Goal: Task Accomplishment & Management: Manage account settings

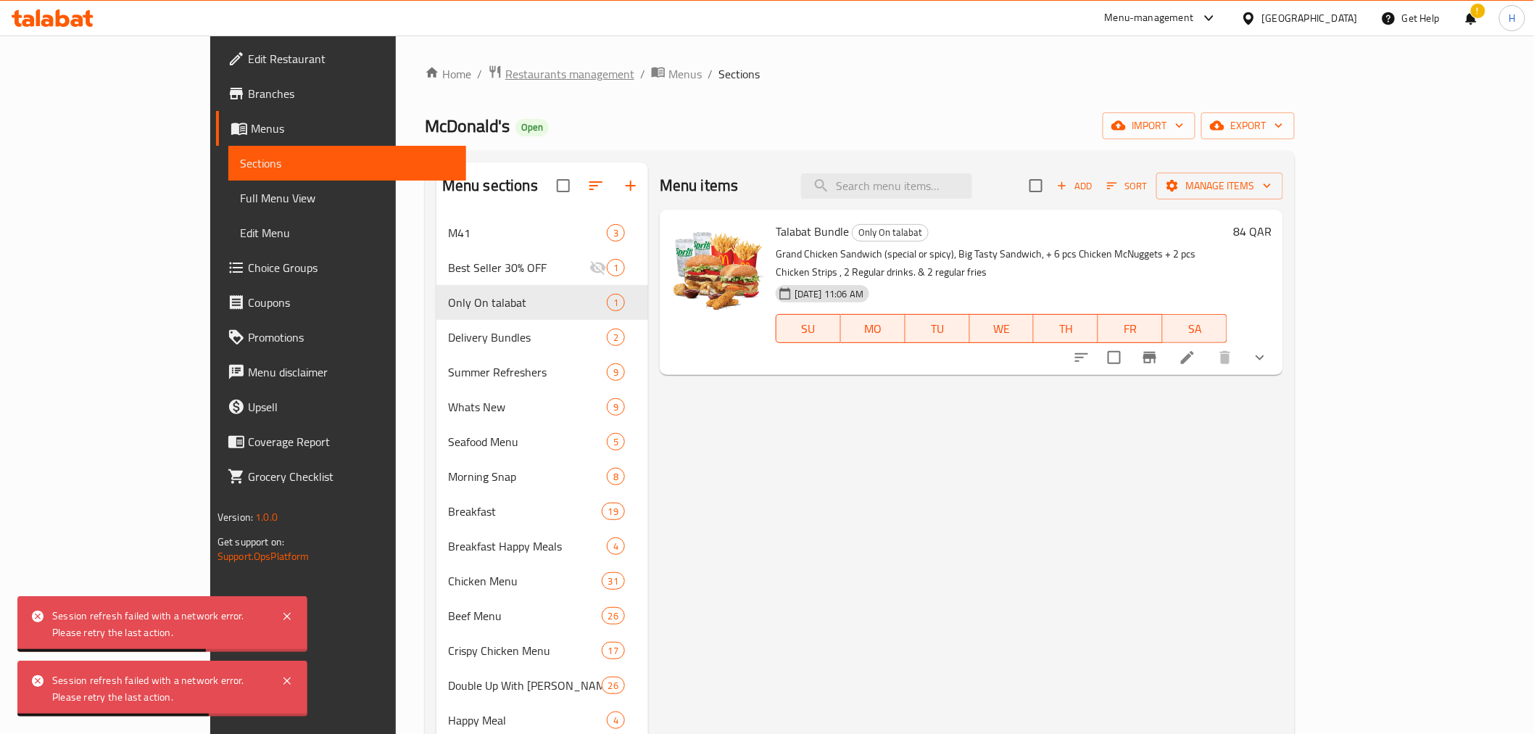
click at [505, 69] on span "Restaurants management" at bounding box center [569, 73] width 129 height 17
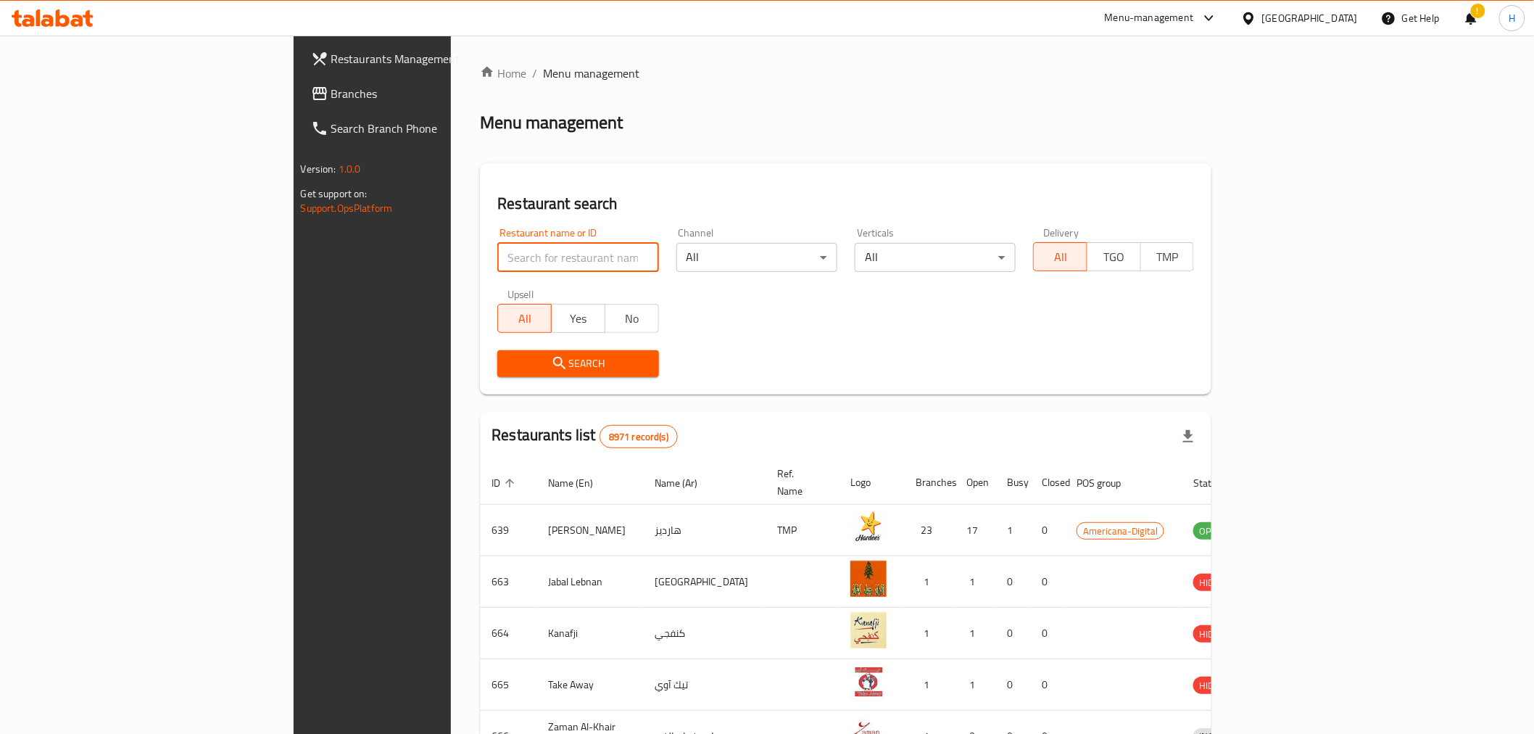
click at [497, 252] on input "search" at bounding box center [577, 257] width 161 height 29
type input "[PERSON_NAME]"
click button "Search" at bounding box center [577, 363] width 161 height 27
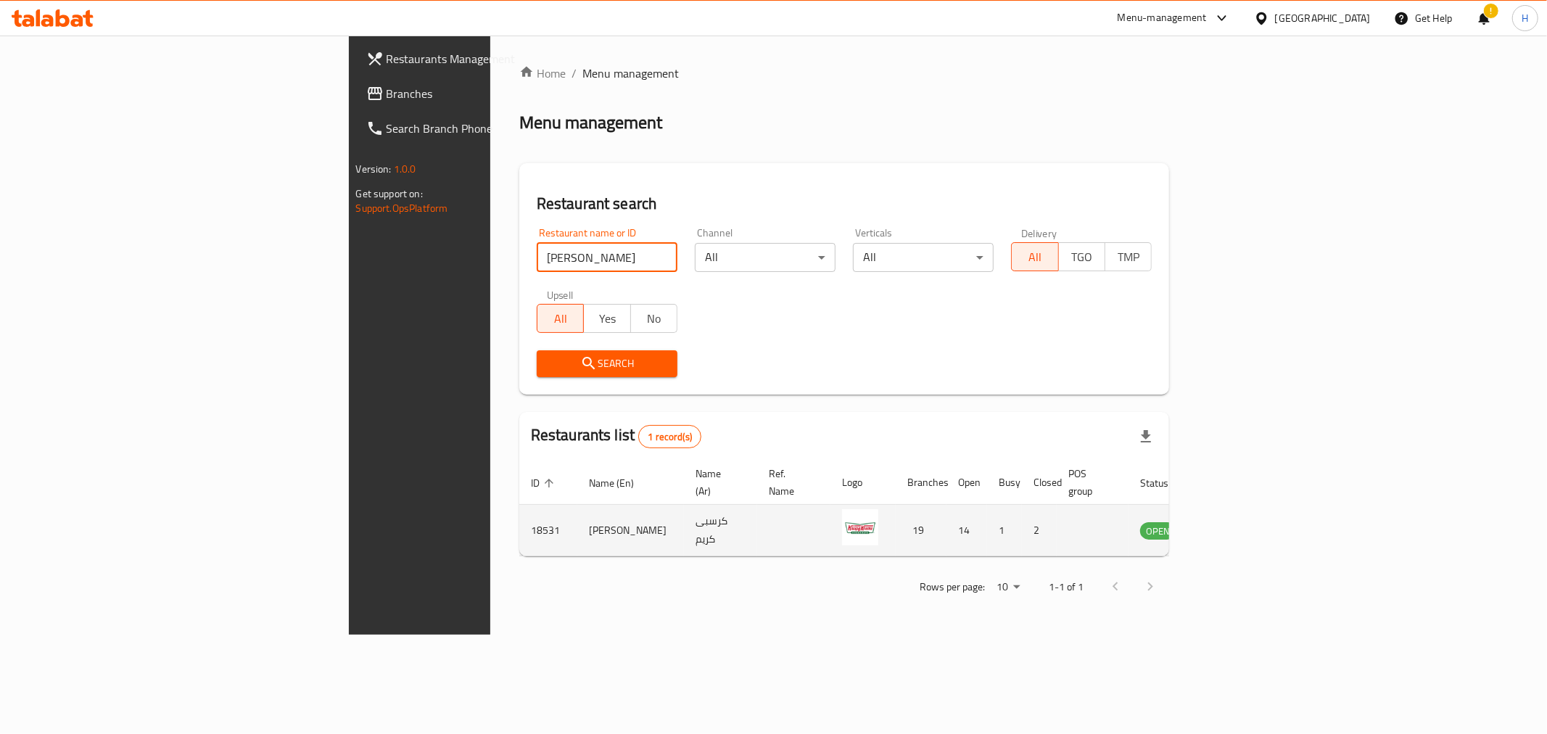
click at [1233, 521] on icon "enhanced table" at bounding box center [1224, 529] width 17 height 17
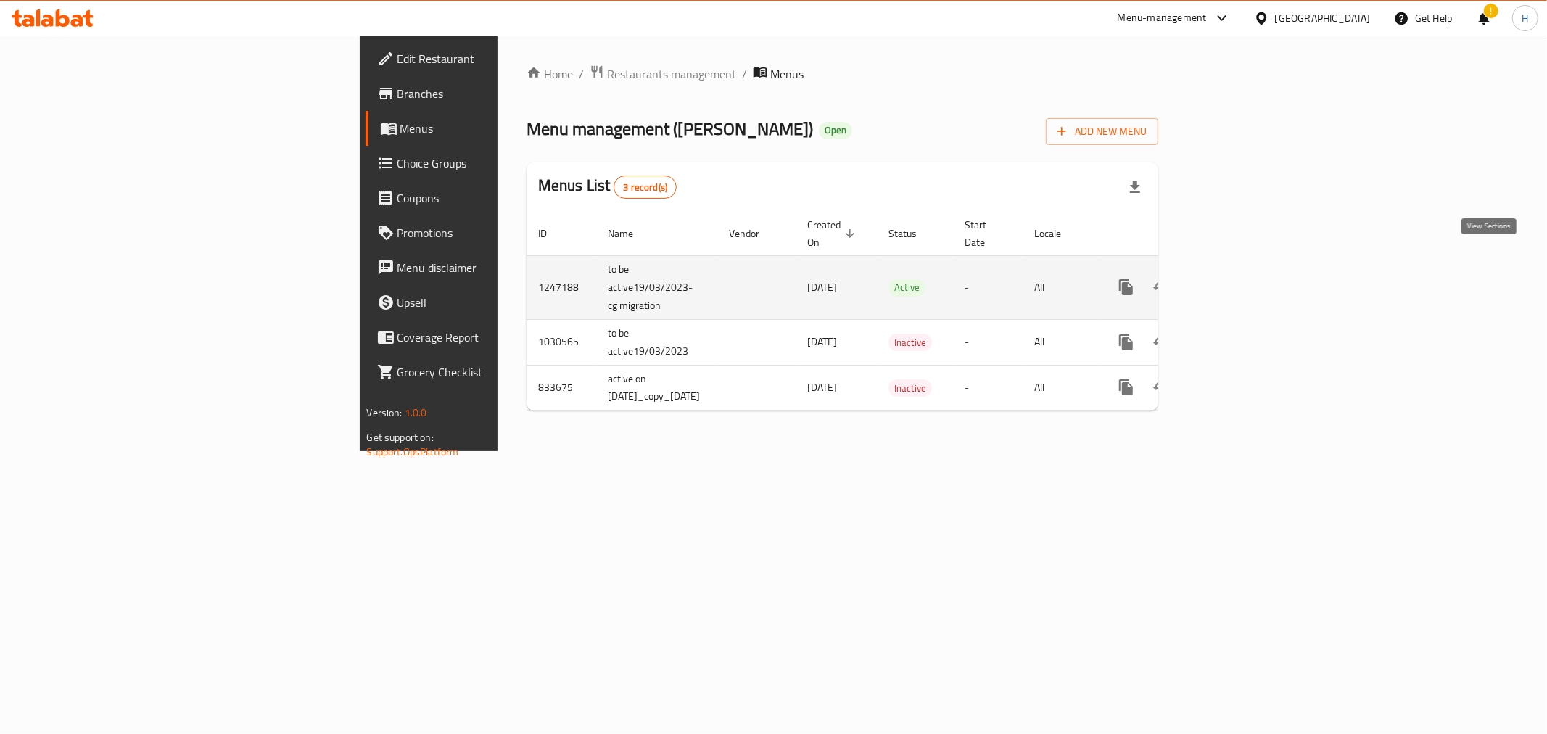
click at [1239, 278] on icon "enhanced table" at bounding box center [1230, 286] width 17 height 17
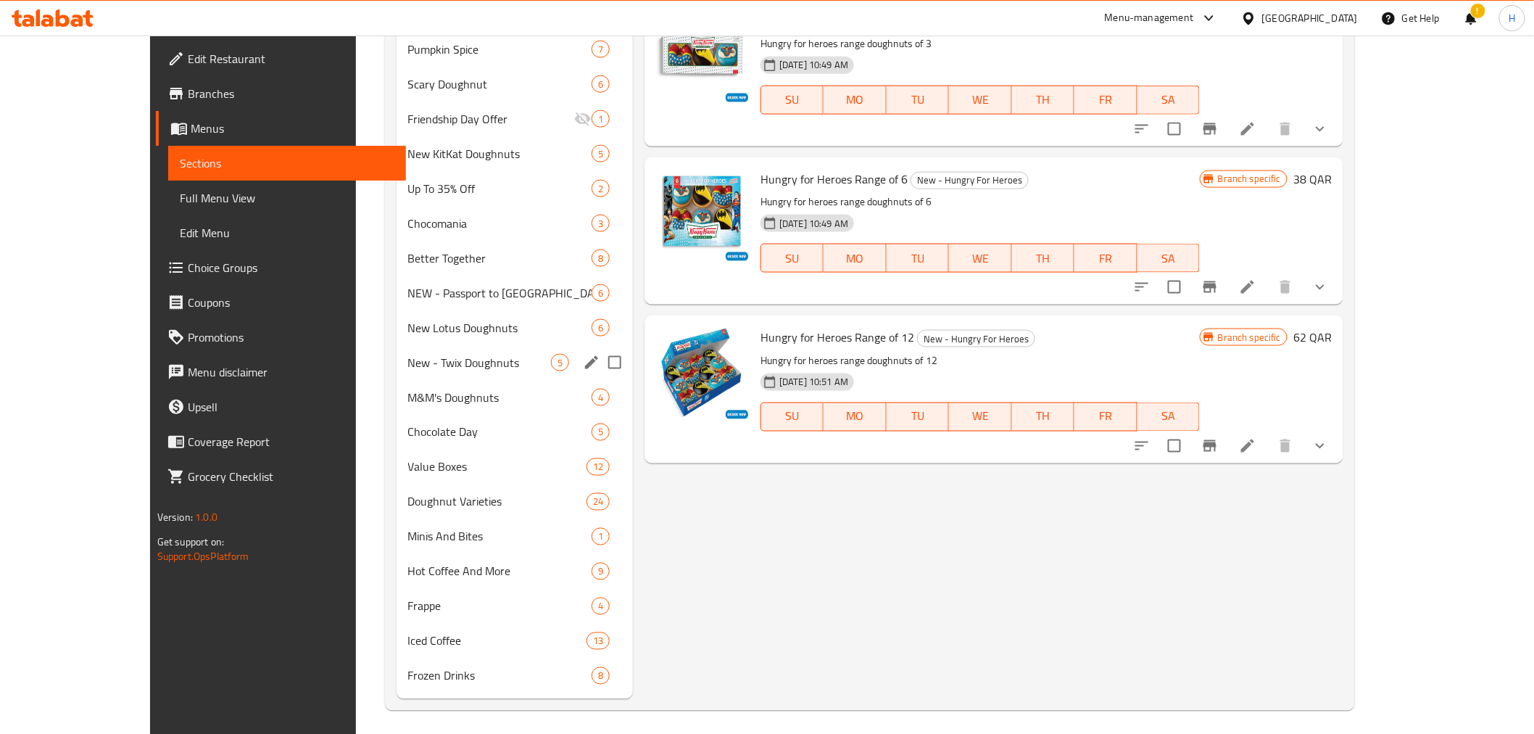
scroll to position [745, 0]
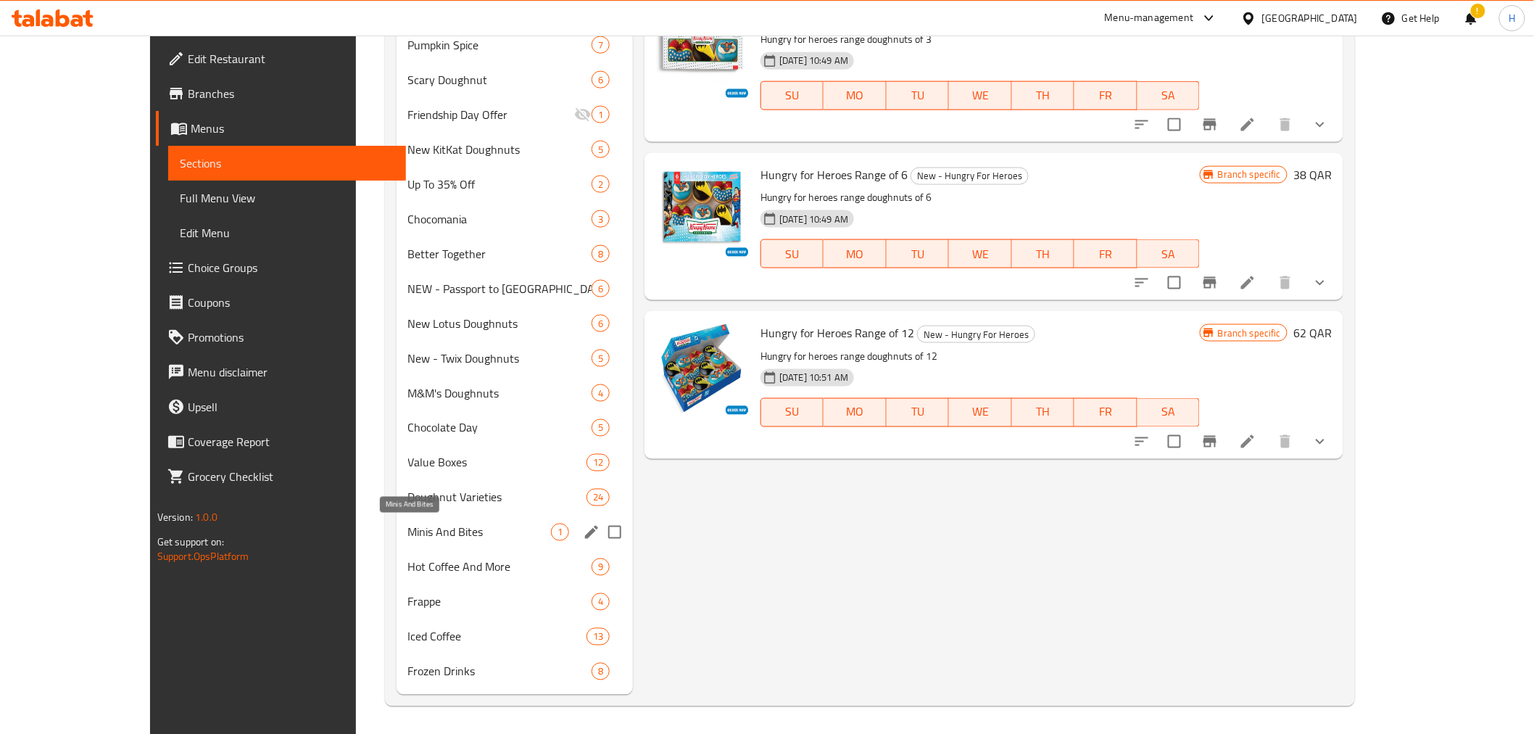
click at [424, 524] on span "Minis And Bites" at bounding box center [480, 531] width 144 height 17
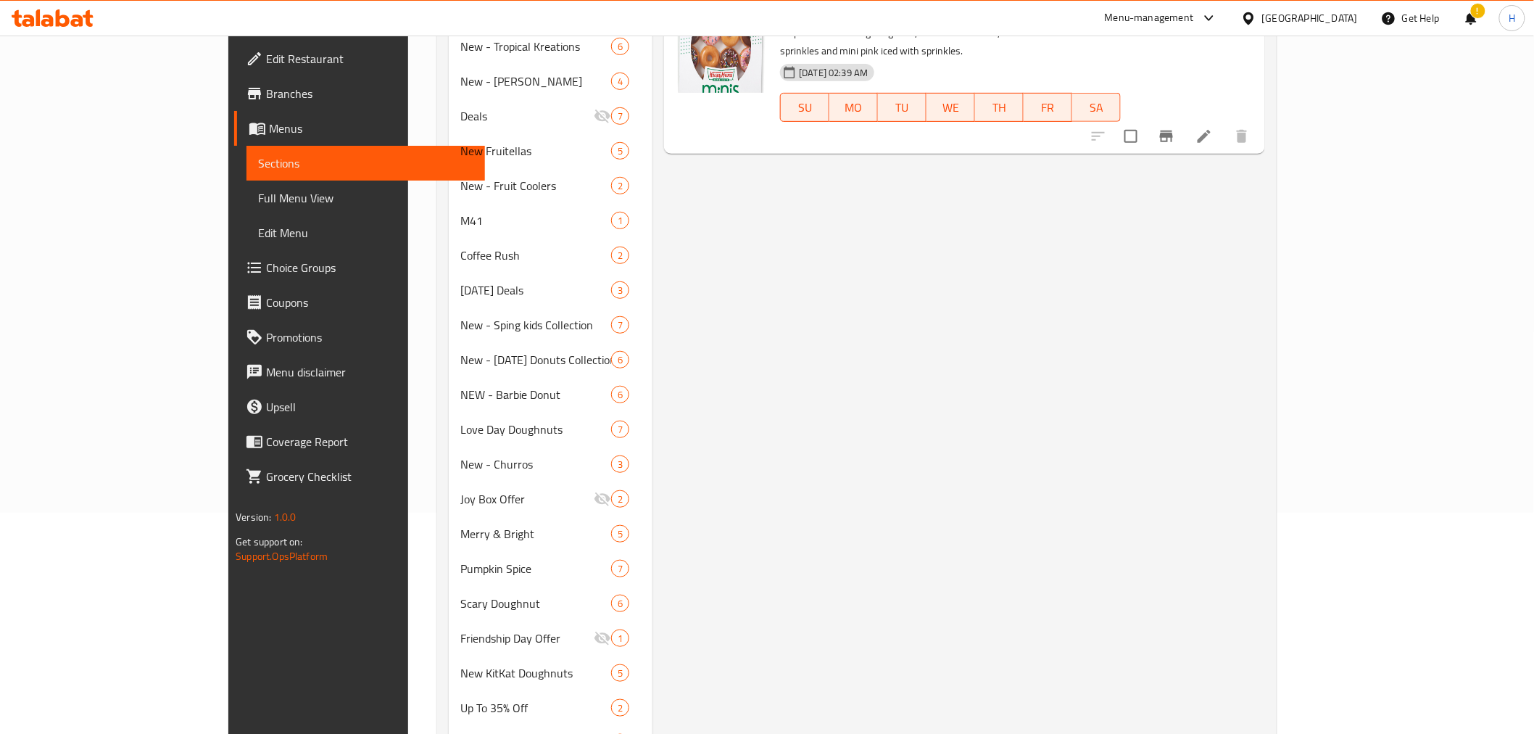
scroll to position [100, 0]
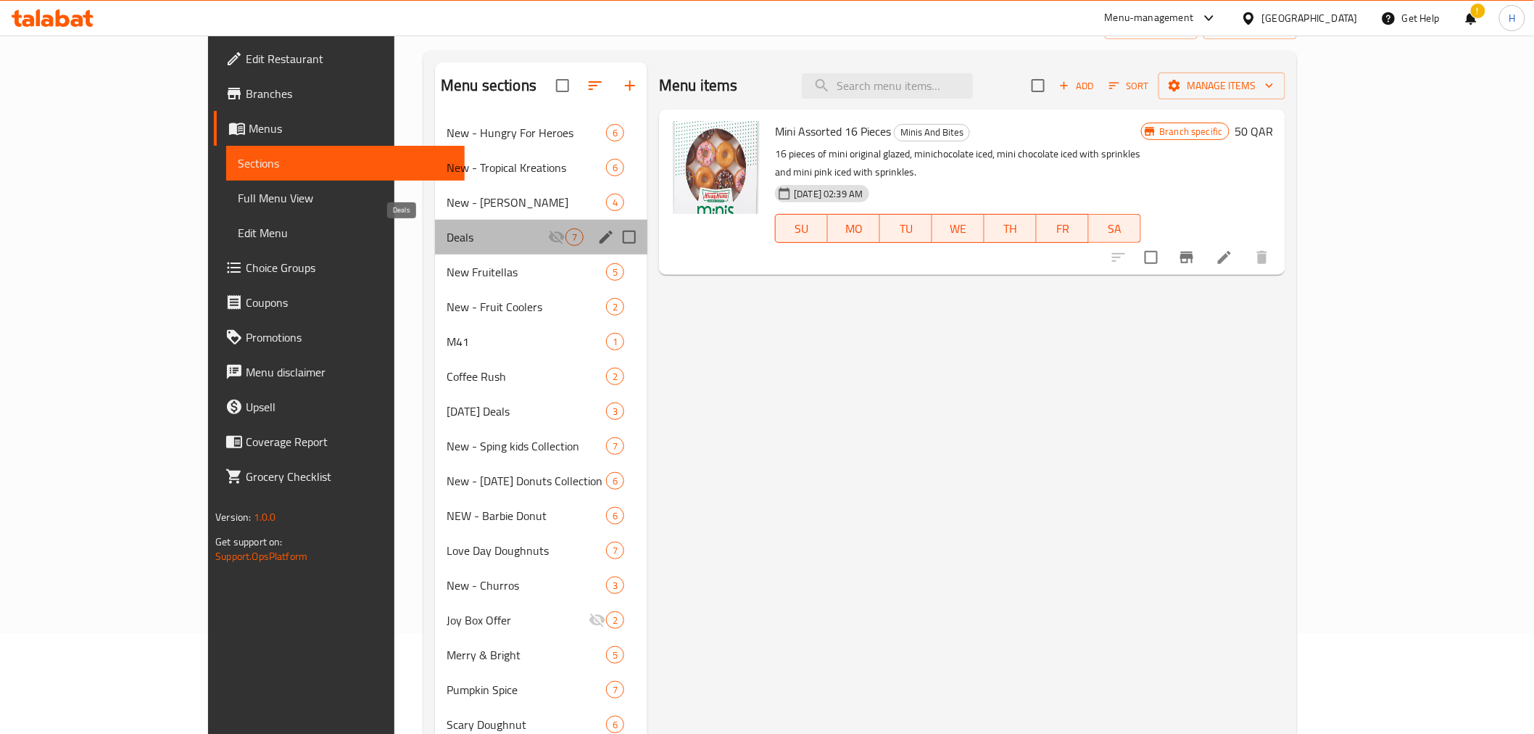
click at [447, 228] on span "Deals" at bounding box center [498, 236] width 102 height 17
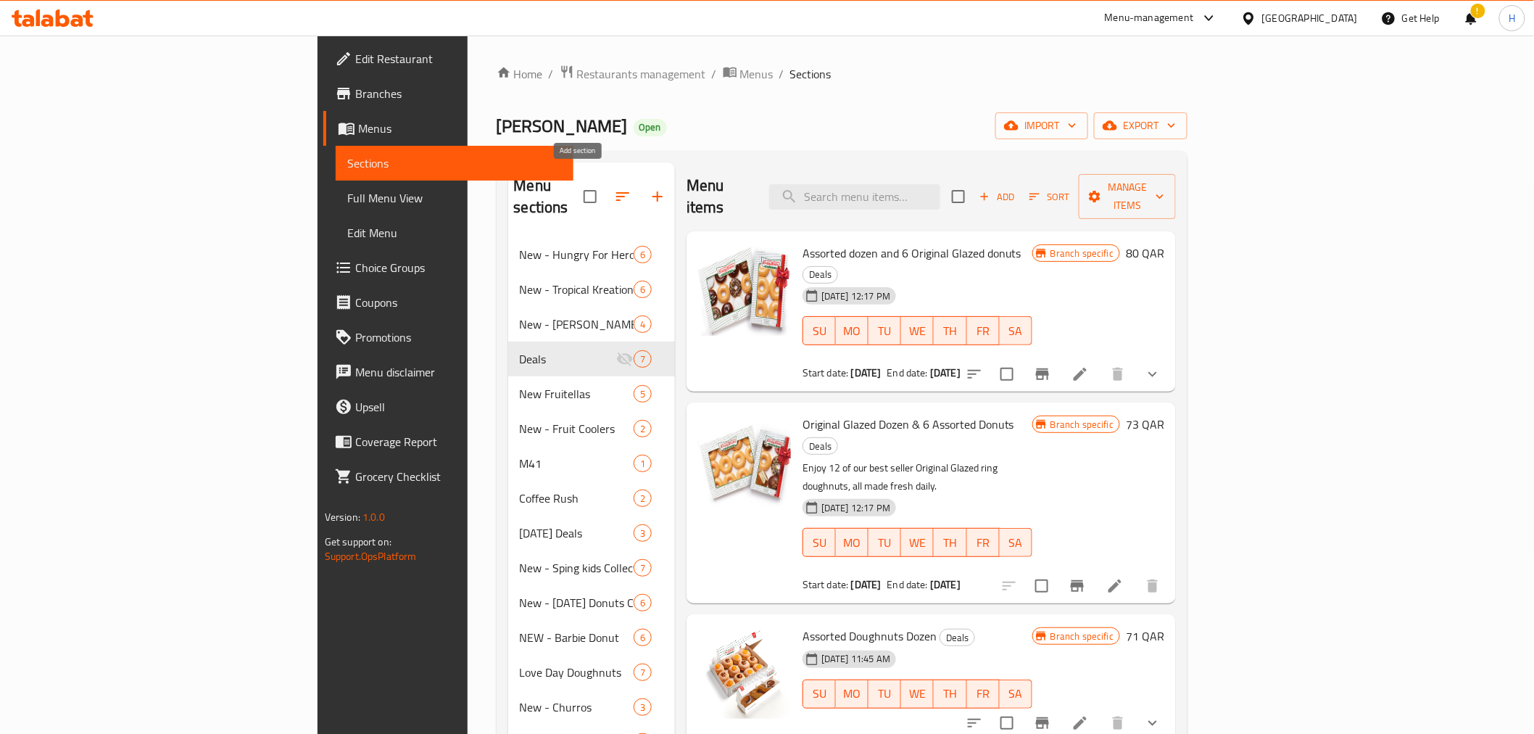
click at [649, 188] on icon "button" at bounding box center [657, 196] width 17 height 17
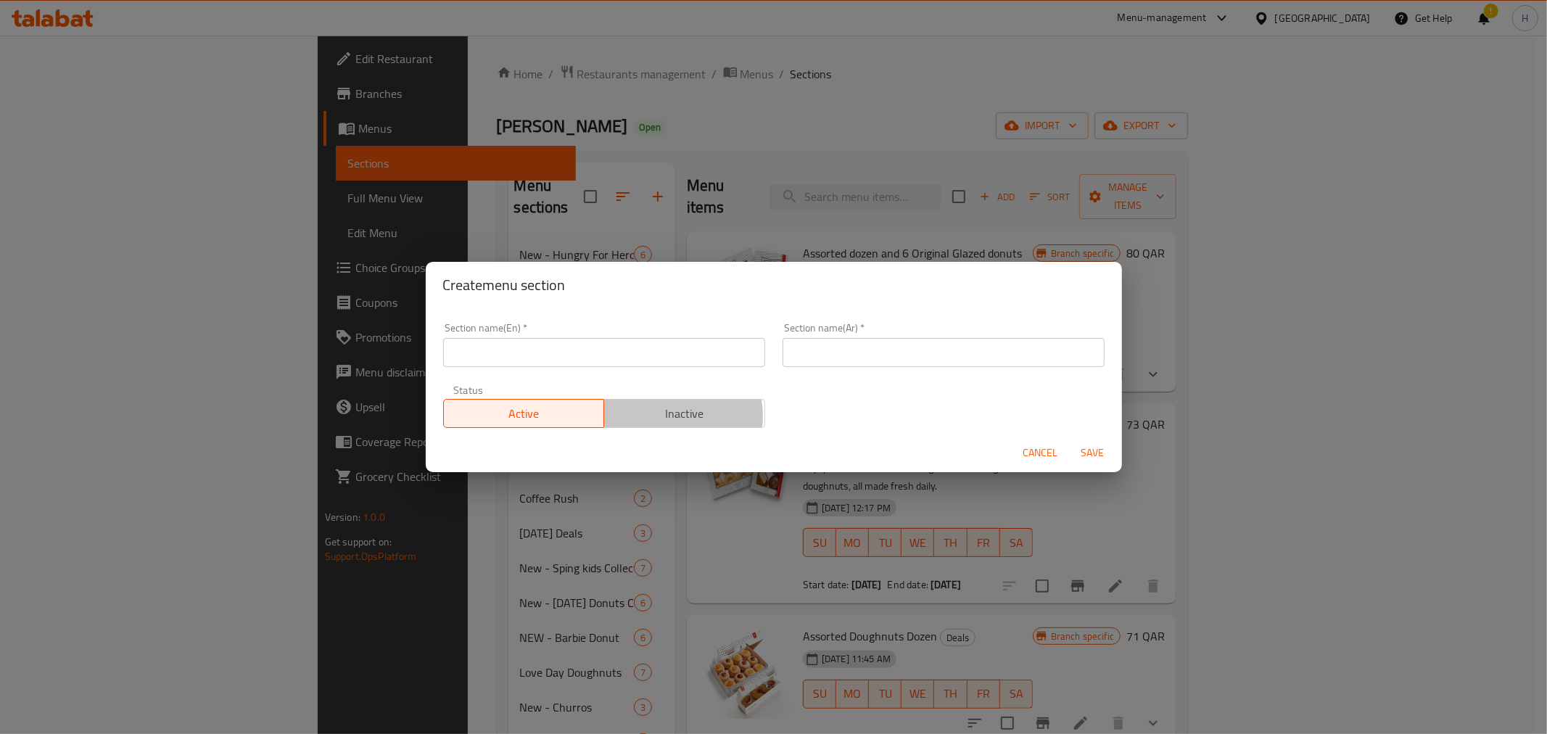
click at [668, 416] on span "Inactive" at bounding box center [684, 413] width 149 height 21
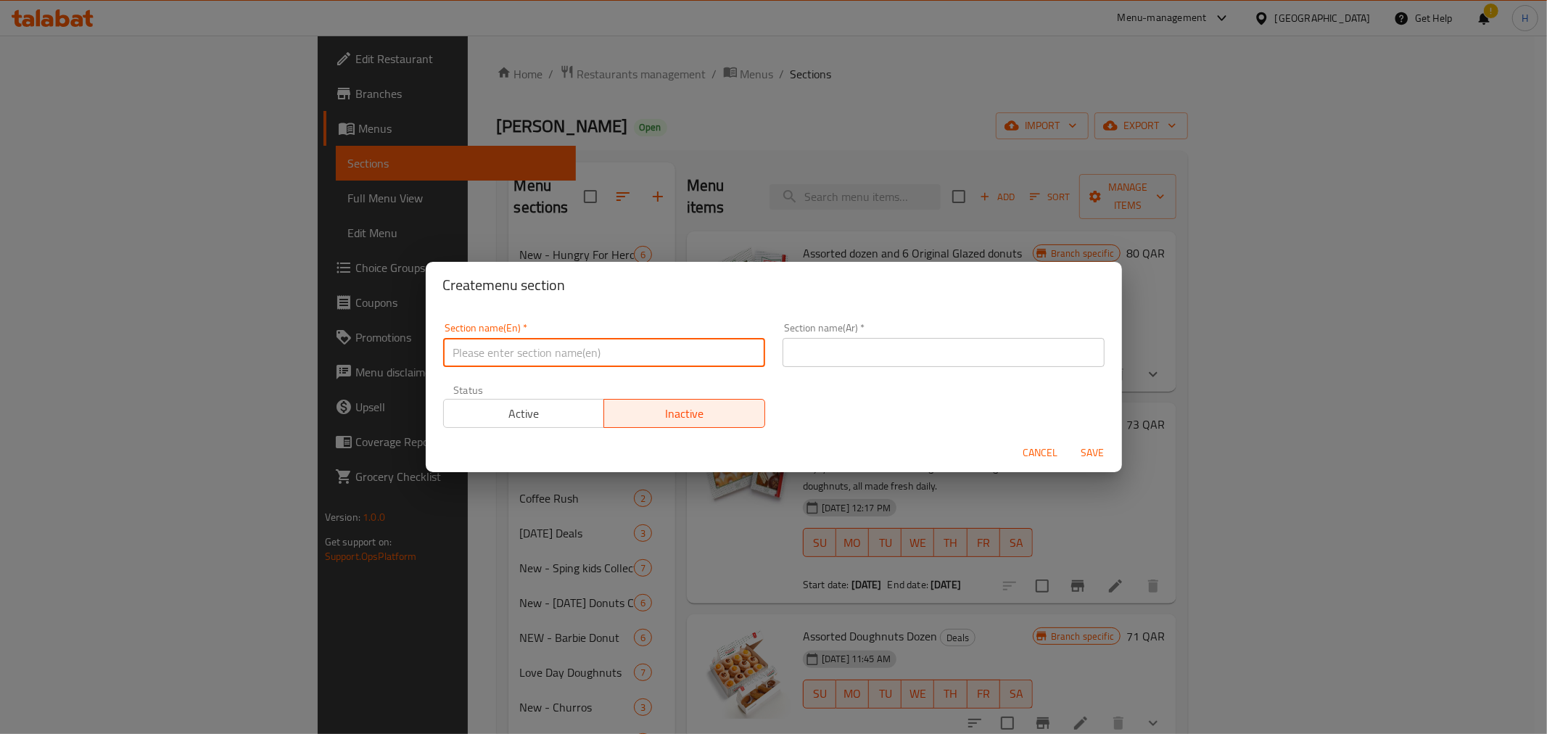
click at [625, 360] on input "text" at bounding box center [604, 352] width 322 height 29
paste input "Back to School Deals"
type input "Back to School Deals"
click at [825, 354] on input "text" at bounding box center [943, 352] width 322 height 29
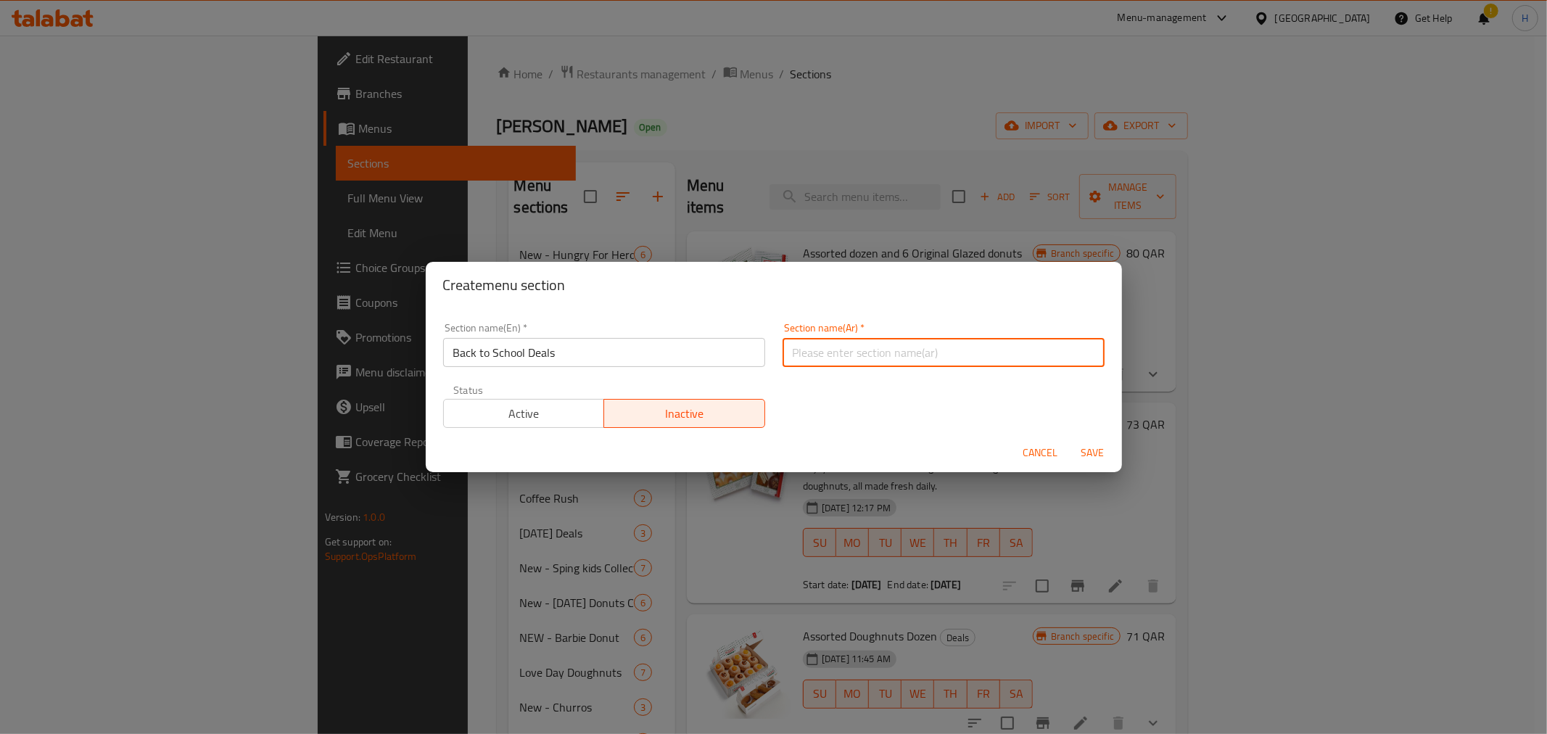
paste input "جديد - عروض العودة للمدارس"
drag, startPoint x: 935, startPoint y: 356, endPoint x: 898, endPoint y: 345, distance: 39.2
click at [898, 345] on input "جديد - عروض العودة للمدارس" at bounding box center [943, 352] width 322 height 29
type input "عروض العودة للمدارس"
click at [1100, 459] on span "Save" at bounding box center [1092, 453] width 35 height 18
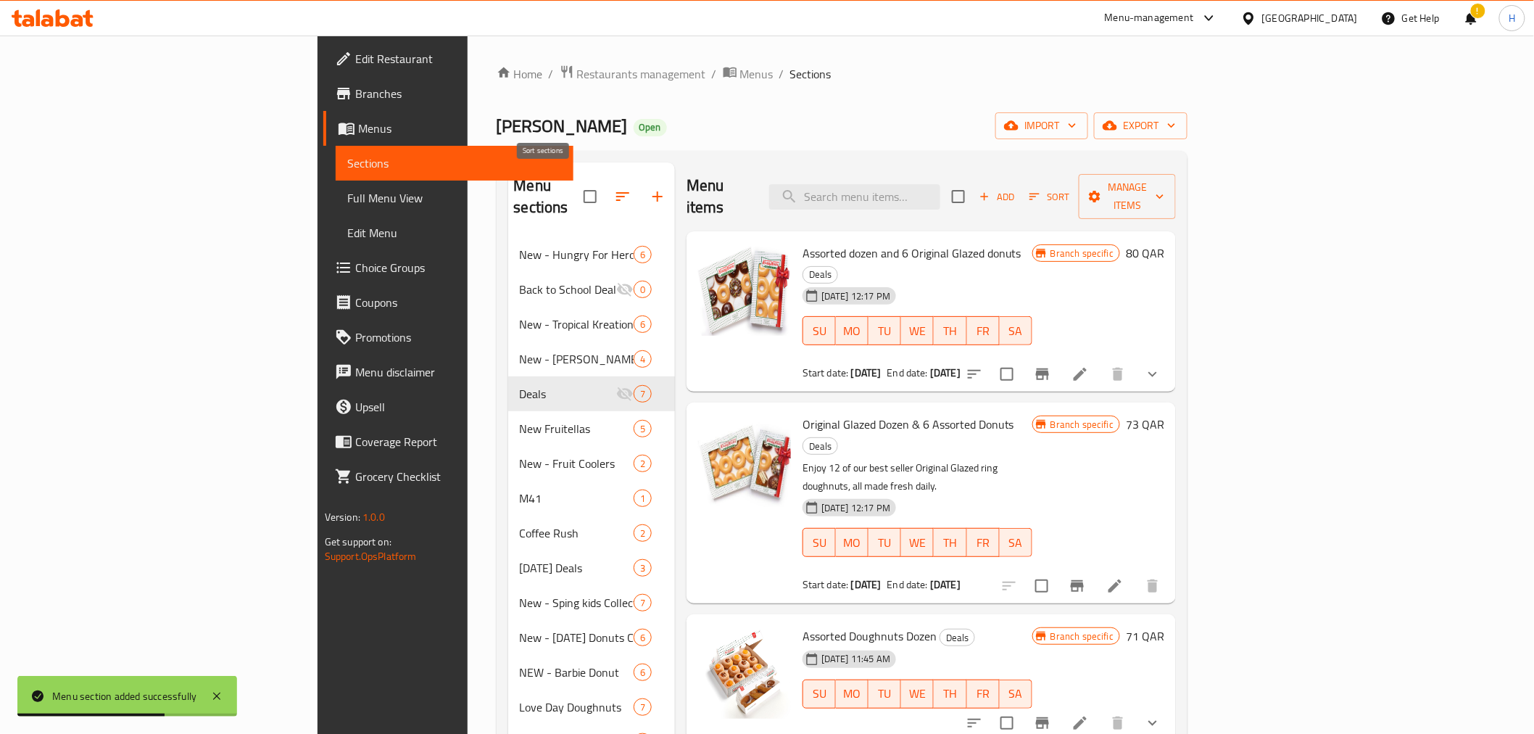
click at [605, 185] on button "button" at bounding box center [622, 196] width 35 height 35
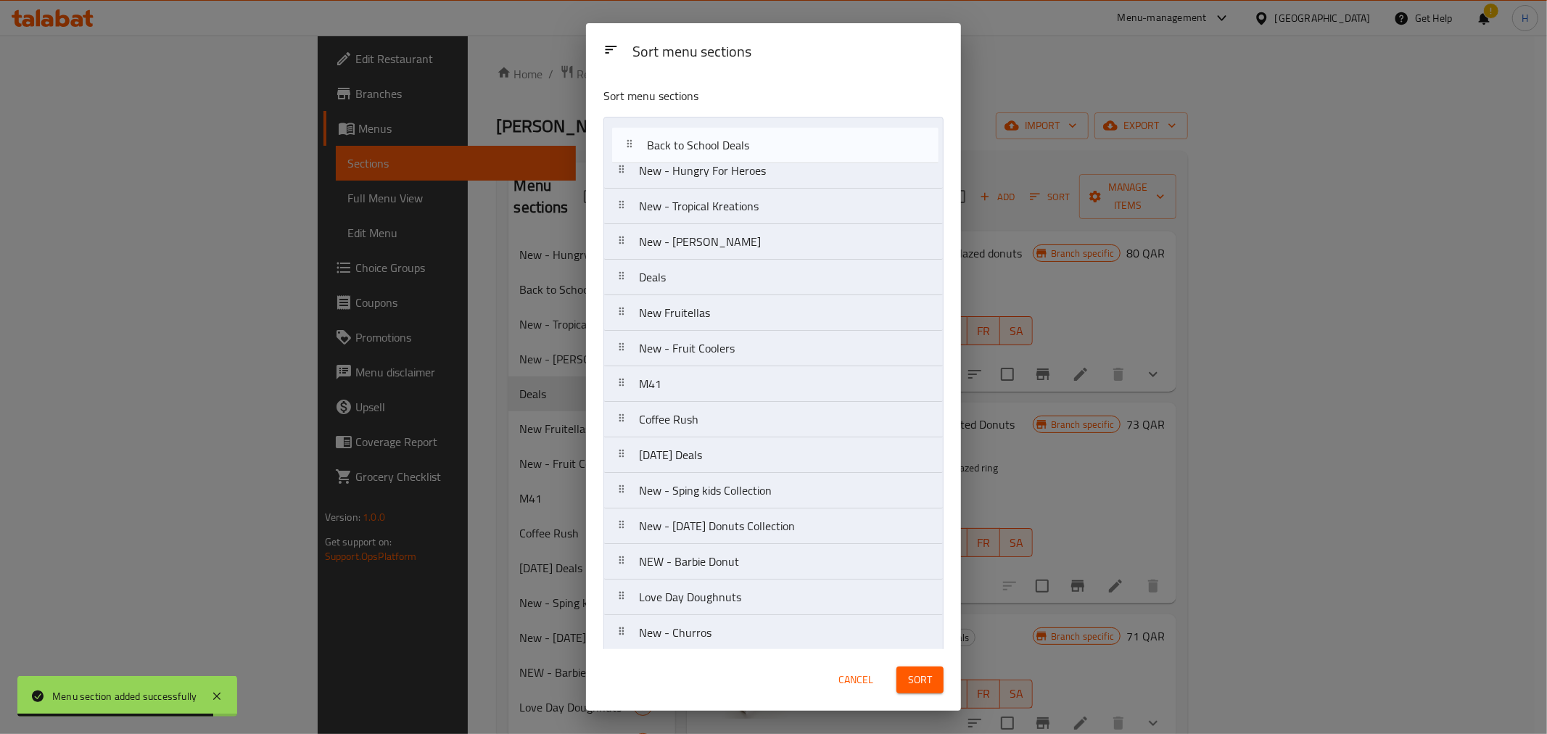
drag, startPoint x: 658, startPoint y: 175, endPoint x: 668, endPoint y: 145, distance: 31.4
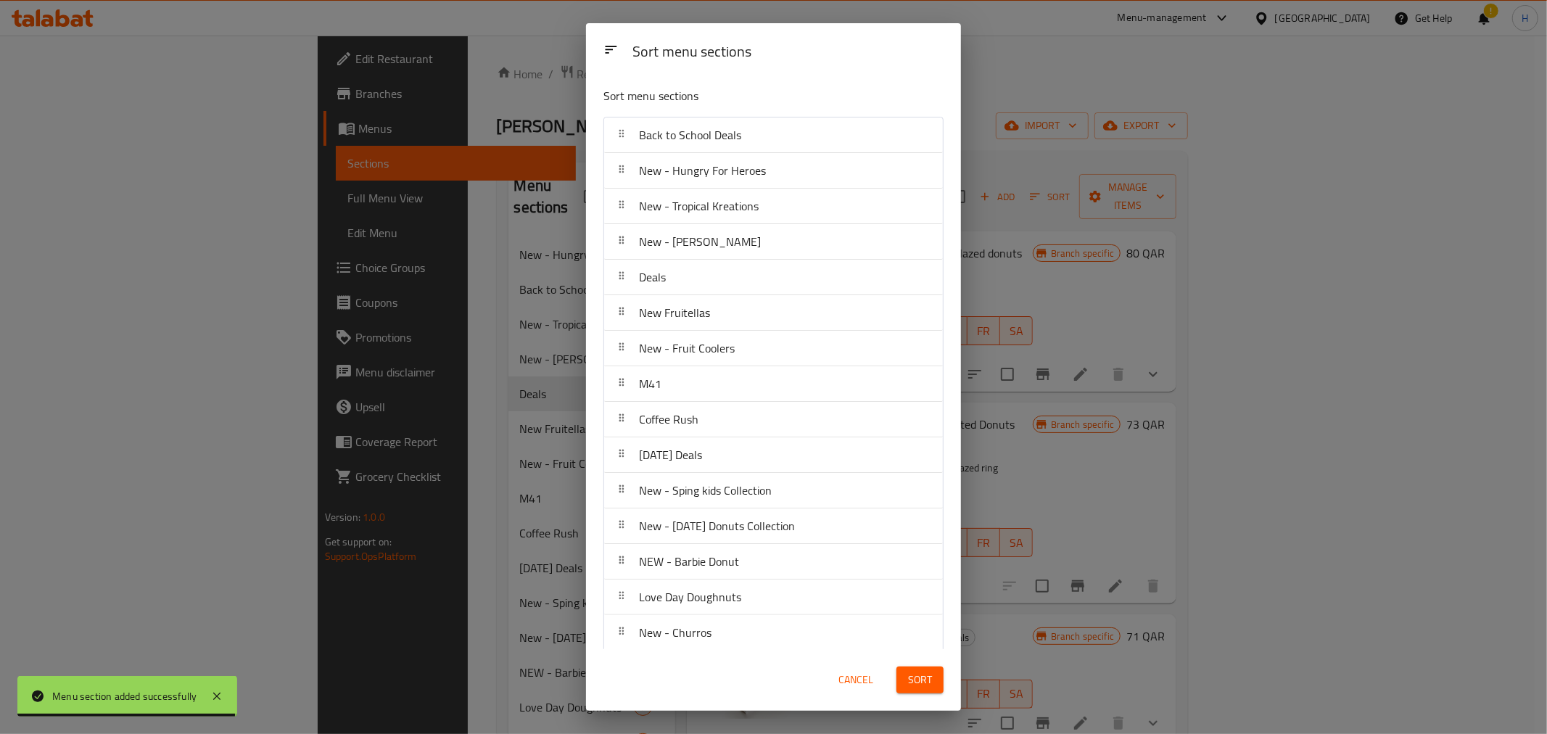
click at [914, 692] on button "Sort" at bounding box center [919, 679] width 47 height 27
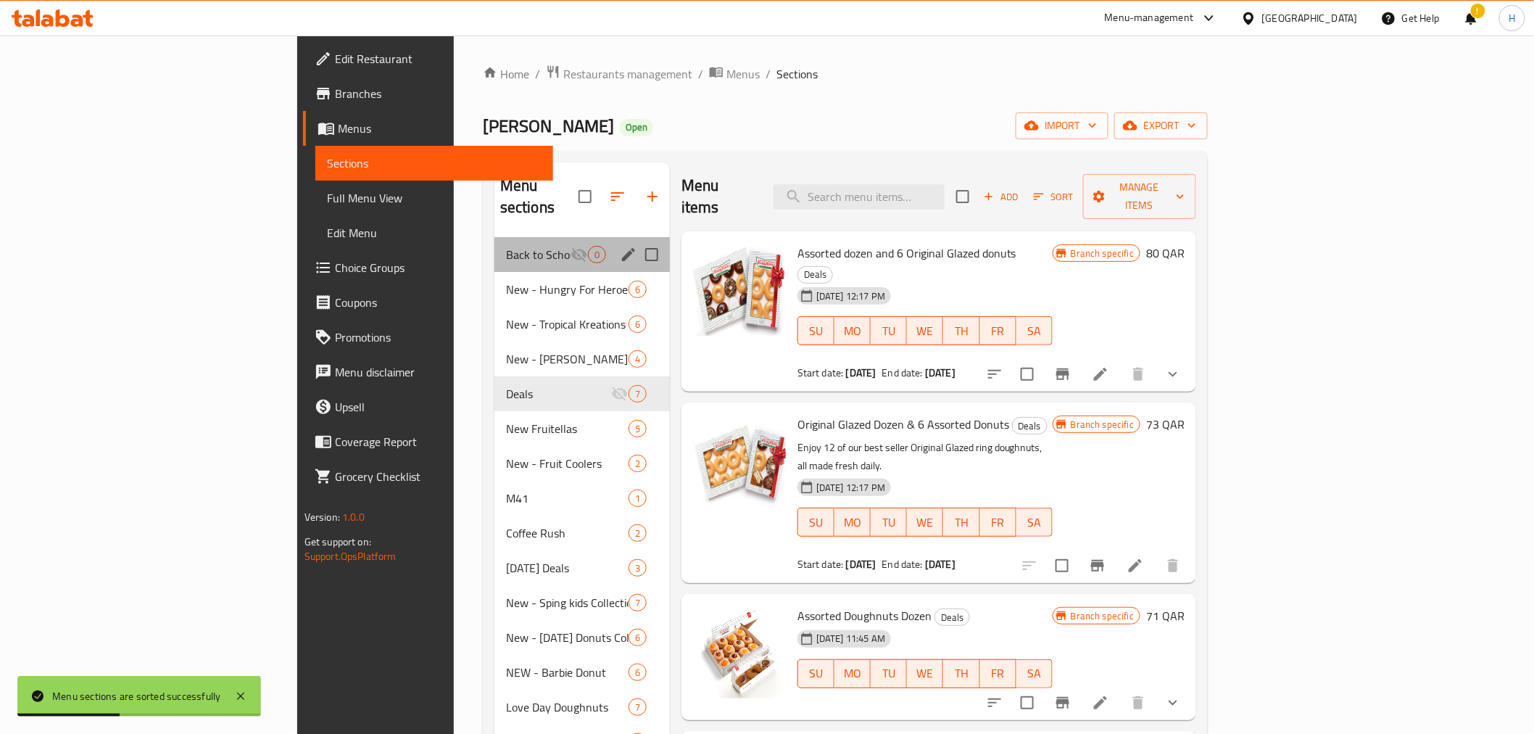
click at [494, 241] on div "Back to School Deals 0" at bounding box center [581, 254] width 175 height 35
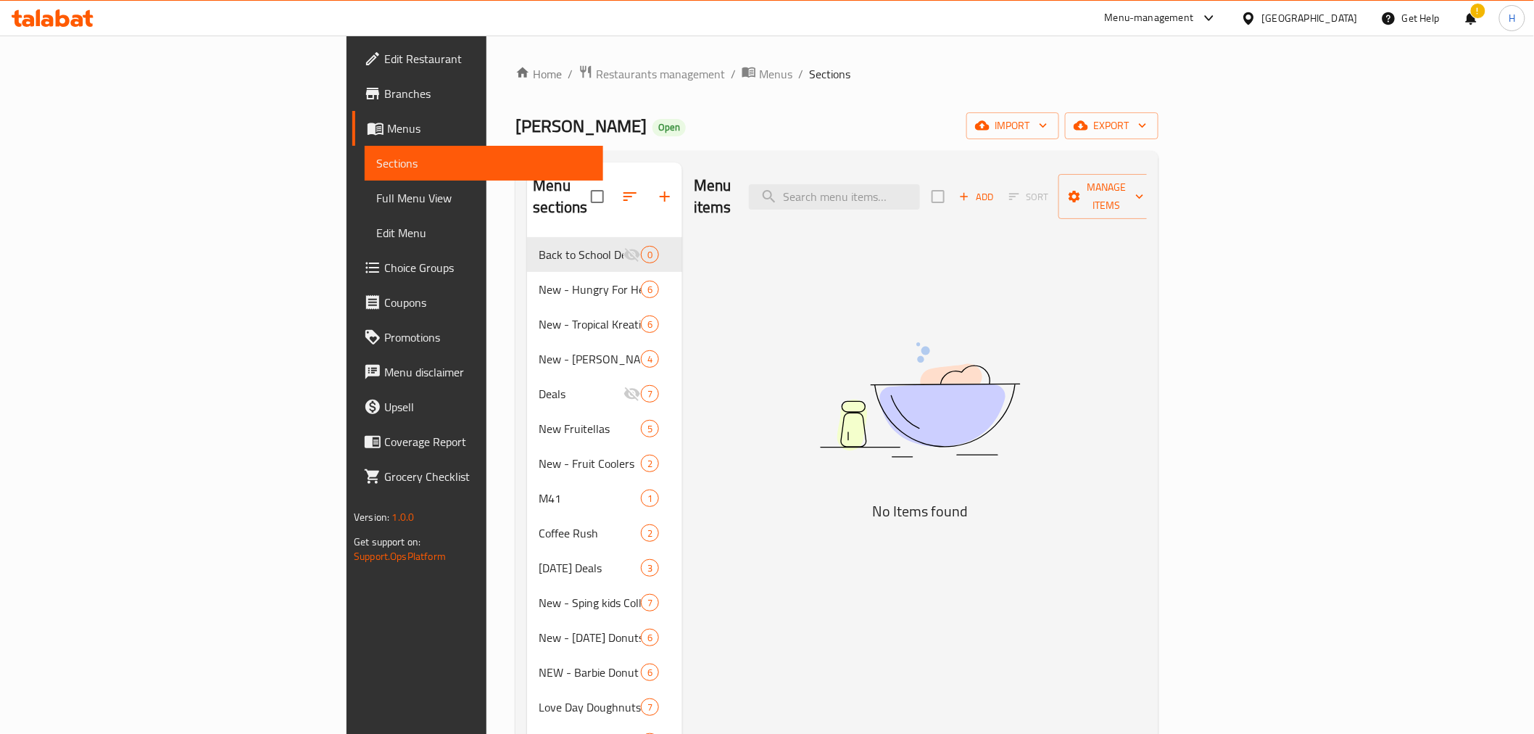
click at [996, 189] on span "Add" at bounding box center [976, 197] width 39 height 17
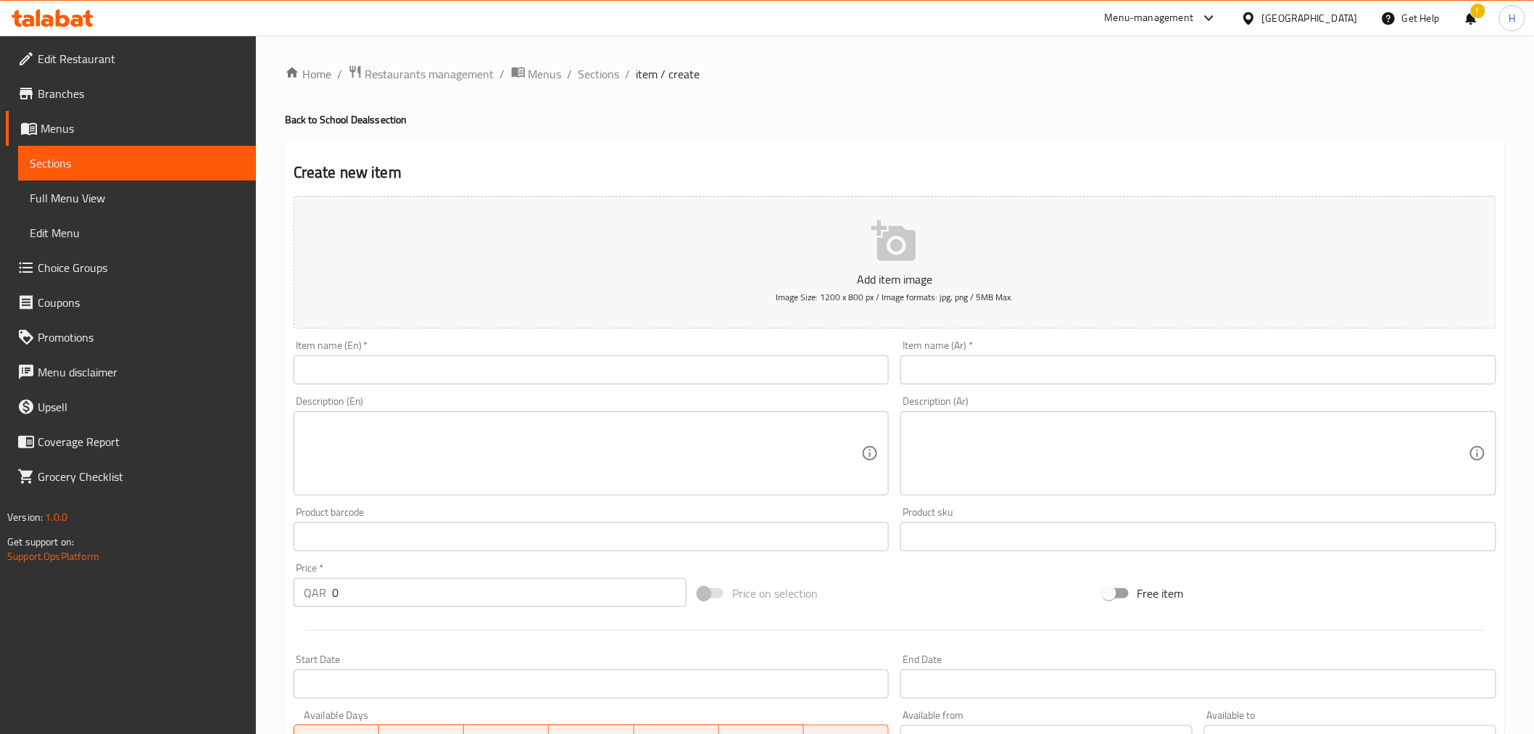
click at [471, 368] on input "text" at bounding box center [592, 369] width 596 height 29
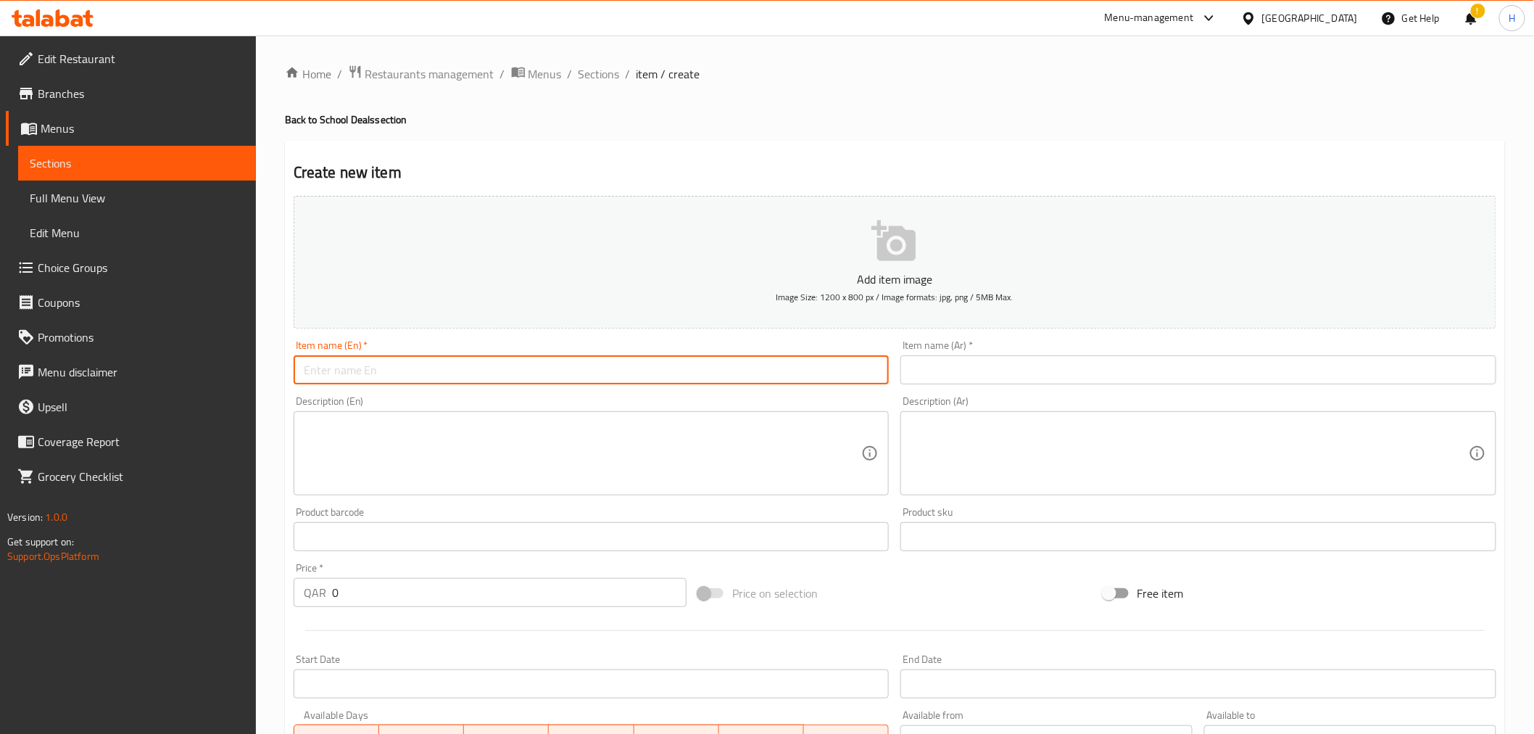
paste input "Buy 10pc assorted minis, and get 10pc Original Minis for free!"
click at [327, 372] on input "Buy 10pc assorted minis, and get 10pc Original Minis for free!" at bounding box center [592, 369] width 596 height 29
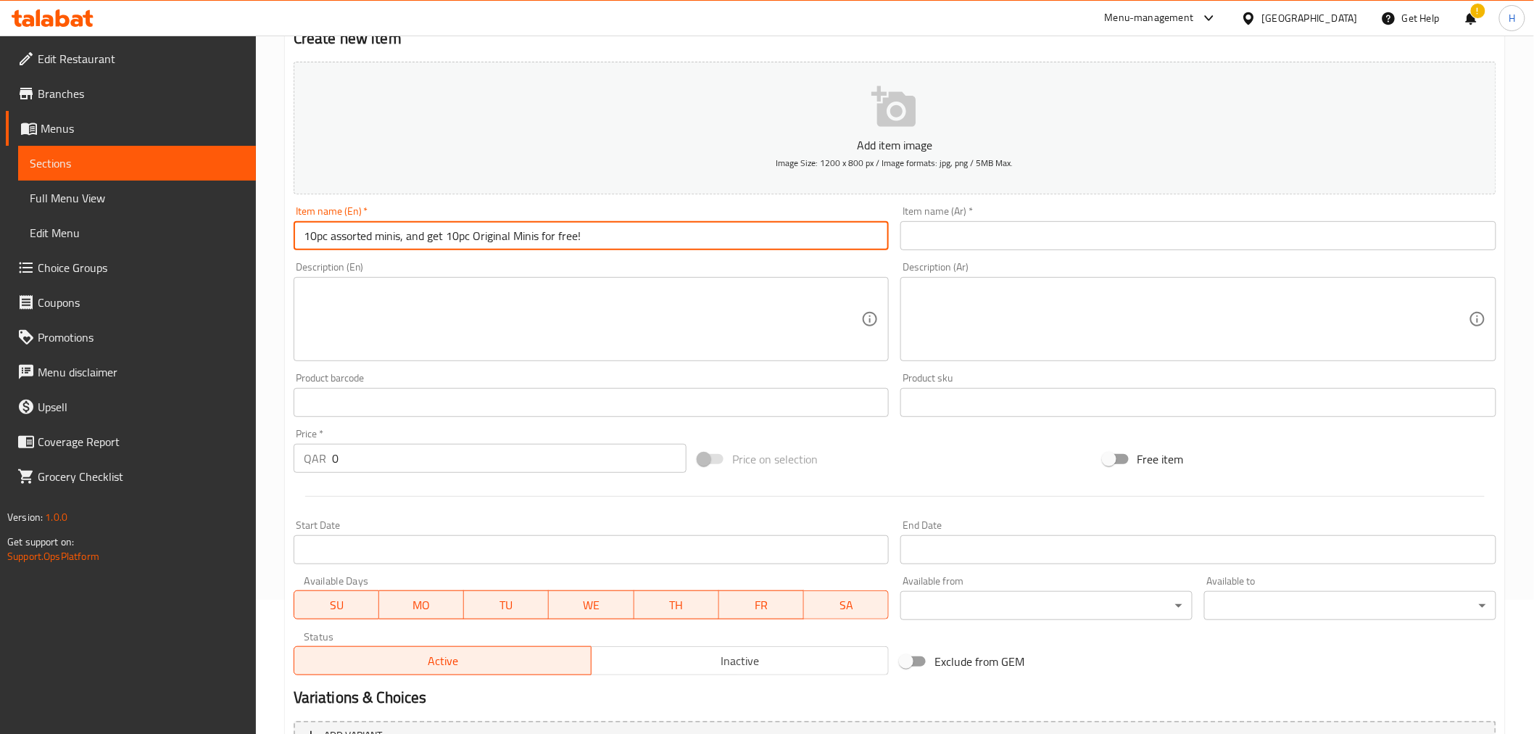
scroll to position [115, 0]
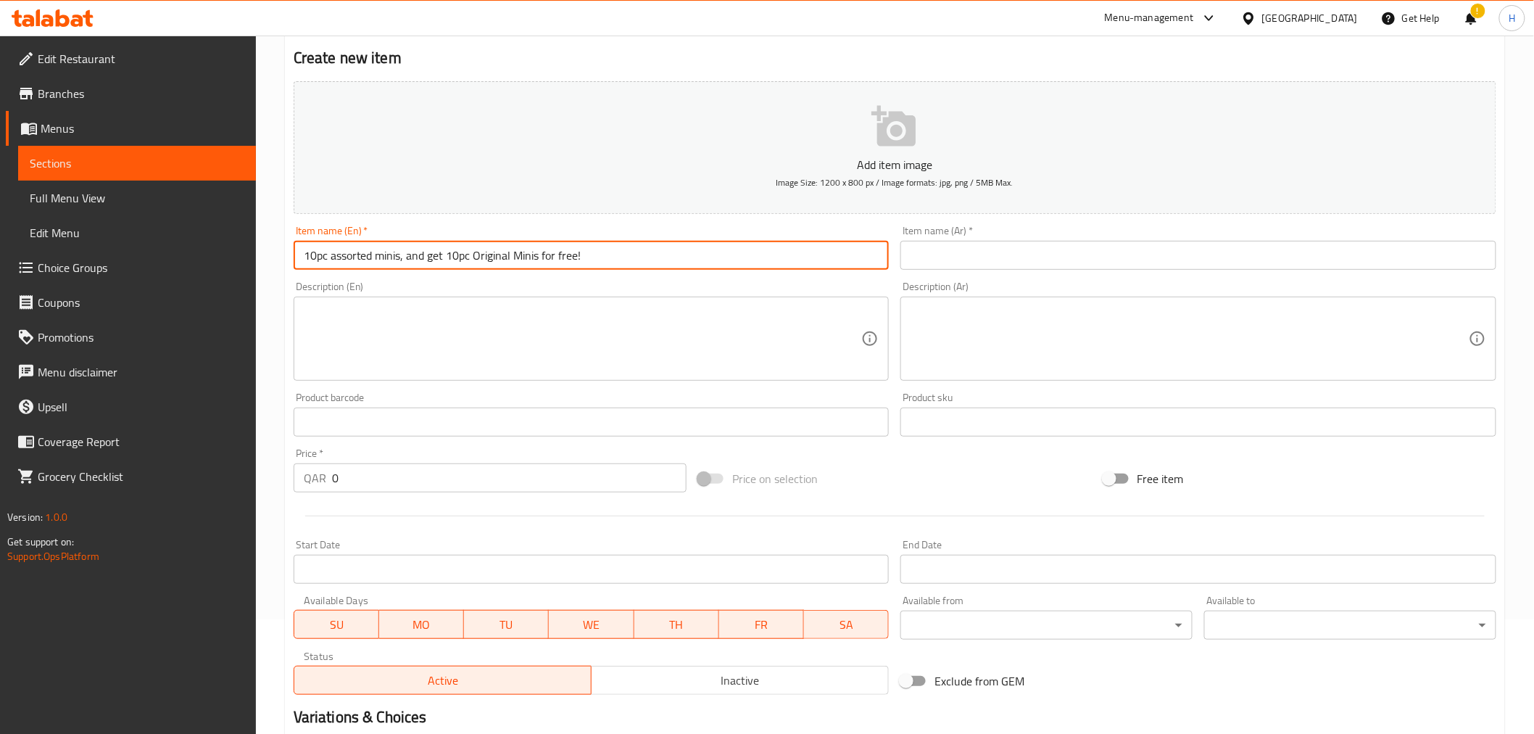
click at [318, 258] on input "10pc assorted minis, and get 10pc Original Minis for free!" at bounding box center [592, 255] width 596 height 29
drag, startPoint x: 446, startPoint y: 255, endPoint x: 431, endPoint y: 257, distance: 14.7
click at [431, 257] on input "10 pc assorted minis, and get 10pc Original Minis for free!" at bounding box center [592, 255] width 596 height 29
click at [410, 261] on input "10 pc assorted minis, and 10pc Original Minis for free!" at bounding box center [592, 255] width 596 height 29
click at [575, 262] on input "10 pc assorted minis and 10pc Original Minis for free!" at bounding box center [592, 255] width 596 height 29
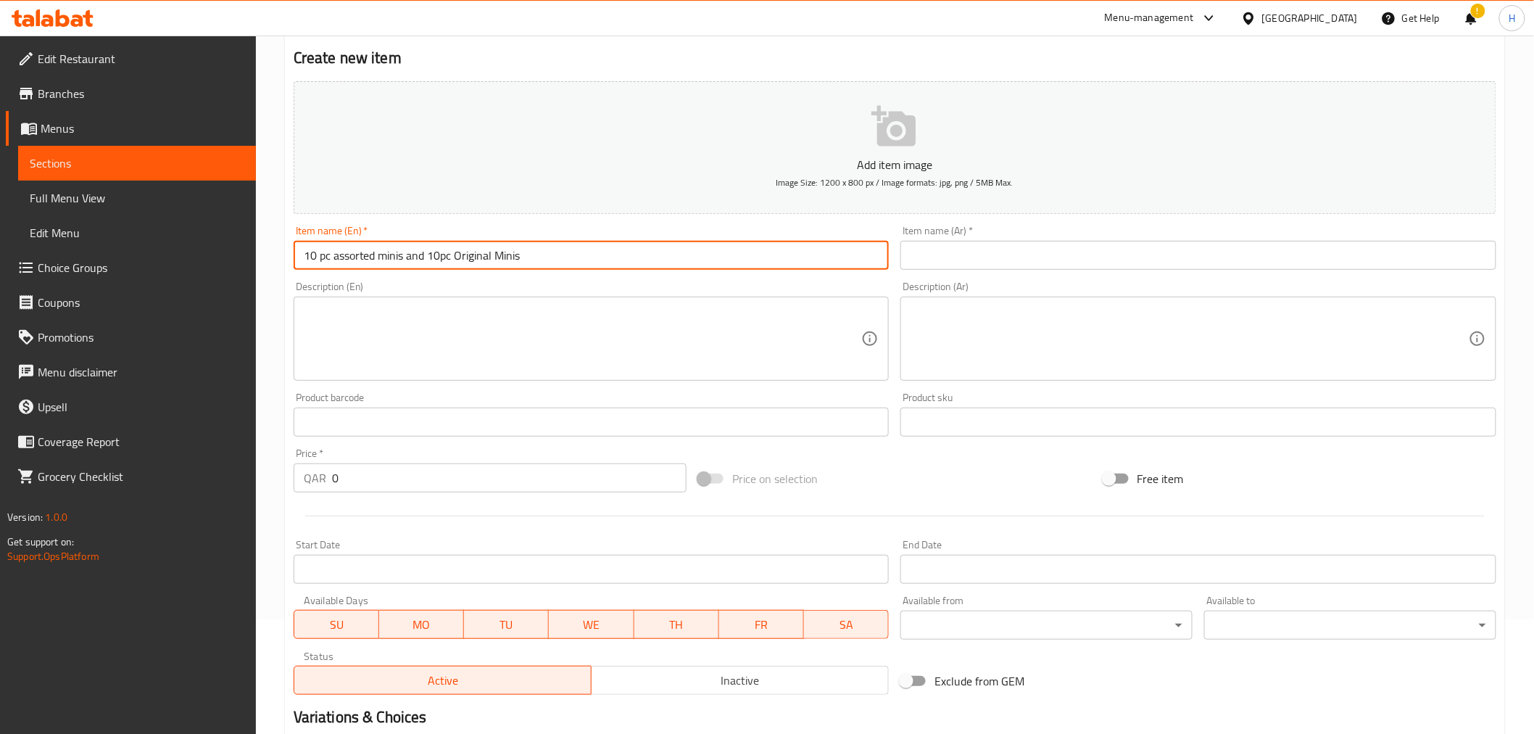
click at [428, 254] on input "10 pc assorted minis and 10pc Original Minis" at bounding box center [592, 255] width 596 height 29
type input "10 pc assorted minis and10pc Original Minis"
click at [512, 272] on div "Item name (En)   * 10 pc assorted minis and10pc Original Minis Item name (En) *" at bounding box center [592, 248] width 608 height 56
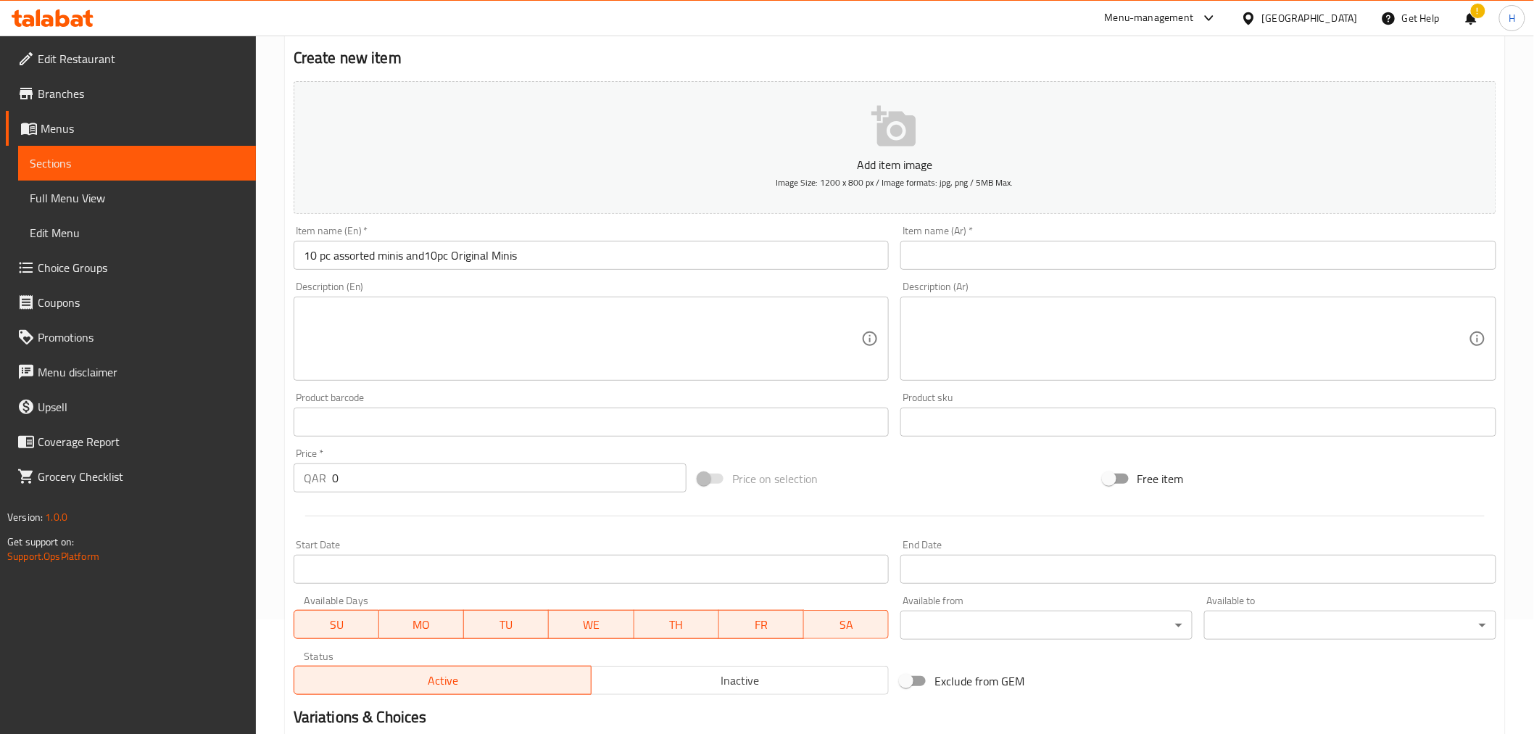
click at [1026, 261] on input "text" at bounding box center [1199, 255] width 596 height 29
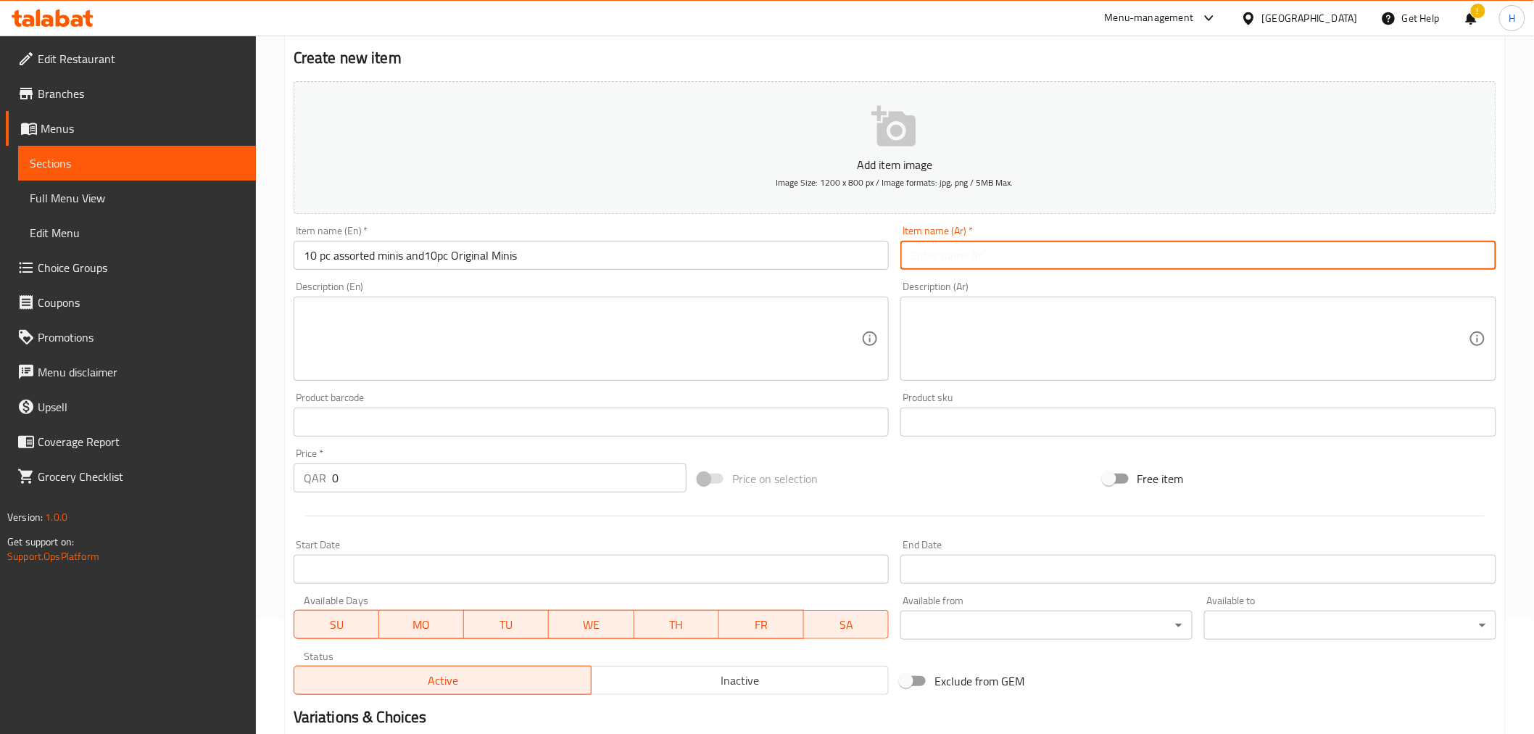
paste input "احصل على 10 مينيز اوريجينال جليزد مجانا عند شراء 10 مينيز متنوعة"
drag, startPoint x: 1178, startPoint y: 262, endPoint x: 1207, endPoint y: 260, distance: 29.1
click at [1207, 260] on input "احصل على 10 مينيز اوريجينال جليزد مجانا عند شراء 10 مينيز متنوعة" at bounding box center [1199, 255] width 596 height 29
click at [1235, 254] on input "احصل على 10 مينيز اوريجينال جليزد مجانا عند شراء 10 مينيز متنوعة" at bounding box center [1199, 255] width 596 height 29
drag, startPoint x: 1235, startPoint y: 254, endPoint x: 1201, endPoint y: 257, distance: 34.2
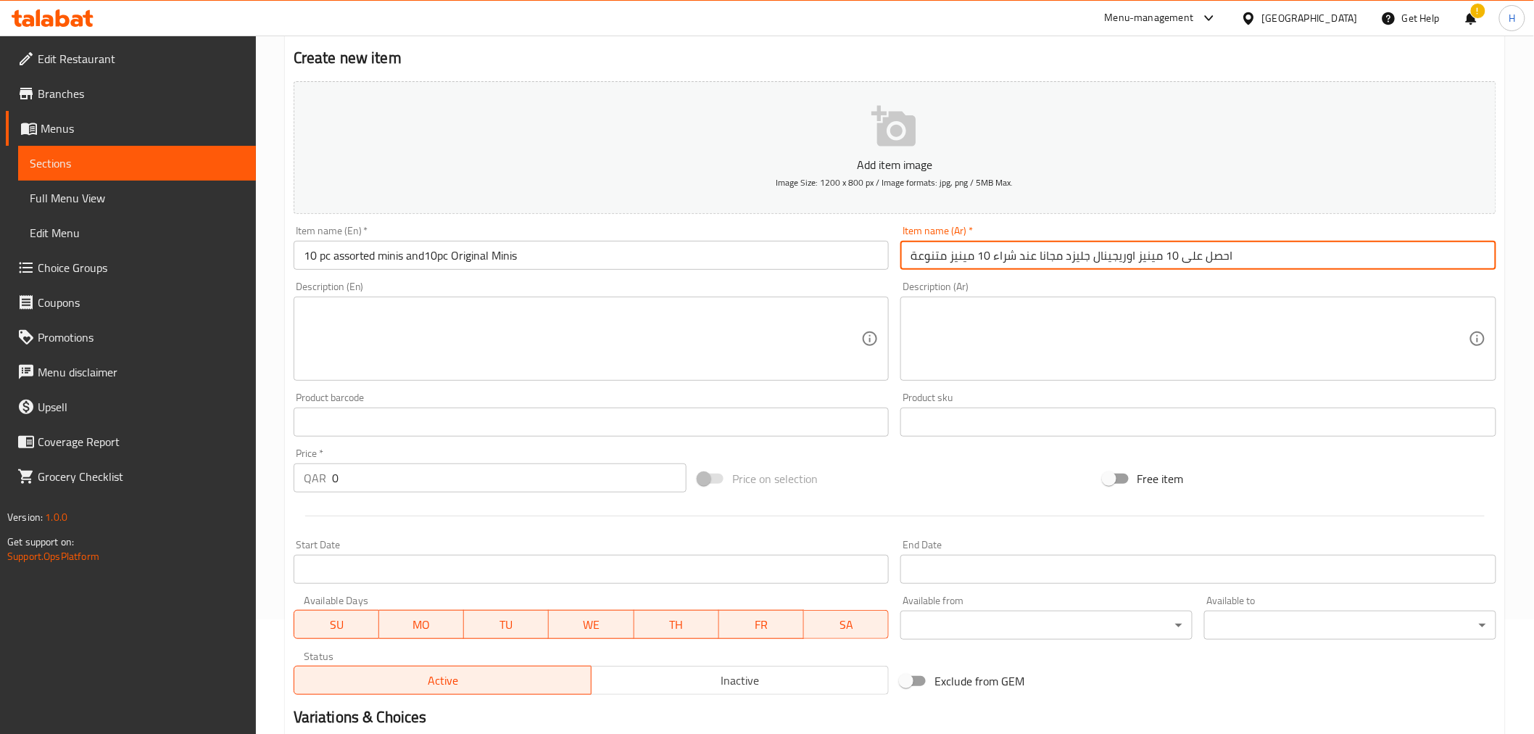
click at [1201, 257] on input "احصل على 10 مينيز اوريجينال جليزد مجانا عند شراء 10 مينيز متنوعة" at bounding box center [1199, 255] width 596 height 29
click at [1201, 257] on input "10 مينيز اوريجينال جليزد مجانا عند شراء 10 مينيز متنوعة" at bounding box center [1199, 255] width 596 height 29
type input "احصل على 10 مينيز اوريجينال جليزد مجانا عند شراء 10 مينيز متنوعة"
paste input "احصل على 10 مينيز اوريجينال جليزد مجانا عند شراء 10 مينيز متنوعة"
click at [1214, 265] on input "احصل على 10 مينيز اوريجينال جليزد مجانا عند شراء 10 مينيز متنوعة" at bounding box center [1199, 255] width 596 height 29
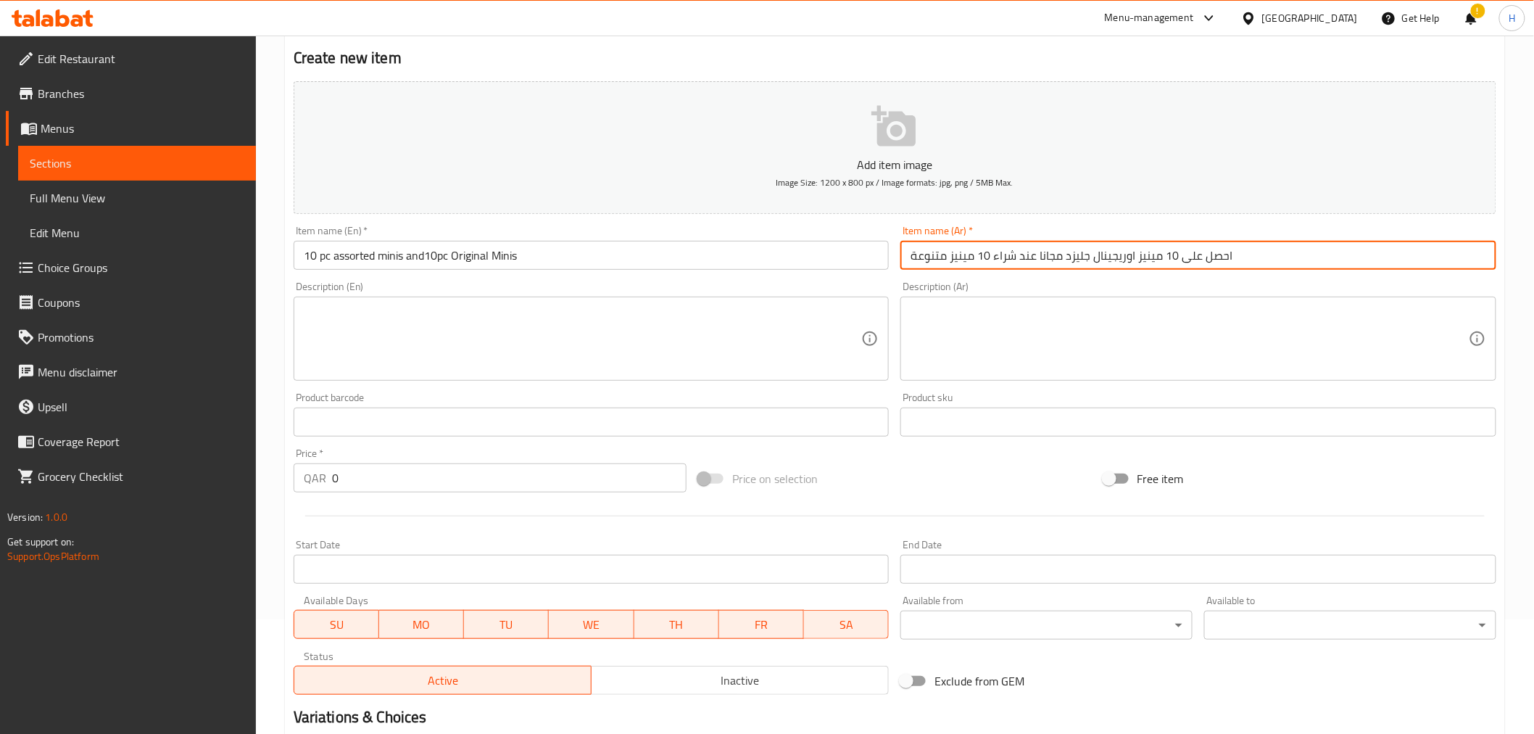
click at [1214, 265] on input "احصل على 10 مينيز اوريجينال جليزد مجانا عند شراء 10 مينيز متنوعة" at bounding box center [1199, 255] width 596 height 29
drag, startPoint x: 1059, startPoint y: 254, endPoint x: 995, endPoint y: 256, distance: 63.8
click at [995, 256] on input "احصل على 10 مينيز اوريجينال جليزد مجانا عند شراء 10 مينيز متنوعة" at bounding box center [1199, 255] width 596 height 29
click at [1148, 259] on input "احصل على 10 مينيز اوريجينال جليزد و 10 مينيز متنوعة" at bounding box center [1199, 255] width 596 height 29
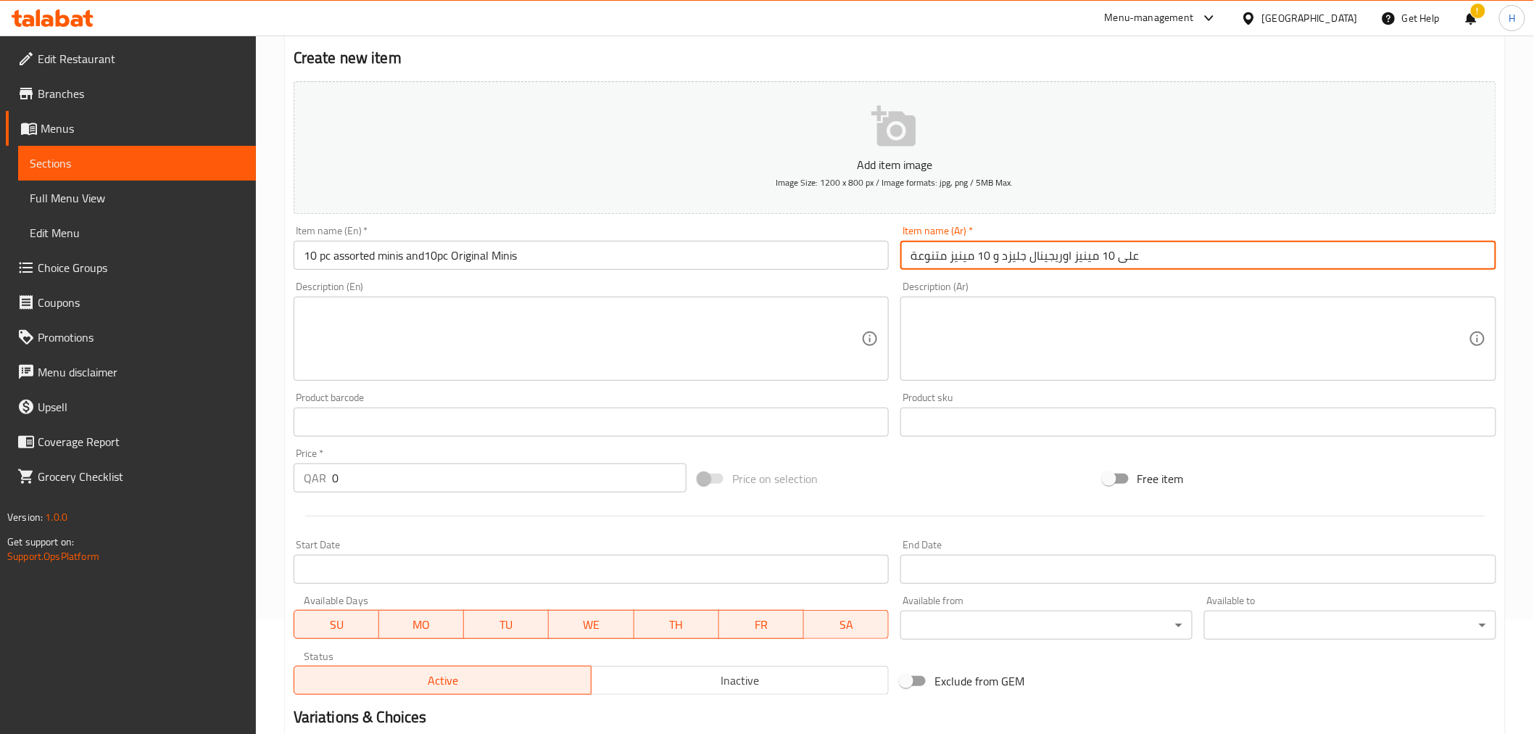
click at [1131, 257] on input "على 10 مينيز اوريجينال جليزد و 10 مينيز متنوعة" at bounding box center [1199, 255] width 596 height 29
type input "10 مينيز اوريجينال جليزد و 10 مينيز متنوعة"
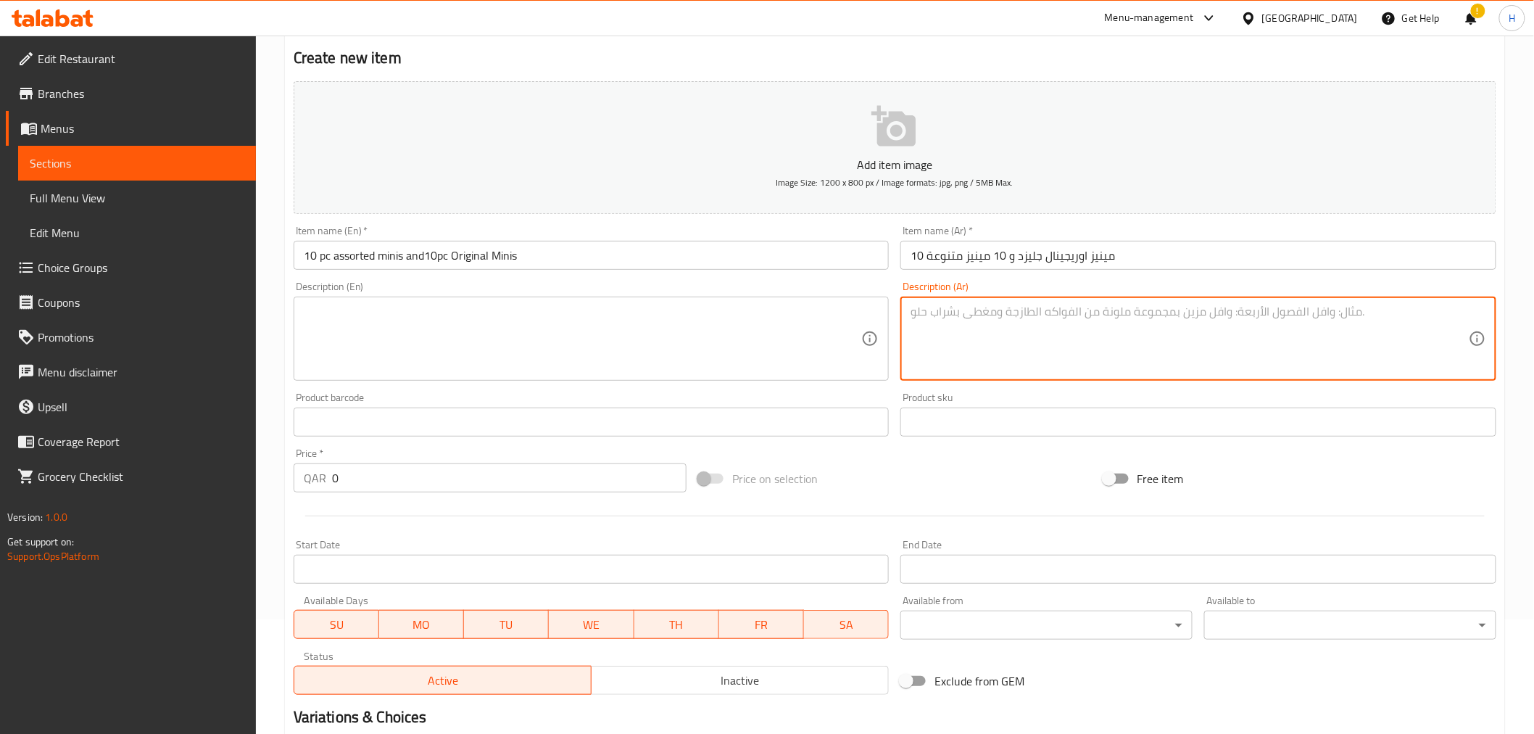
click at [1009, 349] on textarea at bounding box center [1190, 339] width 558 height 69
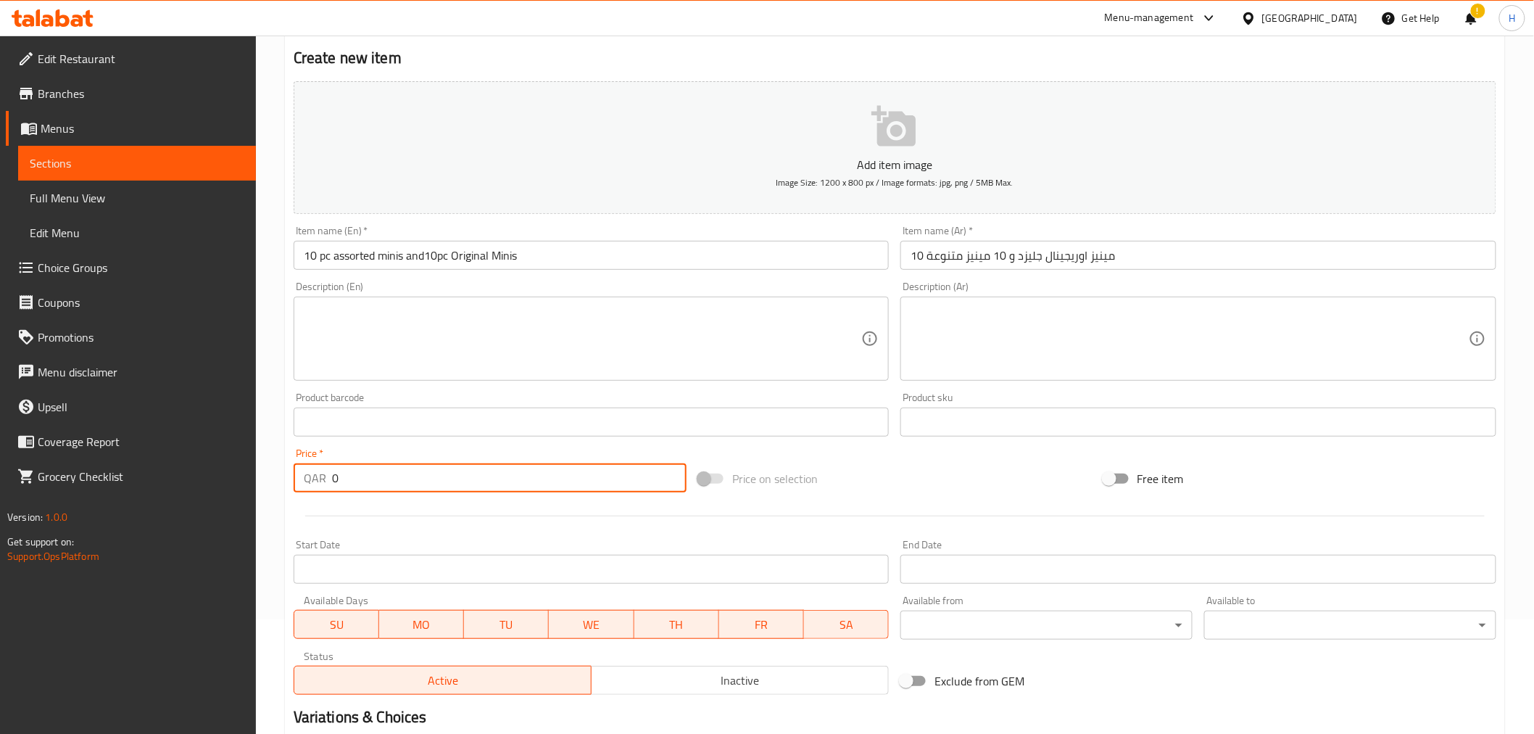
click at [406, 489] on input "0" at bounding box center [509, 477] width 355 height 29
type input "65"
click at [858, 491] on div "Price on selection" at bounding box center [894, 478] width 405 height 39
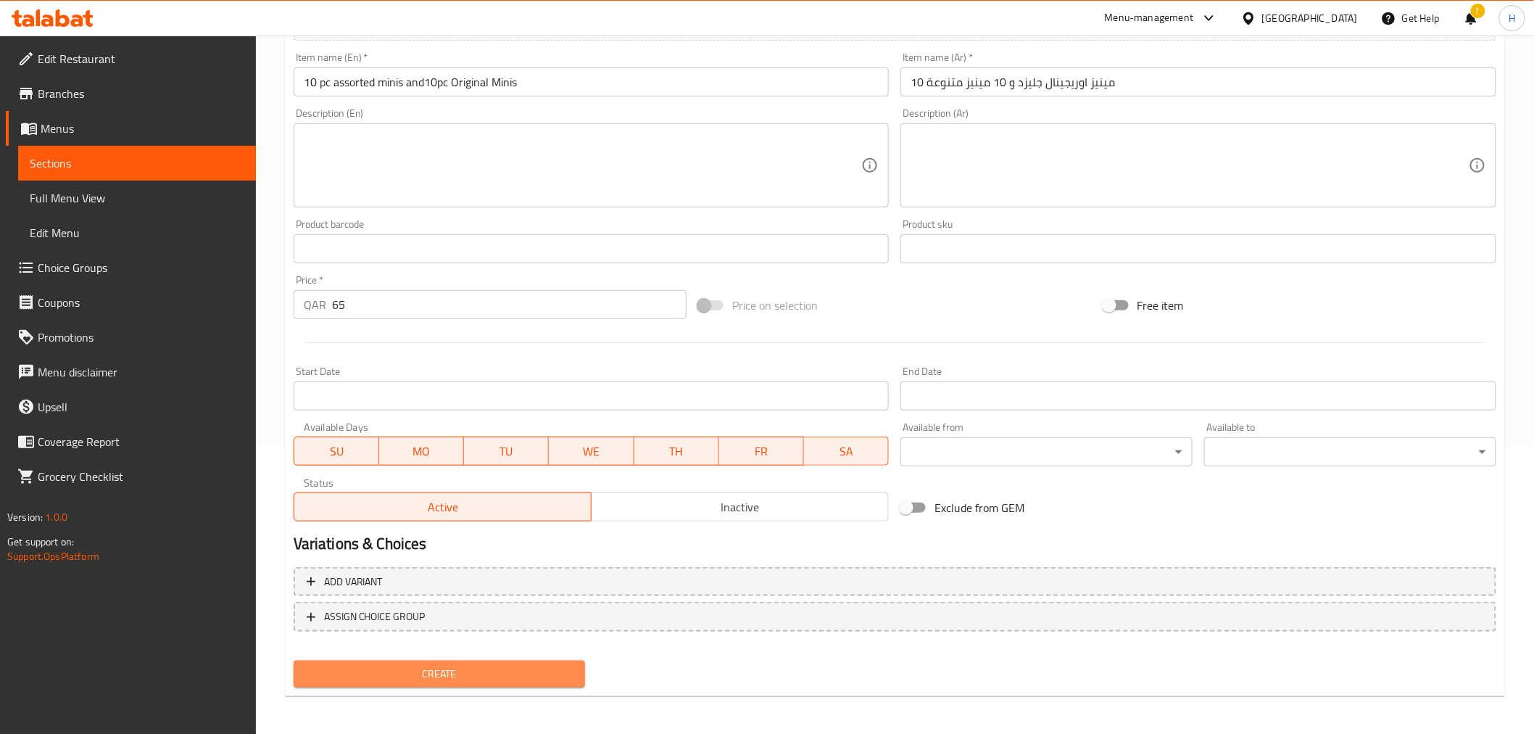
click at [513, 677] on span "Create" at bounding box center [439, 674] width 269 height 18
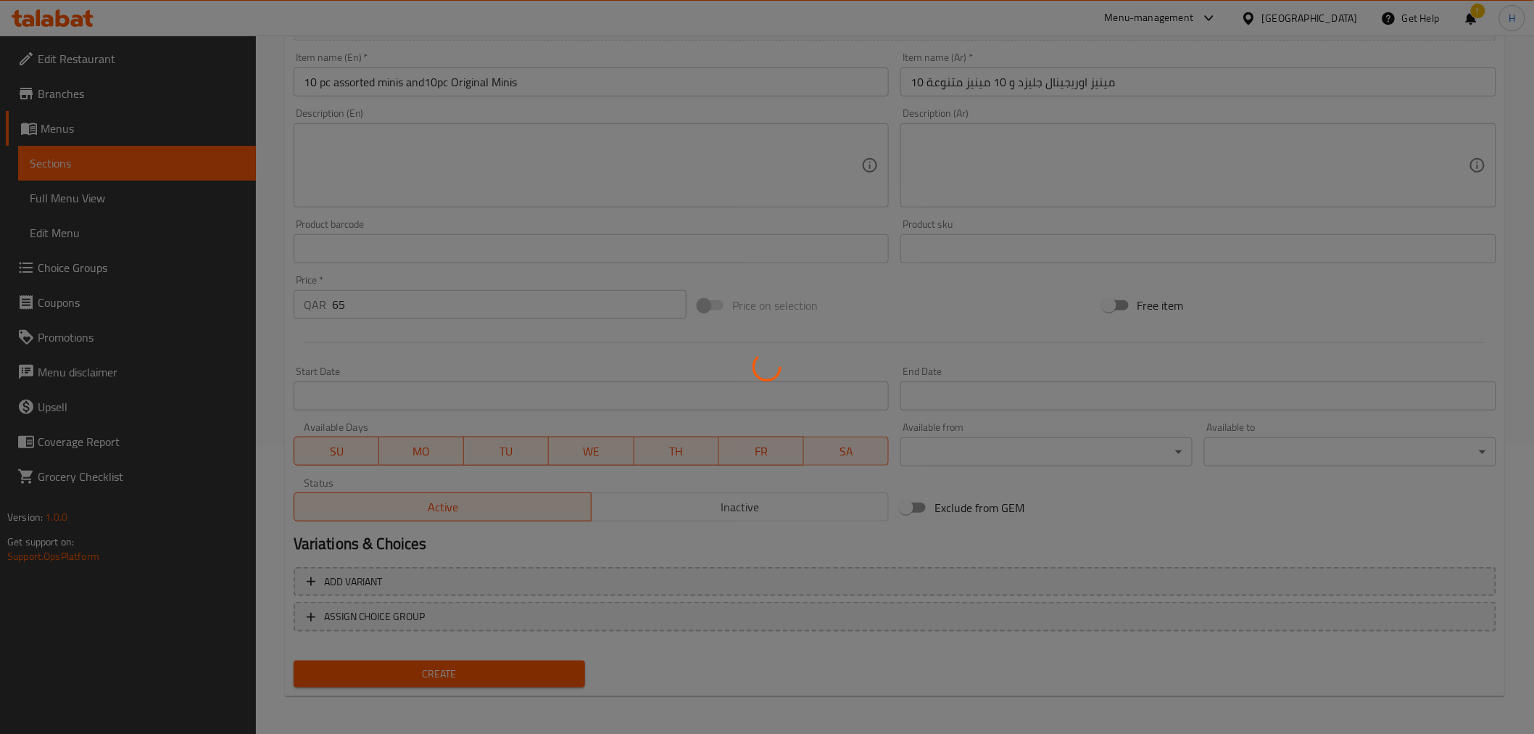
type input "0"
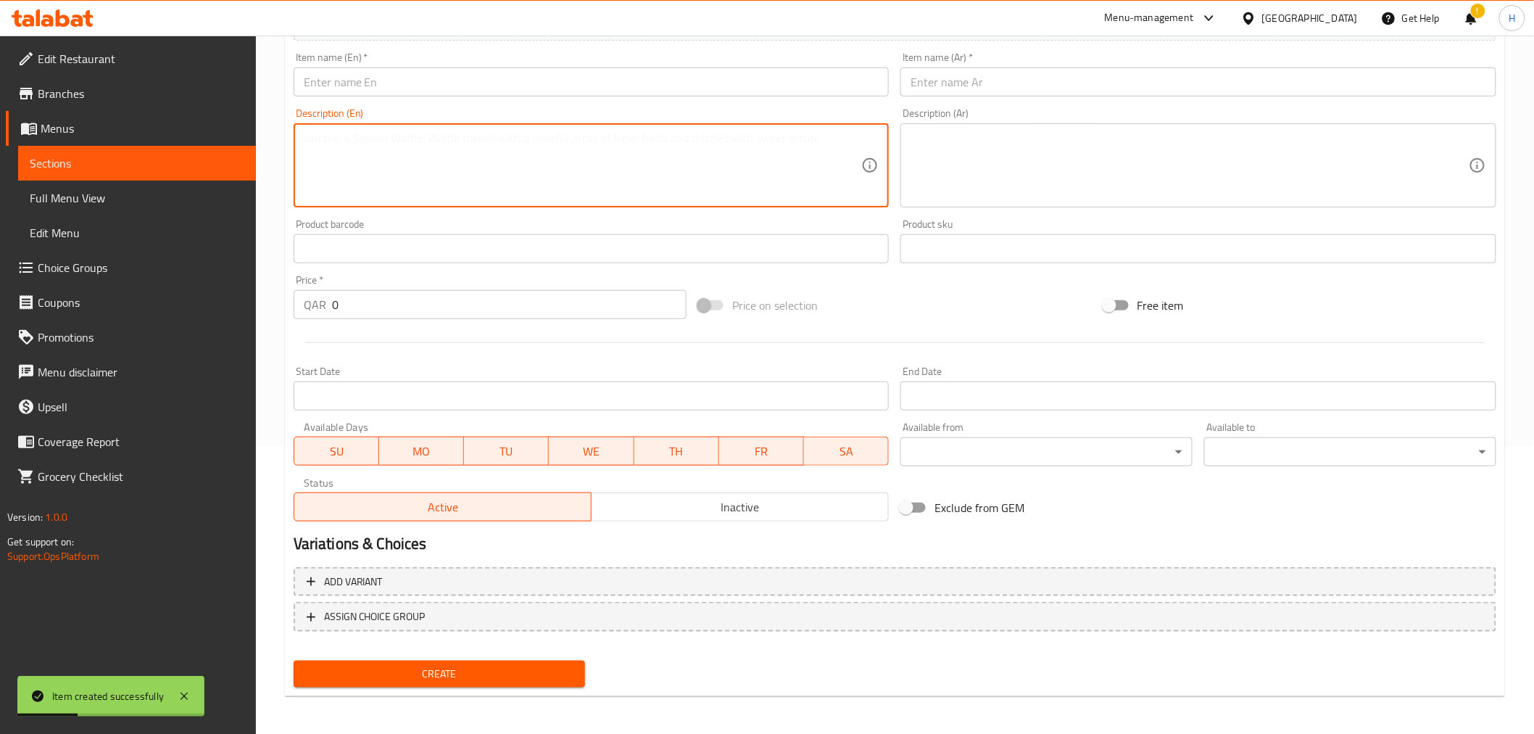
click at [426, 161] on textarea at bounding box center [583, 165] width 558 height 69
click at [425, 88] on input "text" at bounding box center [592, 81] width 596 height 29
paste input "Buy Original glazed Joy box, and get 4pc Assorted Minis for free!"
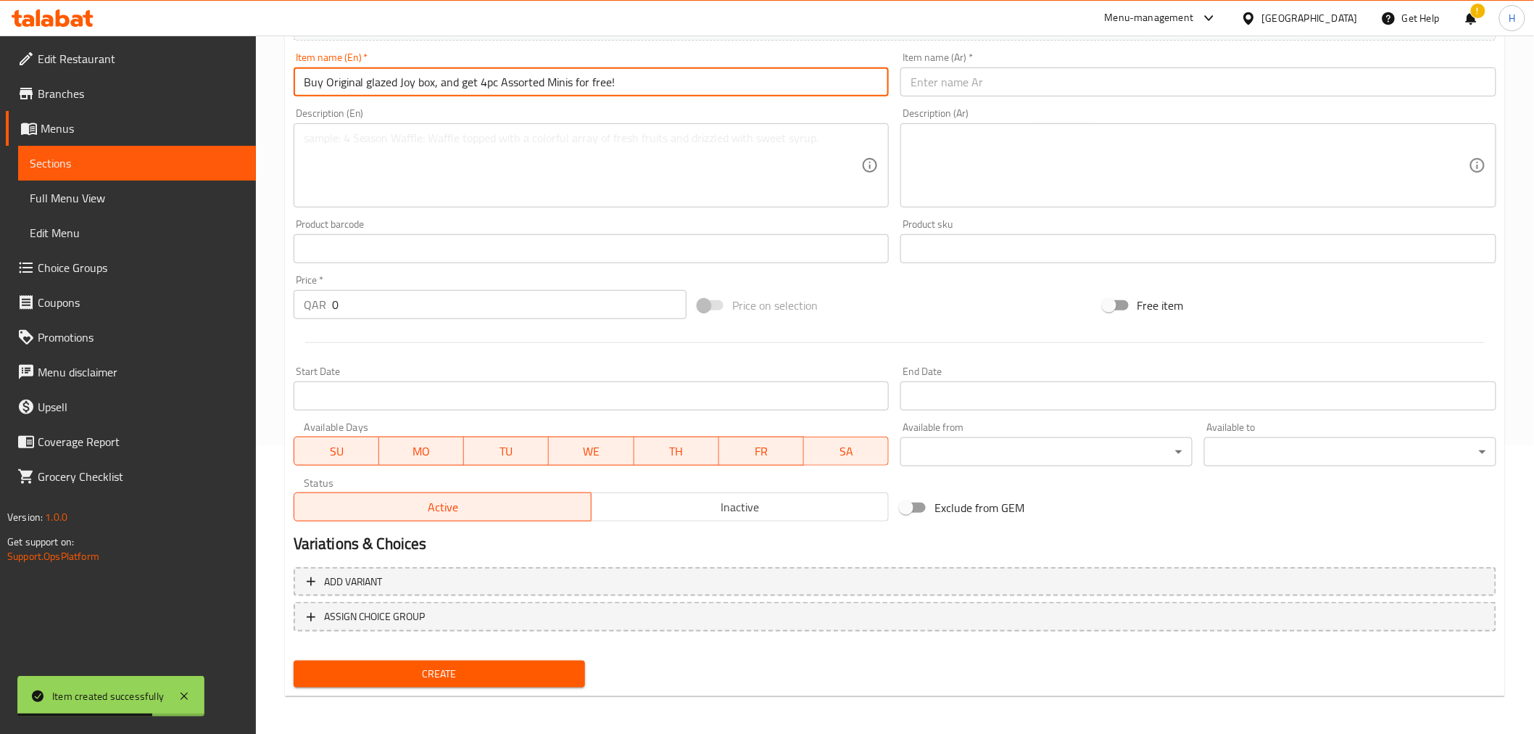
drag, startPoint x: 325, startPoint y: 77, endPoint x: 279, endPoint y: 76, distance: 45.7
click at [279, 76] on div "Home / Restaurants management / Menus / Sections / item / create Back to School…" at bounding box center [895, 242] width 1278 height 989
type input "Original glazed Joy box and 4pc Assorted Minis"
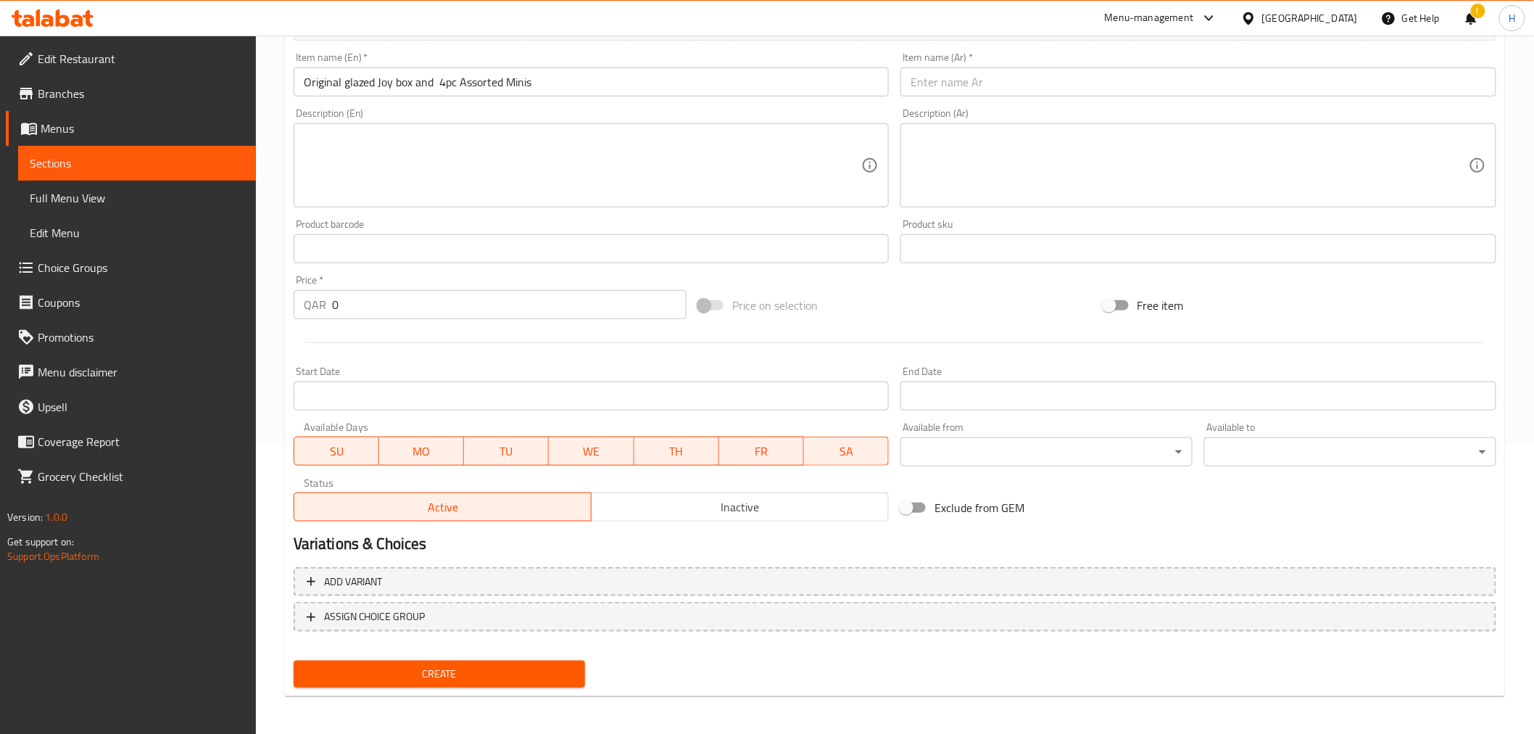
click at [1090, 88] on input "text" at bounding box center [1199, 81] width 596 height 29
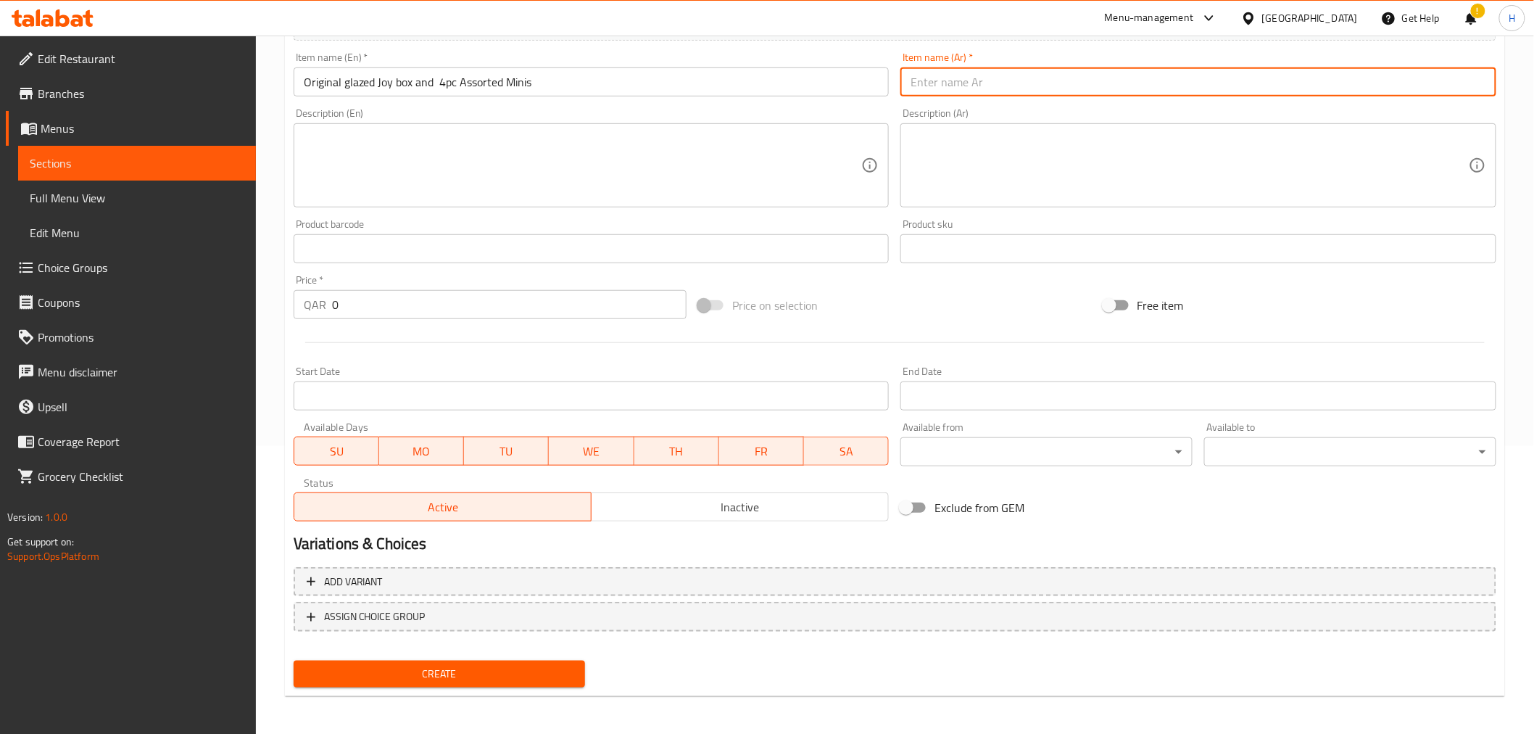
paste input "مجانا 4 مينيز متنوعة عند شراء علبه 3 قطع اوريجنال جليزد"
type input "مجانا 4 مينيز متنوعة عند شراء علبه 3 قطع اوريجنال جليزد"
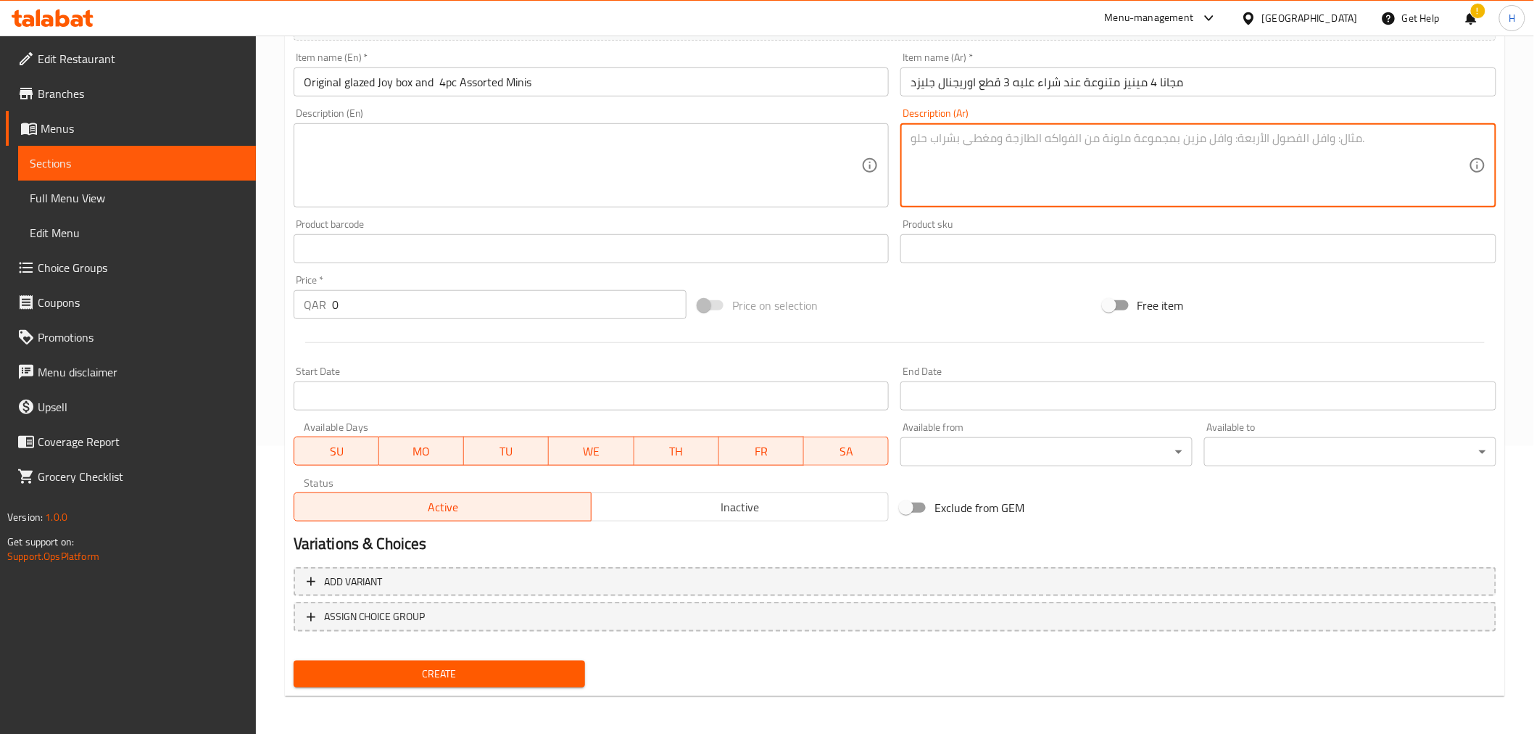
click at [1045, 198] on textarea at bounding box center [1190, 165] width 558 height 69
paste textarea "مجانا 4 مينيز متنوعة عند شراء علبه 3 قطع اوريجنال جليزد"
type textarea "مجانا 4 مينيز متنوعة عند شراء علبه 3 قطع اوريجنال جليزد"
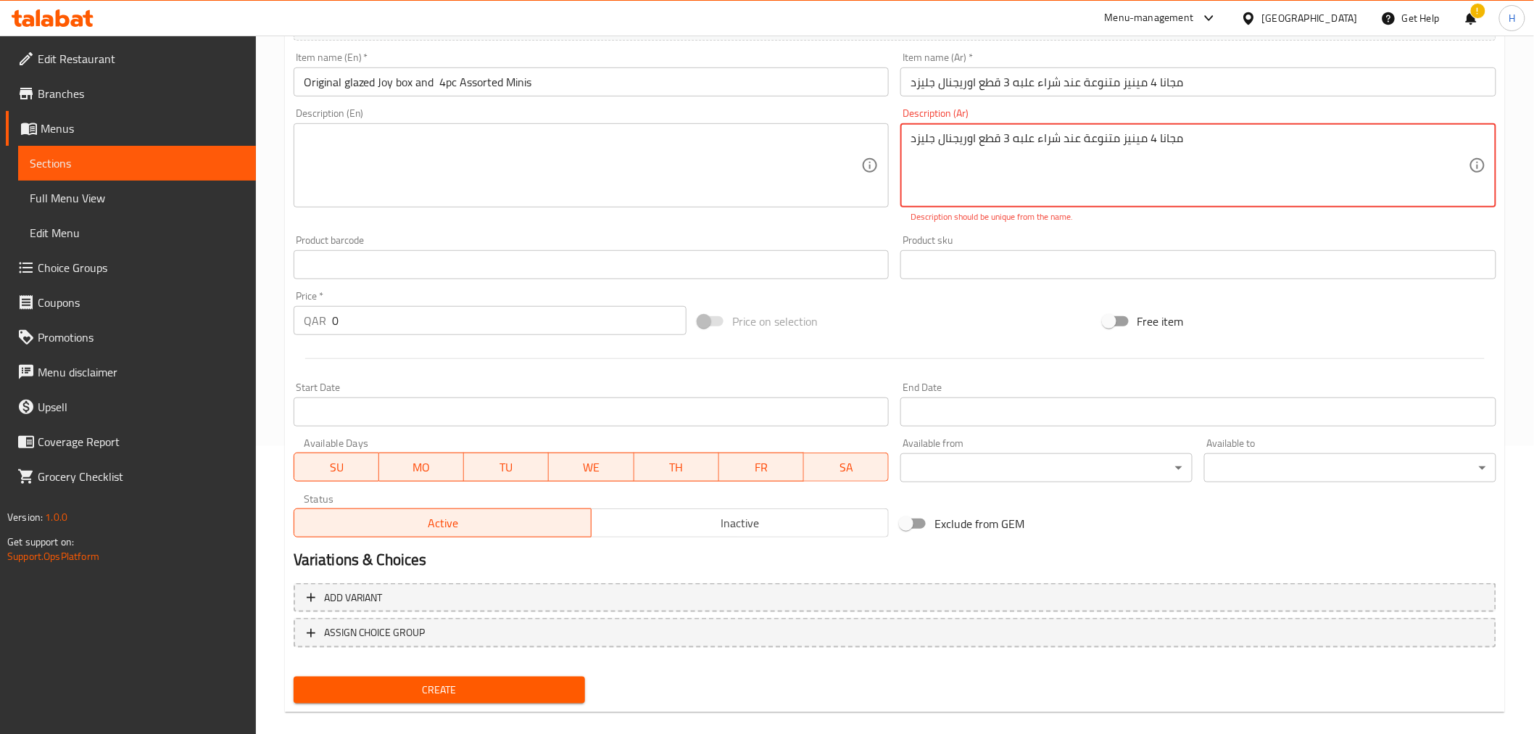
click at [984, 138] on textarea "مجانا 4 مينيز متنوعة عند شراء علبه 3 قطع اوريجنال جليزد" at bounding box center [1190, 165] width 558 height 69
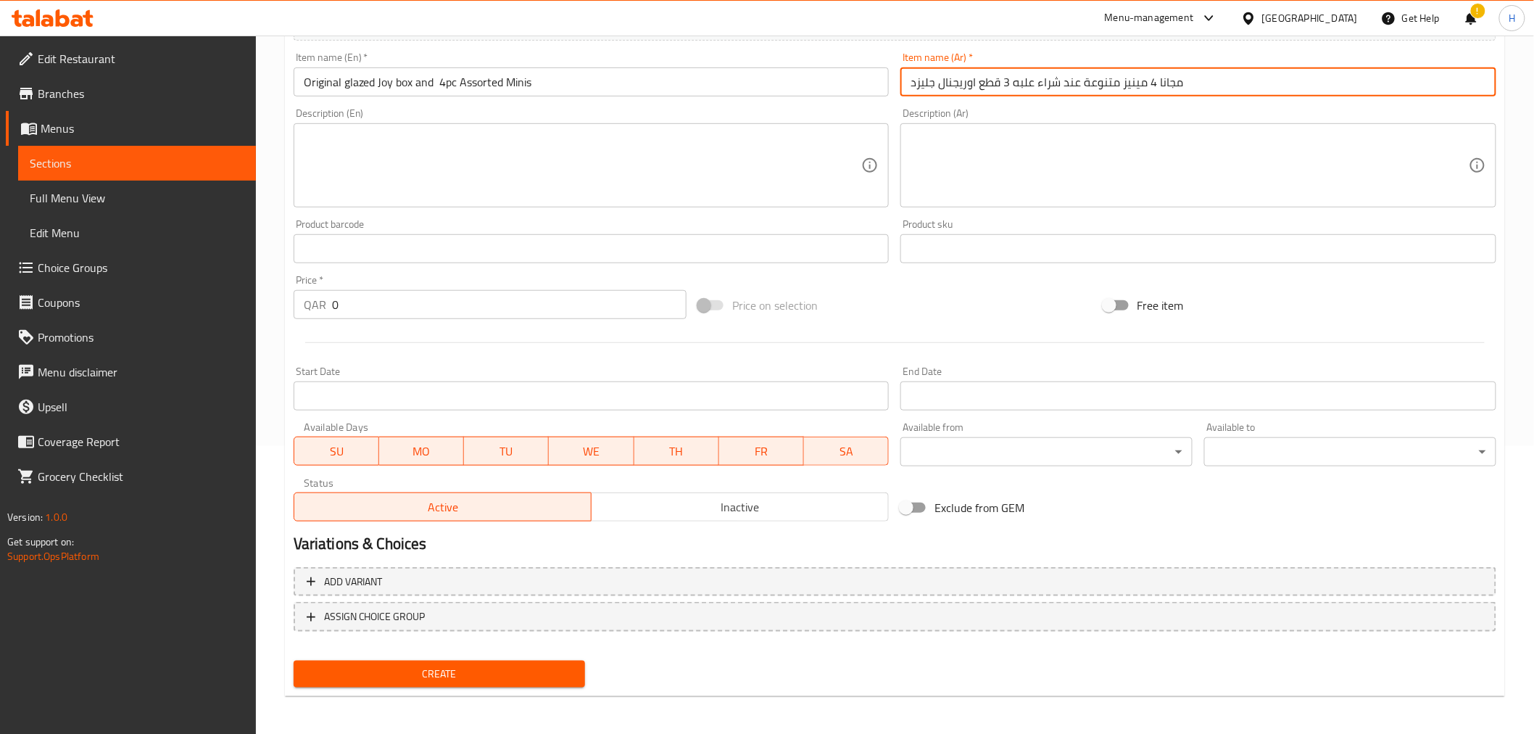
click at [1171, 84] on input "مجانا 4 مينيز متنوعة عند شراء علبه 3 قطع اوريجنال جليزد" at bounding box center [1199, 81] width 596 height 29
drag, startPoint x: 1083, startPoint y: 81, endPoint x: 1051, endPoint y: 88, distance: 31.9
click at [1051, 88] on input "4 مينيز متنوعة عند شراء علبه 3 قطع اوريجنال جليزد" at bounding box center [1199, 81] width 596 height 29
drag, startPoint x: 919, startPoint y: 84, endPoint x: 902, endPoint y: 86, distance: 16.7
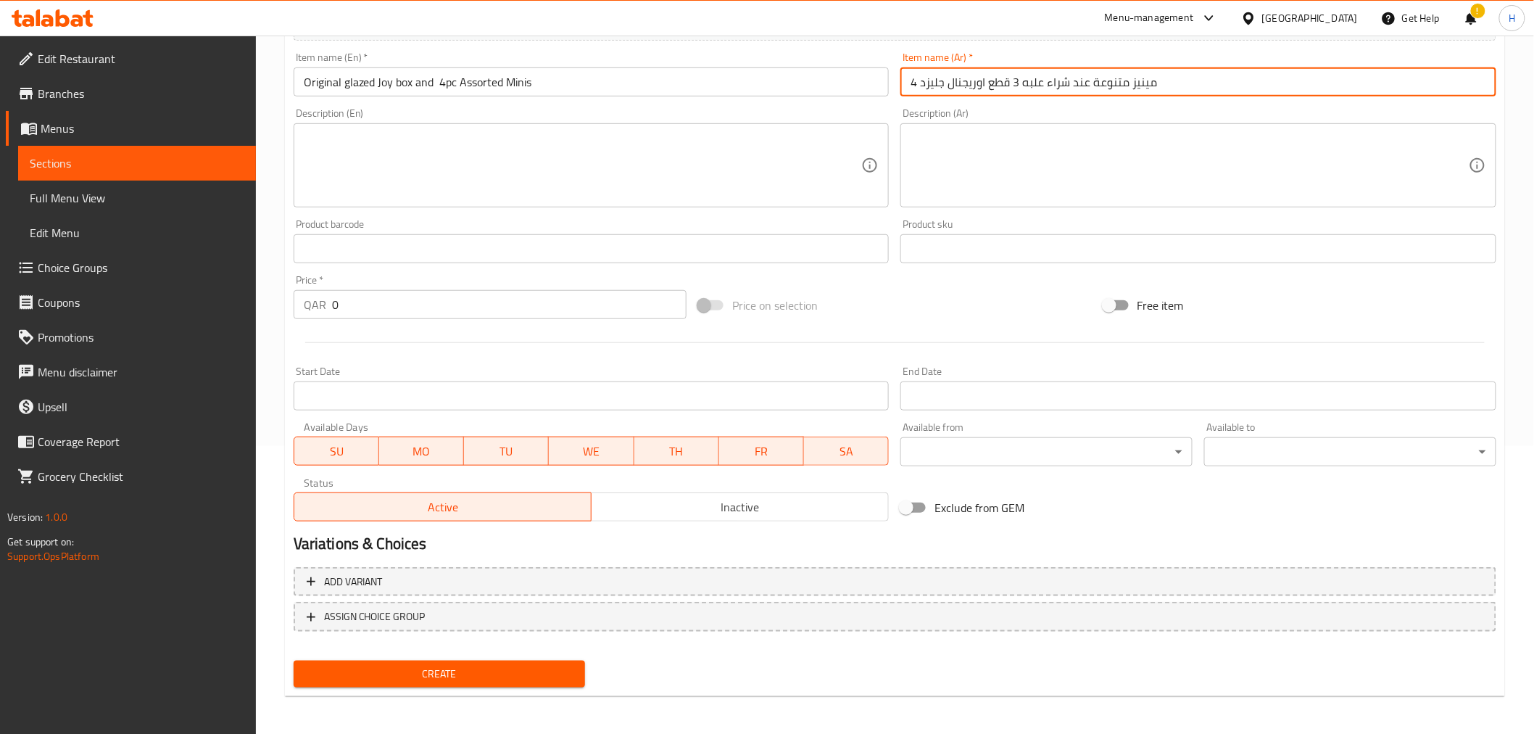
click at [902, 86] on input "4 مينيز متنوعة عند شراء علبه 3 قطع اوريجنال جليزد" at bounding box center [1199, 81] width 596 height 29
type input "مينيز متنوعة عند شراء علبه 3 قطع اوريجنال جليزد"
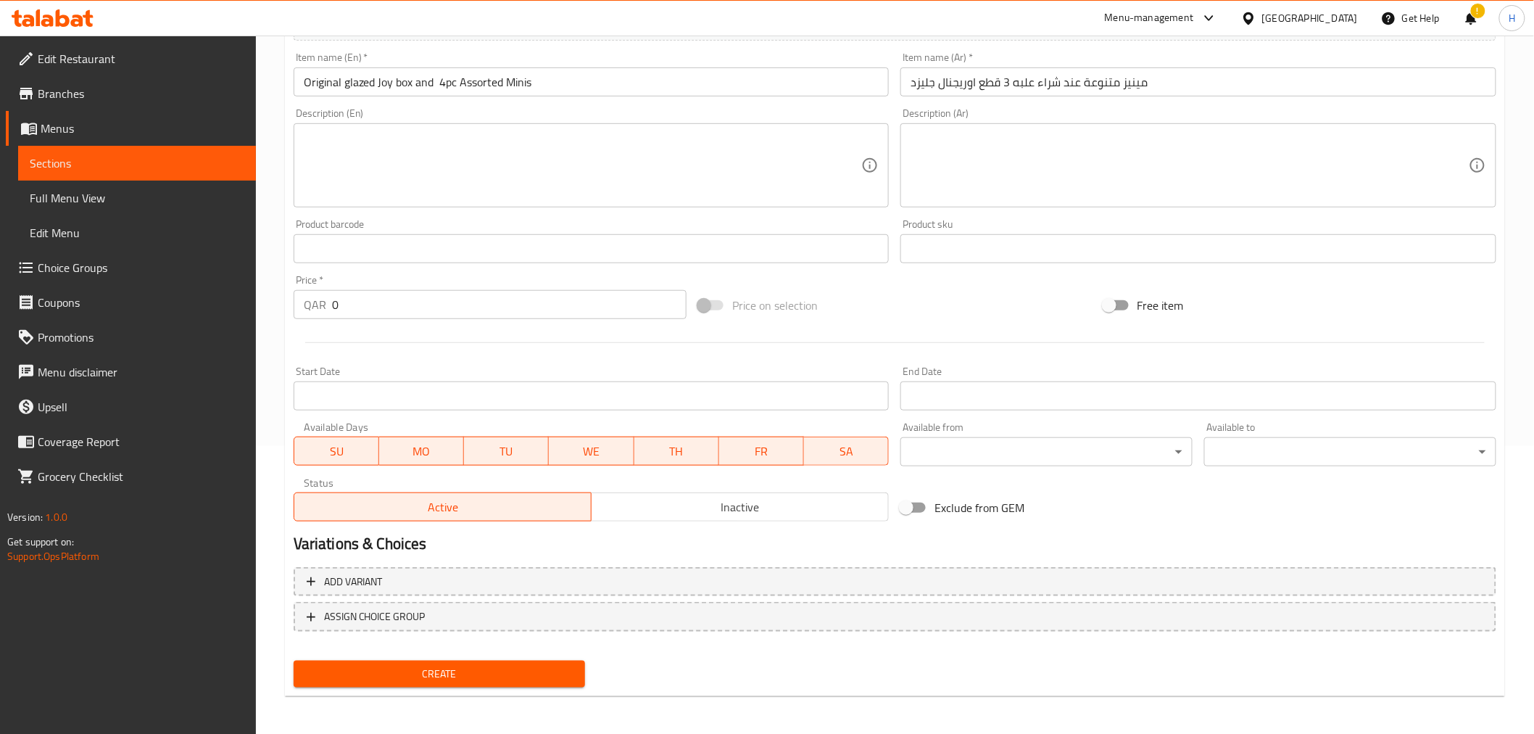
click at [1047, 102] on div "Item name (Ar)   * مينيز متنوعة عند شراء علبه 3 قطع اوريجنال جليزد Item name (A…" at bounding box center [1199, 74] width 608 height 56
click at [423, 157] on textarea at bounding box center [583, 165] width 558 height 69
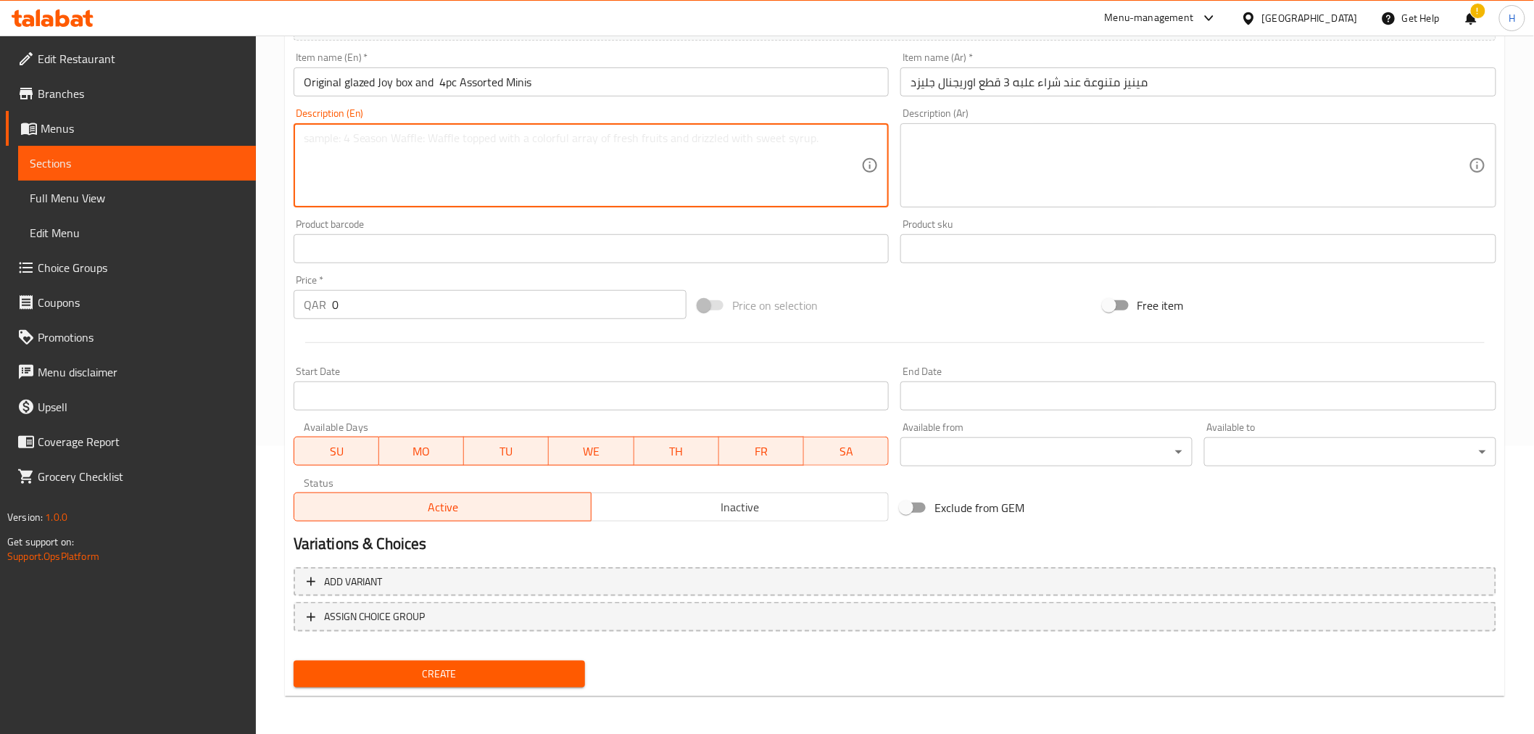
paste textarea "Buy Original glazed Joy box, and get 4pc Assorted Minis for free!"
drag, startPoint x: 325, startPoint y: 136, endPoint x: 289, endPoint y: 134, distance: 36.3
click at [289, 134] on div "Description (En) Buy Original glazed Joy box, and get 4pc Assorted Minis for fr…" at bounding box center [592, 157] width 608 height 111
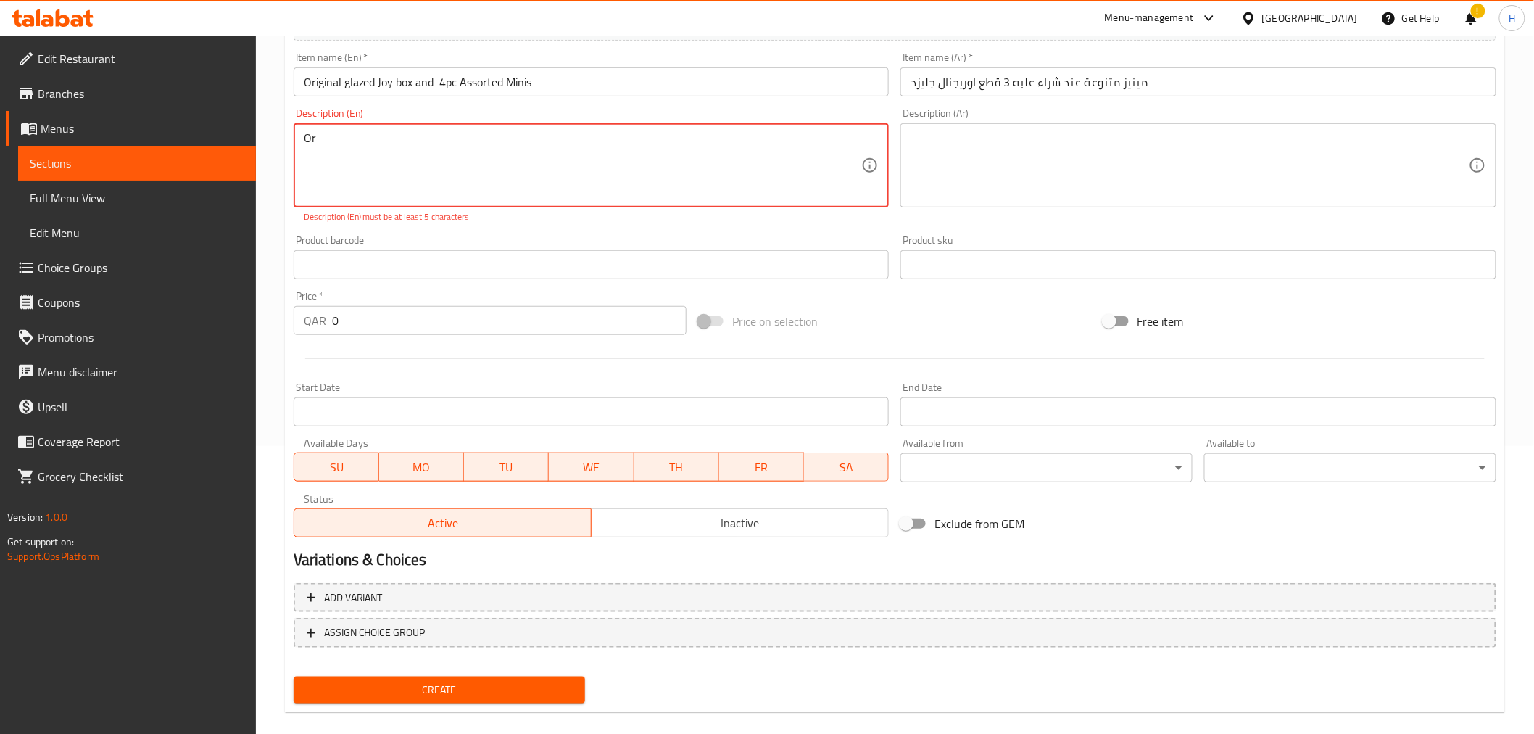
type textarea "O"
click at [1074, 82] on input "مينيز متنوعة عند شراء علبه 3 قطع اوريجنال جليزد" at bounding box center [1199, 81] width 596 height 29
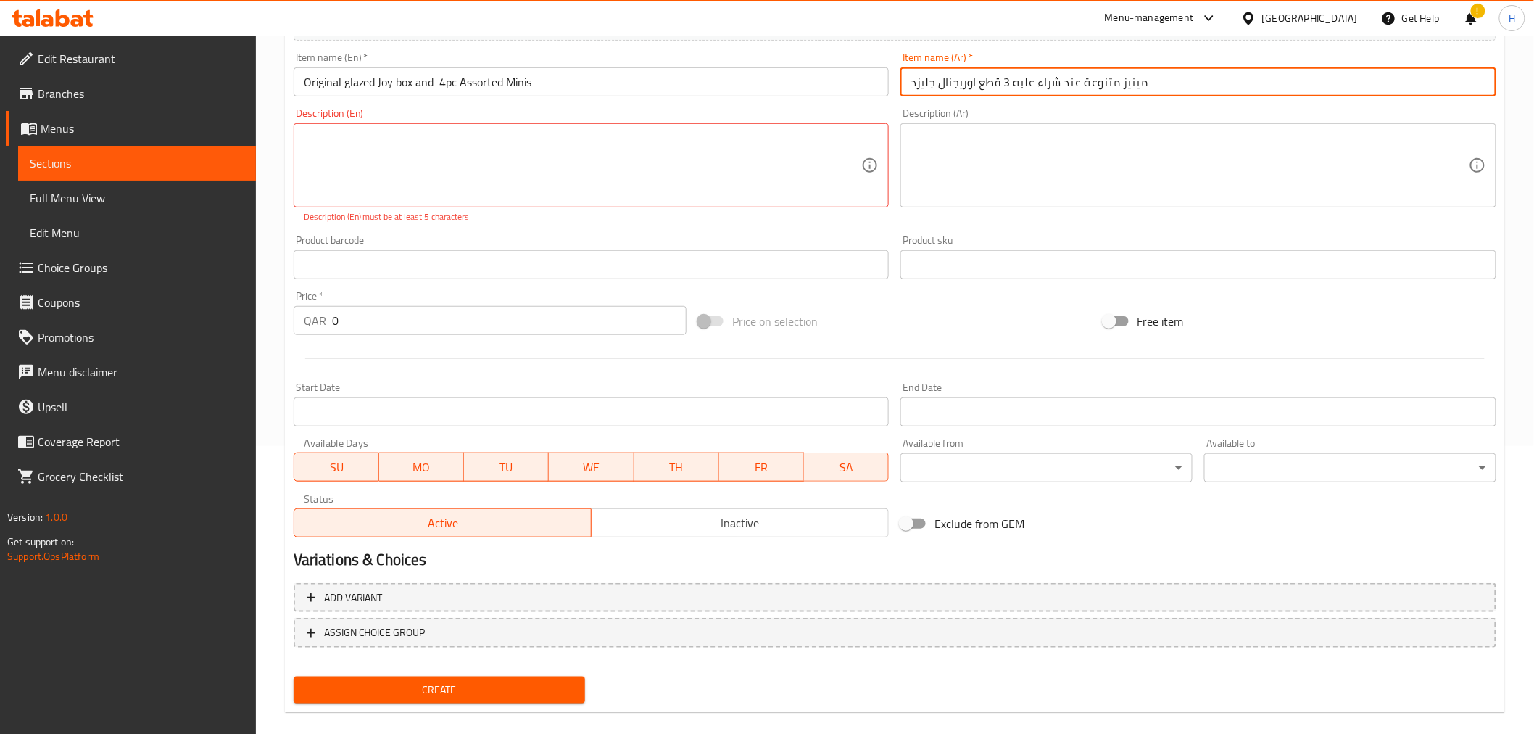
drag, startPoint x: 1079, startPoint y: 83, endPoint x: 1001, endPoint y: 81, distance: 77.6
click at [1001, 81] on input "مينيز متنوعة عند شراء علبه 3 قطع اوريجنال جليزد" at bounding box center [1199, 81] width 596 height 29
click at [991, 83] on input "مينيز متنوعة و قطع اوريجنال جليزد" at bounding box center [1199, 81] width 596 height 29
type input "مينيز متنوعة و اوريجنال جليزد"
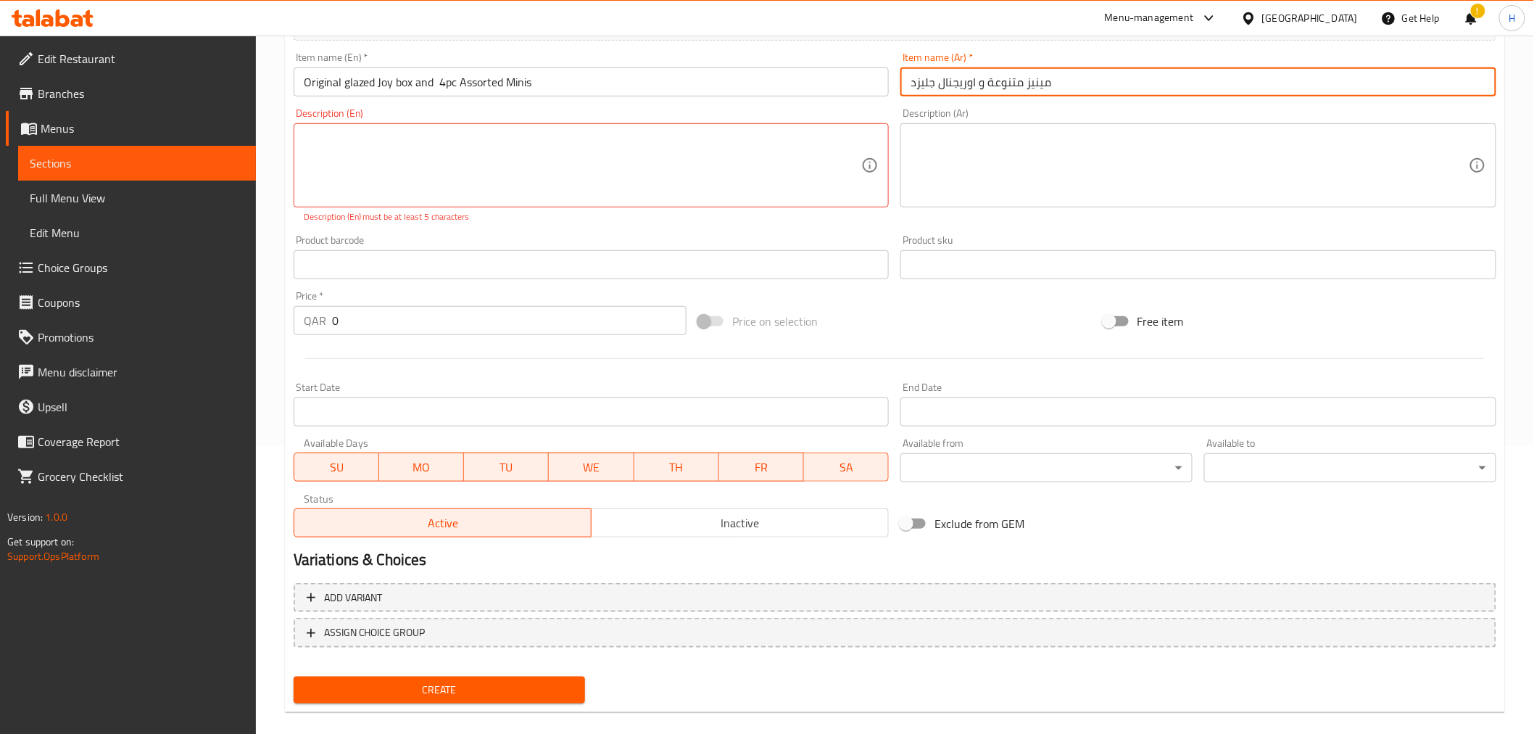
click at [1025, 165] on textarea at bounding box center [1190, 165] width 558 height 69
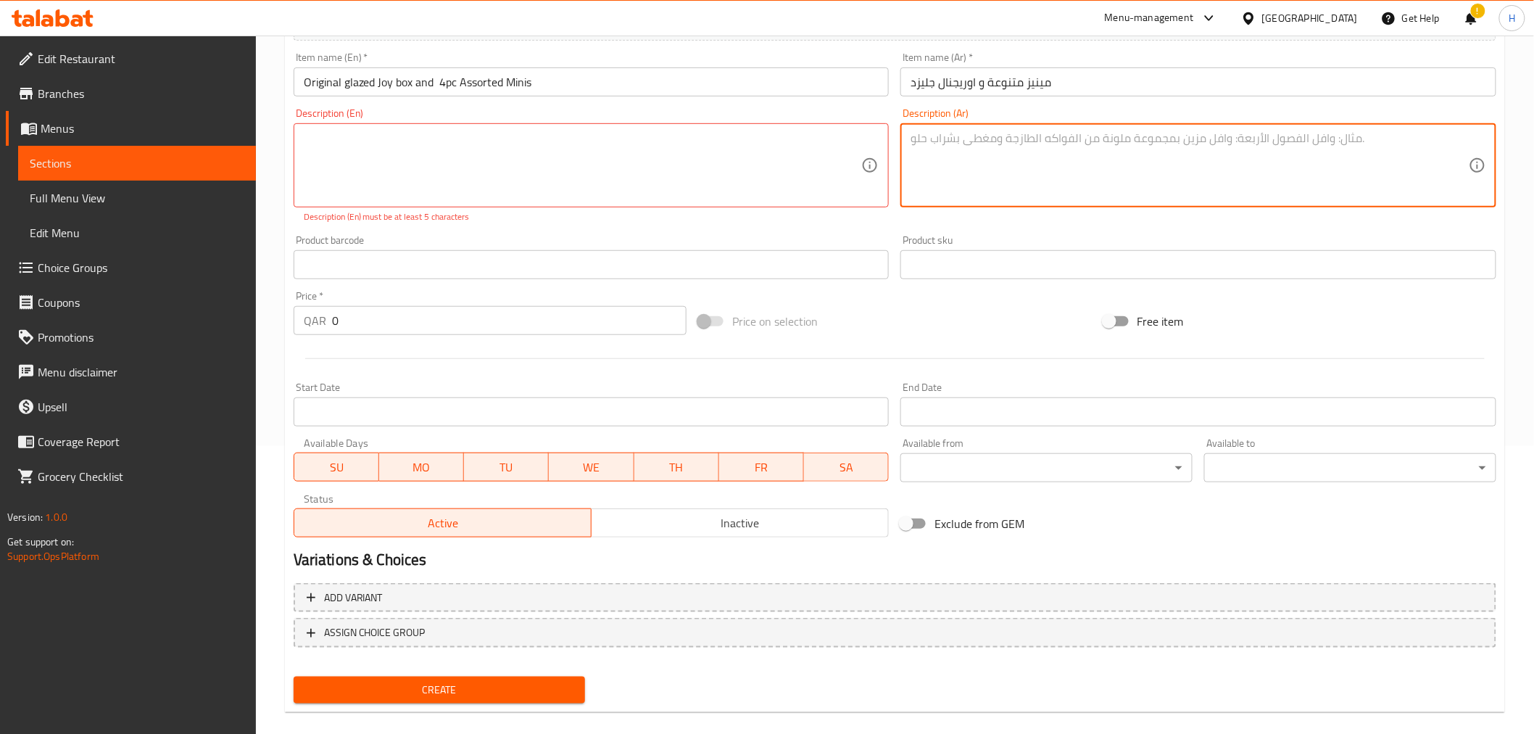
click at [586, 226] on div "Description (En) Description (En) Description (En) must be at least 5 characters" at bounding box center [592, 165] width 608 height 127
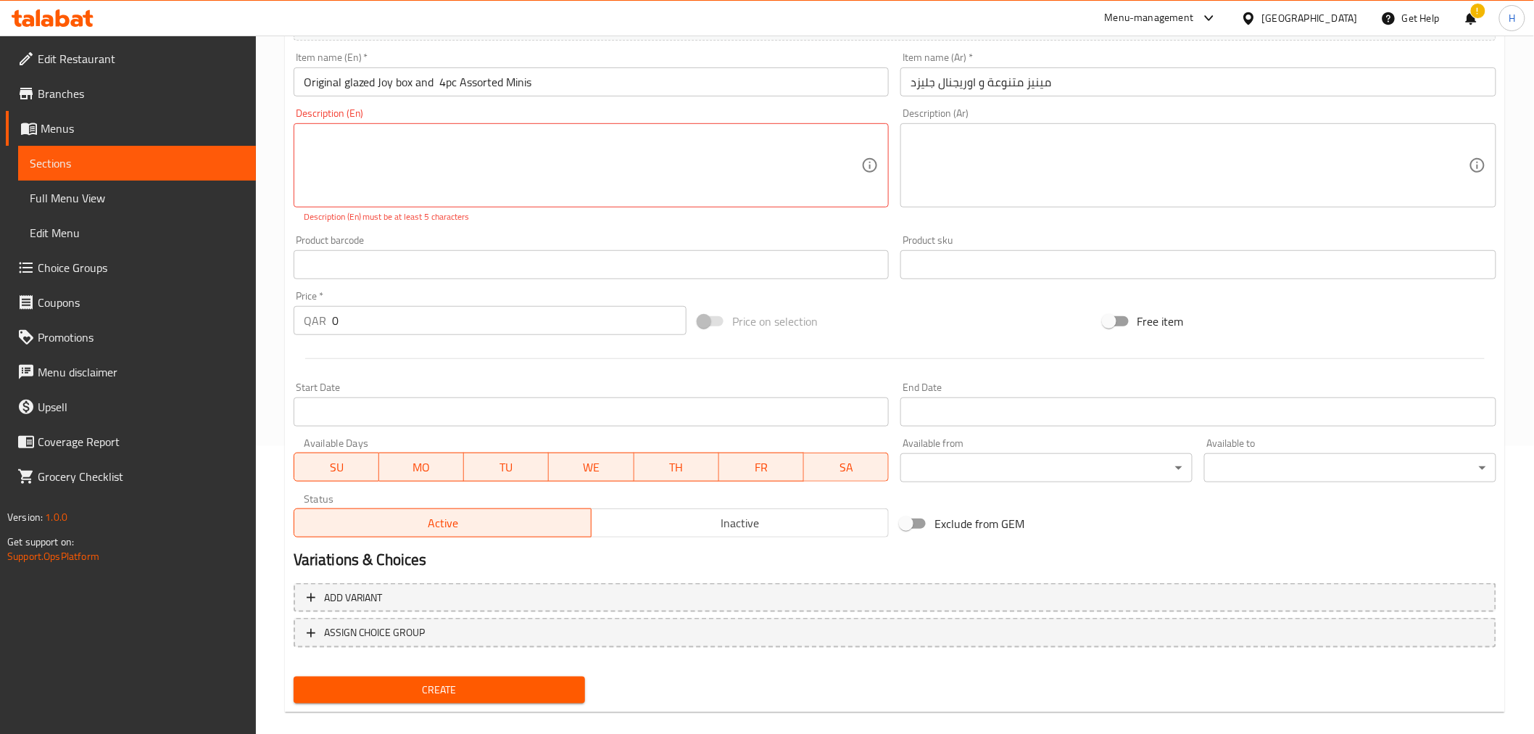
click at [410, 315] on input "0" at bounding box center [509, 320] width 355 height 29
type input "31"
click at [860, 315] on div "Price on selection" at bounding box center [894, 321] width 405 height 39
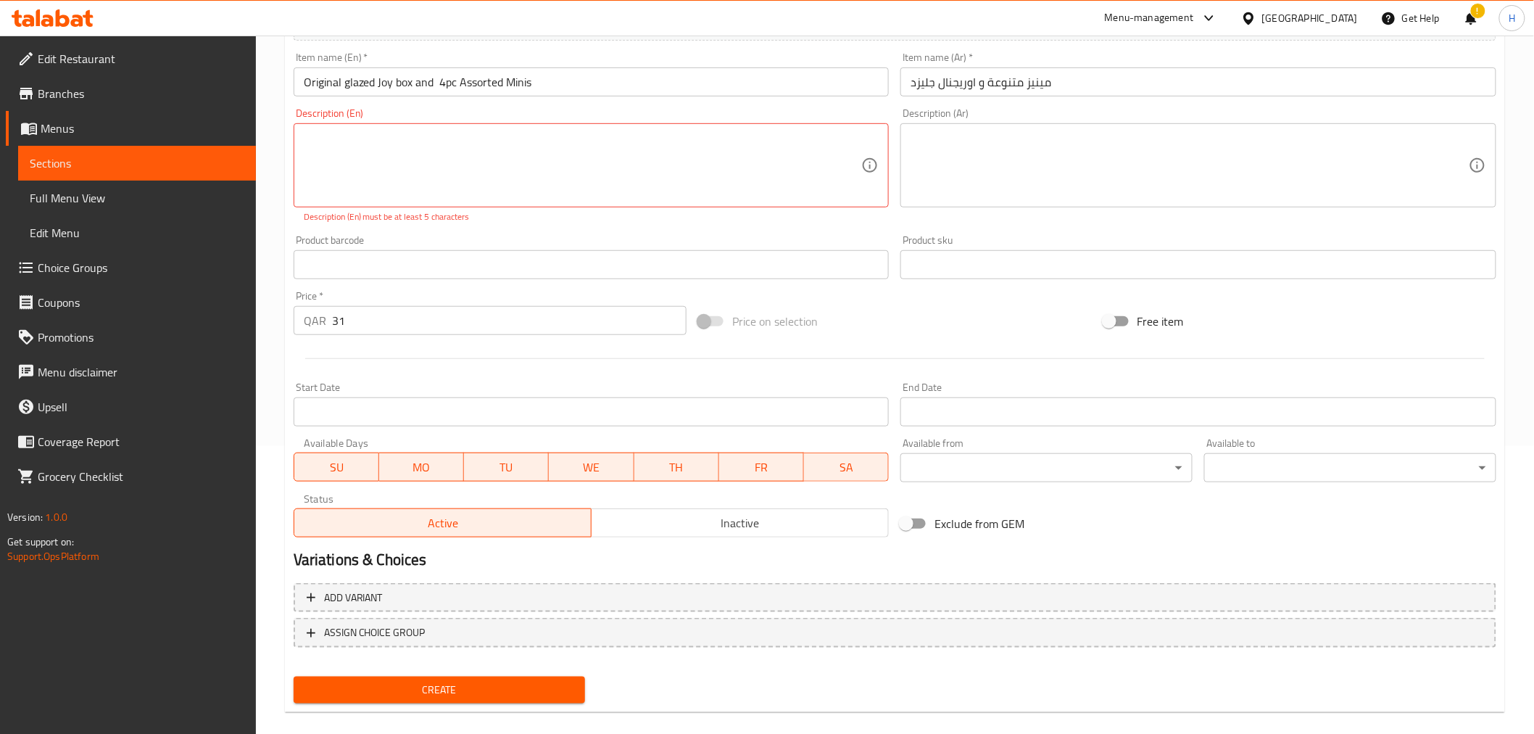
scroll to position [305, 0]
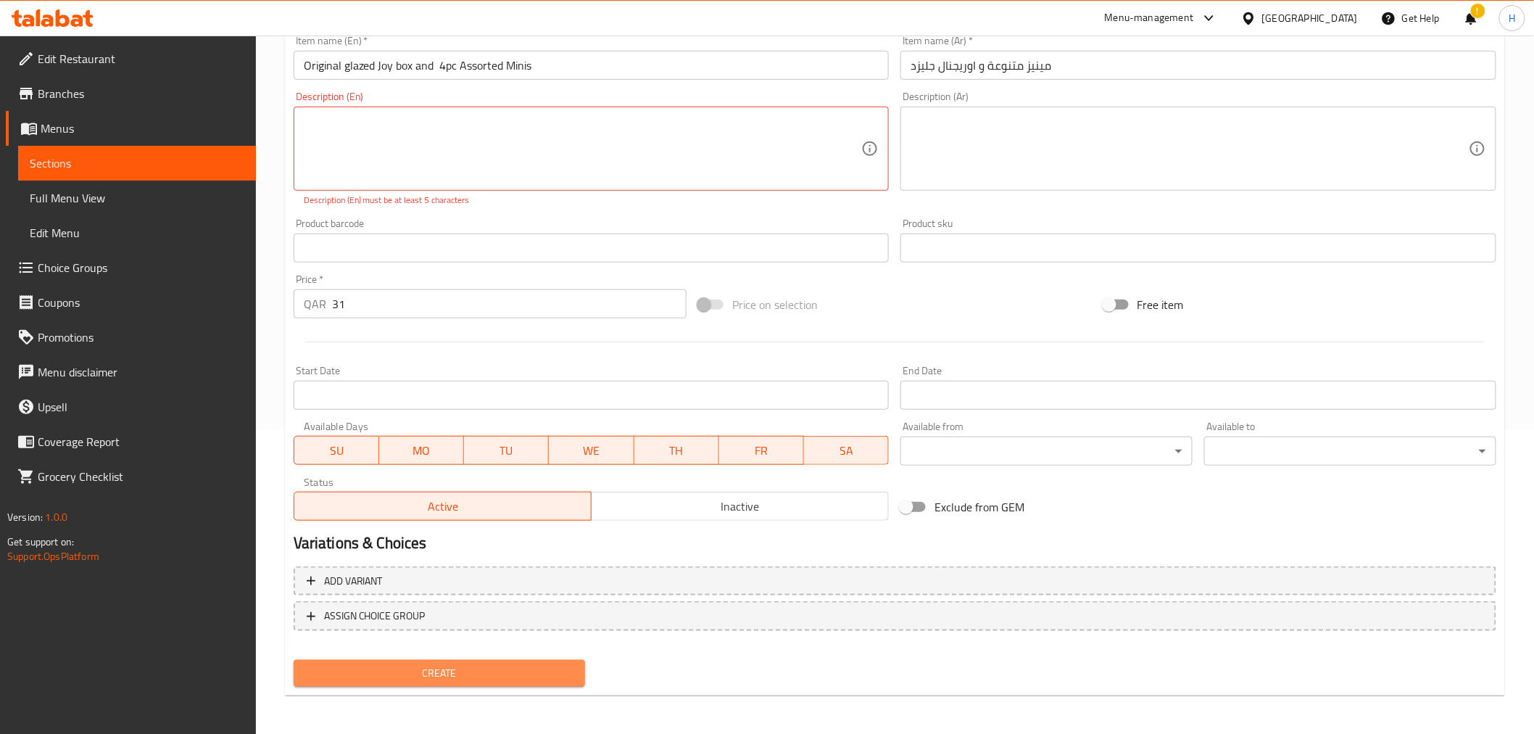
click at [413, 664] on span "Create" at bounding box center [439, 673] width 269 height 18
click at [466, 680] on button "Create" at bounding box center [440, 673] width 292 height 27
click at [473, 144] on textarea at bounding box center [583, 149] width 558 height 69
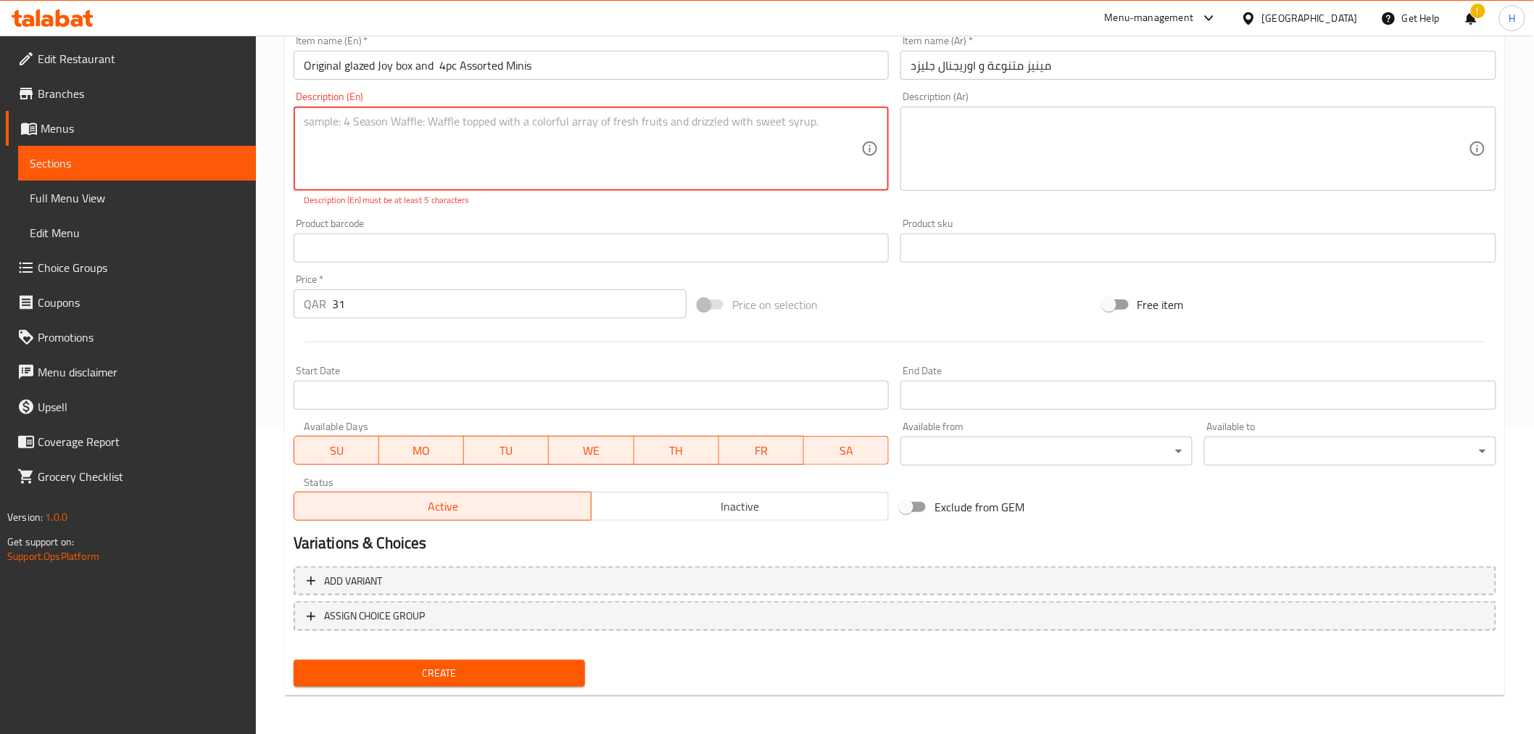
scroll to position [288, 0]
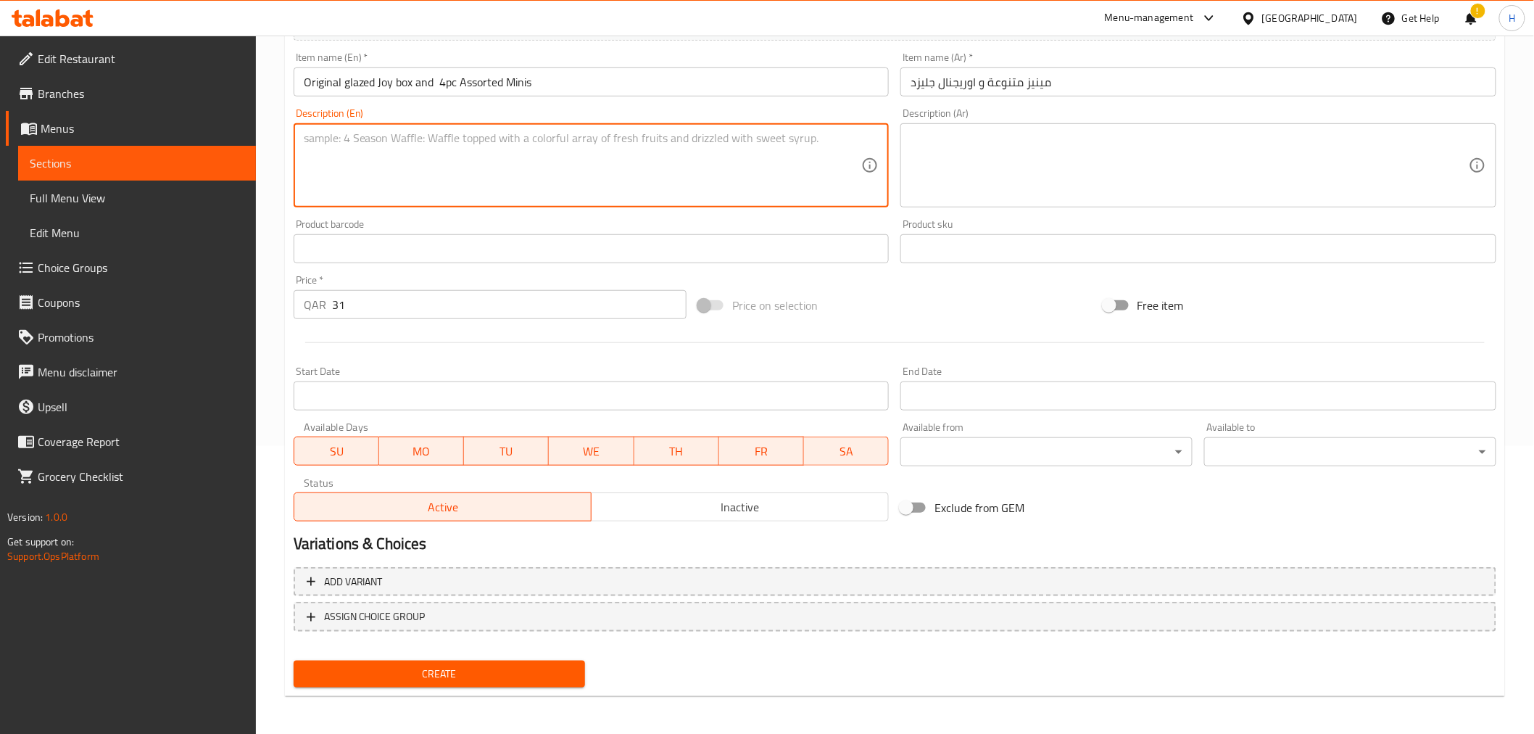
click at [479, 679] on span "Create" at bounding box center [439, 674] width 269 height 18
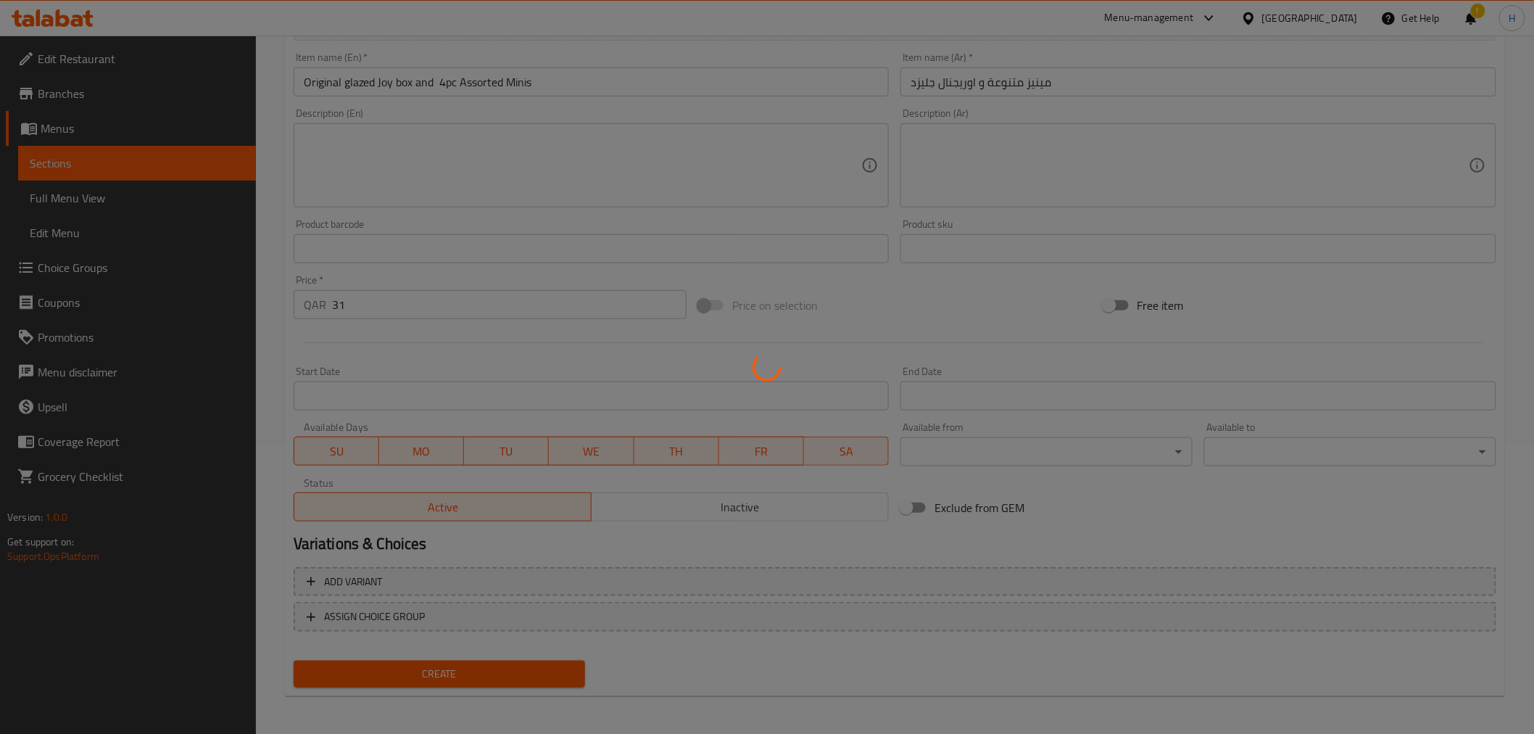
type input "0"
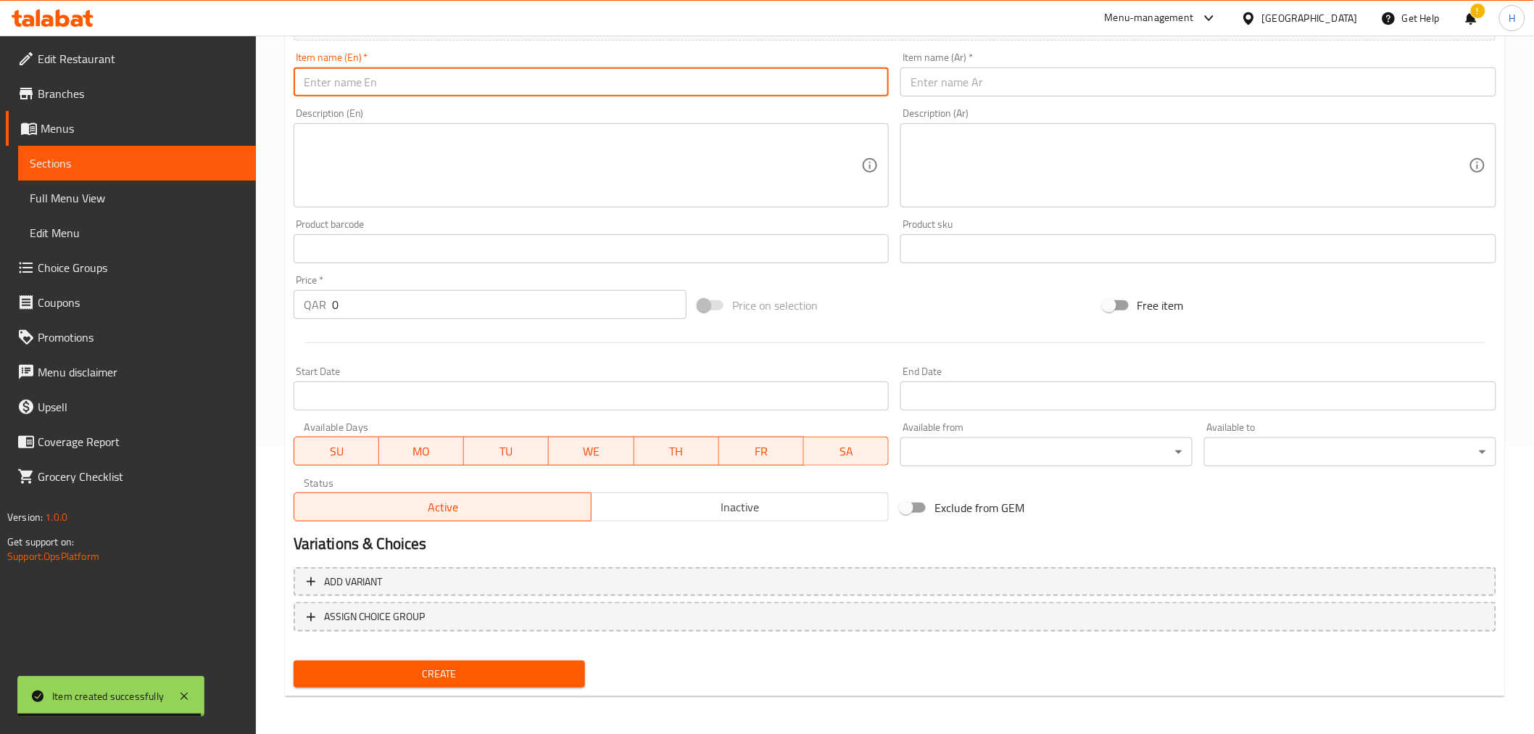
click at [429, 90] on input "text" at bounding box center [592, 81] width 596 height 29
paste input "Get 50% off when buying 16pc Assorted Minis and 16pc Original Glazed minis."
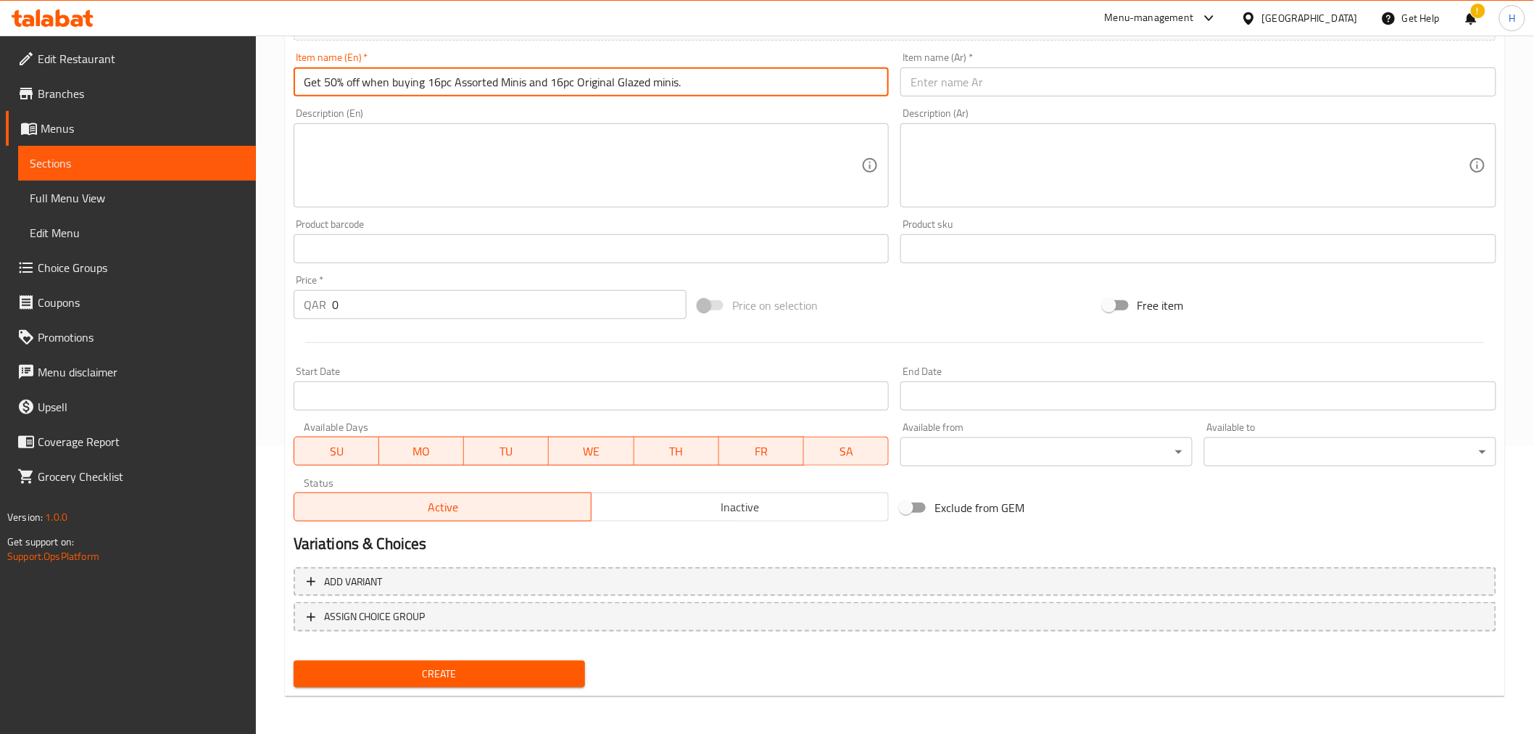
drag, startPoint x: 429, startPoint y: 78, endPoint x: 276, endPoint y: 78, distance: 153.0
click at [276, 78] on div "Home / Restaurants management / Menus / Sections / item / create Back to School…" at bounding box center [895, 242] width 1278 height 989
type input "16pc Assorted Minis and 16pc Original Glazed minis"
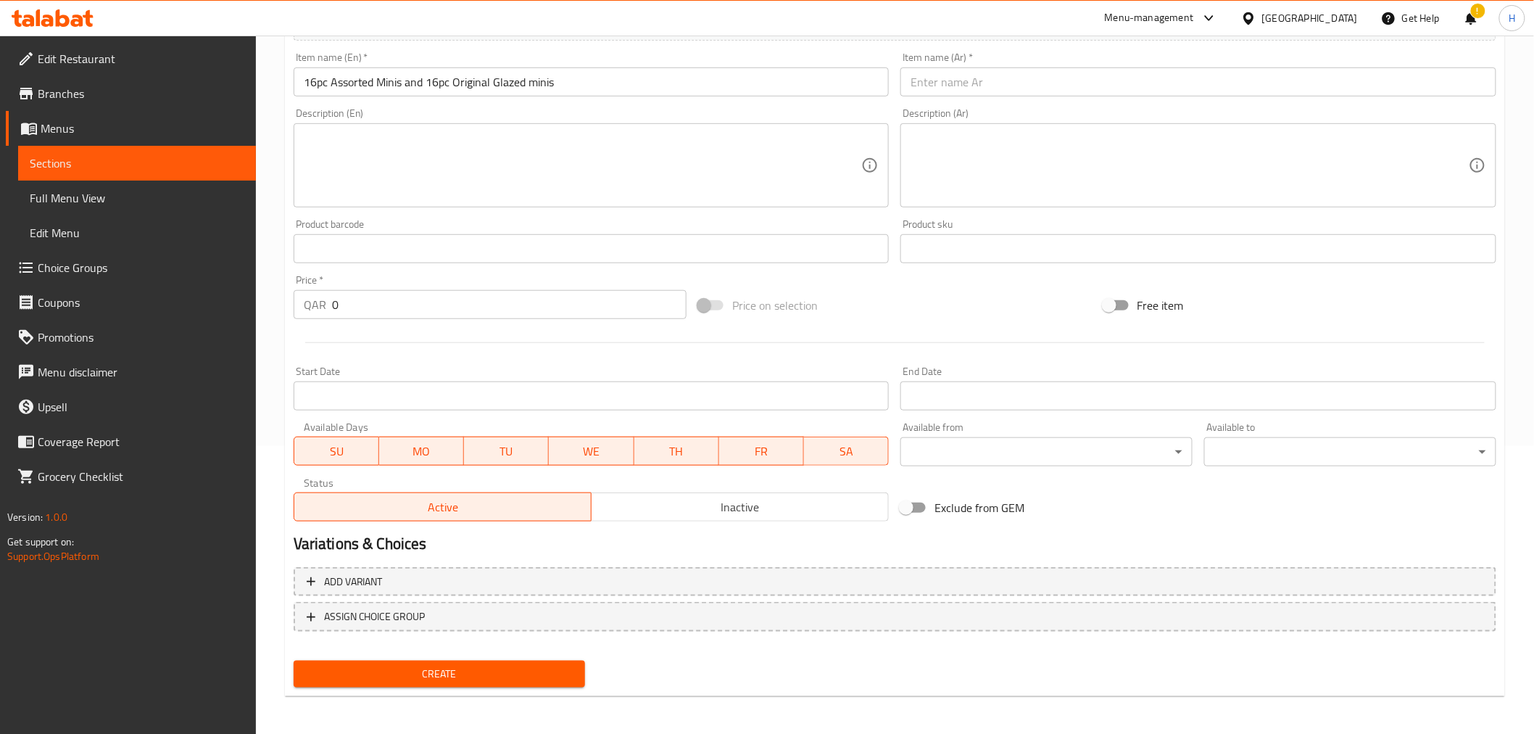
click at [970, 146] on textarea at bounding box center [1190, 165] width 558 height 69
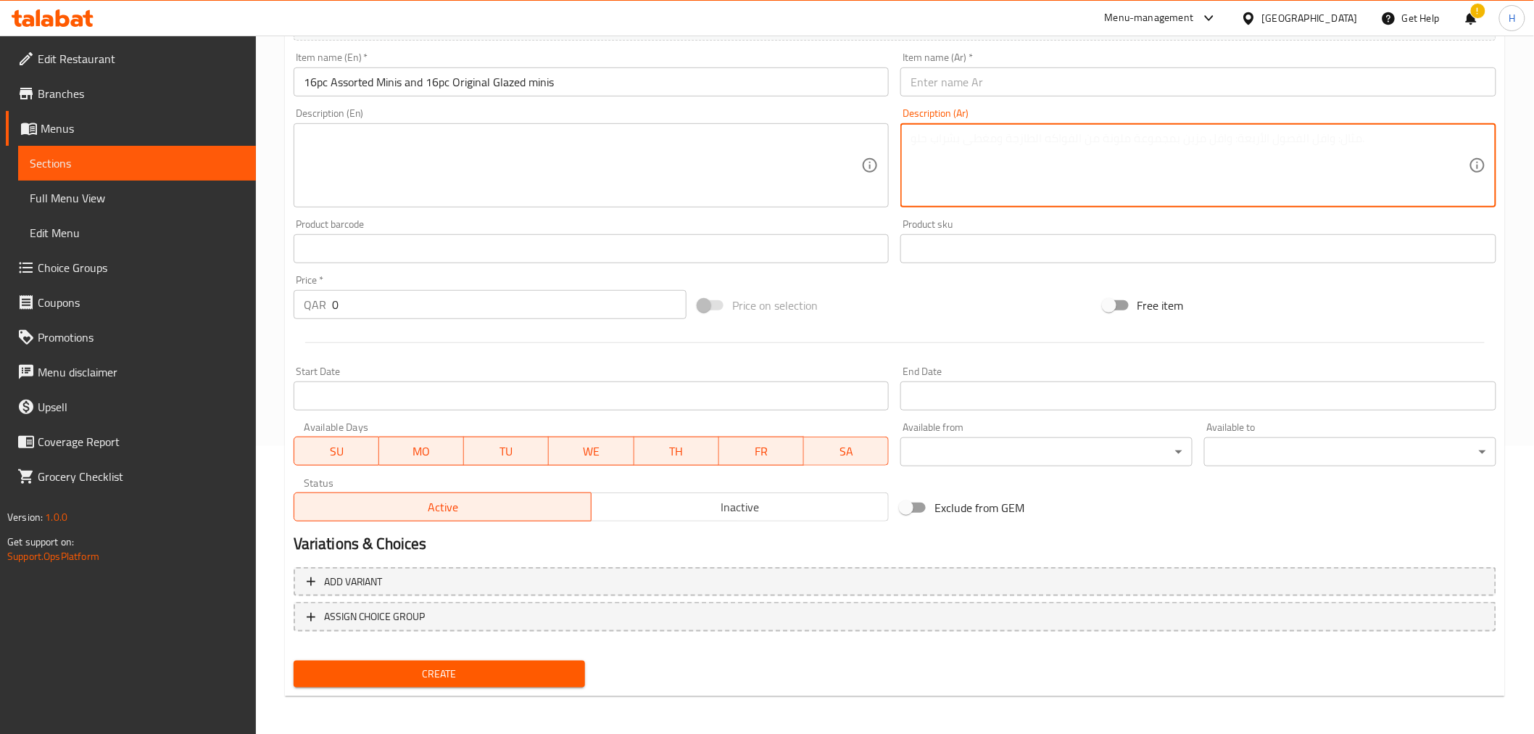
paste textarea "احصل على خصم 50% عند شراء 16 مينيز متنوعة و16 اوريجنال جليزد"
drag, startPoint x: 1083, startPoint y: 136, endPoint x: 1225, endPoint y: 134, distance: 142.9
click at [1225, 134] on textarea "احصل على خصم 50% عند شراء 16 مينيز متنوعة و16 اوريجنال جليزد" at bounding box center [1190, 165] width 558 height 69
type textarea "16 مينيز متنوعة و16 اوريجنال جليزد"
drag, startPoint x: 1110, startPoint y: 131, endPoint x: 914, endPoint y: 135, distance: 196.5
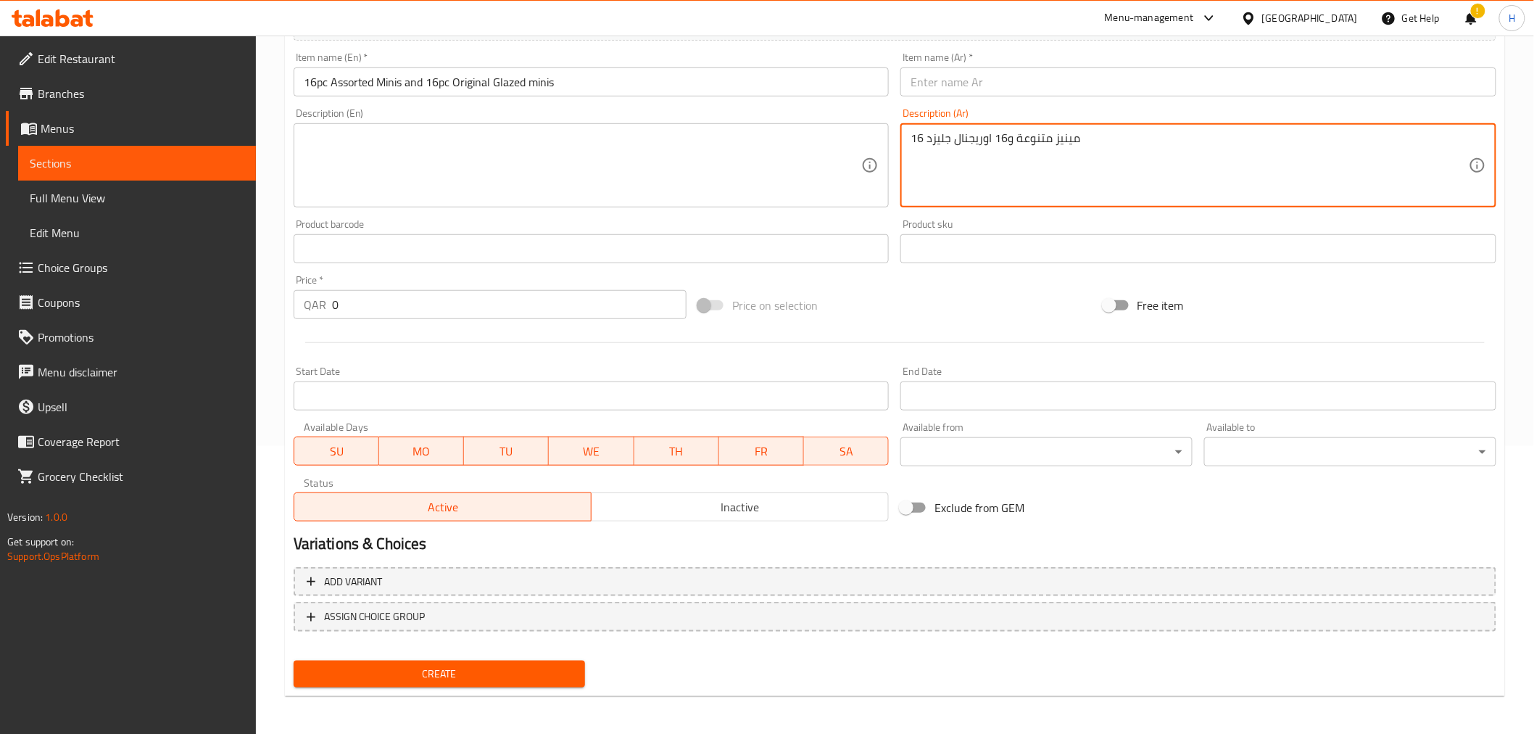
click at [914, 135] on textarea "16 مينيز متنوعة و16 اوريجنال جليزد" at bounding box center [1190, 165] width 558 height 69
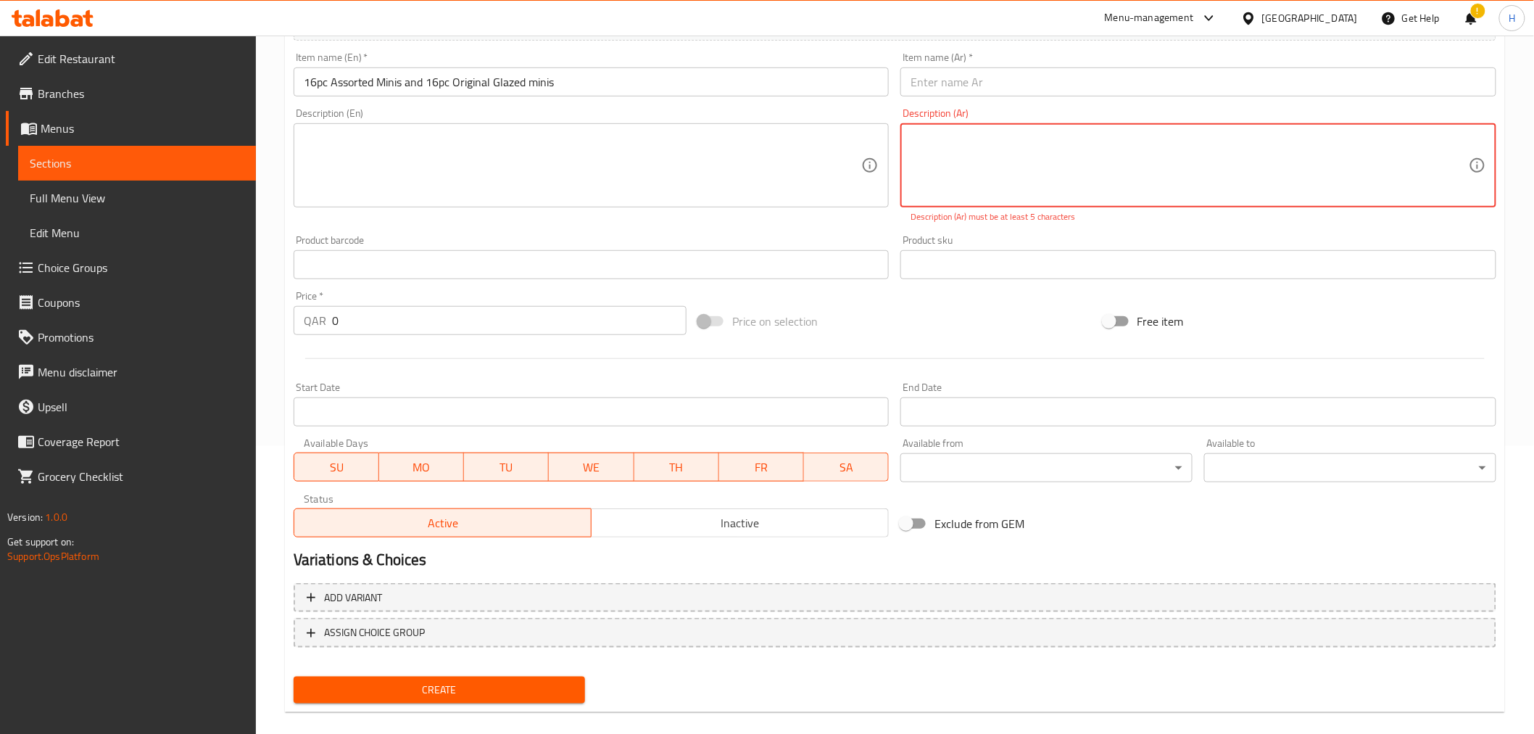
click at [974, 89] on input "text" at bounding box center [1199, 81] width 596 height 29
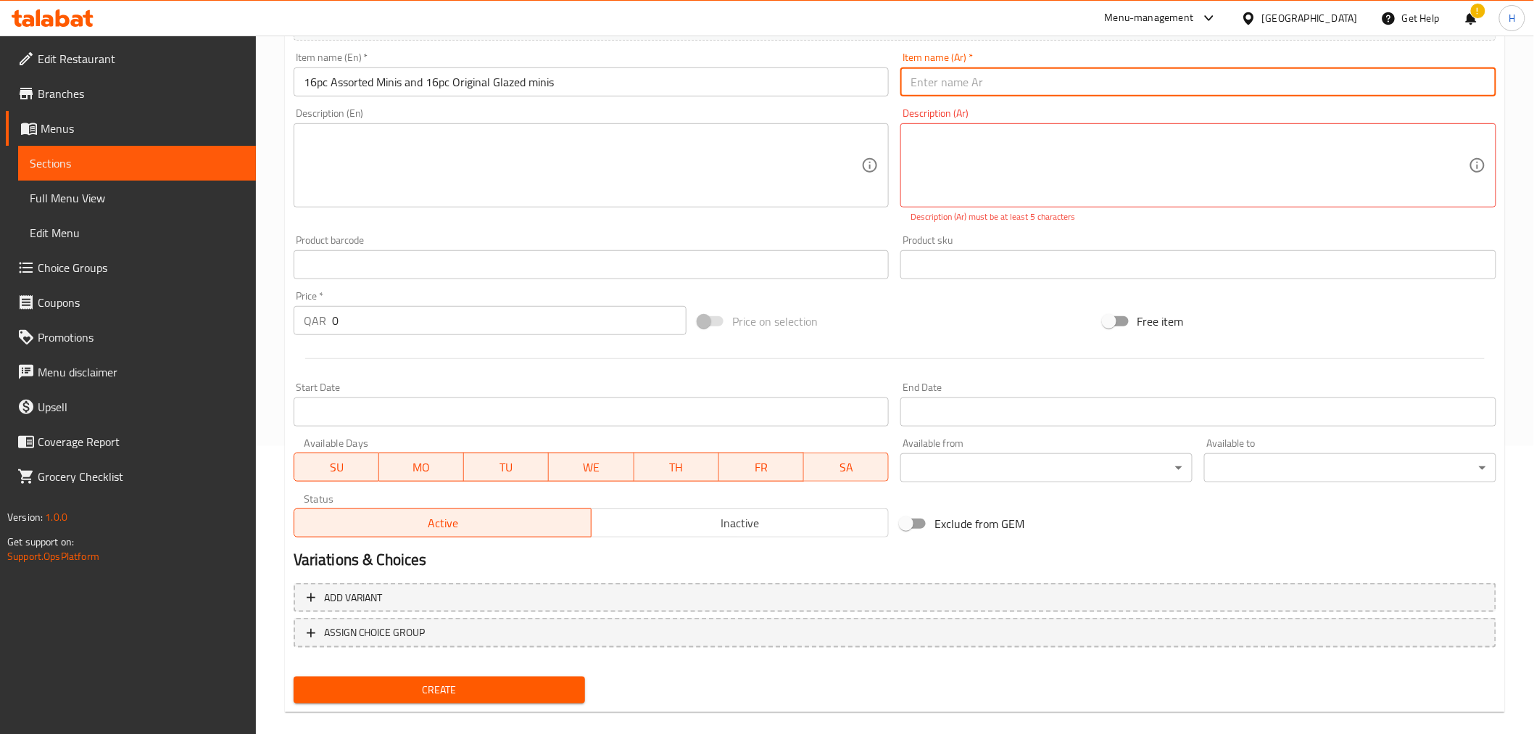
paste input "16 مينيز متنوعة و16 اوريجنال جليزد"
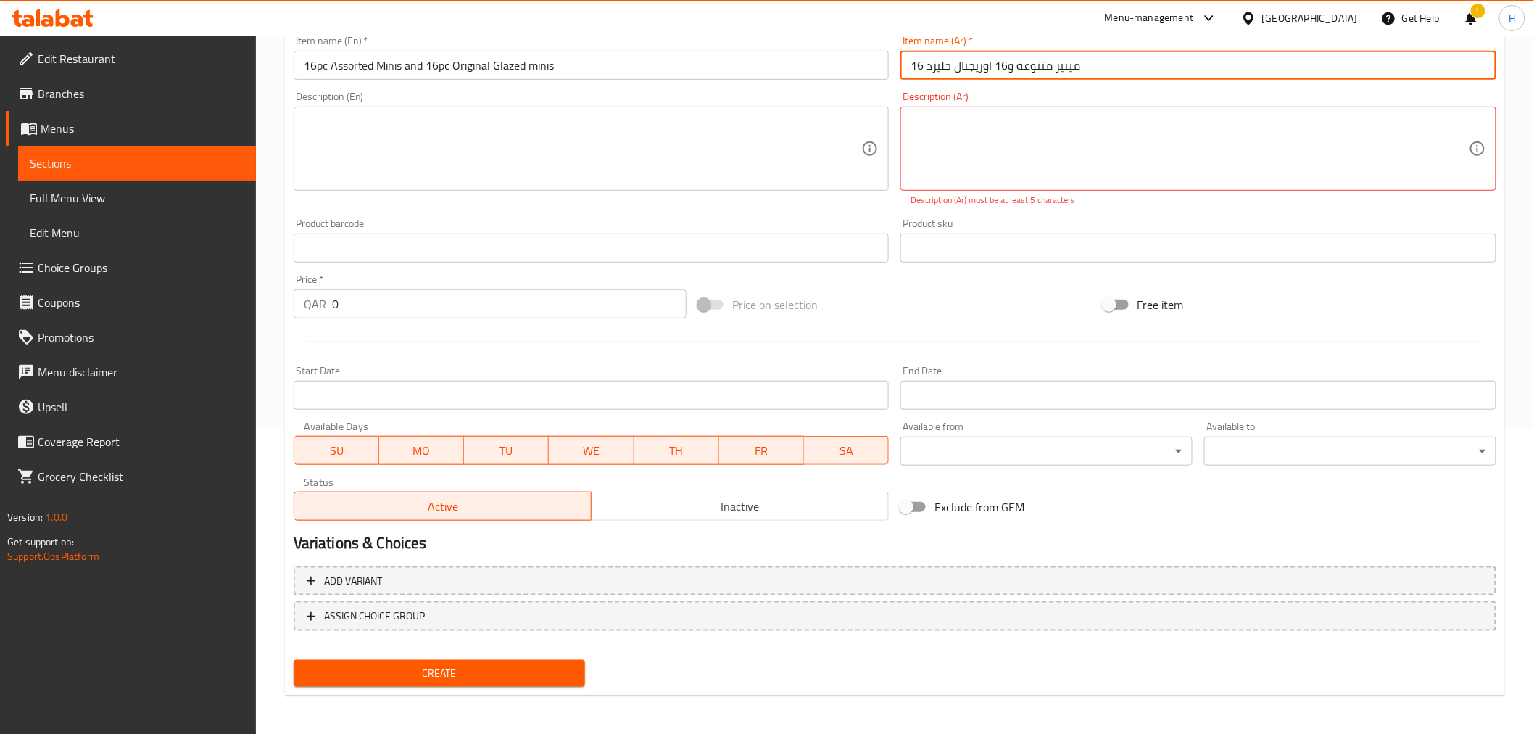
type input "16 مينيز متنوعة و16 اوريجنال جليزد"
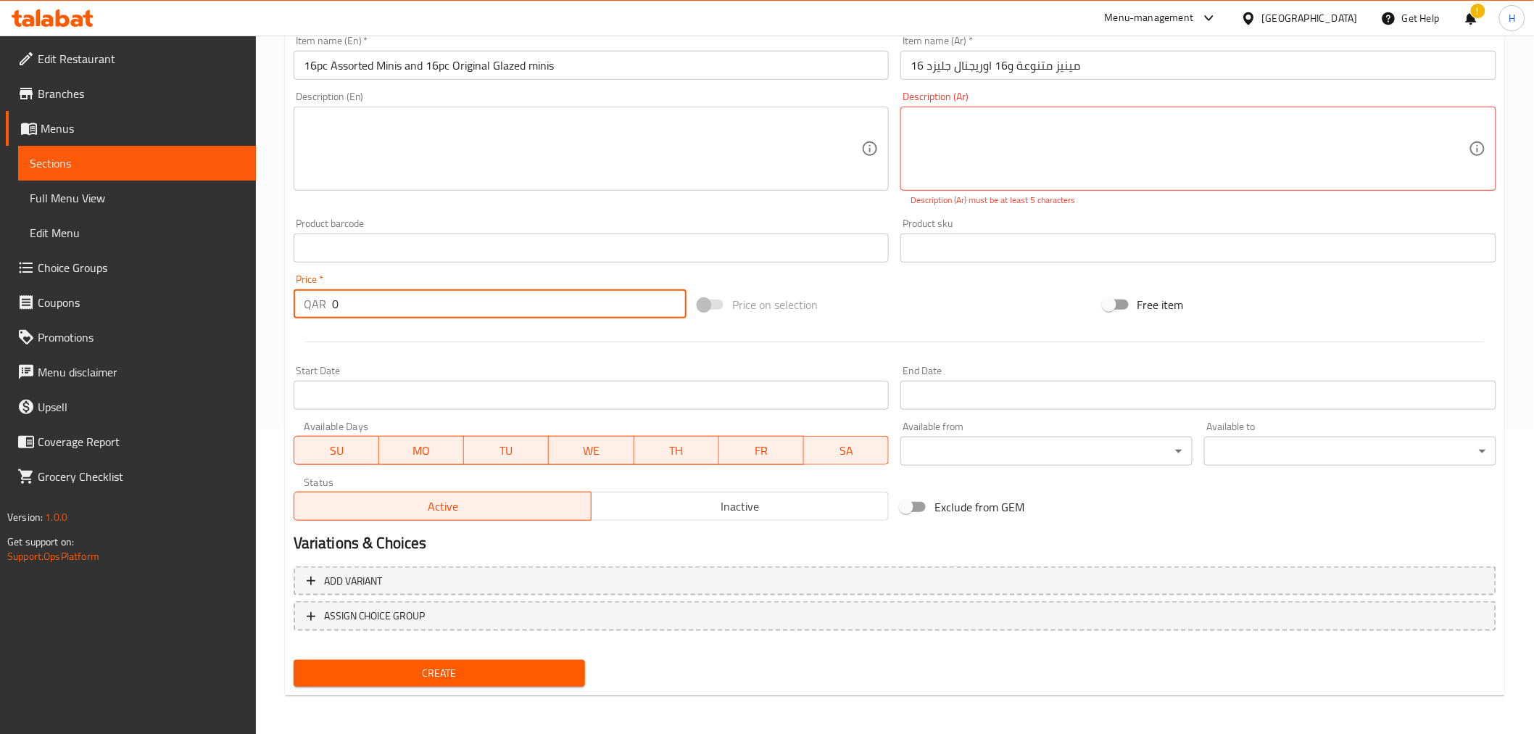
click at [479, 294] on input "0" at bounding box center [509, 303] width 355 height 29
type input "92"
click at [923, 312] on div "Price on selection" at bounding box center [894, 304] width 405 height 39
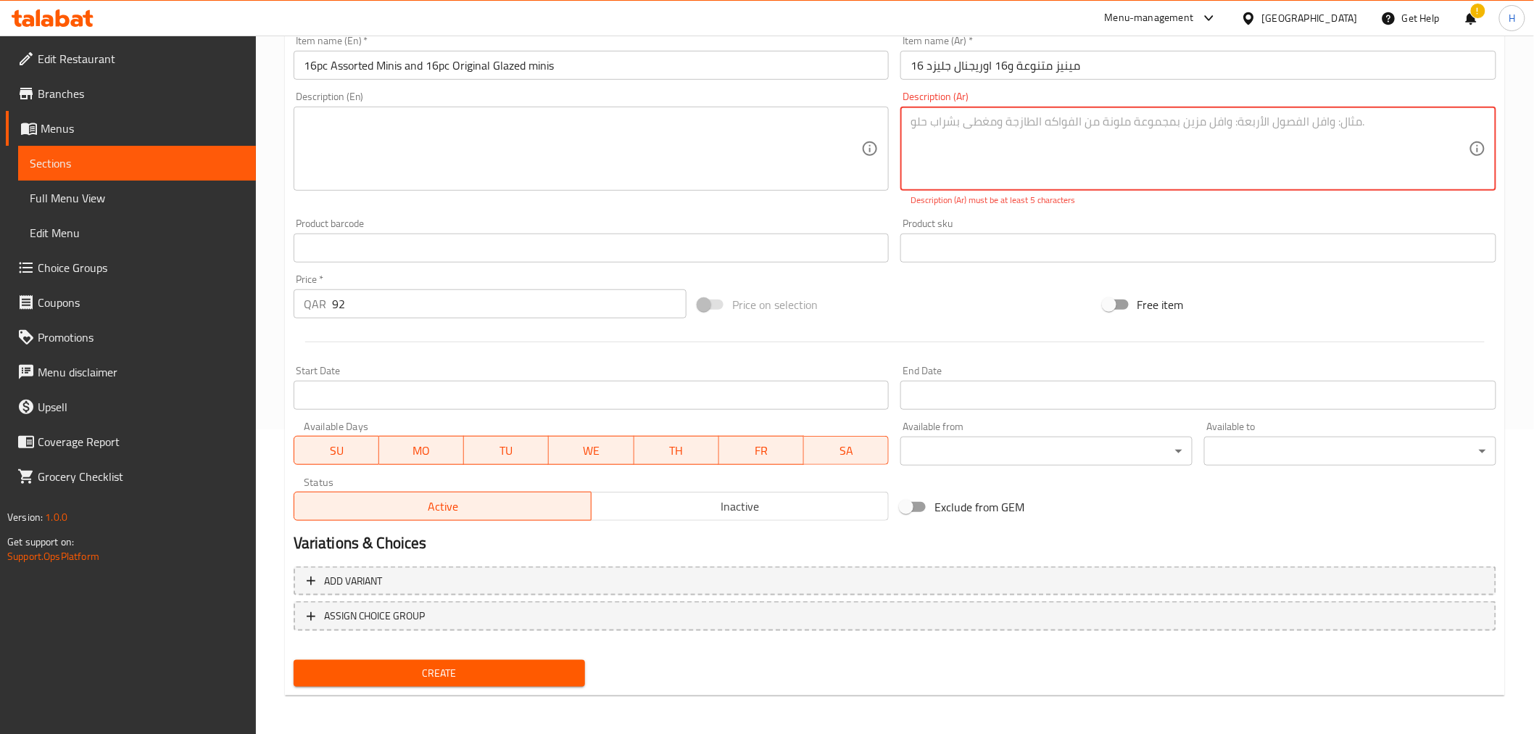
scroll to position [288, 0]
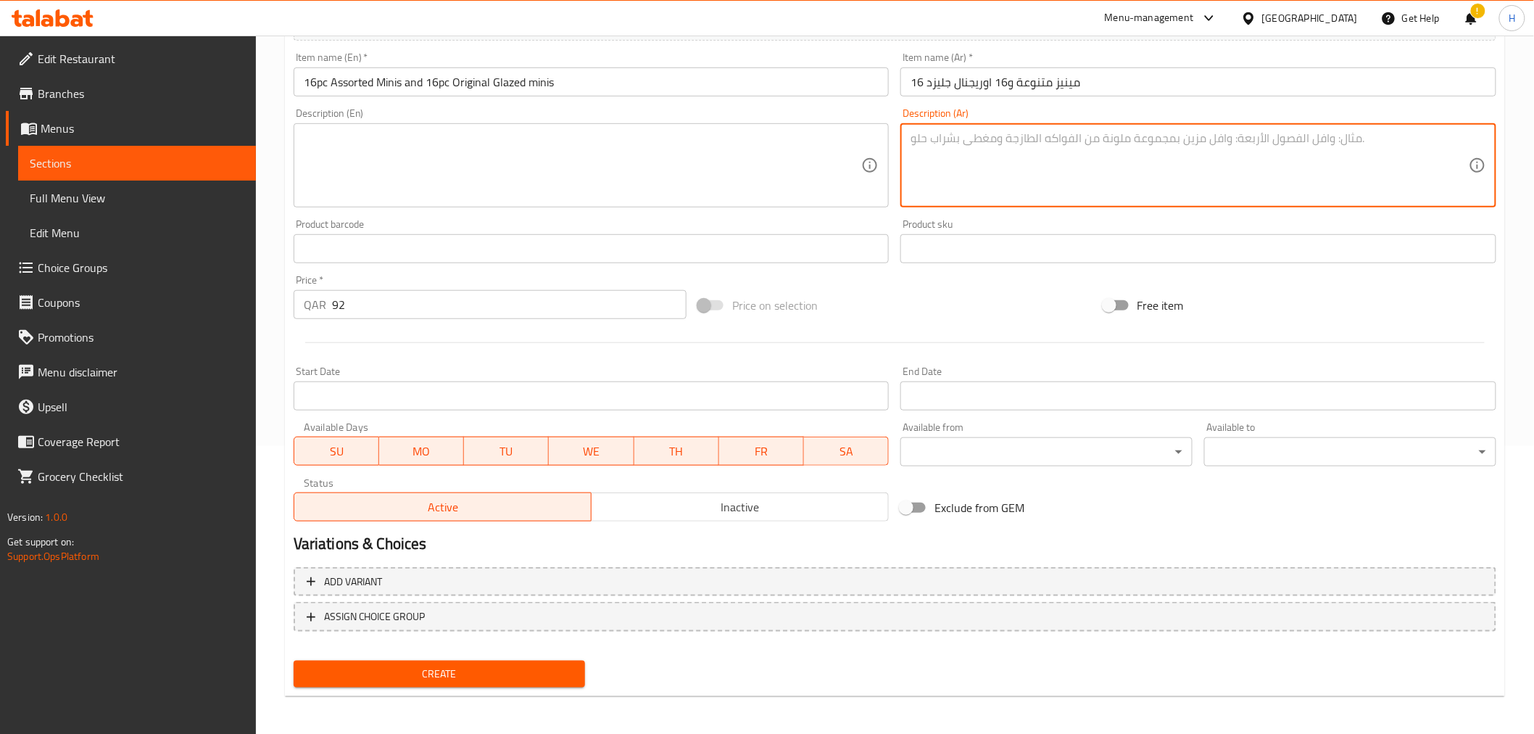
click at [404, 682] on button "Create" at bounding box center [440, 674] width 292 height 27
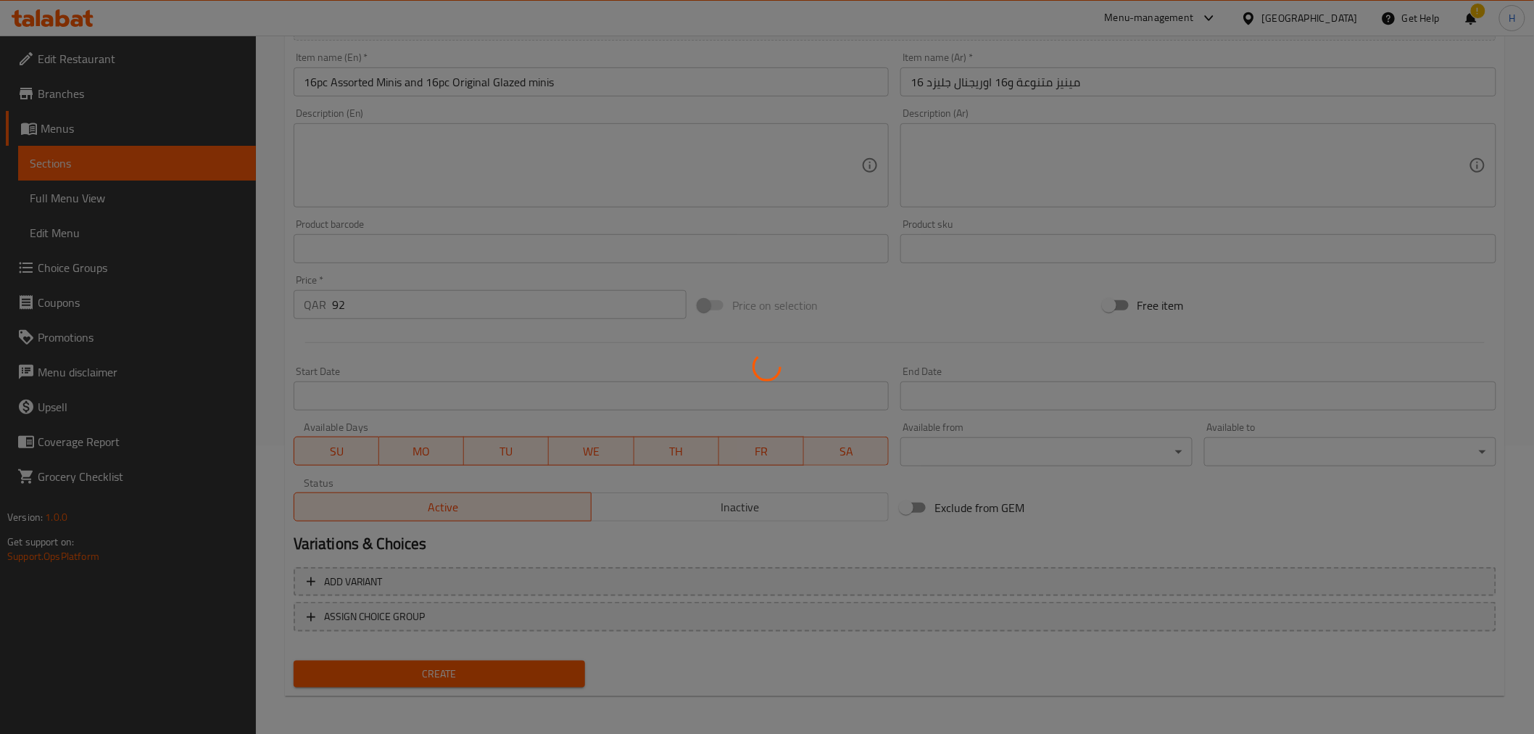
type input "0"
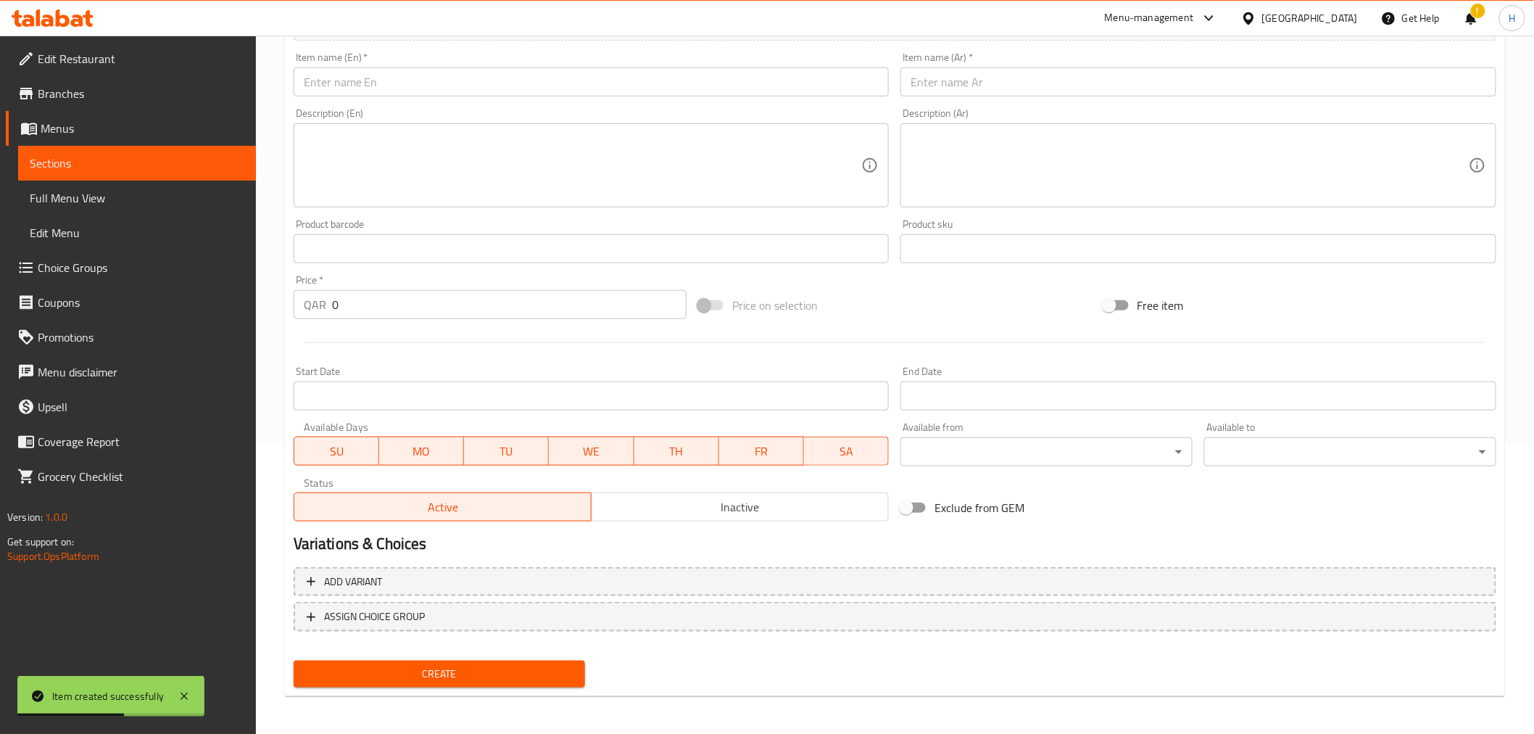
click at [460, 83] on input "text" at bounding box center [592, 81] width 596 height 29
paste input "Get 50% off when buying a combination of 14 various assorted Minis and 10 of fr…"
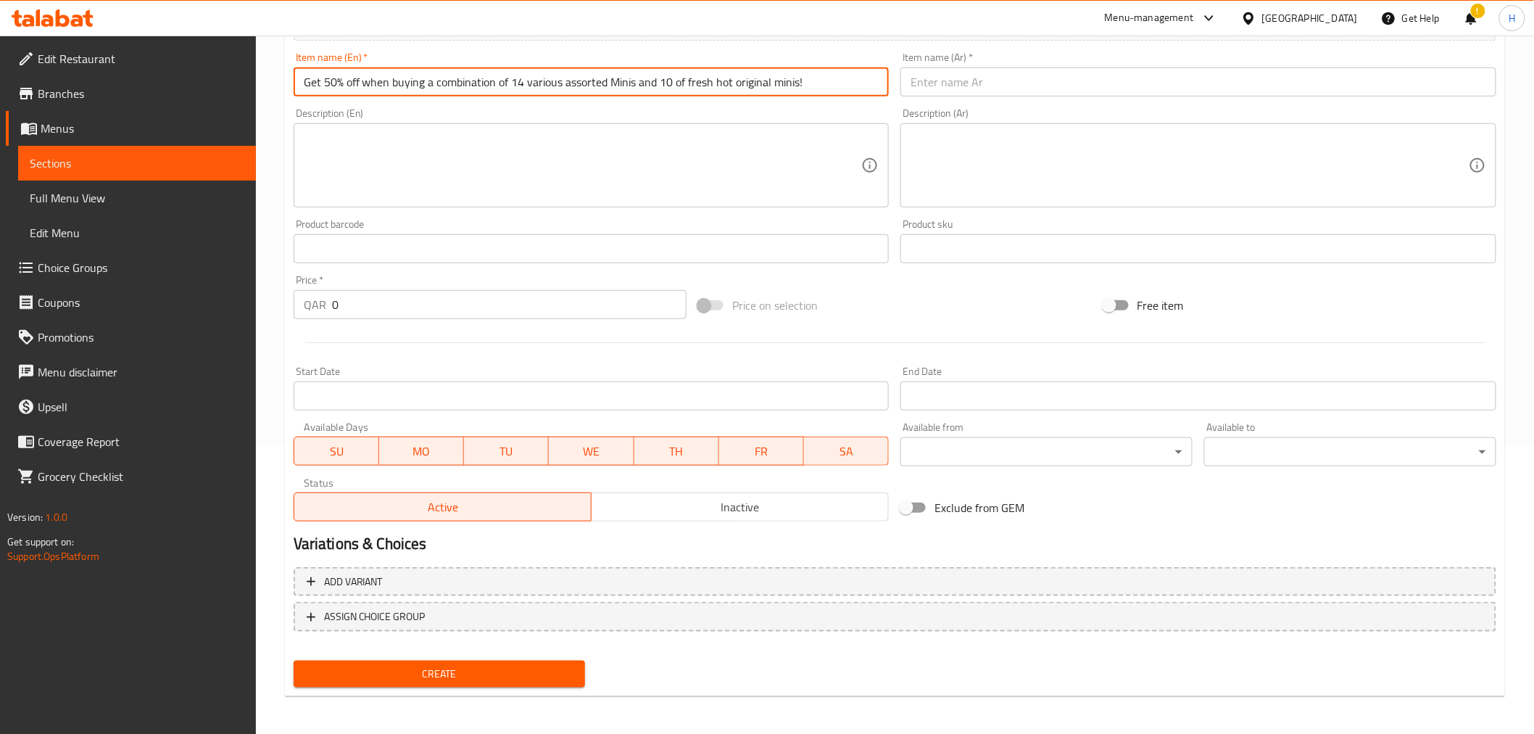
drag, startPoint x: 511, startPoint y: 80, endPoint x: 286, endPoint y: 76, distance: 225.5
click at [286, 76] on div "Create new item Add item image Image Size: 1200 x 800 px / Image formats: jpg, …" at bounding box center [895, 275] width 1220 height 844
click at [573, 86] on input "14 various assorted Minis and 10 original minis!" at bounding box center [592, 81] width 596 height 29
type input "14 various assorted Minis and 10 original minis"
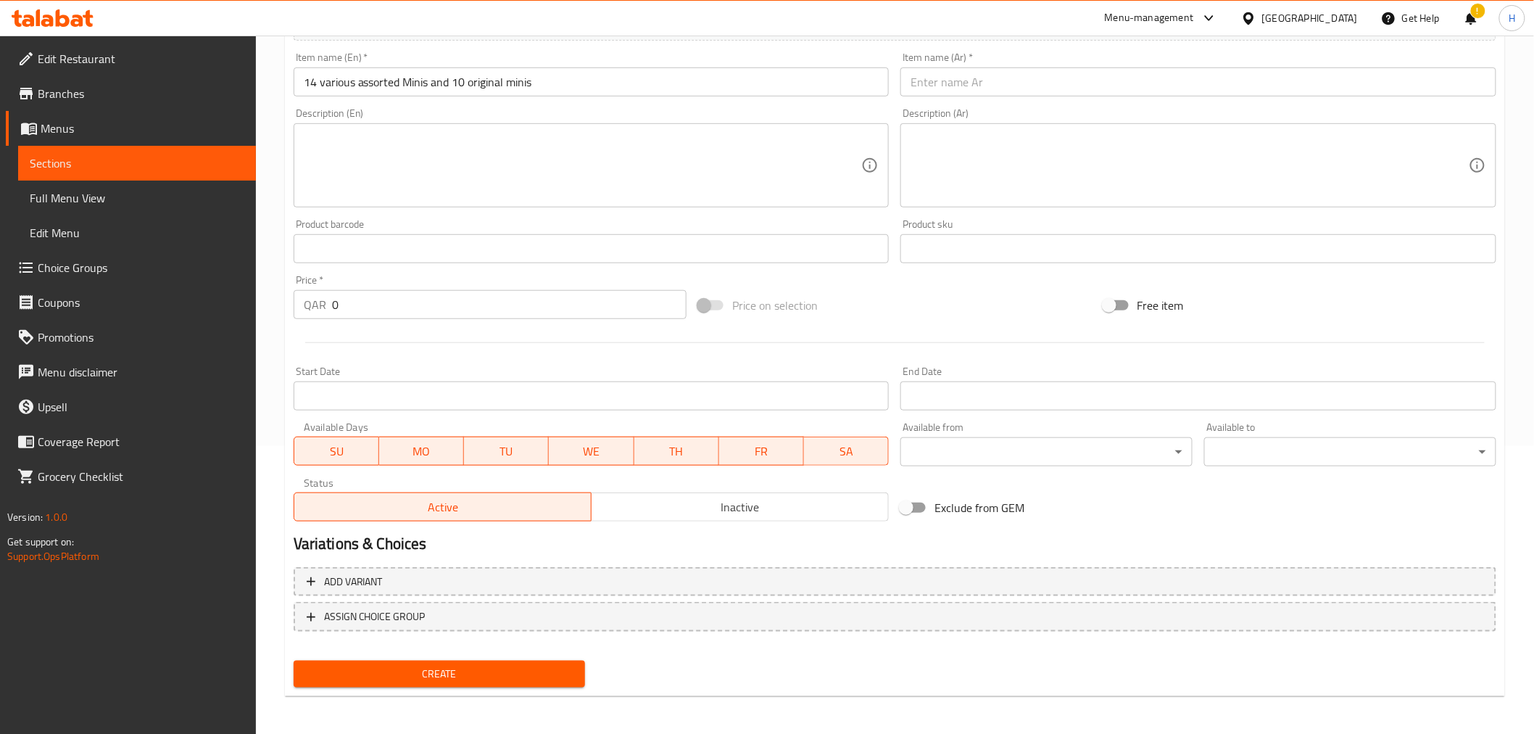
click at [1053, 175] on textarea at bounding box center [1190, 165] width 558 height 69
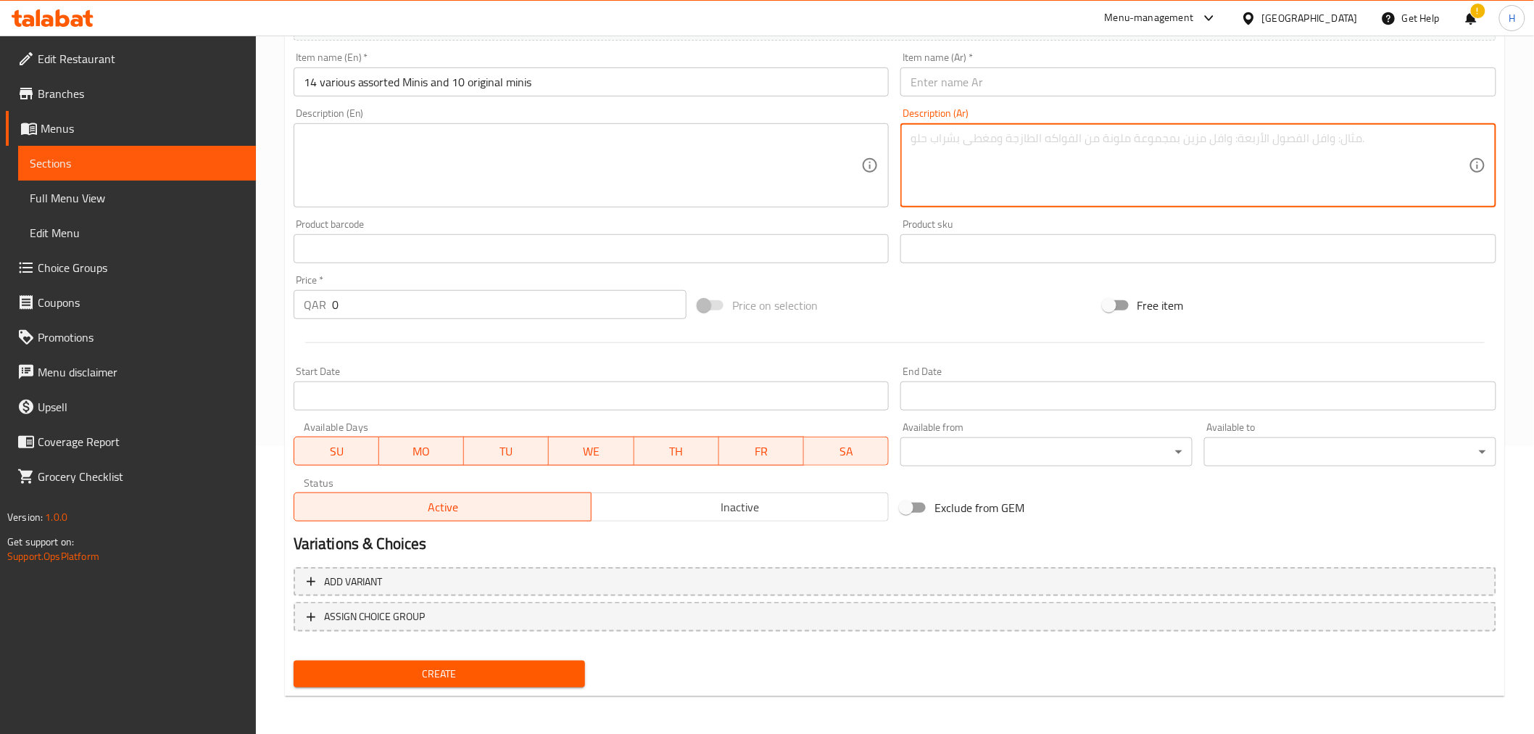
paste textarea "أحصل على خصم 50% عند شراء 24 قطعة مينيز 14 متنوعة و10 اوريجنال جليزد - لفتره مح…"
type textarea "أحصل على خصم 50% عند شراء 24 قطعة مينيز 14 متنوعة و10 اوريجنال جليزد - لفتره مح…"
click at [1170, 70] on input "text" at bounding box center [1199, 81] width 596 height 29
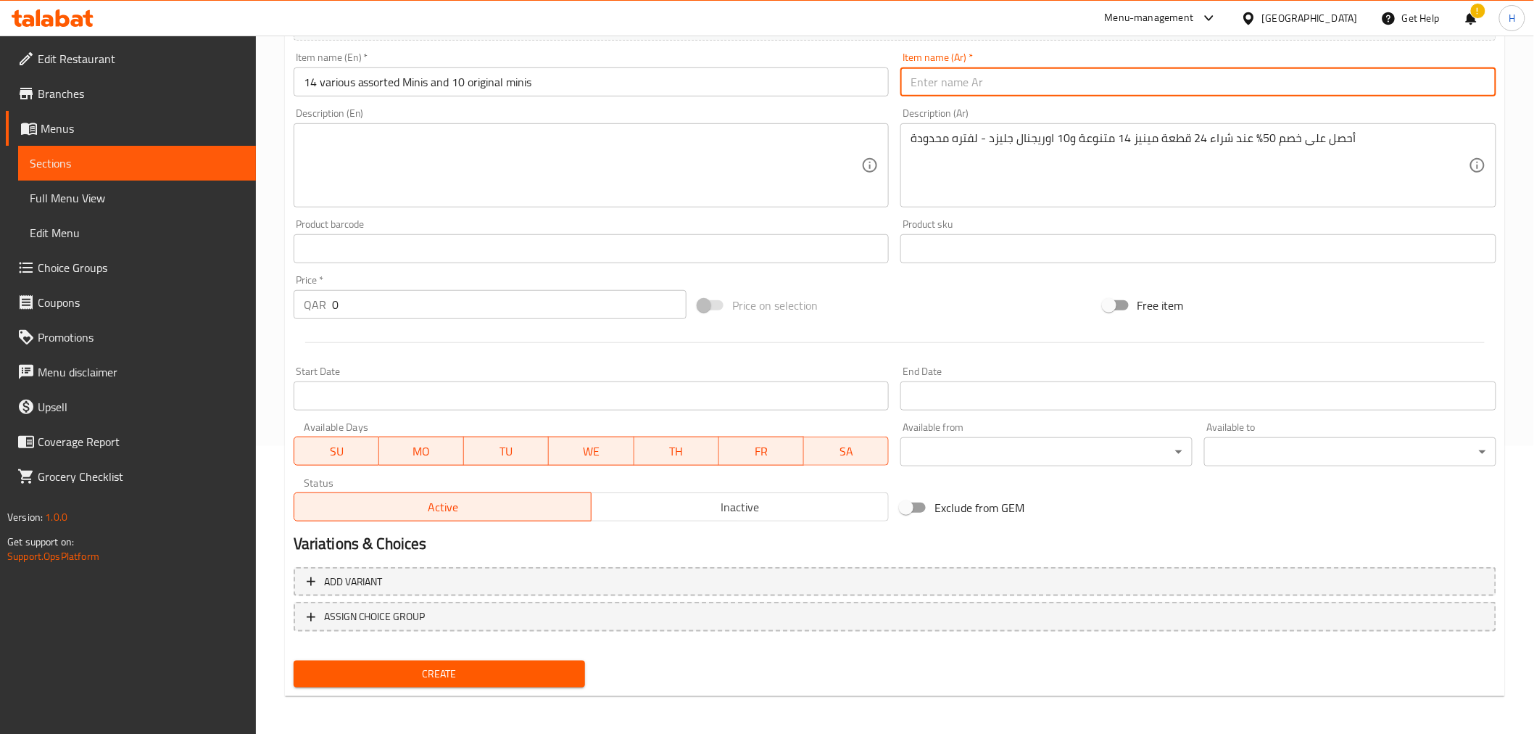
click at [1162, 90] on input "text" at bounding box center [1199, 81] width 596 height 29
type input "2"
drag, startPoint x: 922, startPoint y: 81, endPoint x: 910, endPoint y: 83, distance: 11.8
click at [910, 83] on input "14 قطعة مينز متنوعة و 10 اوريجنال جليزد" at bounding box center [1199, 81] width 596 height 29
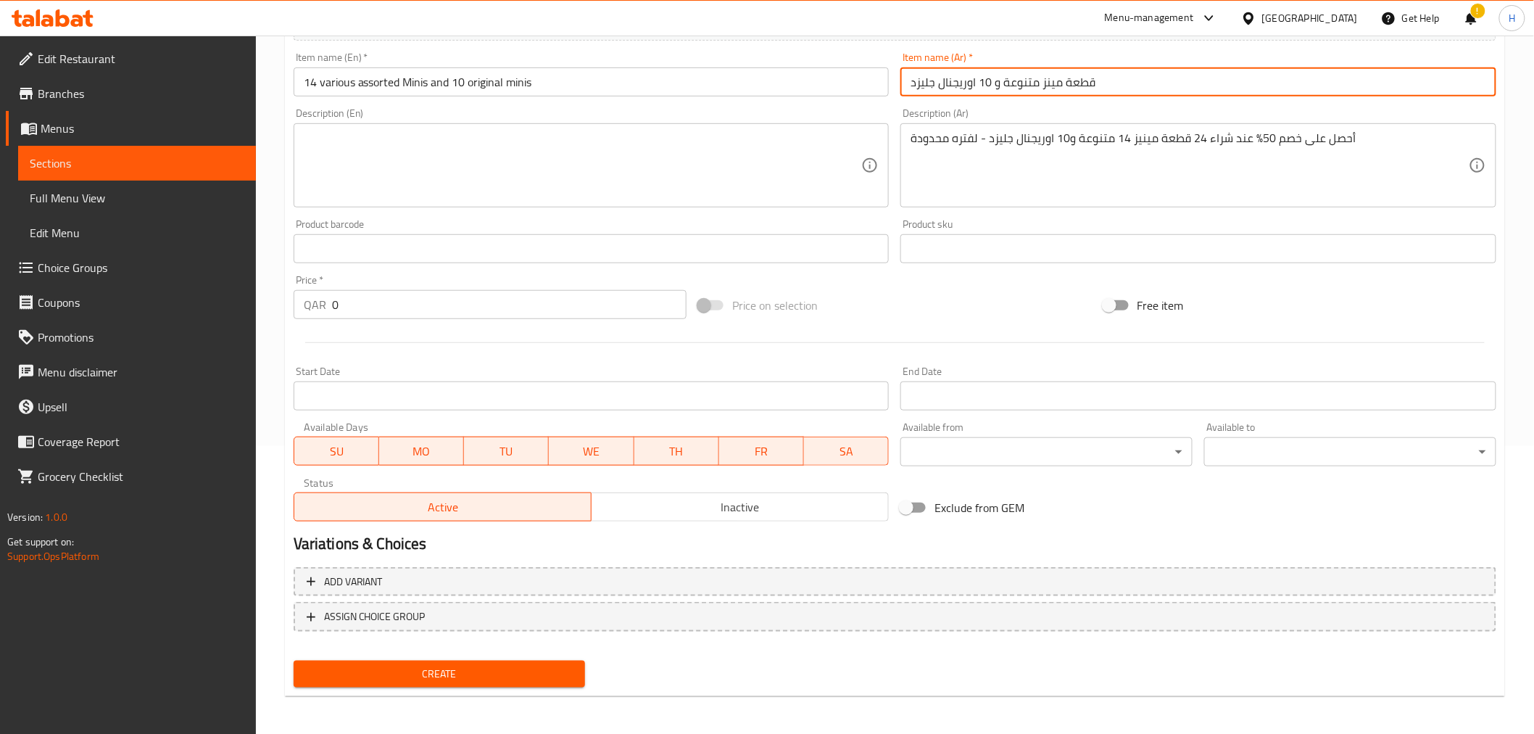
click at [1117, 81] on input "قطعة مينز متنوعة و 10 اوريجنال جليزد" at bounding box center [1199, 81] width 596 height 29
paste input "14"
click at [1117, 81] on input "قطعة مينز متنوعة و 10 اوريجنال جليزد" at bounding box center [1199, 81] width 596 height 29
type input "قطعة مينز متنوعة و 10 اوريجنال جليزد 14"
click at [547, 306] on input "0" at bounding box center [509, 304] width 355 height 29
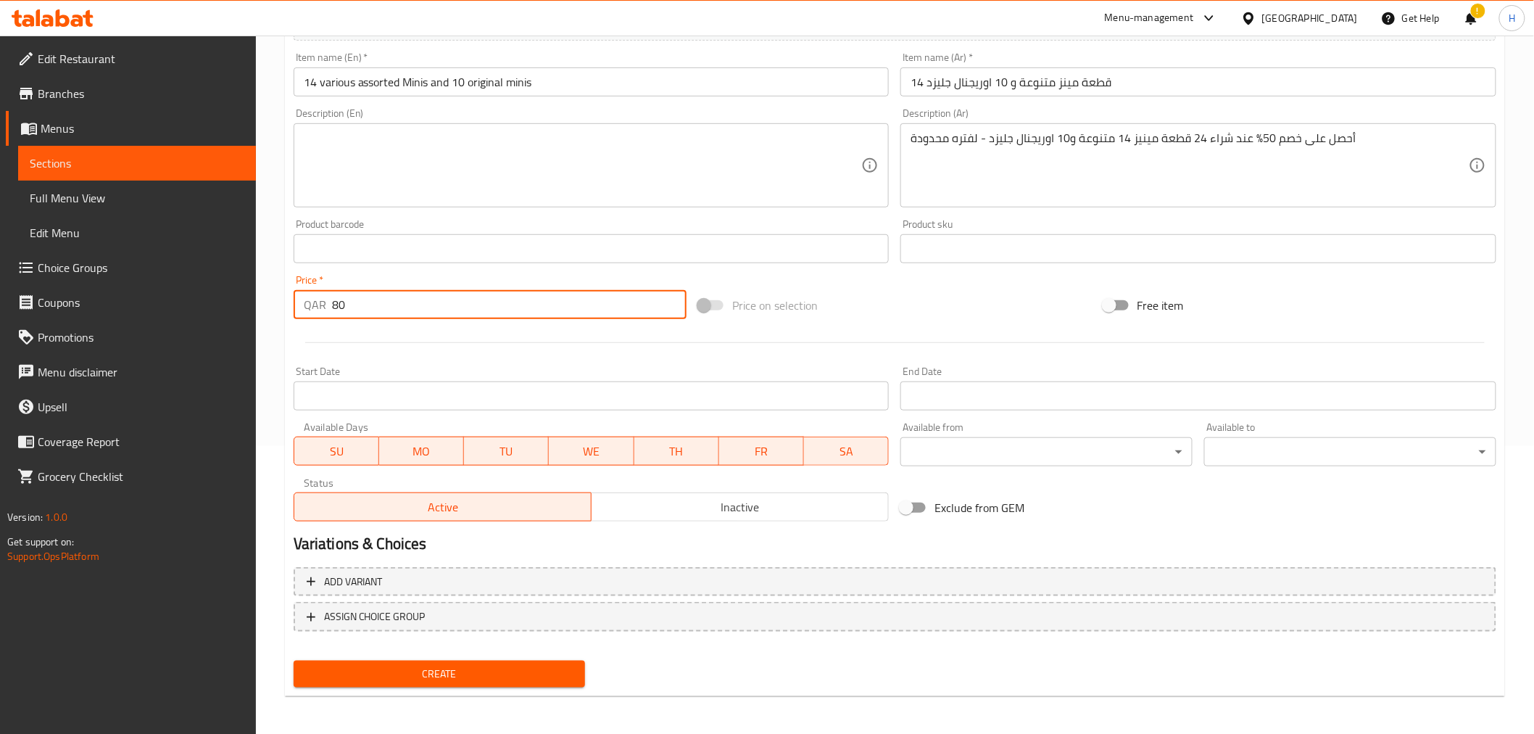
type input "80"
click at [484, 677] on span "Create" at bounding box center [439, 674] width 269 height 18
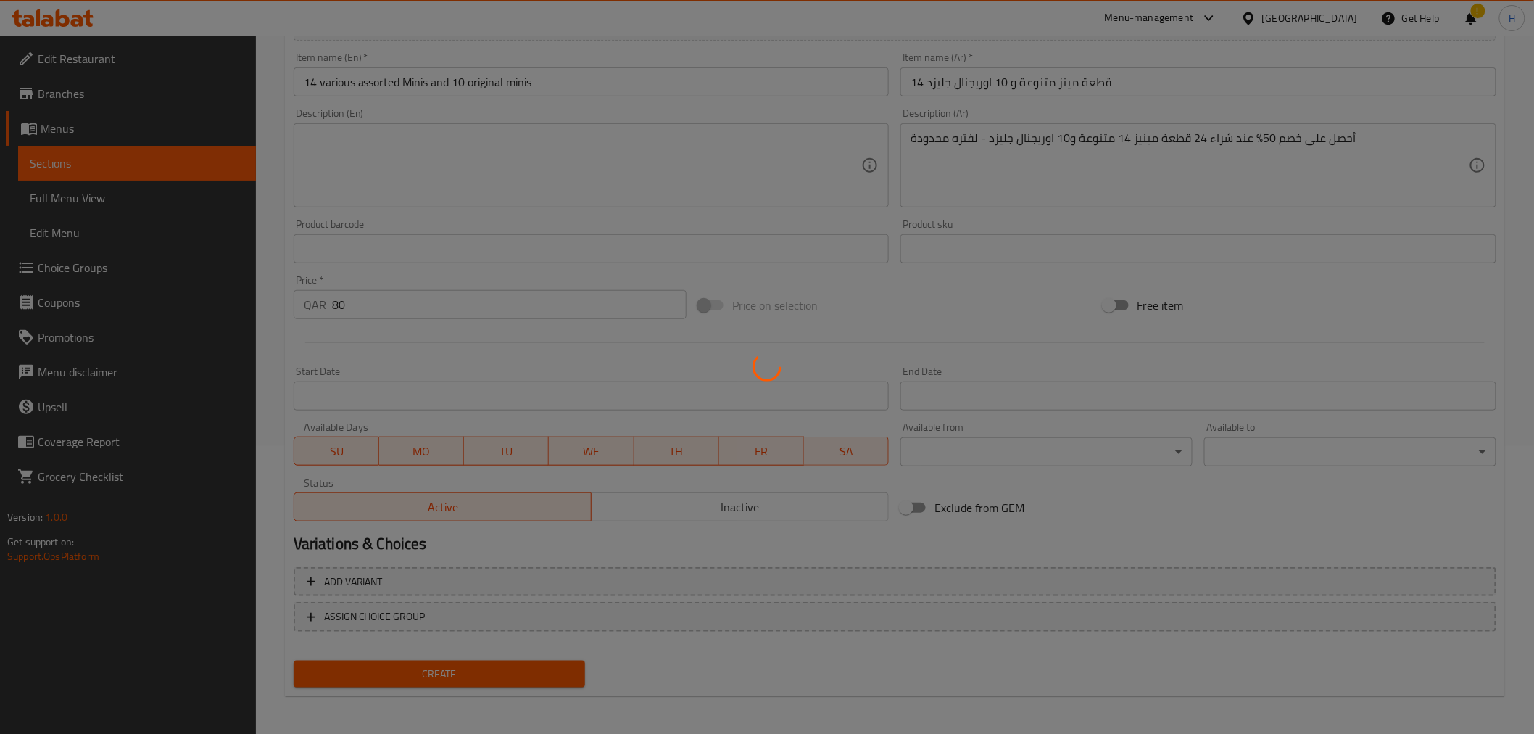
type input "0"
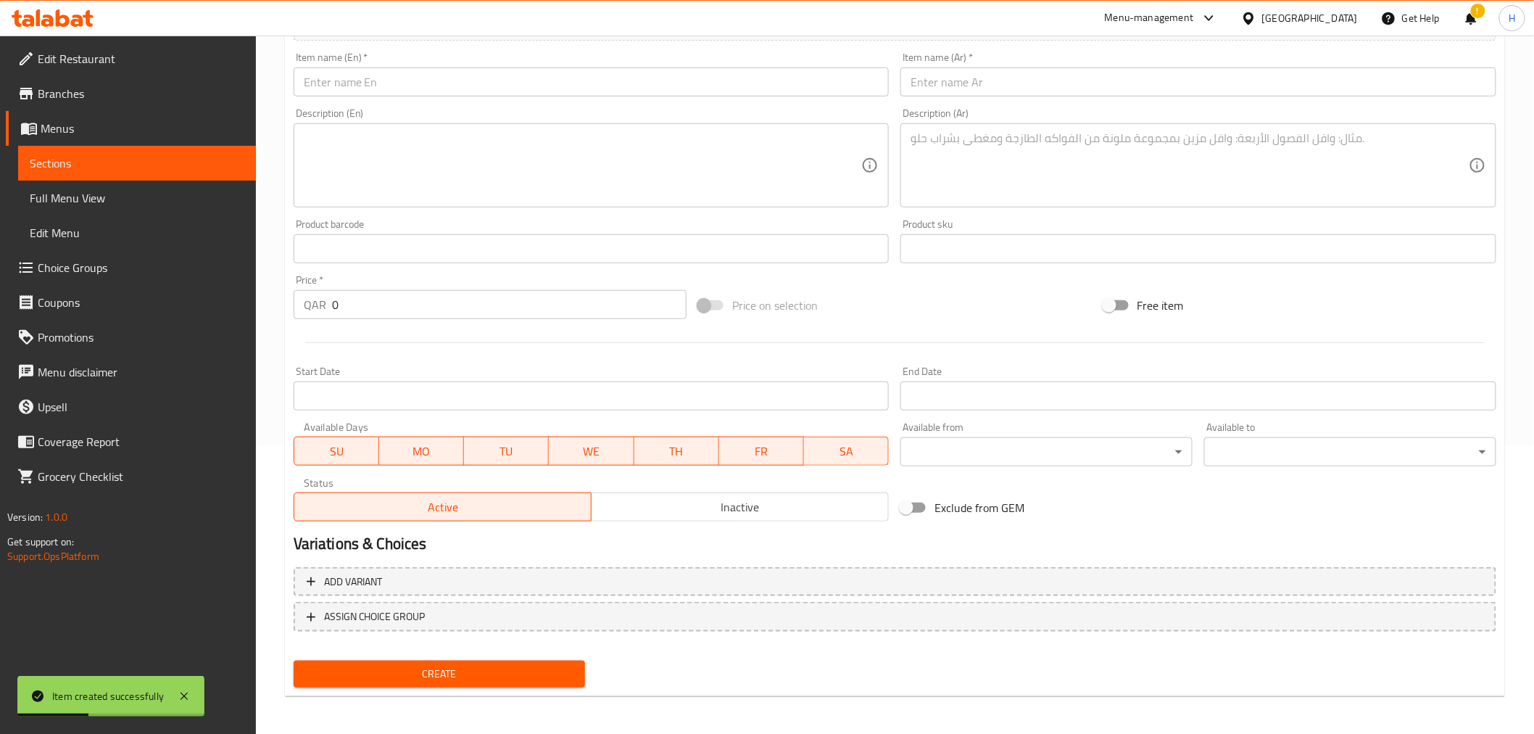
click at [467, 171] on textarea at bounding box center [583, 165] width 558 height 69
paste textarea "Get 50% off when buying 10pc Assorted Minis with 3pc Original Glazed doughnuts."
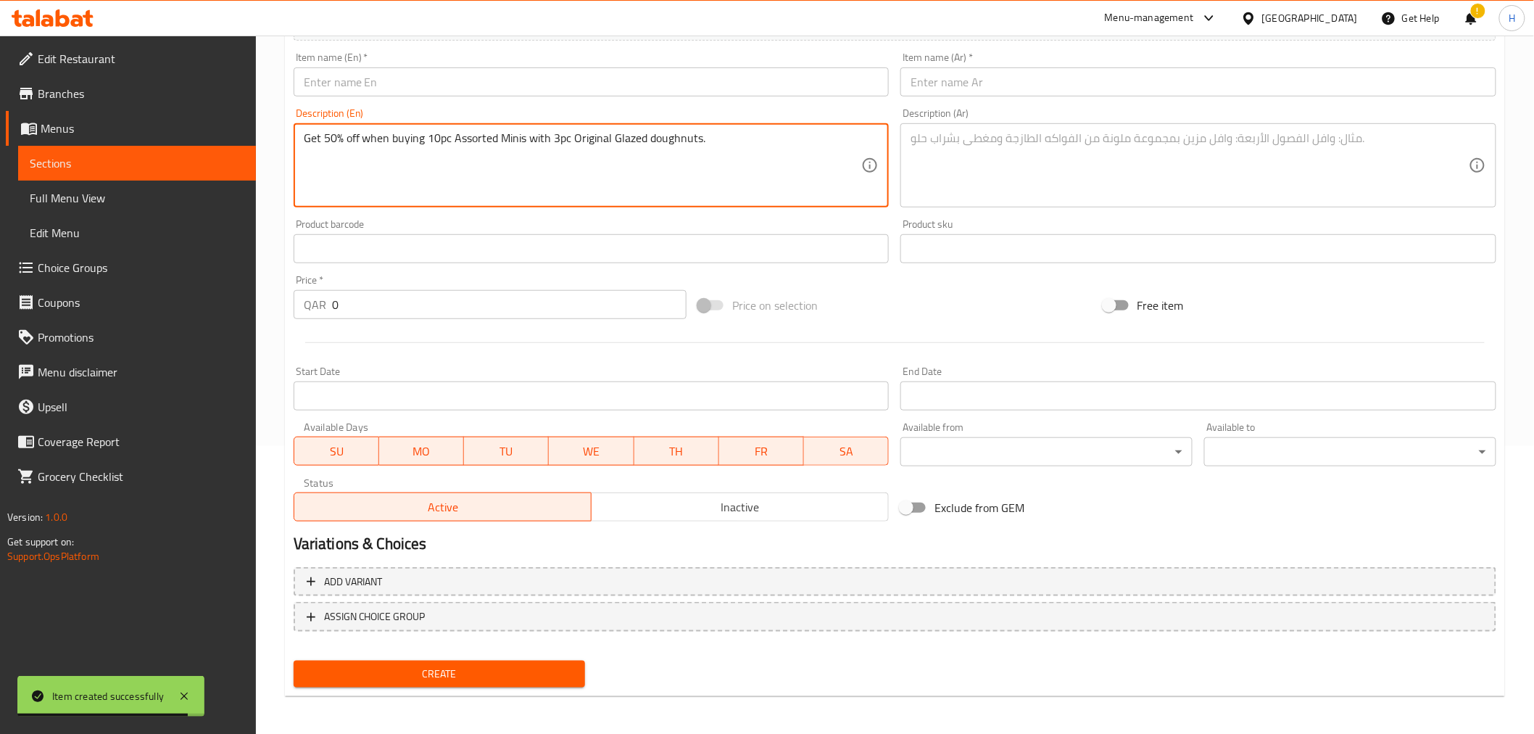
drag, startPoint x: 429, startPoint y: 138, endPoint x: 700, endPoint y: 133, distance: 272.0
click at [700, 133] on textarea "Get 50% off when buying 10pc Assorted Minis with 3pc Original Glazed doughnuts." at bounding box center [583, 165] width 558 height 69
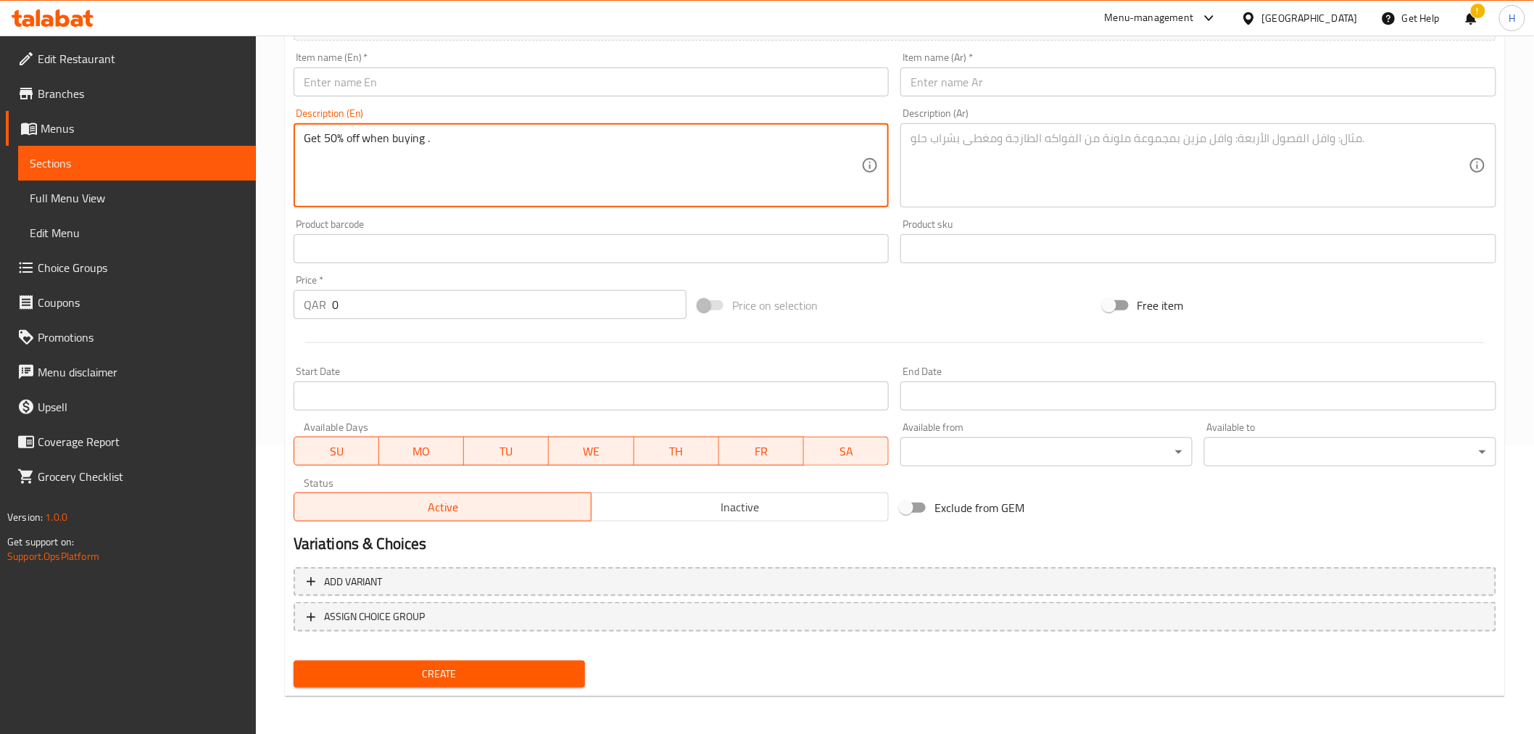
type textarea "Get 50% off when buying ."
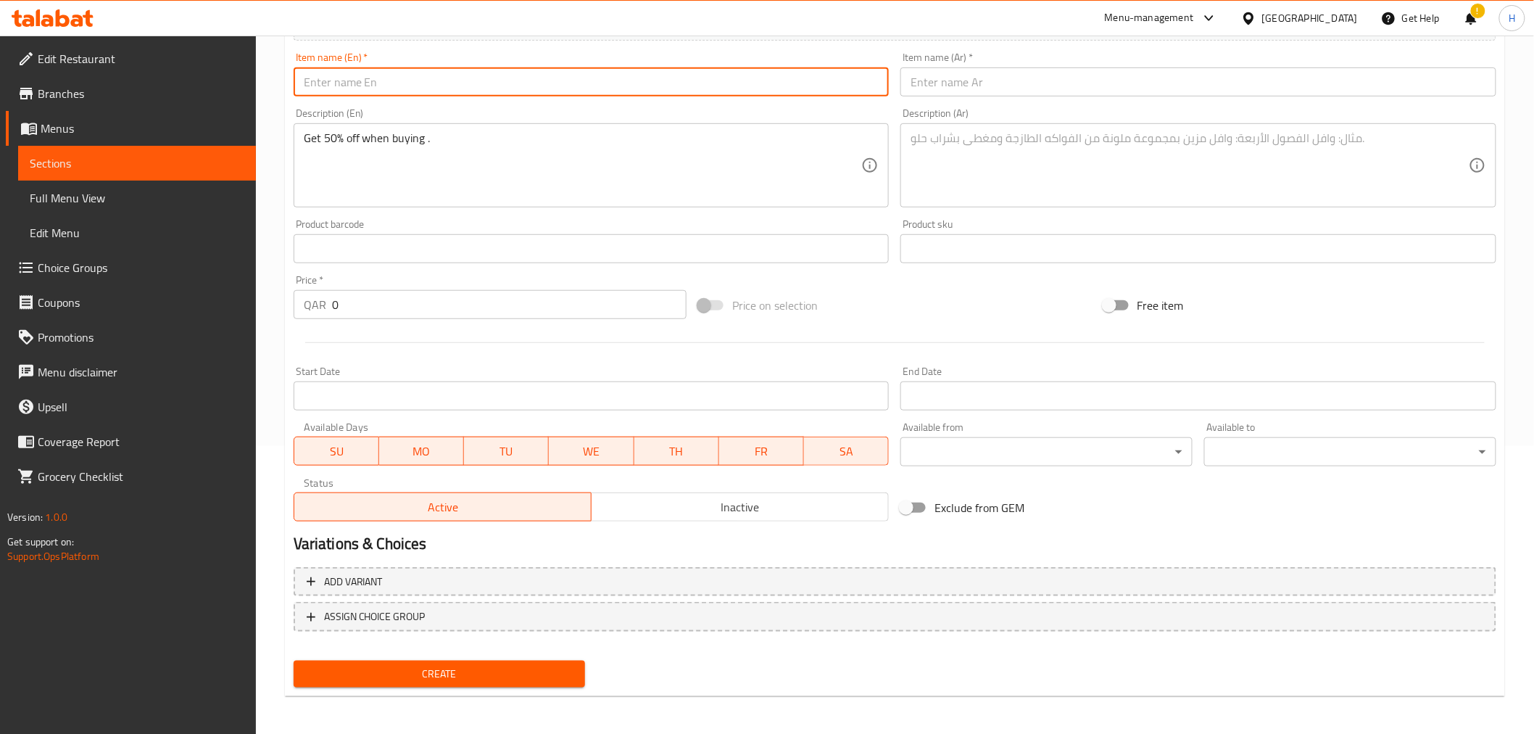
click at [518, 78] on input "text" at bounding box center [592, 81] width 596 height 29
paste input "10pc Assorted Minis with 3pc Original Glazed doughnuts"
type input "10pc Assorted Minis with 3pc Original Glazed doughnuts"
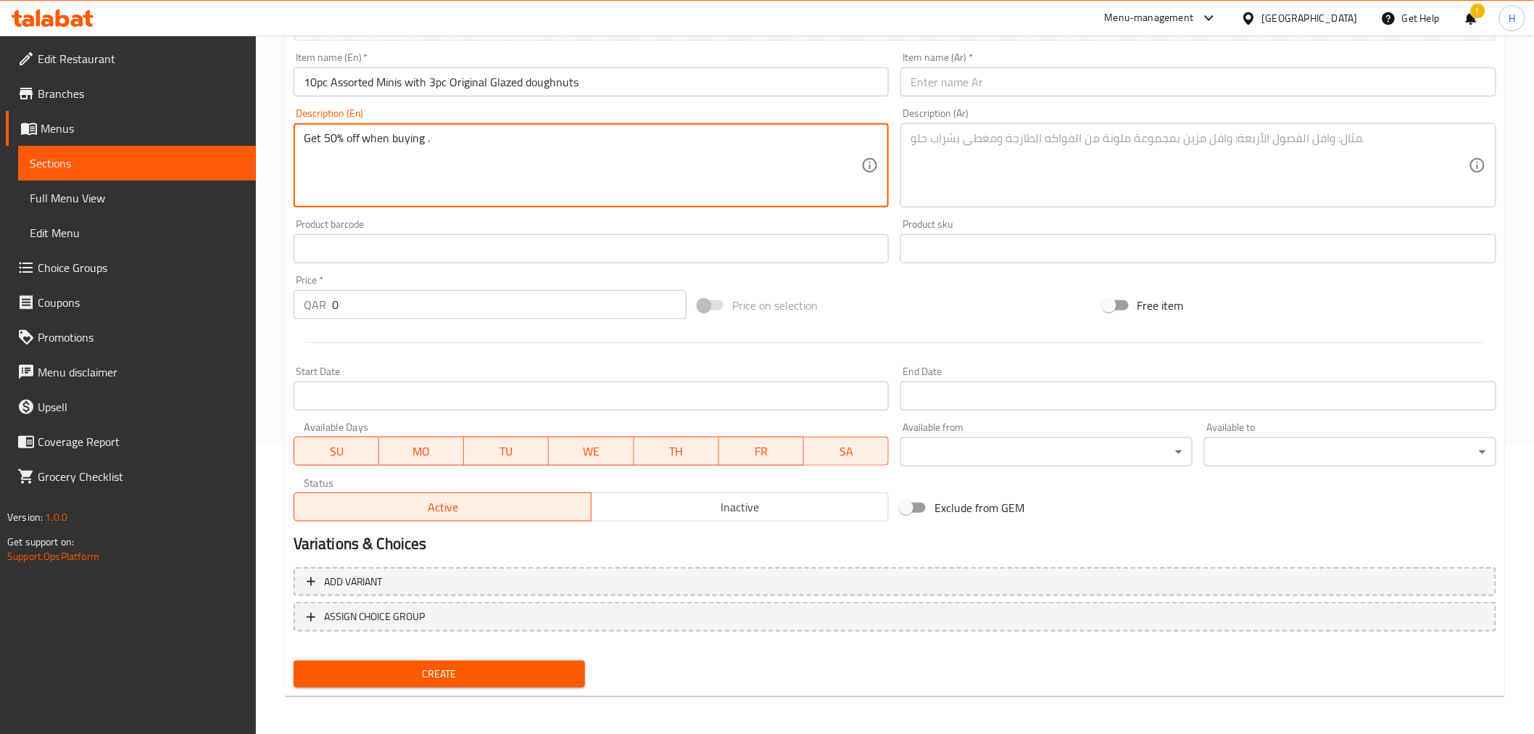
click at [530, 150] on textarea "Get 50% off when buying ." at bounding box center [583, 165] width 558 height 69
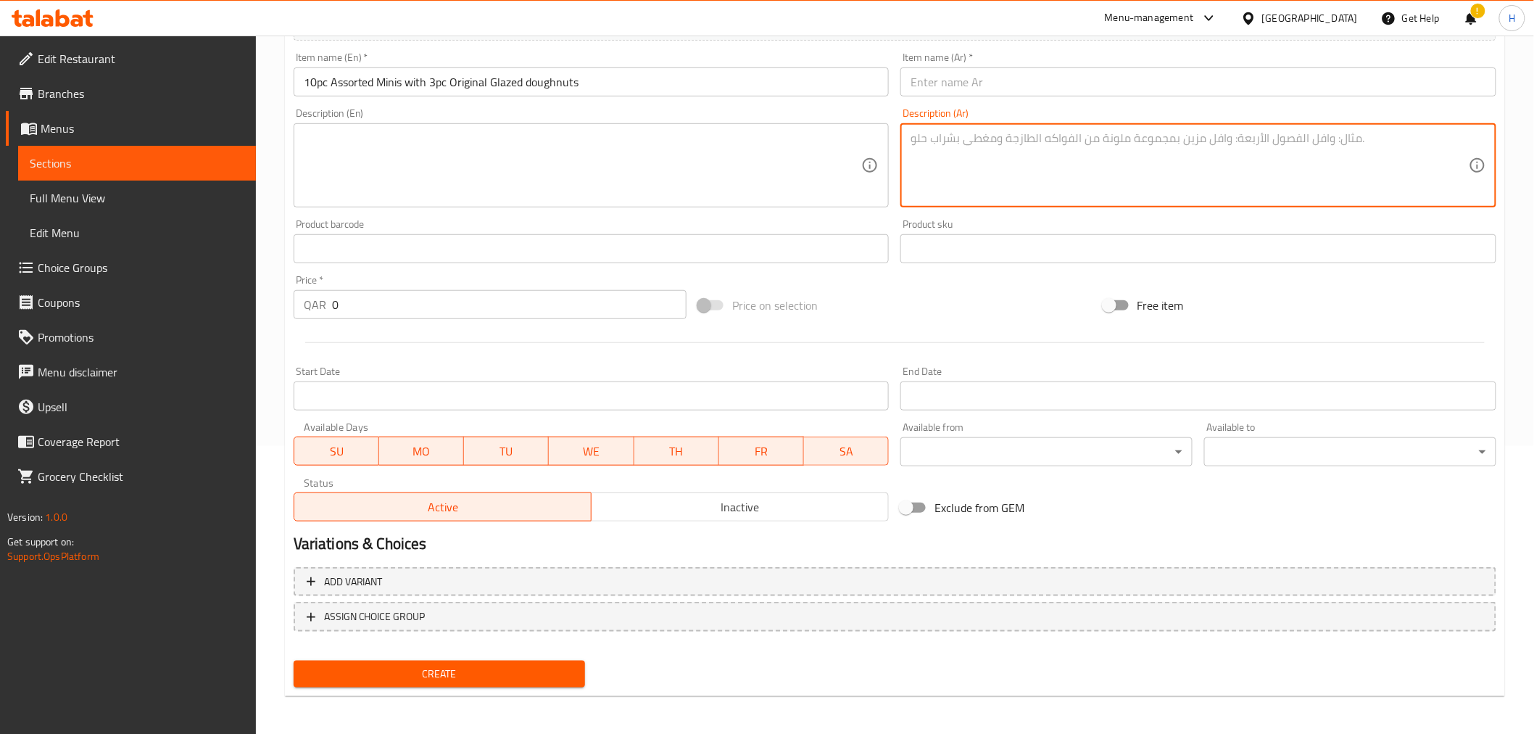
drag, startPoint x: 1054, startPoint y: 146, endPoint x: 1017, endPoint y: 161, distance: 39.3
click at [1017, 161] on textarea at bounding box center [1190, 165] width 558 height 69
paste textarea "احصل على 50% خصم عند شراء 10 مينيز متنوعة و علبه 3 قطع اوريجنال جليزد"
drag, startPoint x: 1130, startPoint y: 138, endPoint x: 1274, endPoint y: 144, distance: 144.4
click at [1274, 144] on textarea "احصل على 50% خصم عند شراء 10 مينيز متنوعة و علبه 3 قطع اوريجنال جليزد" at bounding box center [1190, 165] width 558 height 69
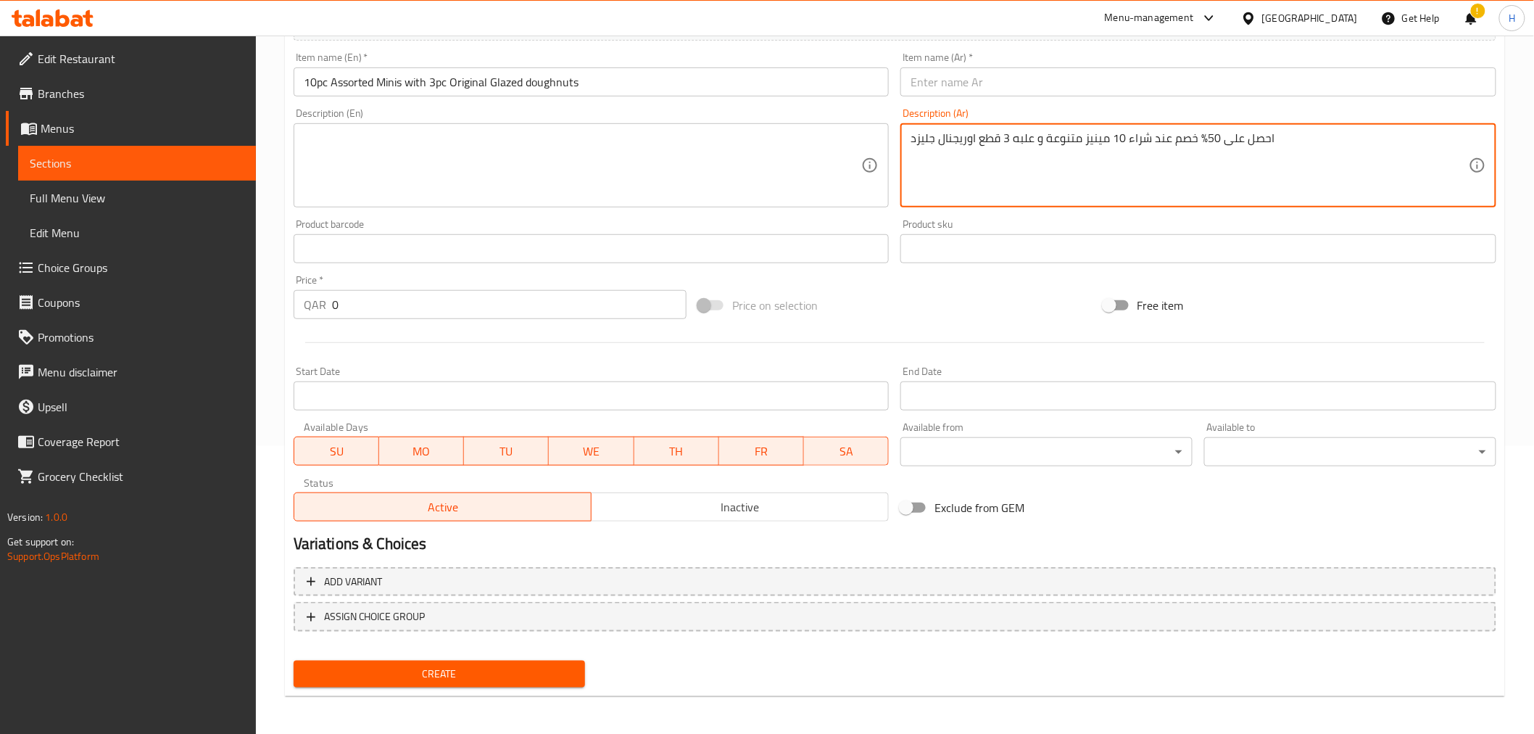
type textarea "10 مينيز متنوعة و علبه 3 قطع اوريجنال جليزد"
click at [1013, 138] on textarea "10 مينيز متنوعة و علبه 3 قطع اوريجنال جليزد" at bounding box center [1190, 165] width 558 height 69
click at [1013, 83] on input "text" at bounding box center [1199, 81] width 596 height 29
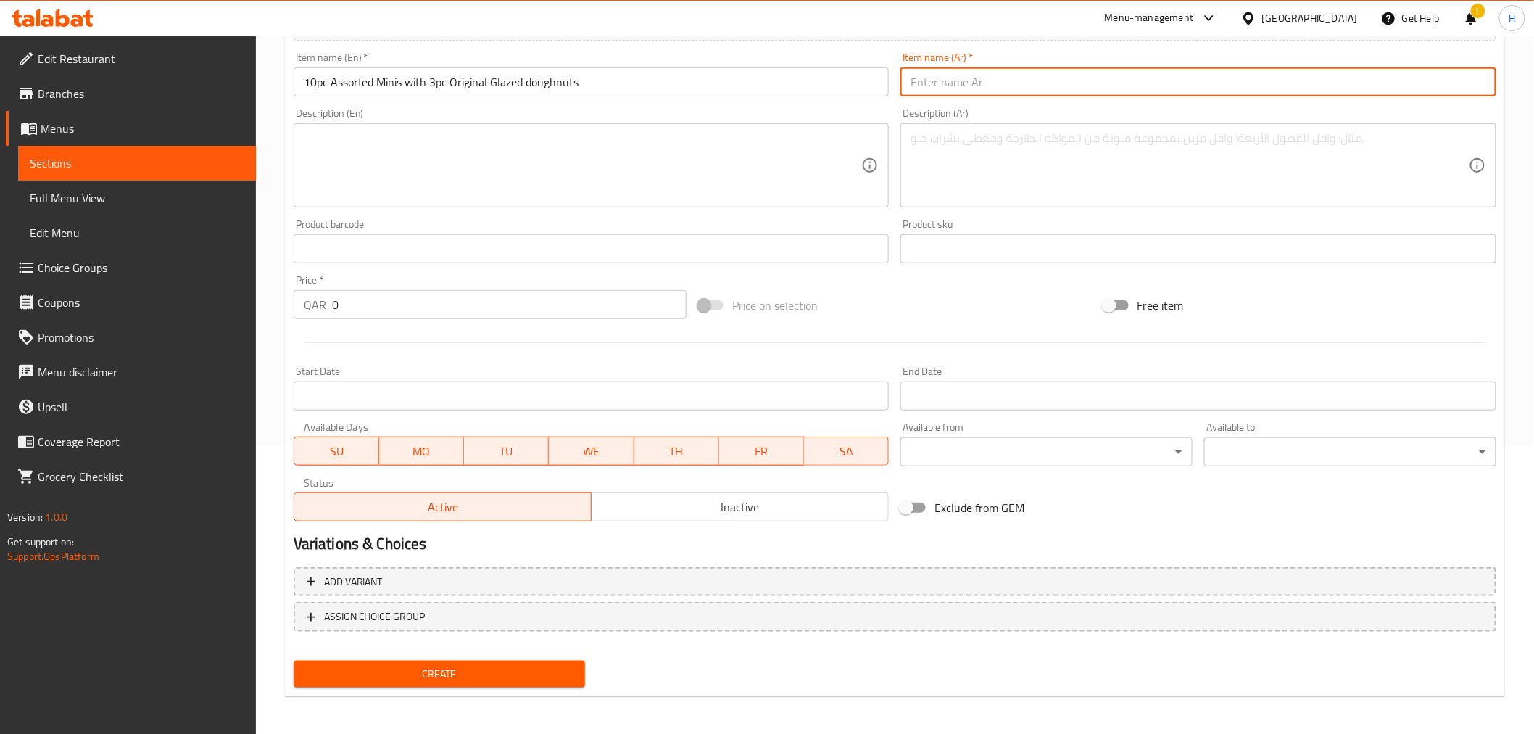
paste input "10 مينيز متنوعة و علبه 3 قطع اوريجنال جليزد"
type input "10 مينيز متنوعة و علبه 3 قطع اوريجنال جليزد"
click at [452, 299] on input "0" at bounding box center [509, 304] width 355 height 29
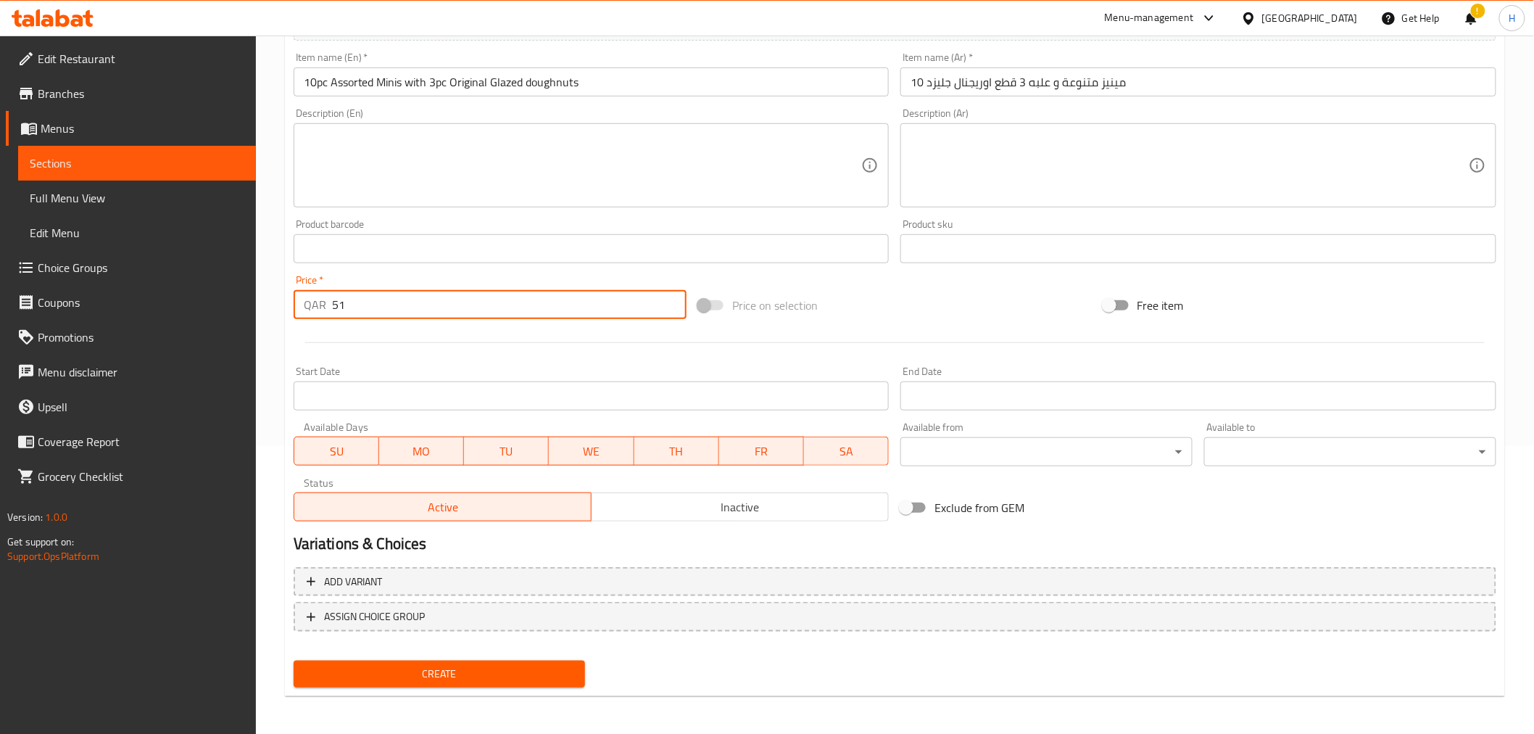
type input "51"
click at [930, 315] on div "Price on selection" at bounding box center [894, 305] width 405 height 39
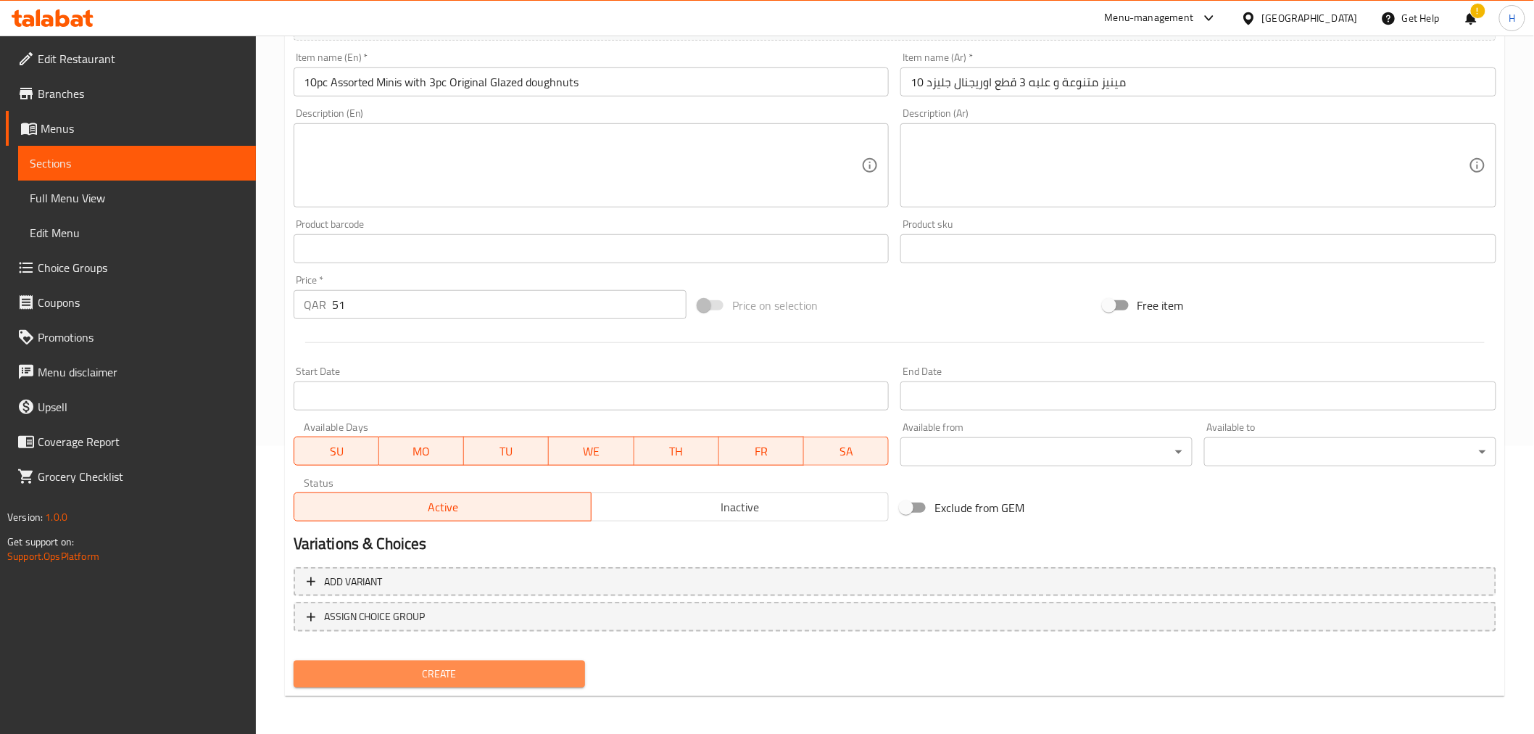
click at [389, 675] on span "Create" at bounding box center [439, 674] width 269 height 18
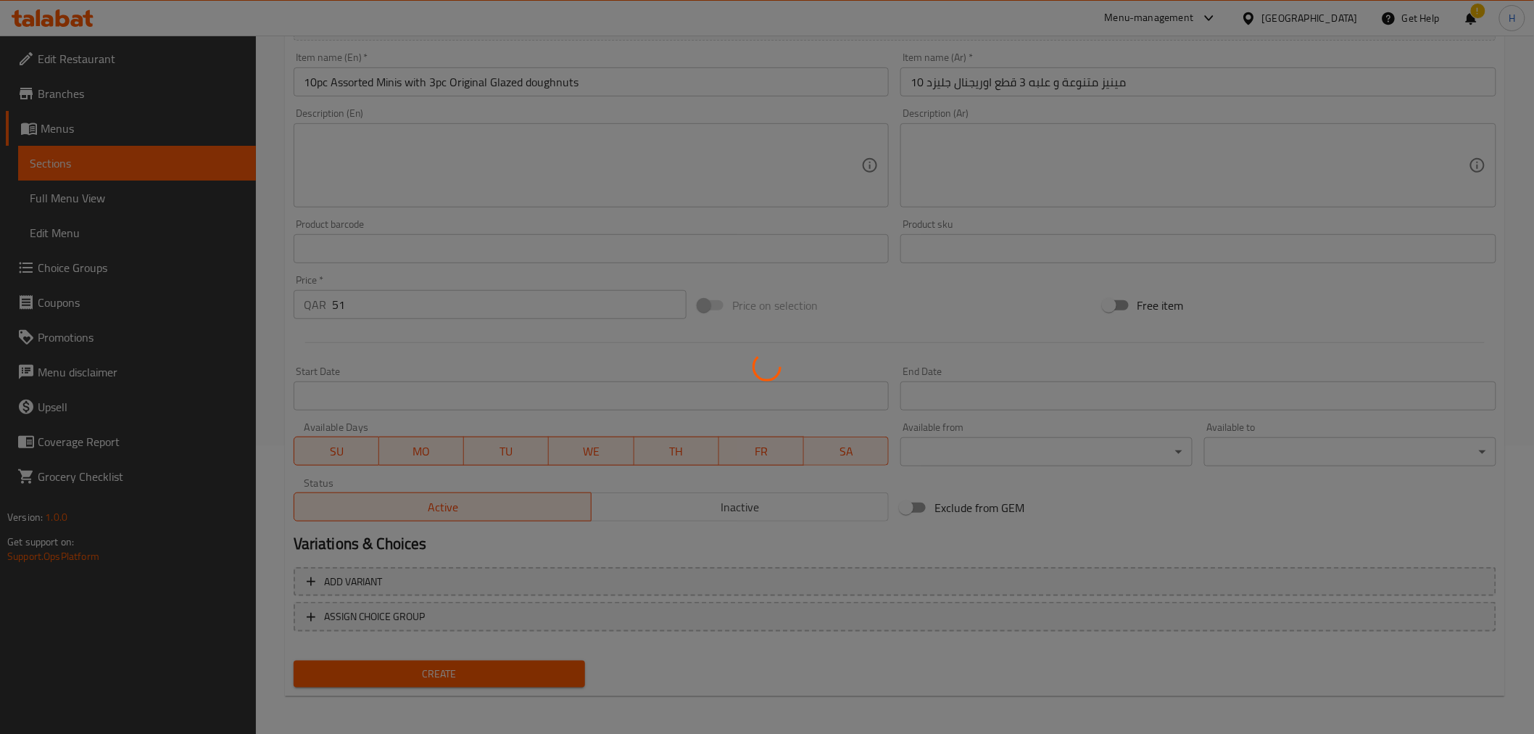
type input "0"
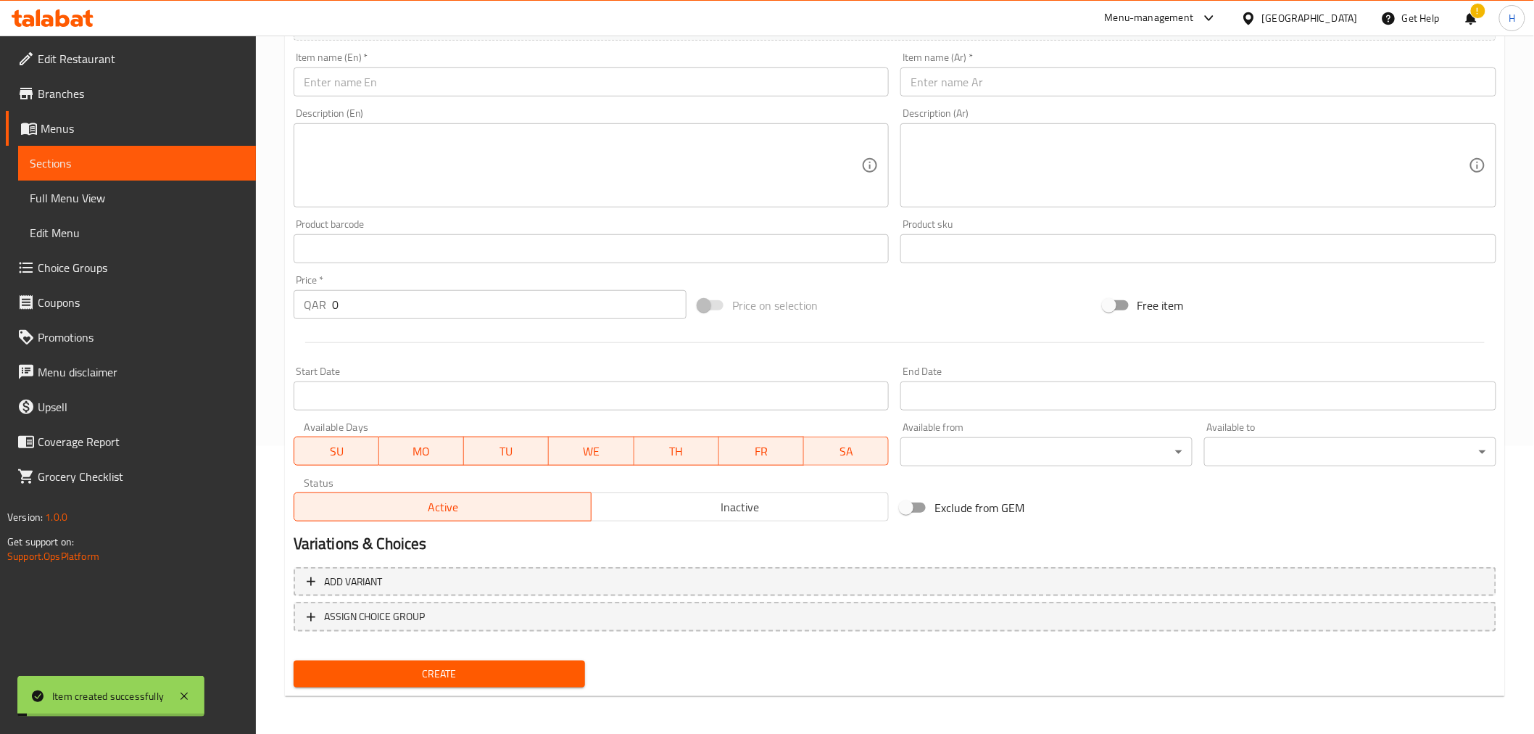
scroll to position [0, 0]
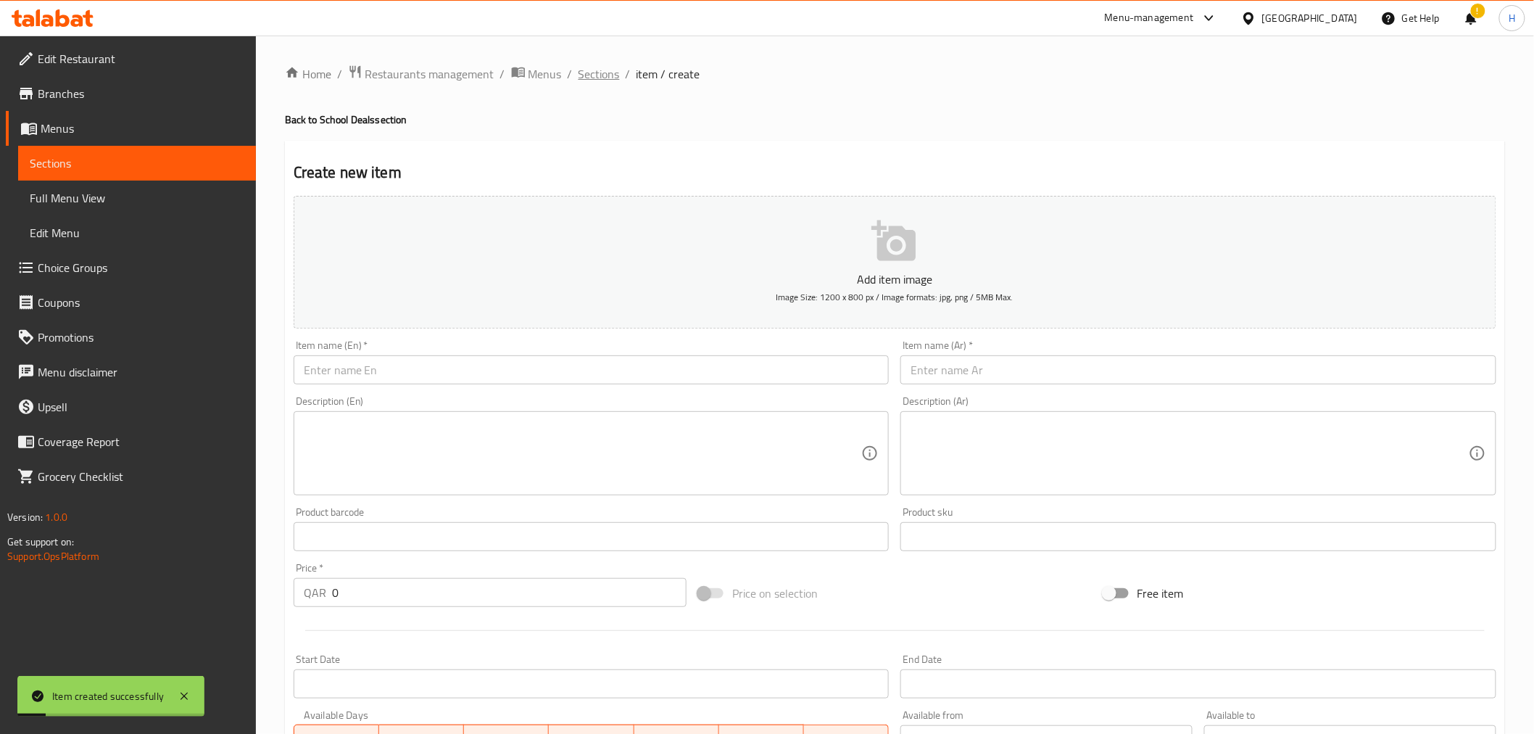
click at [592, 69] on span "Sections" at bounding box center [599, 73] width 41 height 17
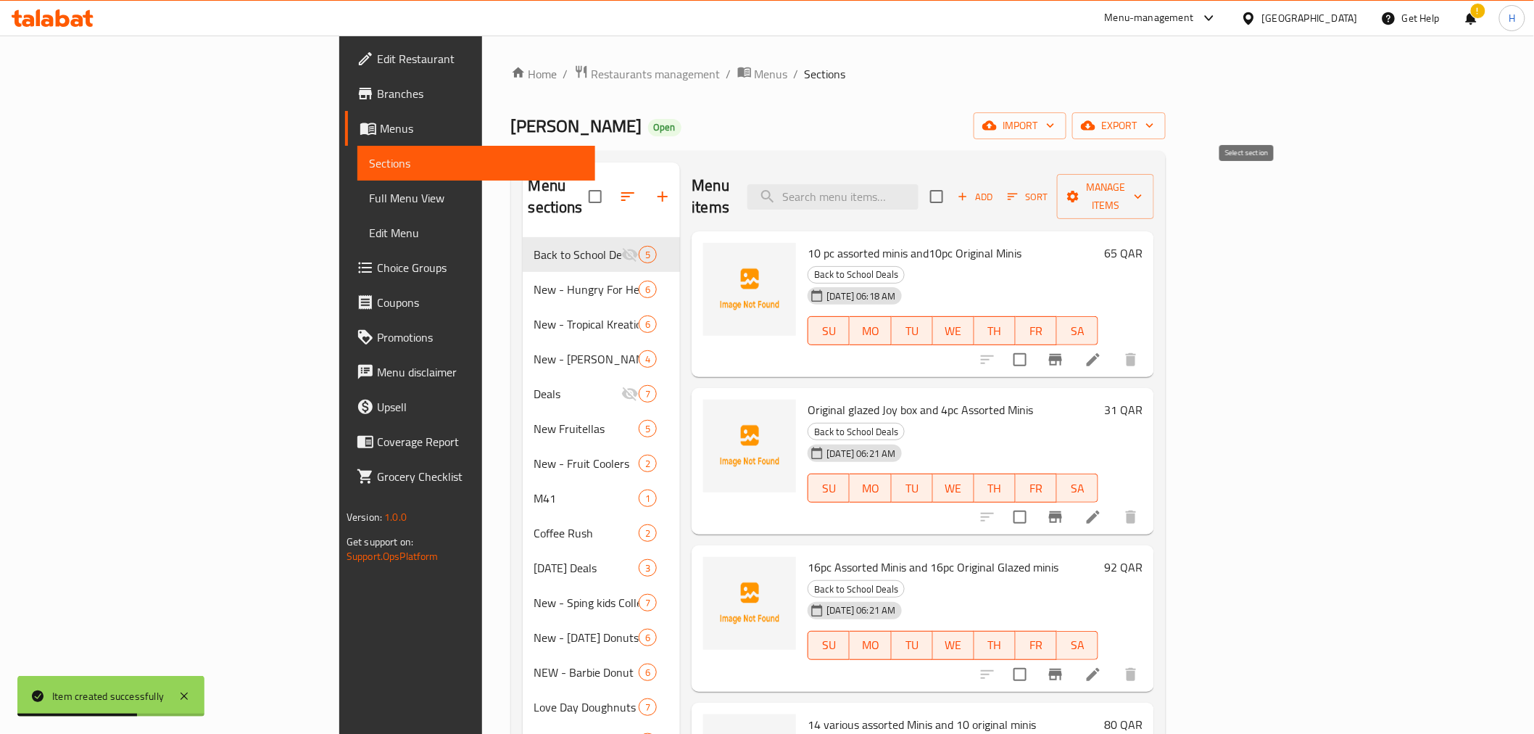
click at [952, 186] on input "checkbox" at bounding box center [937, 196] width 30 height 30
checkbox input "true"
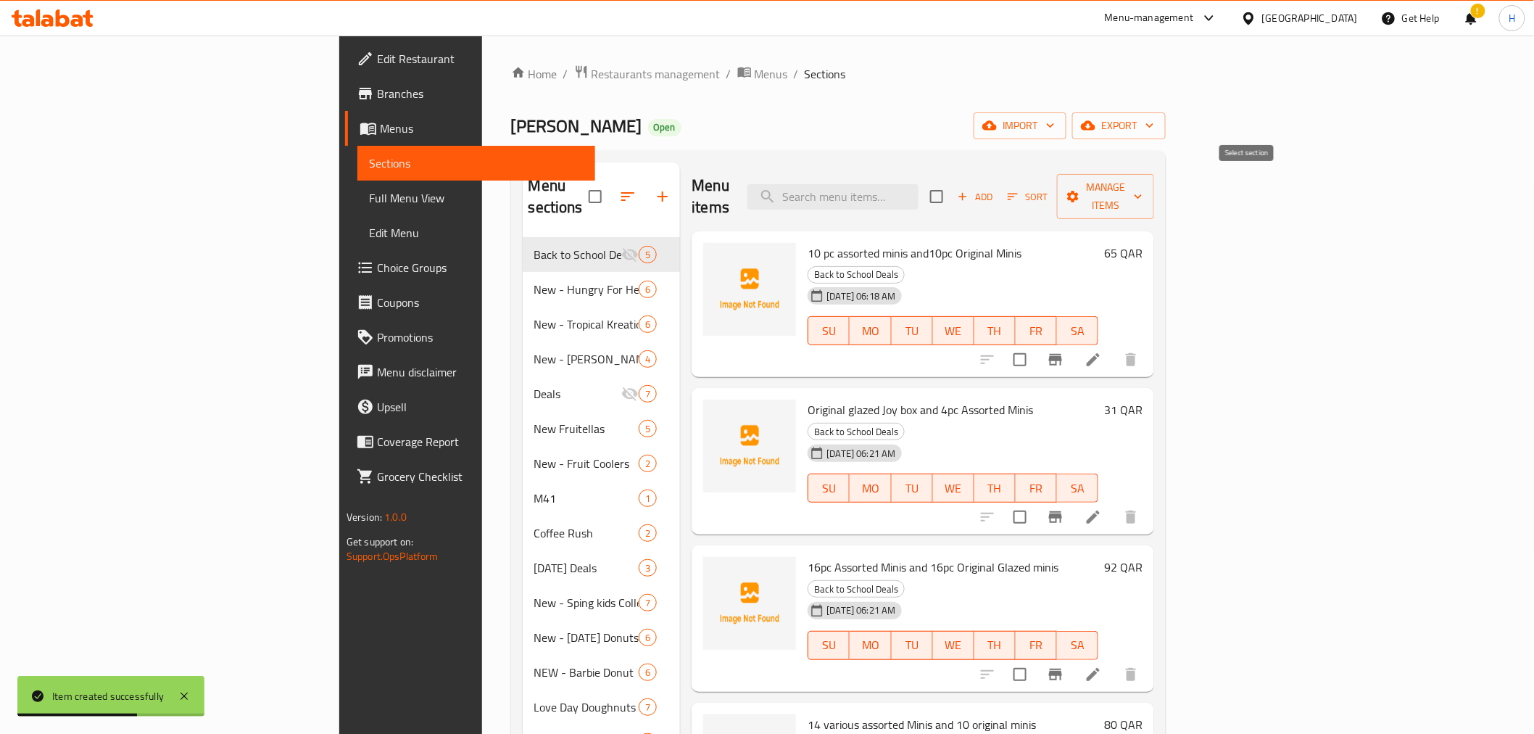
checkbox input "true"
click at [1143, 183] on span "Manage items" at bounding box center [1106, 196] width 74 height 36
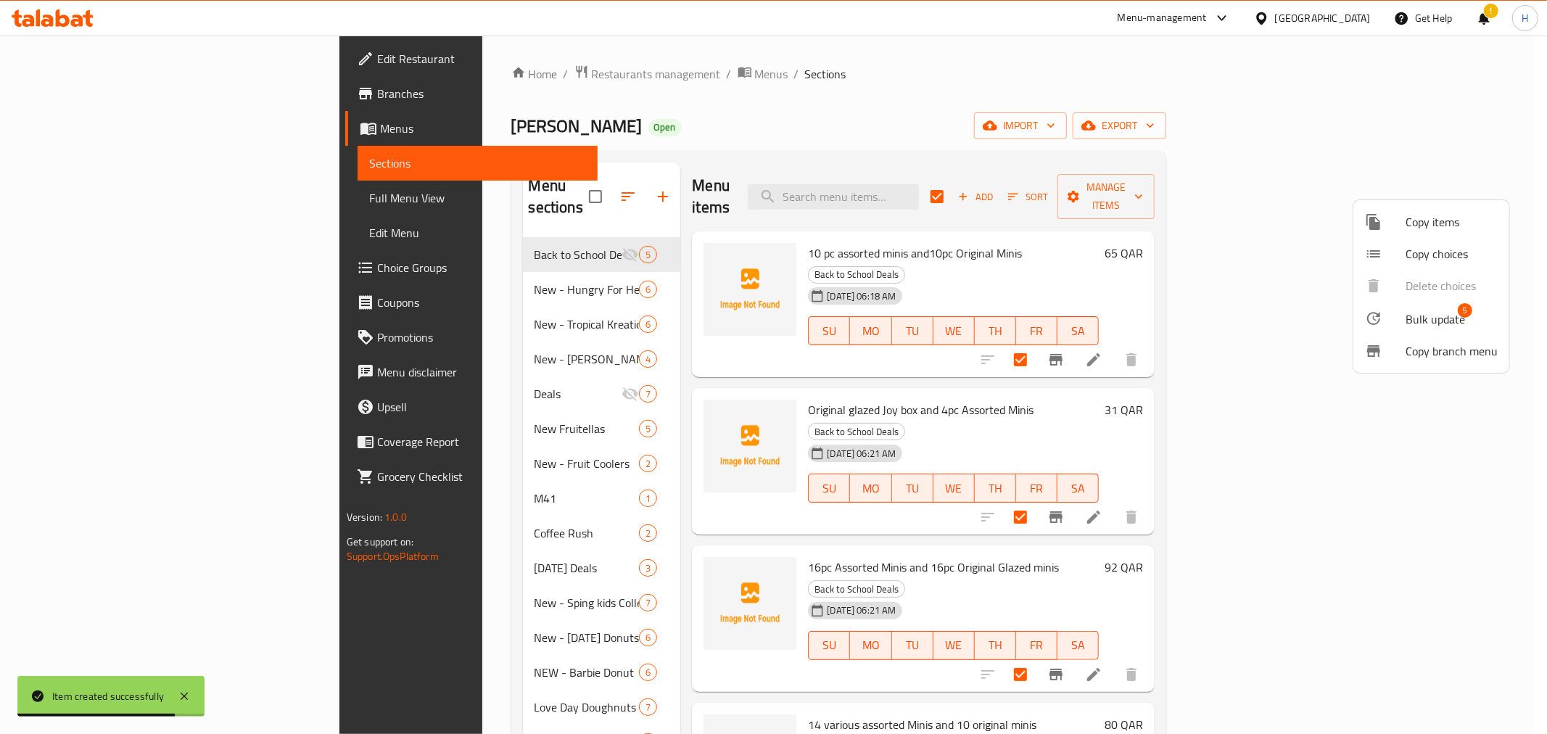
click at [1450, 319] on span "Bulk update" at bounding box center [1434, 318] width 59 height 17
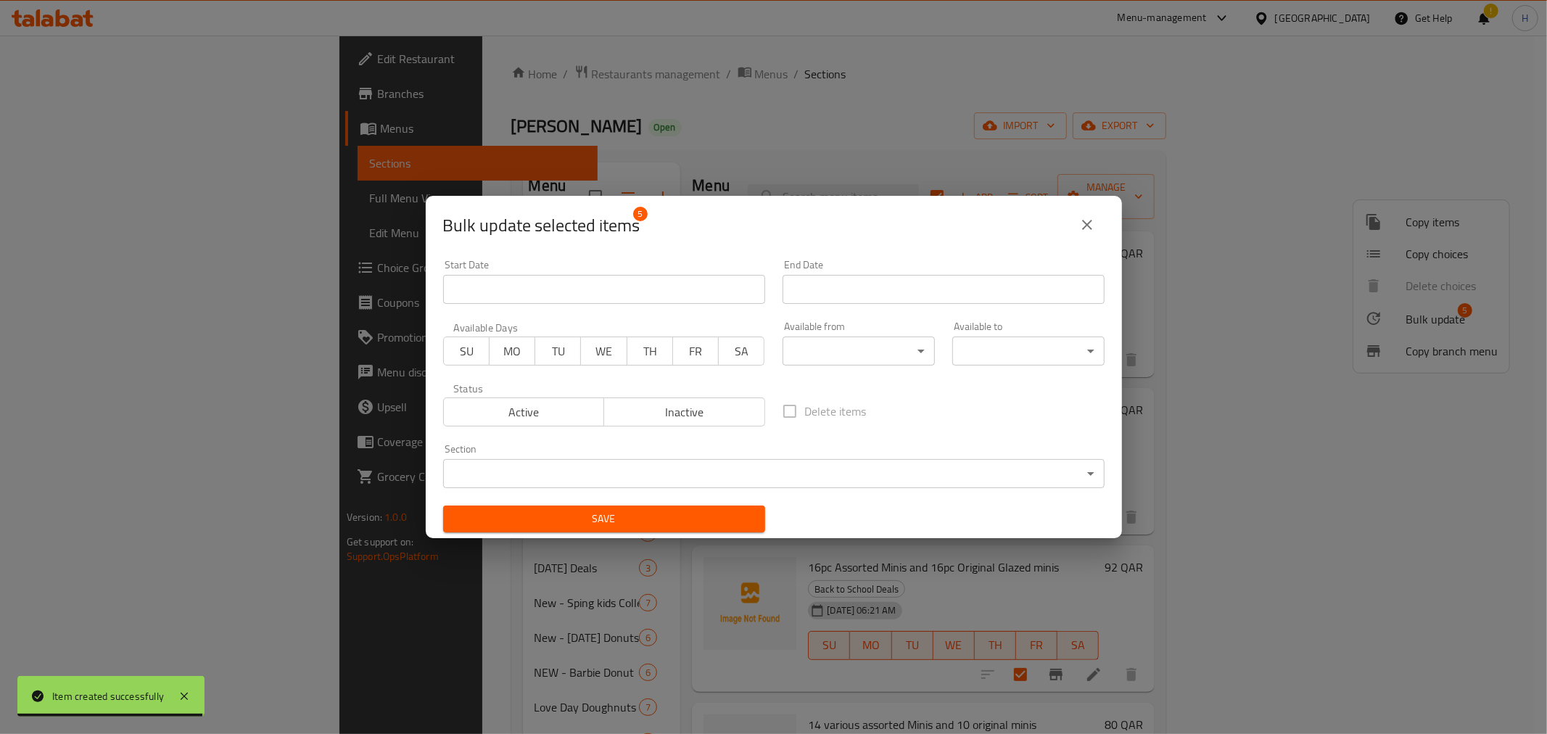
click at [988, 276] on input "Start Date" at bounding box center [943, 289] width 322 height 29
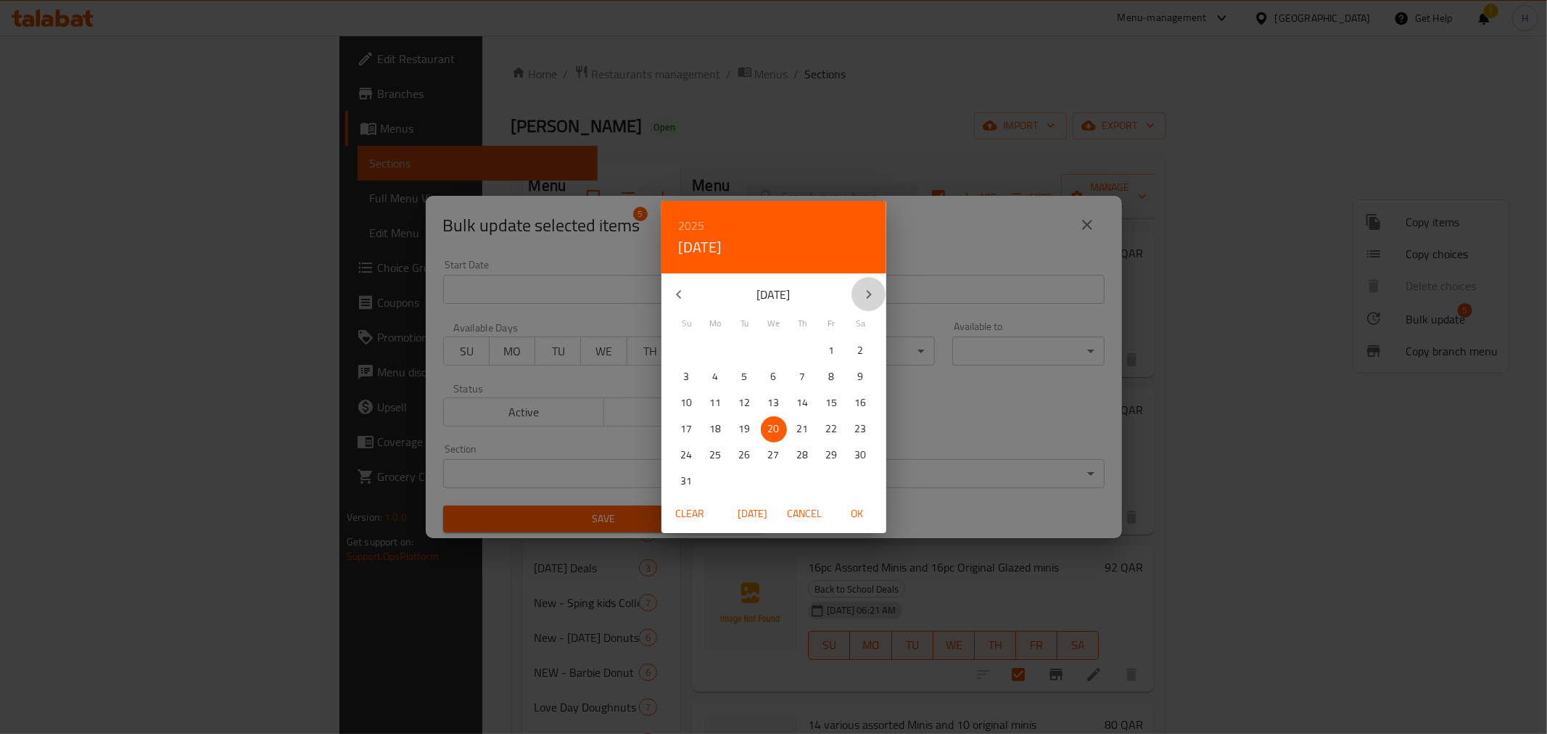
click at [866, 293] on icon "button" at bounding box center [868, 294] width 17 height 17
click at [716, 343] on p "1" at bounding box center [716, 351] width 6 height 18
click at [850, 517] on span "OK" at bounding box center [857, 514] width 35 height 18
type input "[DATE]"
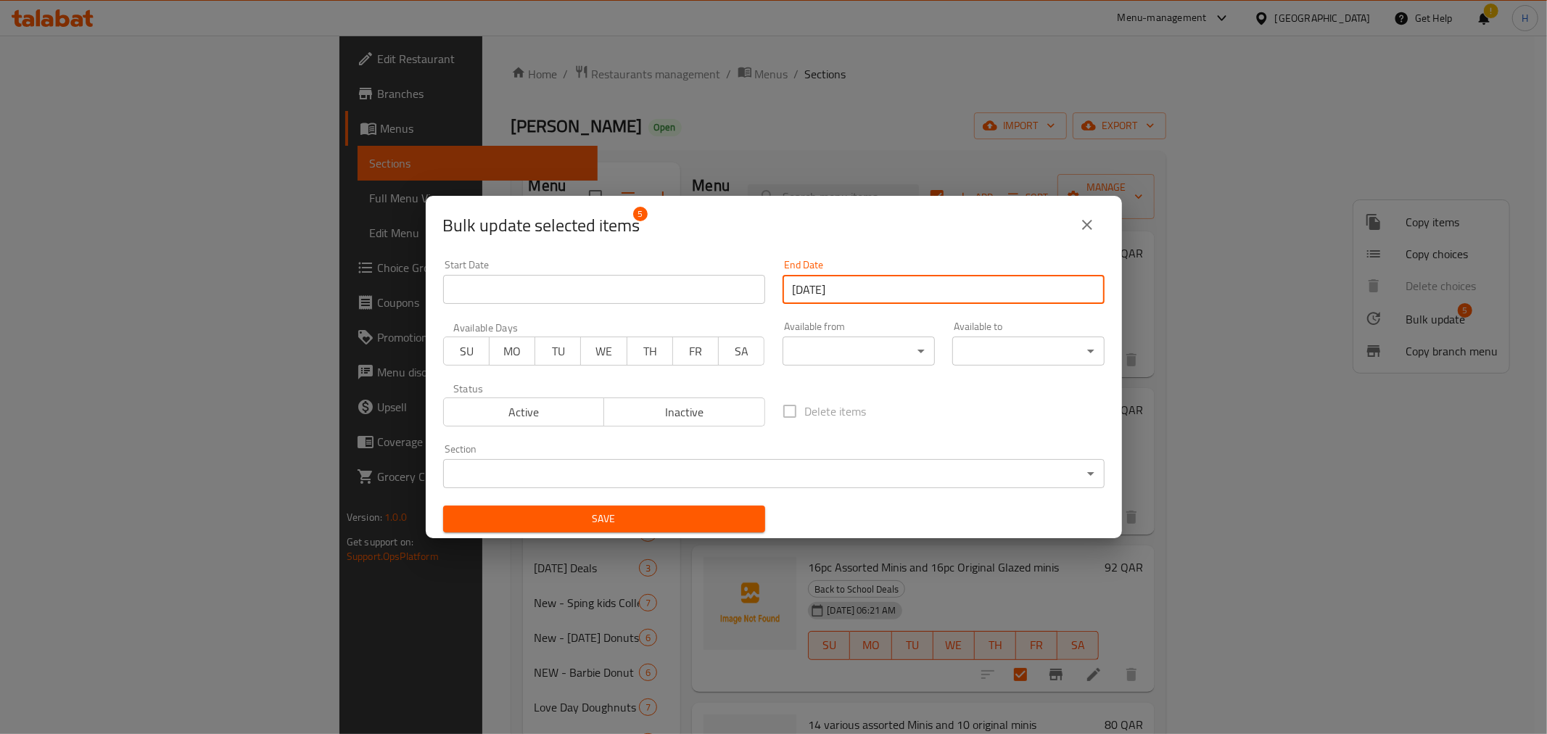
click at [605, 527] on span "Save" at bounding box center [604, 519] width 299 height 18
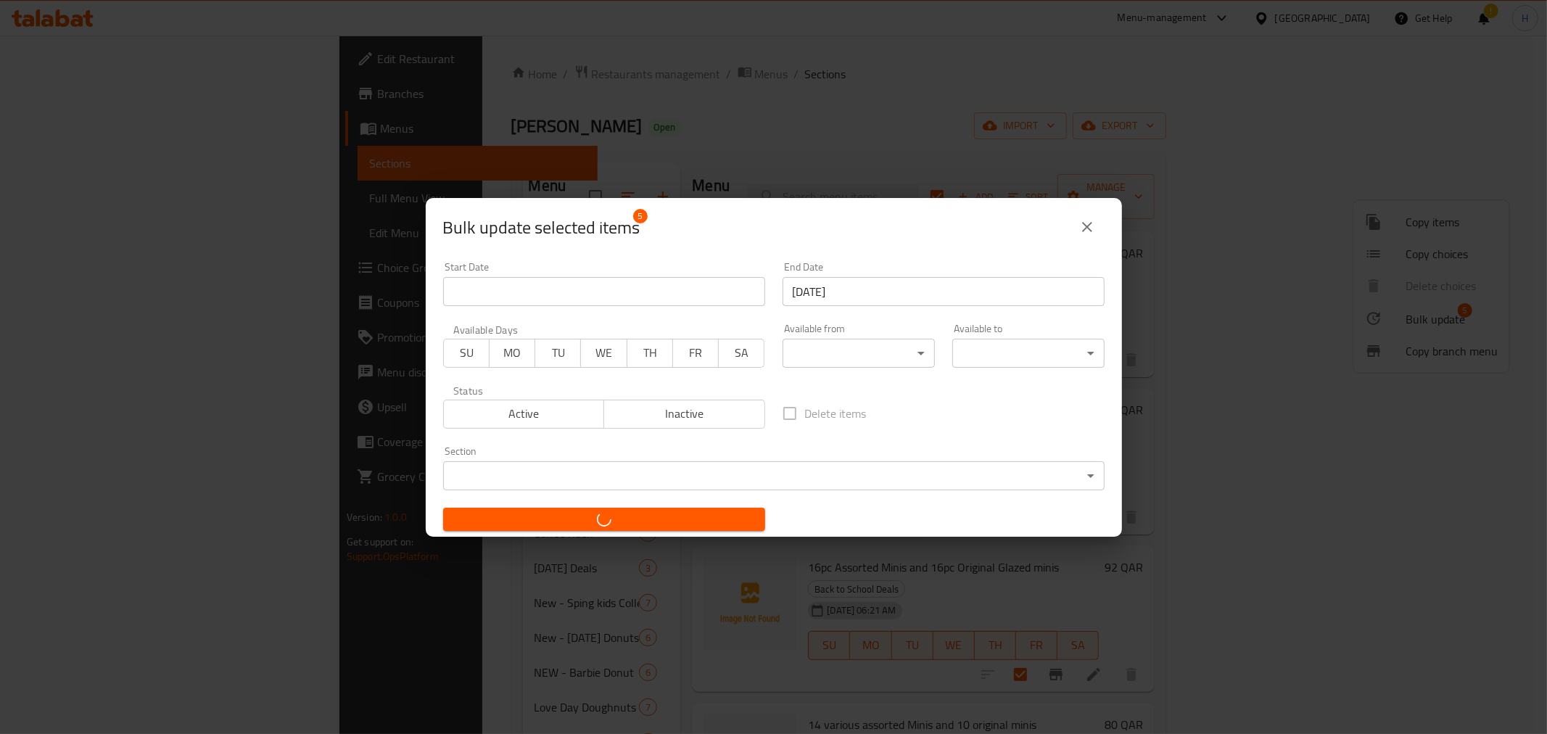
checkbox input "false"
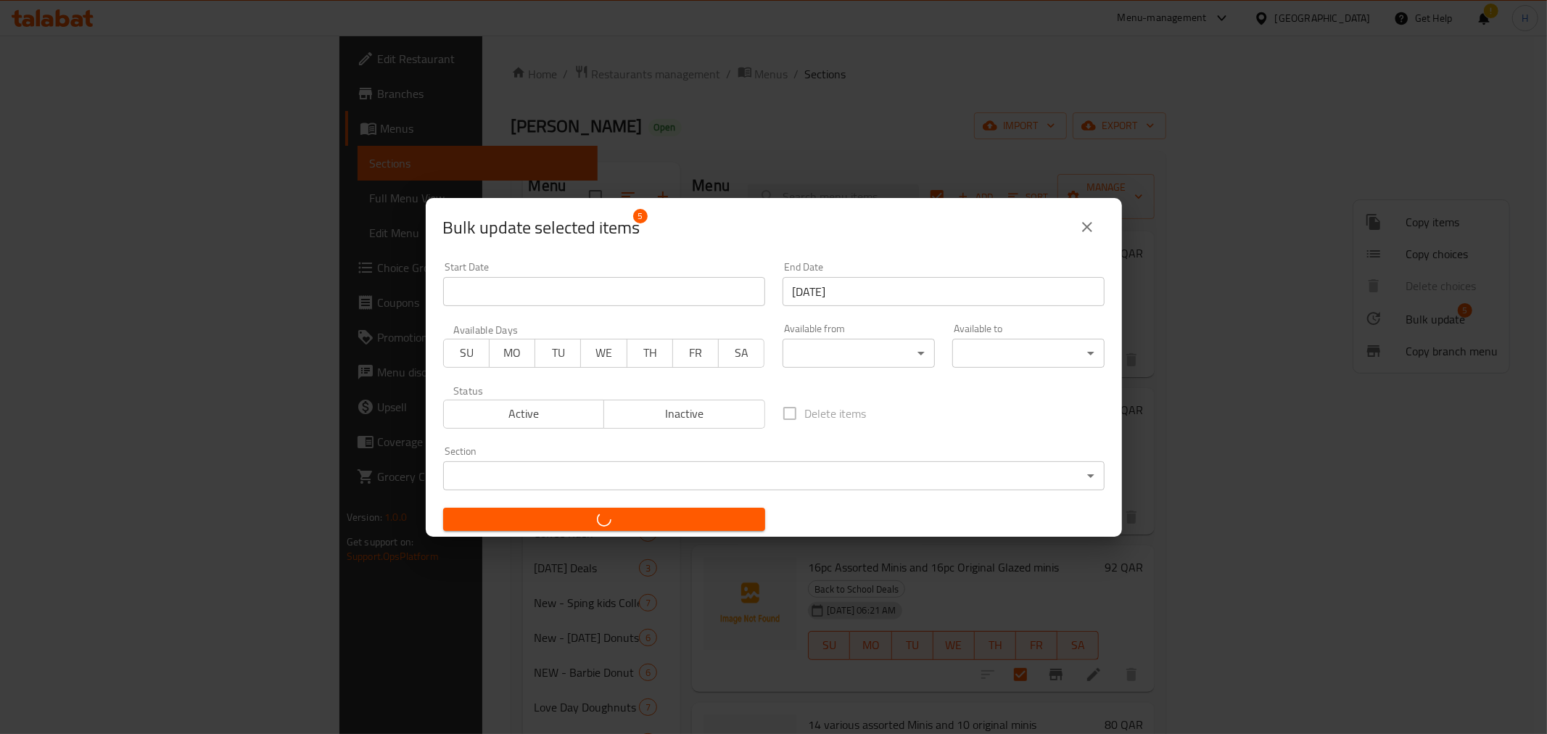
checkbox input "false"
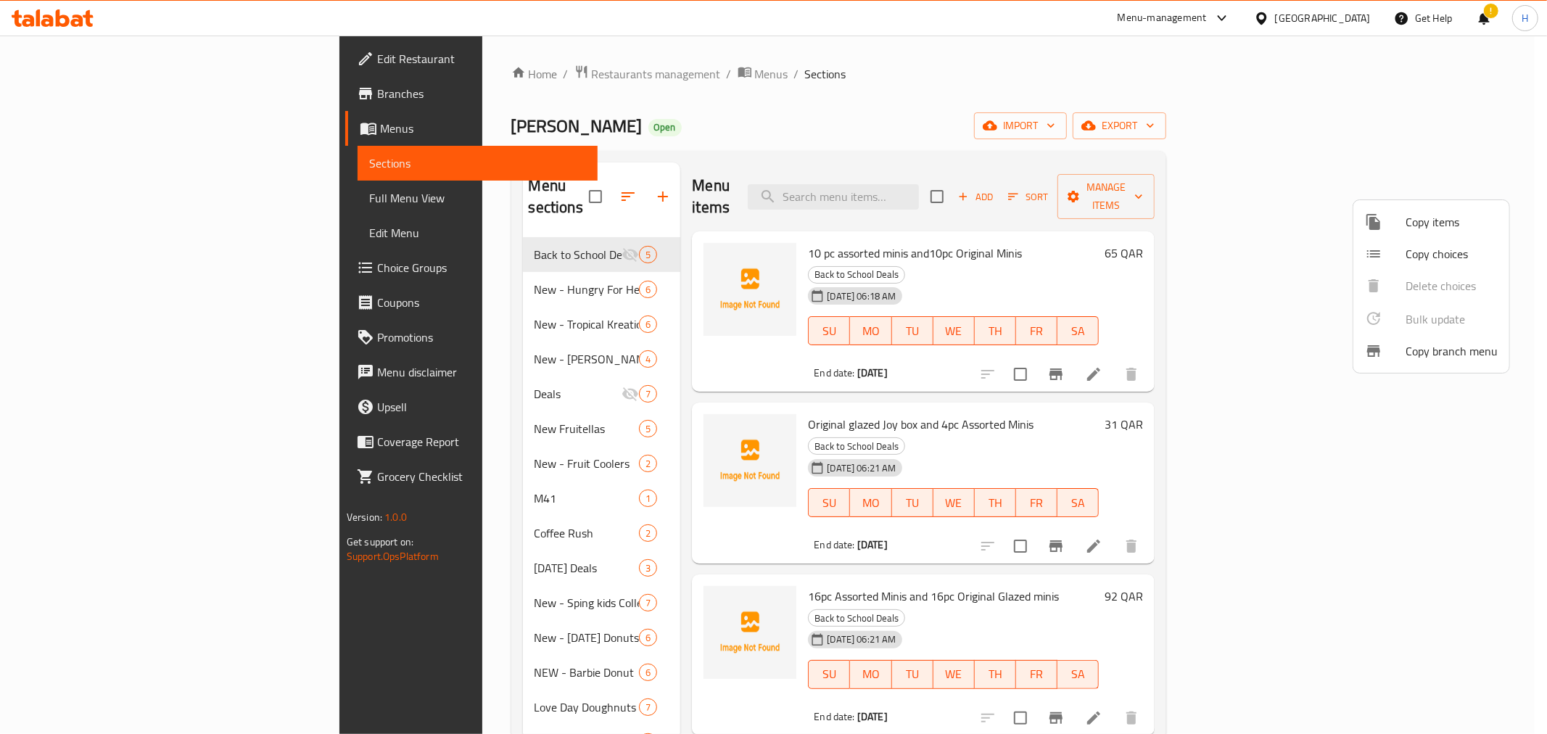
click at [676, 429] on div at bounding box center [773, 367] width 1547 height 734
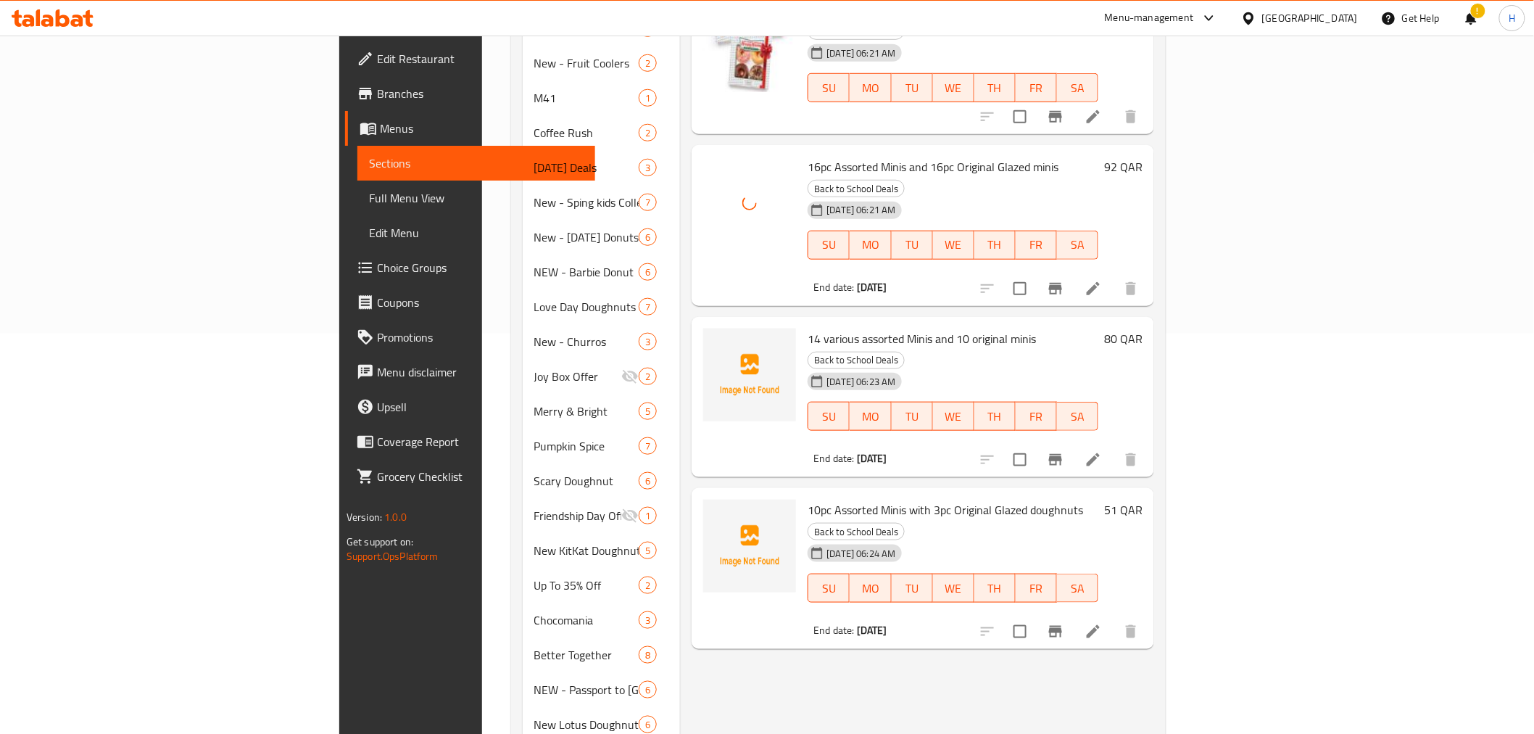
scroll to position [402, 0]
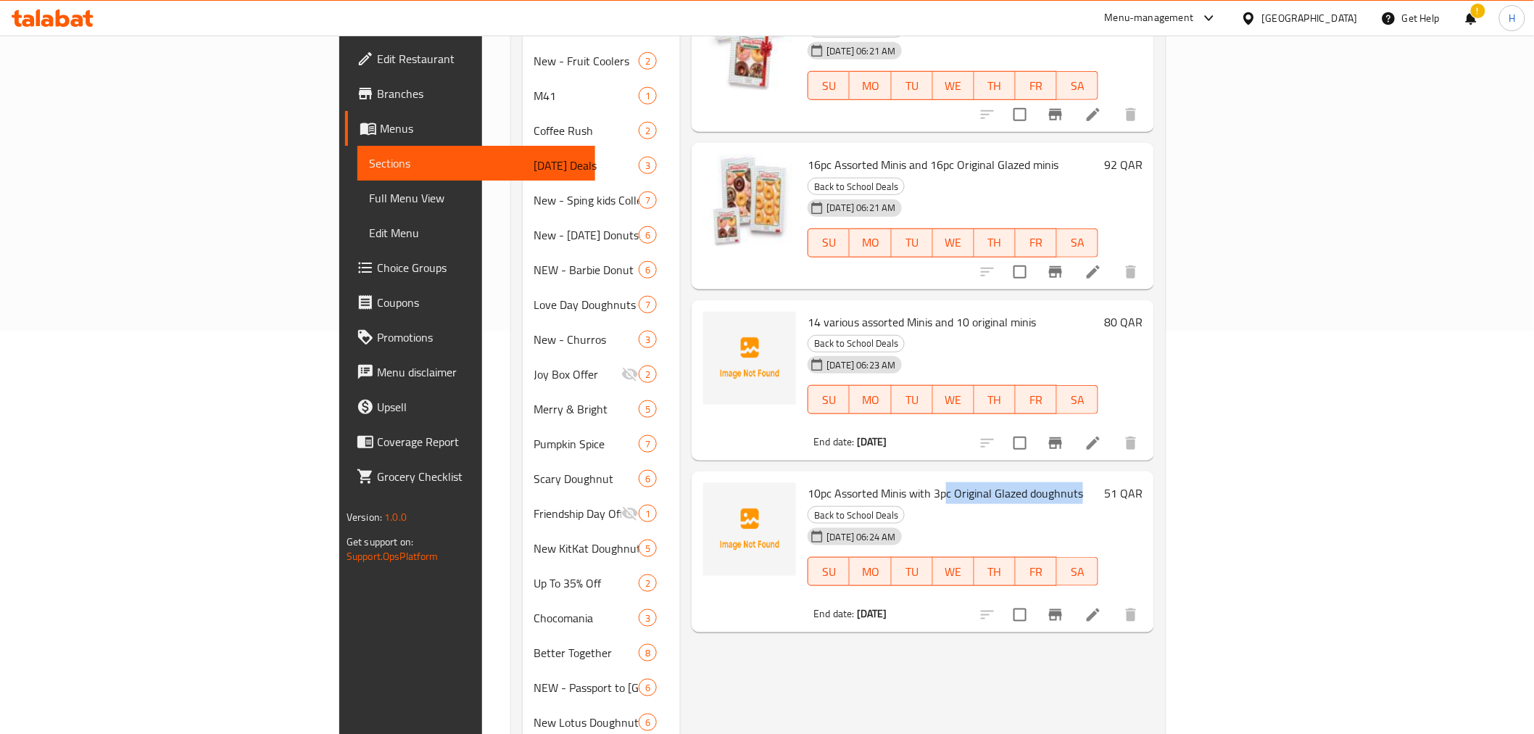
drag, startPoint x: 894, startPoint y: 393, endPoint x: 997, endPoint y: 389, distance: 103.0
click at [997, 483] on h6 "10pc Assorted Minis with 3pc Original Glazed doughnuts Back to School Deals" at bounding box center [953, 503] width 291 height 41
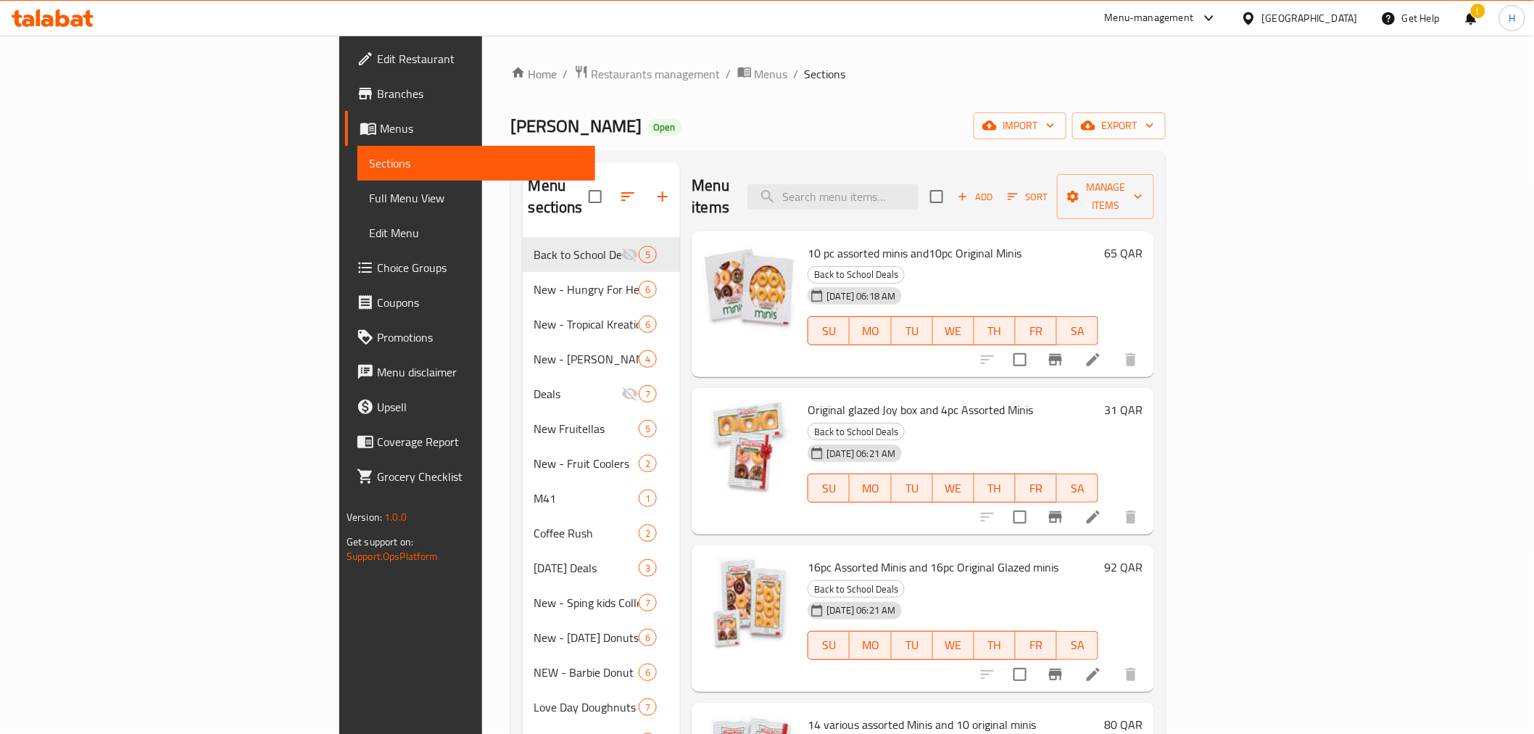
scroll to position [80, 0]
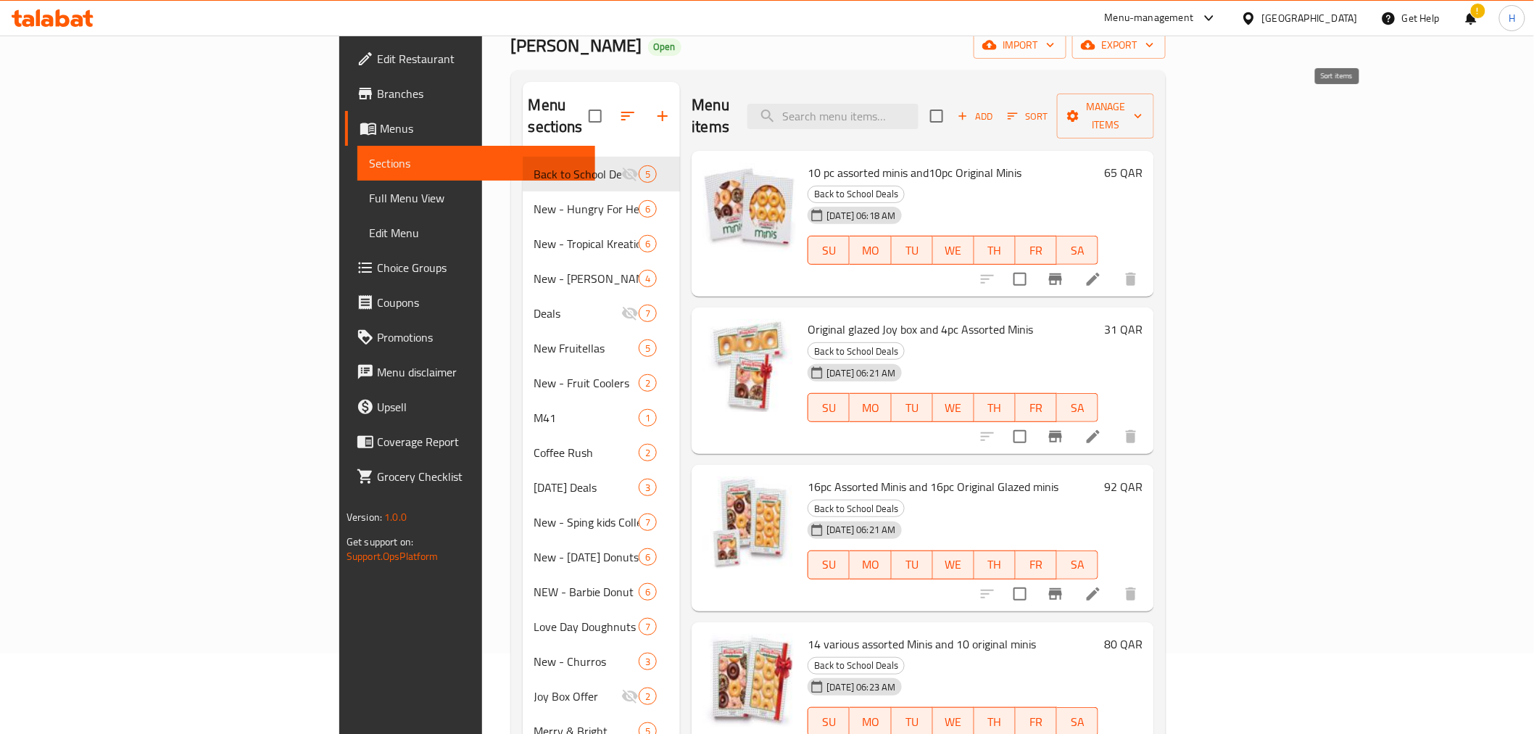
click at [1048, 108] on span "Sort" at bounding box center [1028, 116] width 40 height 17
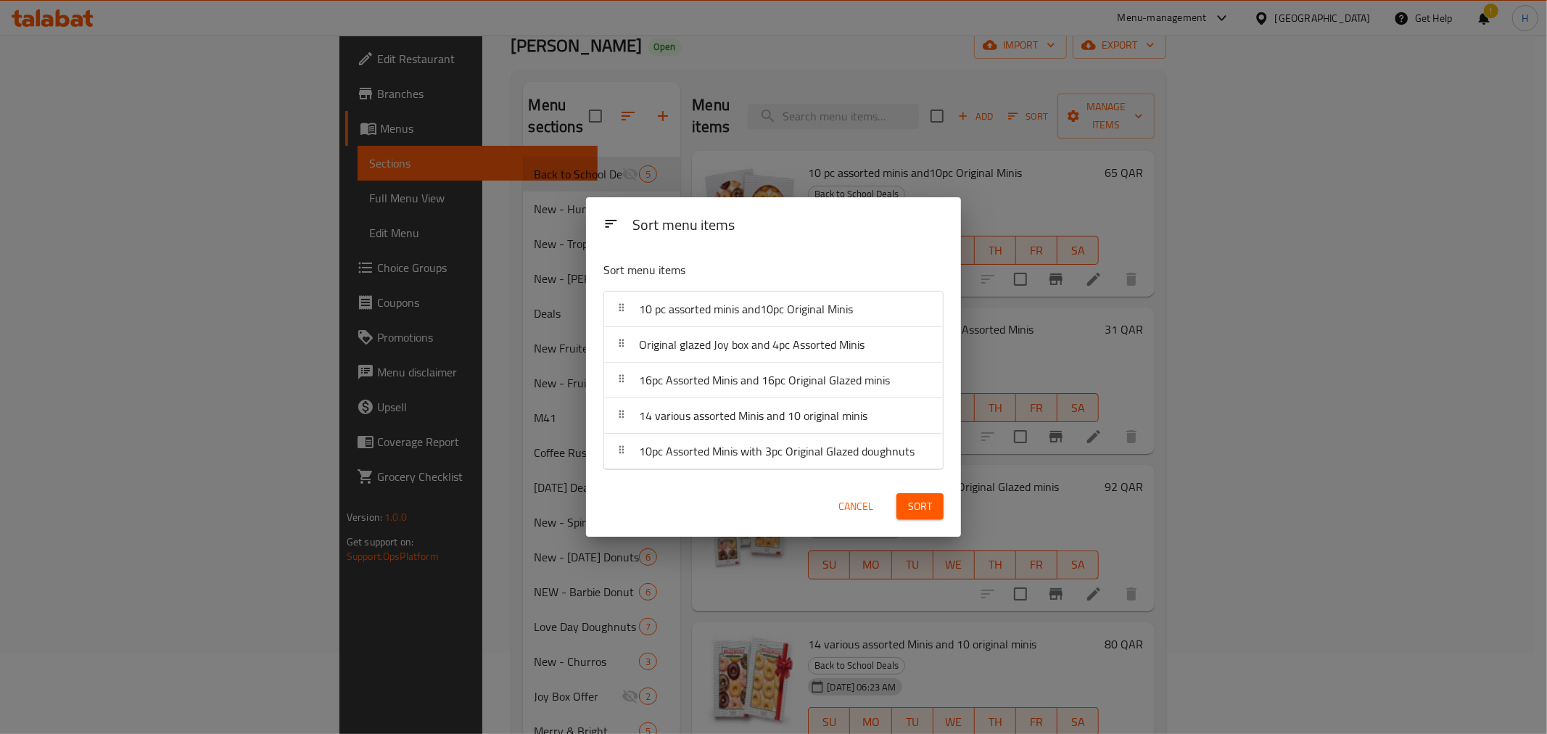
click at [856, 508] on span "Cancel" at bounding box center [855, 506] width 35 height 18
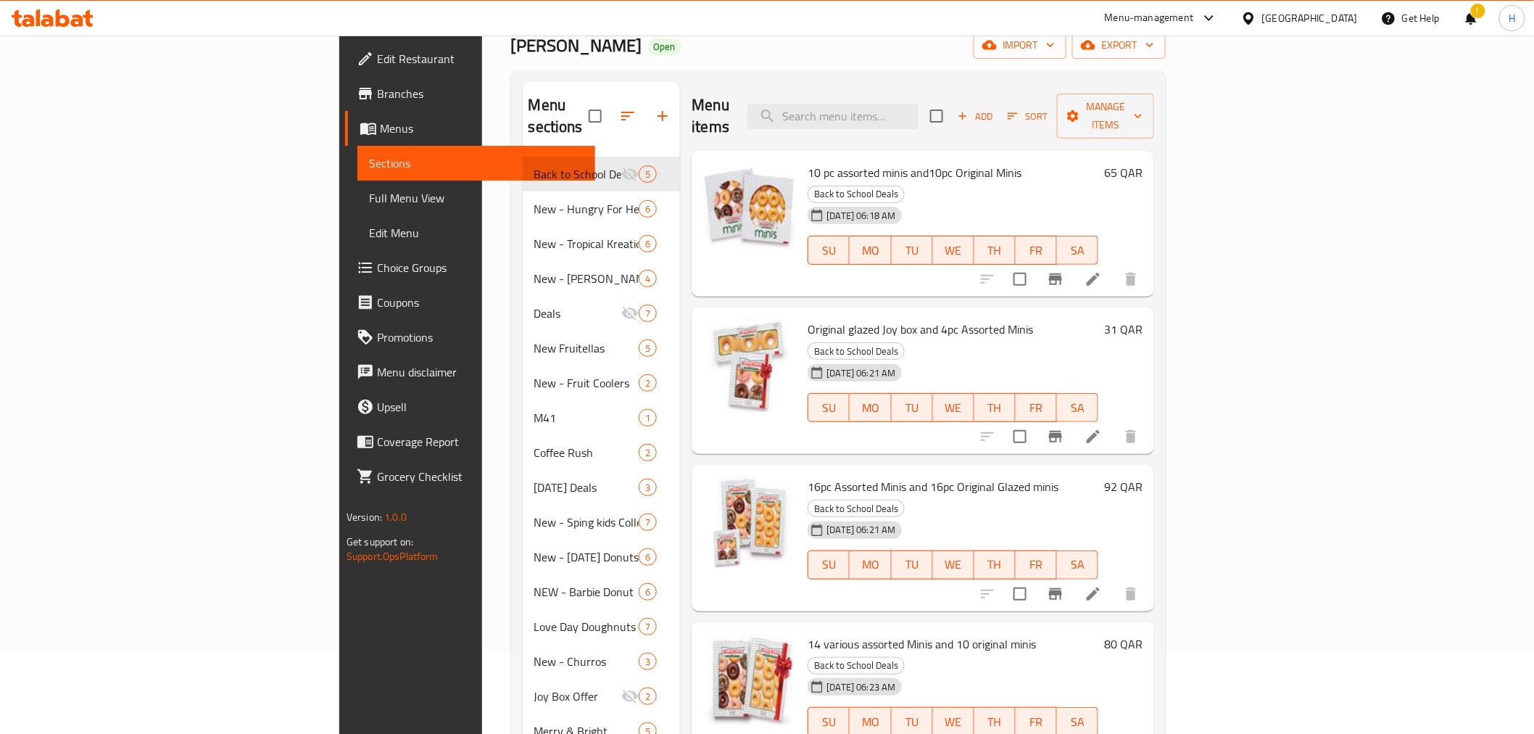
click at [1100, 126] on div "Menu items Add Sort Manage items" at bounding box center [923, 116] width 463 height 69
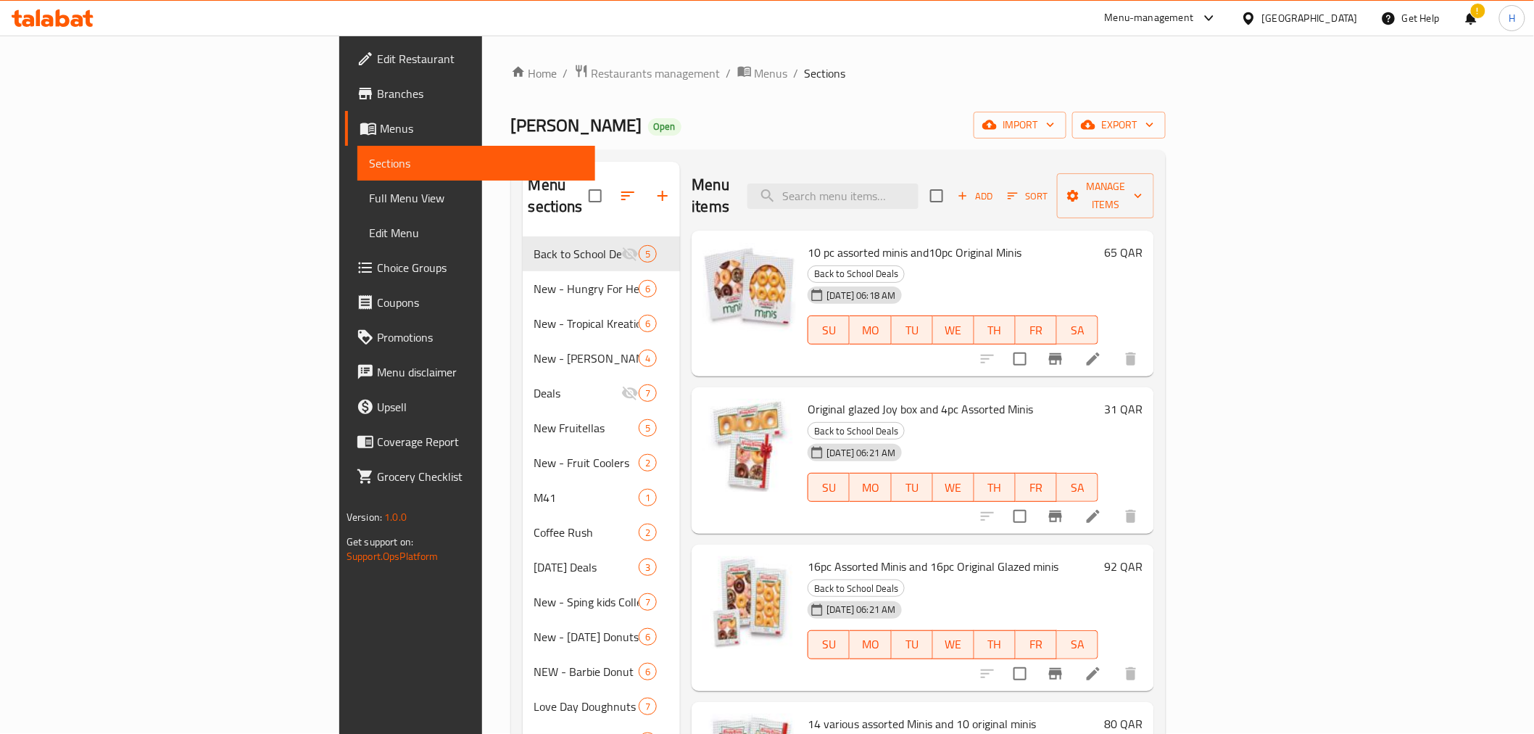
scroll to position [0, 0]
click at [1048, 189] on span "Sort" at bounding box center [1028, 197] width 40 height 17
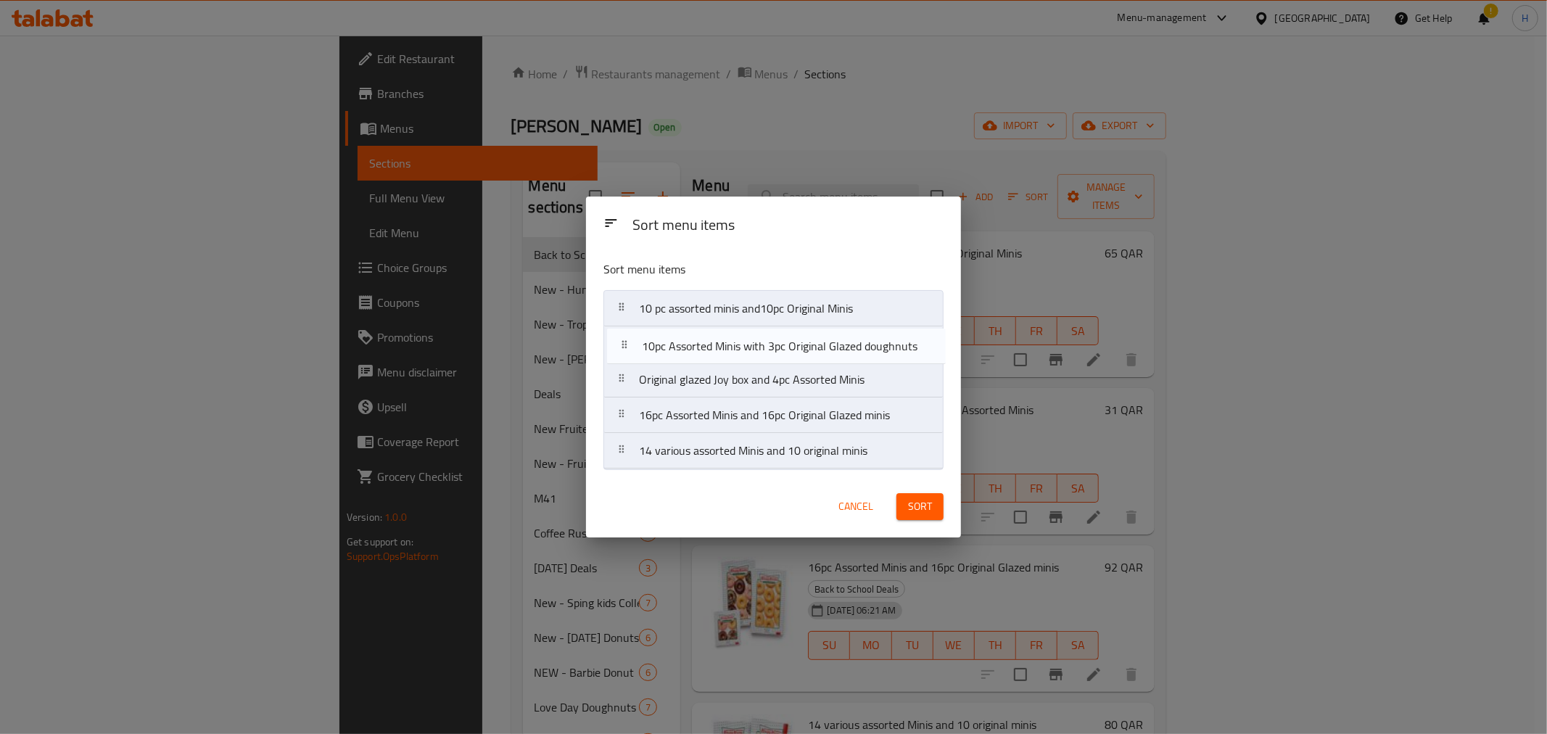
drag, startPoint x: 757, startPoint y: 460, endPoint x: 760, endPoint y: 348, distance: 111.7
click at [760, 348] on nav "10 pc assorted minis and10pc Original Minis Original glazed Joy box and 4pc Ass…" at bounding box center [773, 379] width 340 height 179
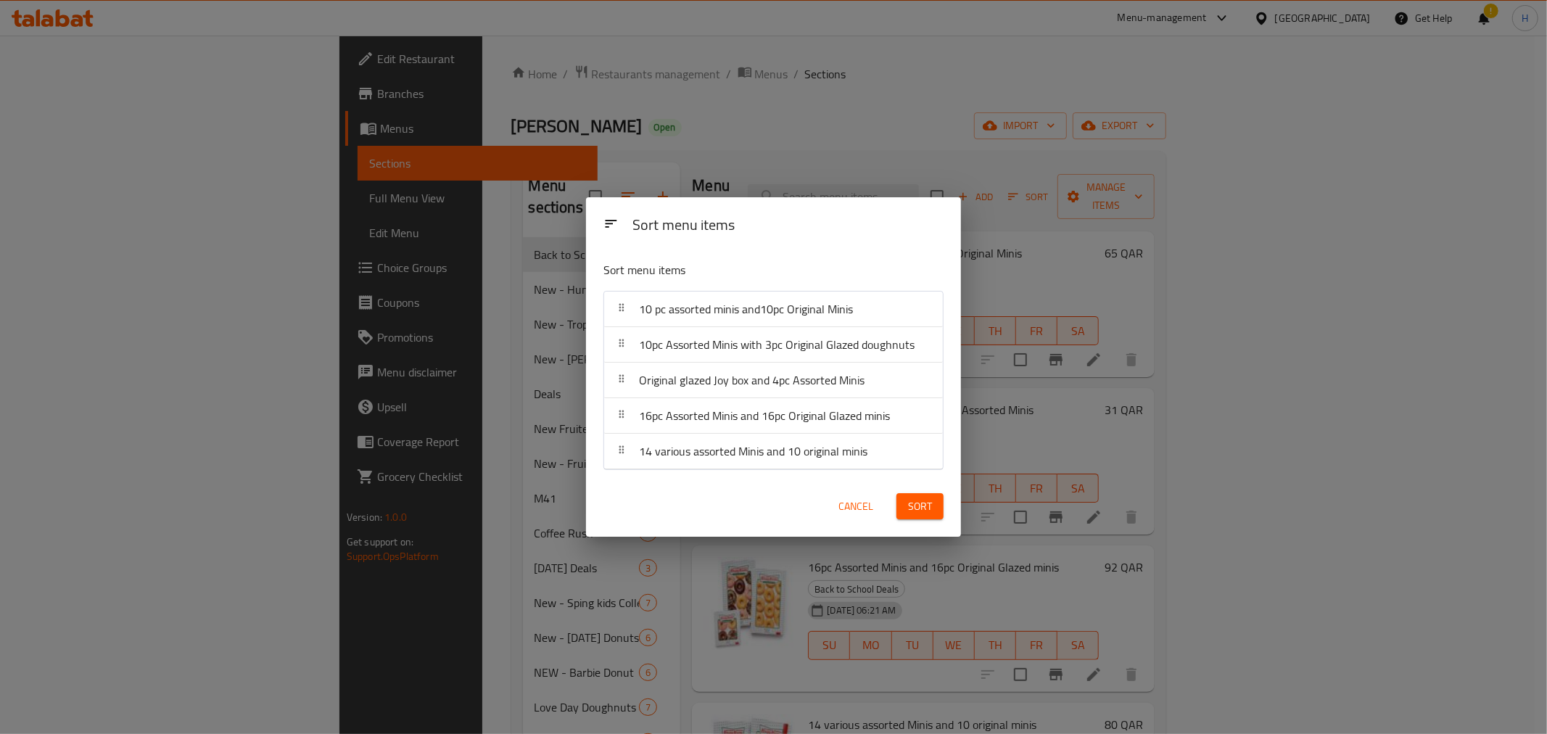
click at [938, 502] on button "Sort" at bounding box center [919, 506] width 47 height 27
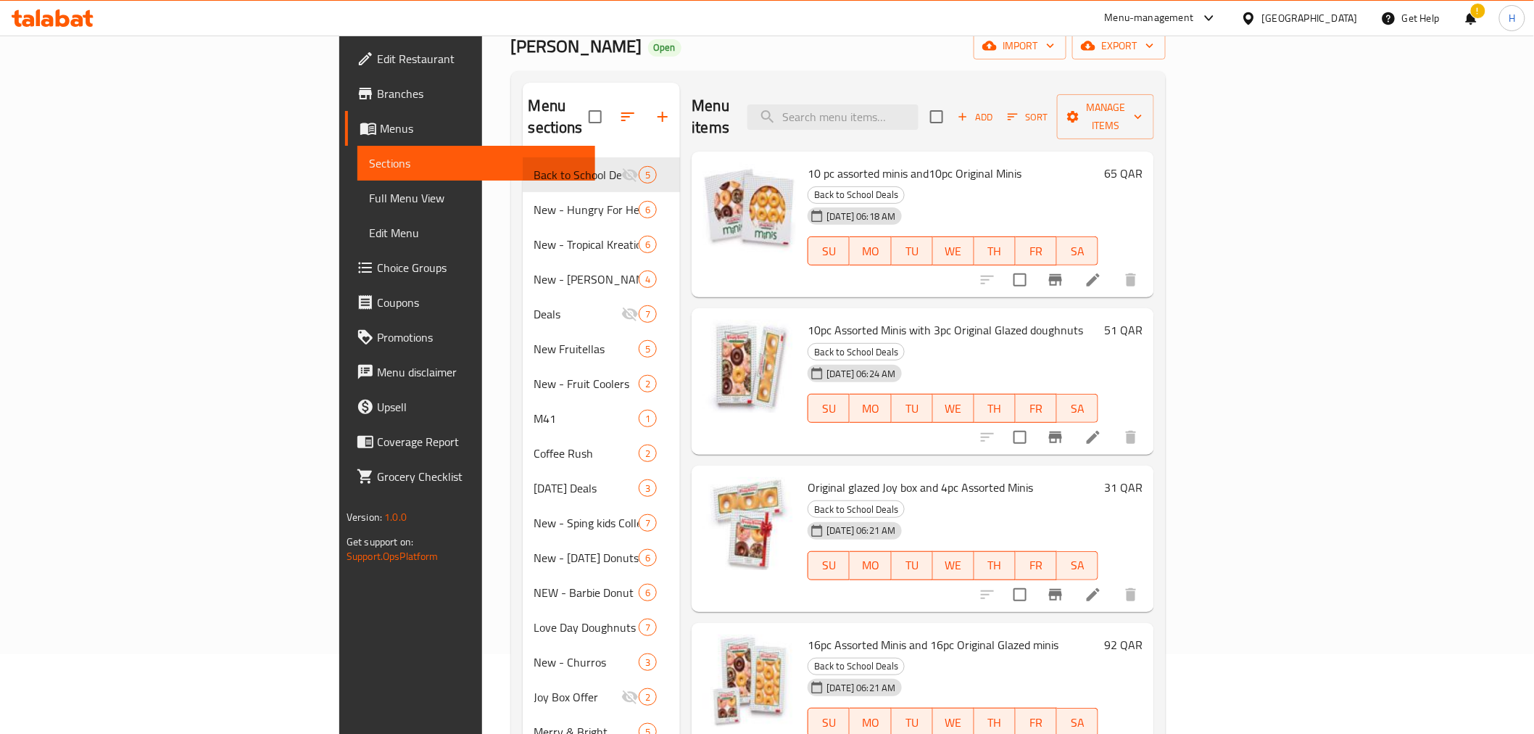
scroll to position [80, 0]
click at [1019, 109] on icon "button" at bounding box center [1012, 115] width 13 height 13
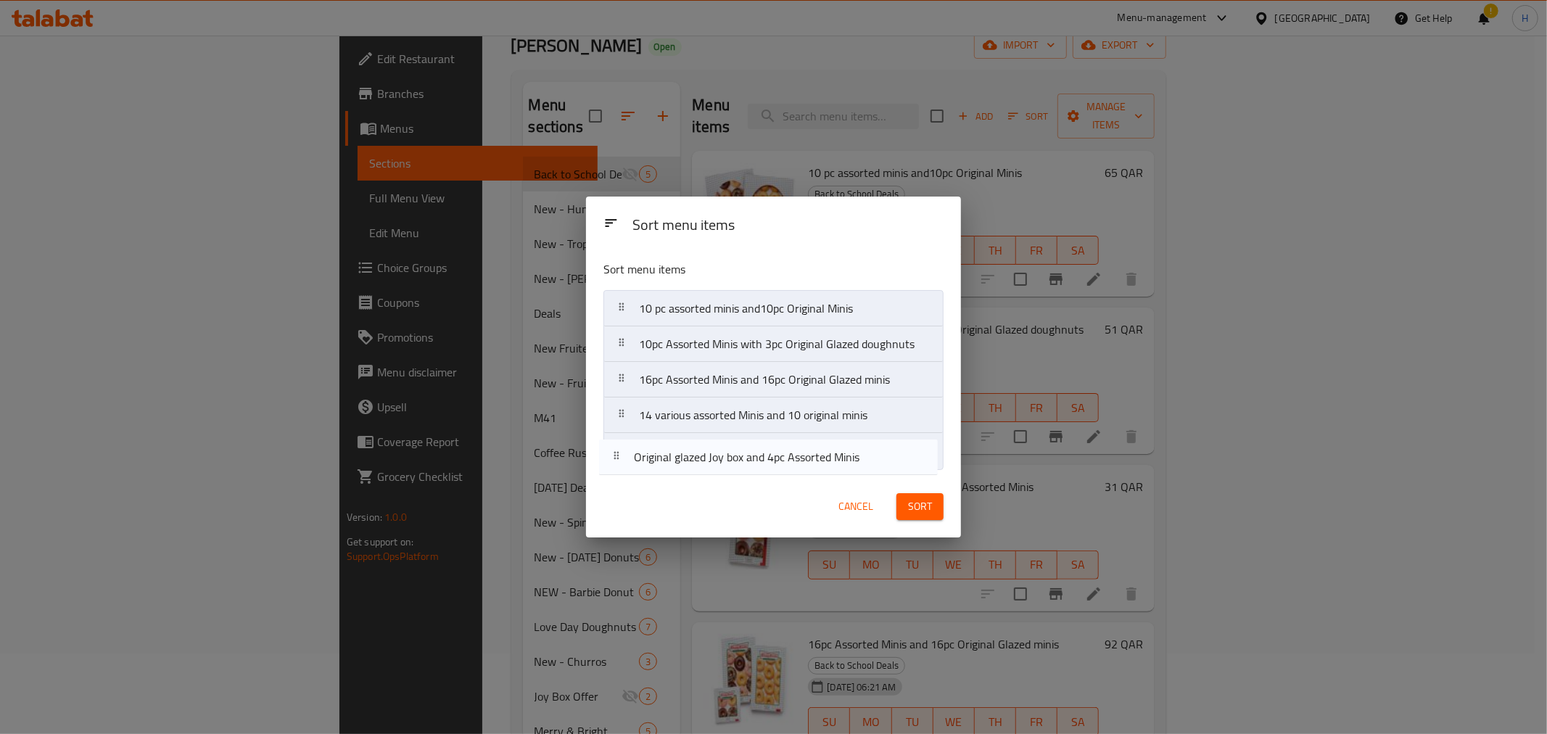
drag, startPoint x: 821, startPoint y: 383, endPoint x: 816, endPoint y: 464, distance: 81.4
click at [816, 464] on nav "10 pc assorted minis and10pc Original Minis 10pc Assorted Minis with 3pc Origin…" at bounding box center [773, 379] width 340 height 179
drag, startPoint x: 781, startPoint y: 460, endPoint x: 776, endPoint y: 426, distance: 35.2
click at [776, 426] on nav "10 pc assorted minis and10pc Original Minis 10pc Assorted Minis with 3pc Origin…" at bounding box center [773, 379] width 340 height 179
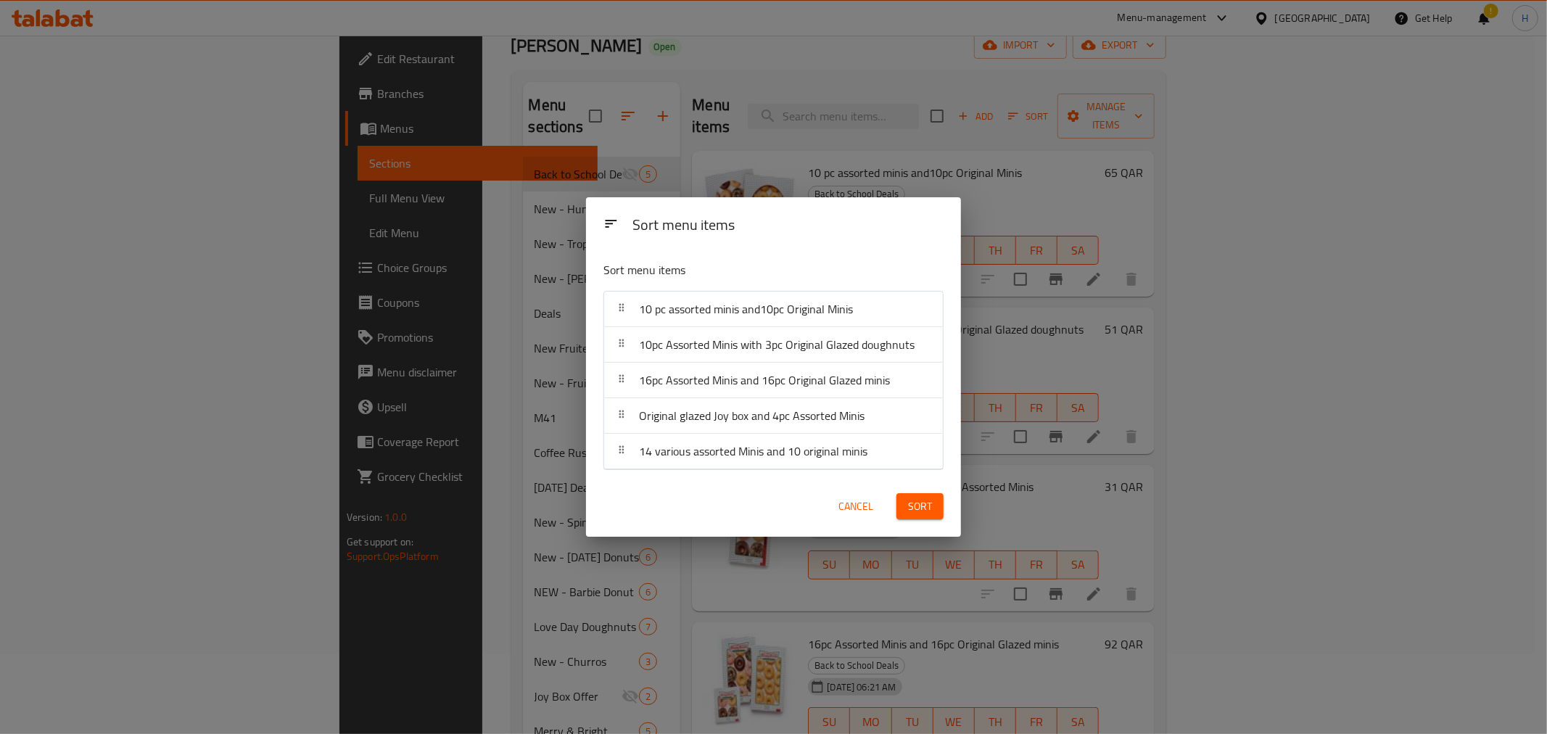
click at [916, 497] on span "Sort" at bounding box center [920, 506] width 24 height 18
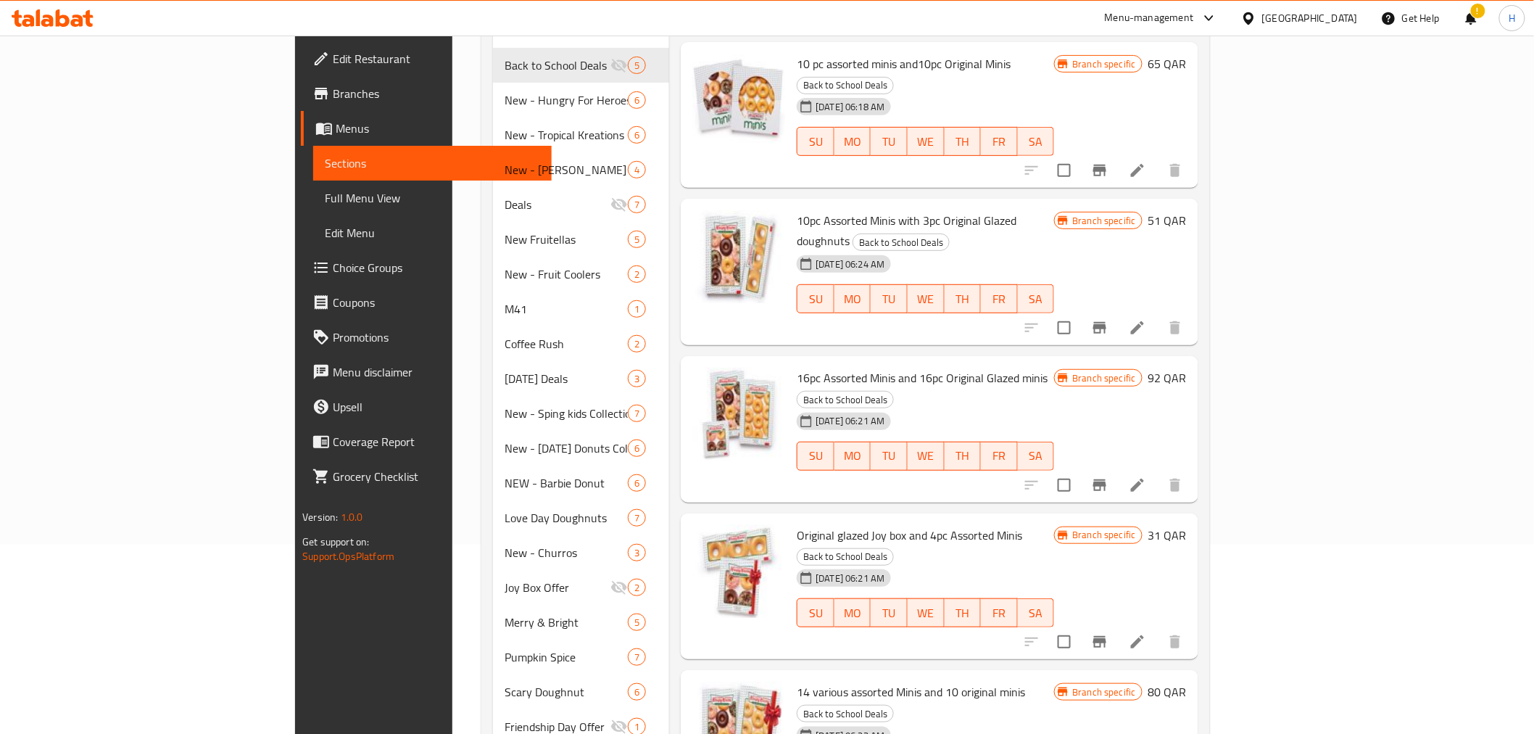
scroll to position [322, 0]
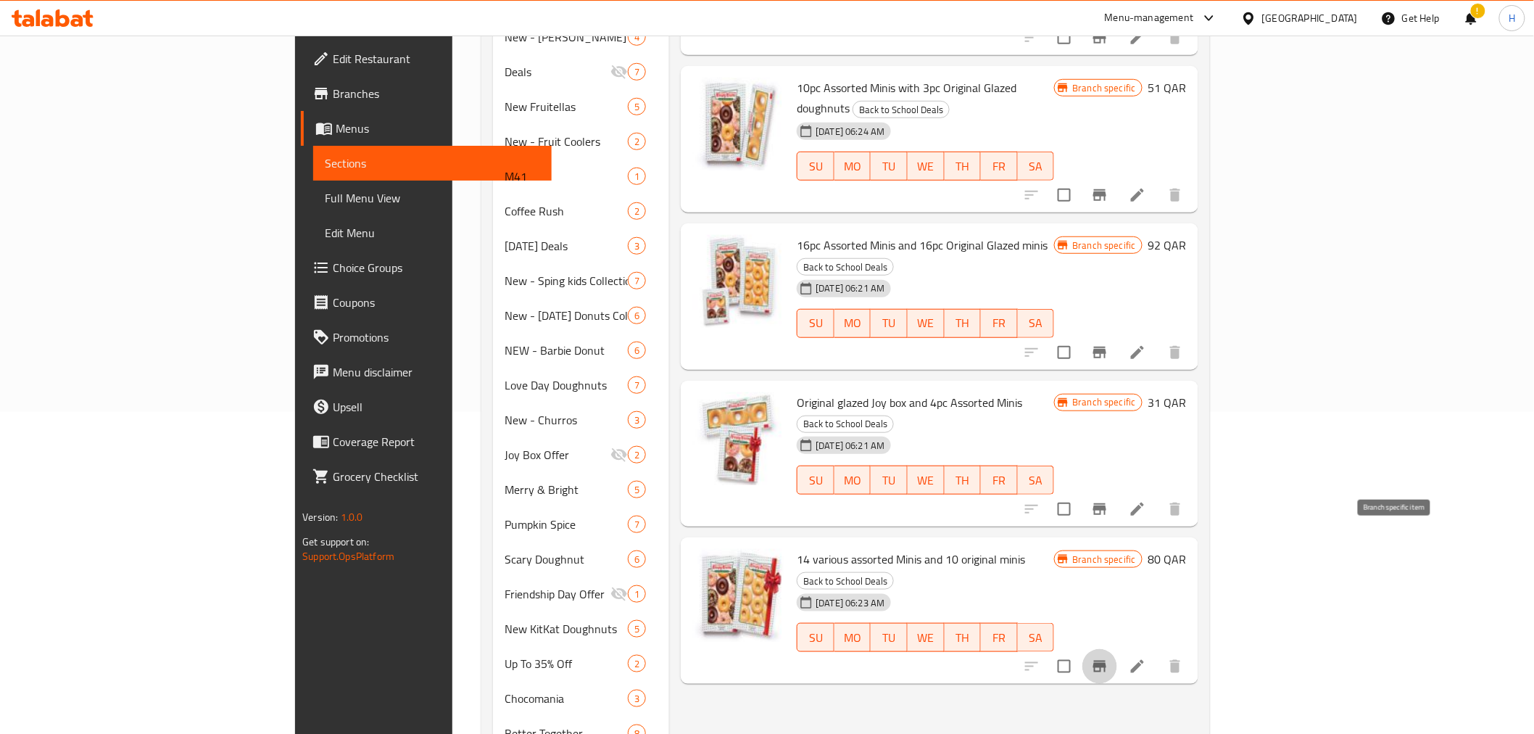
click at [1117, 649] on button "Branch-specific-item" at bounding box center [1100, 666] width 35 height 35
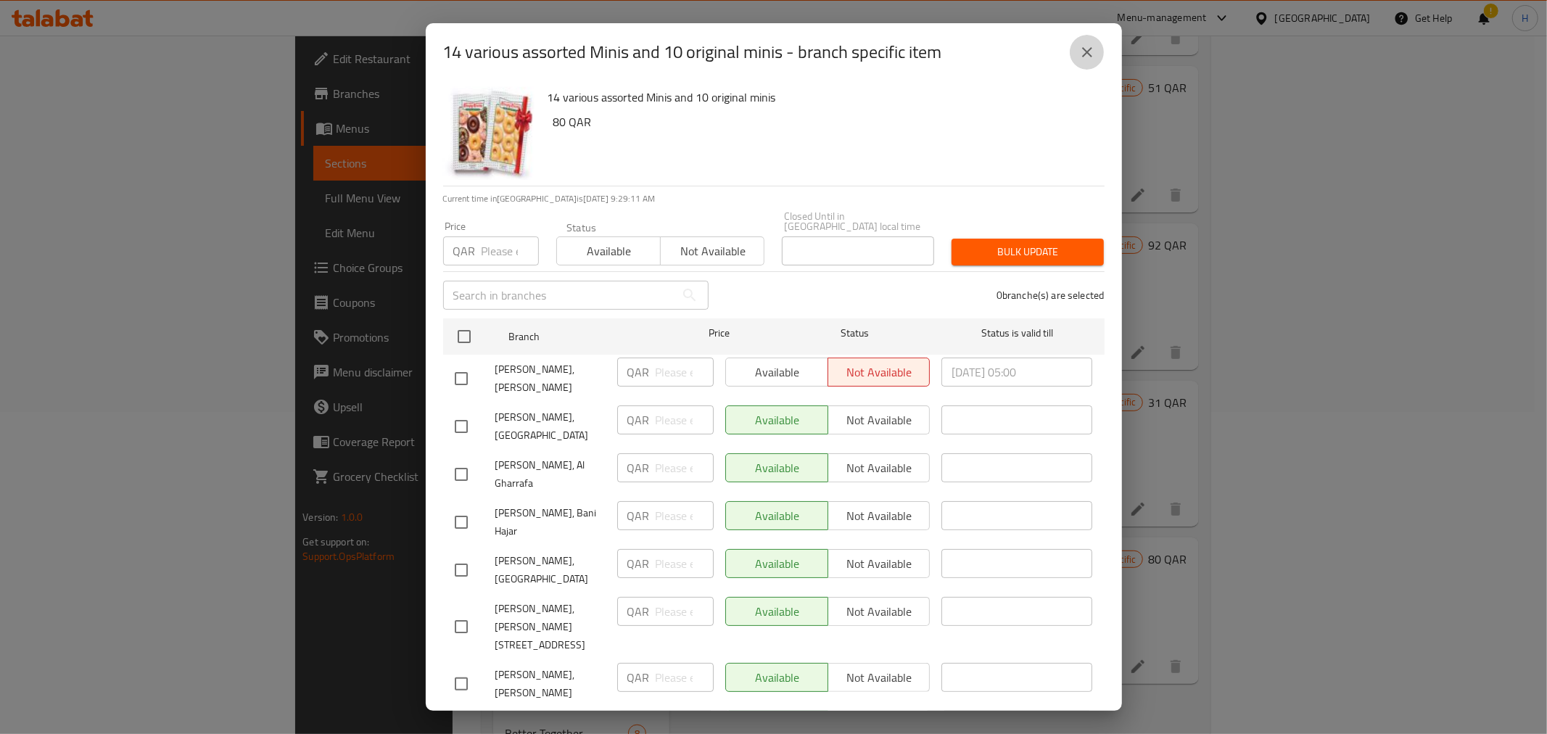
click at [1082, 58] on icon "close" at bounding box center [1086, 52] width 17 height 17
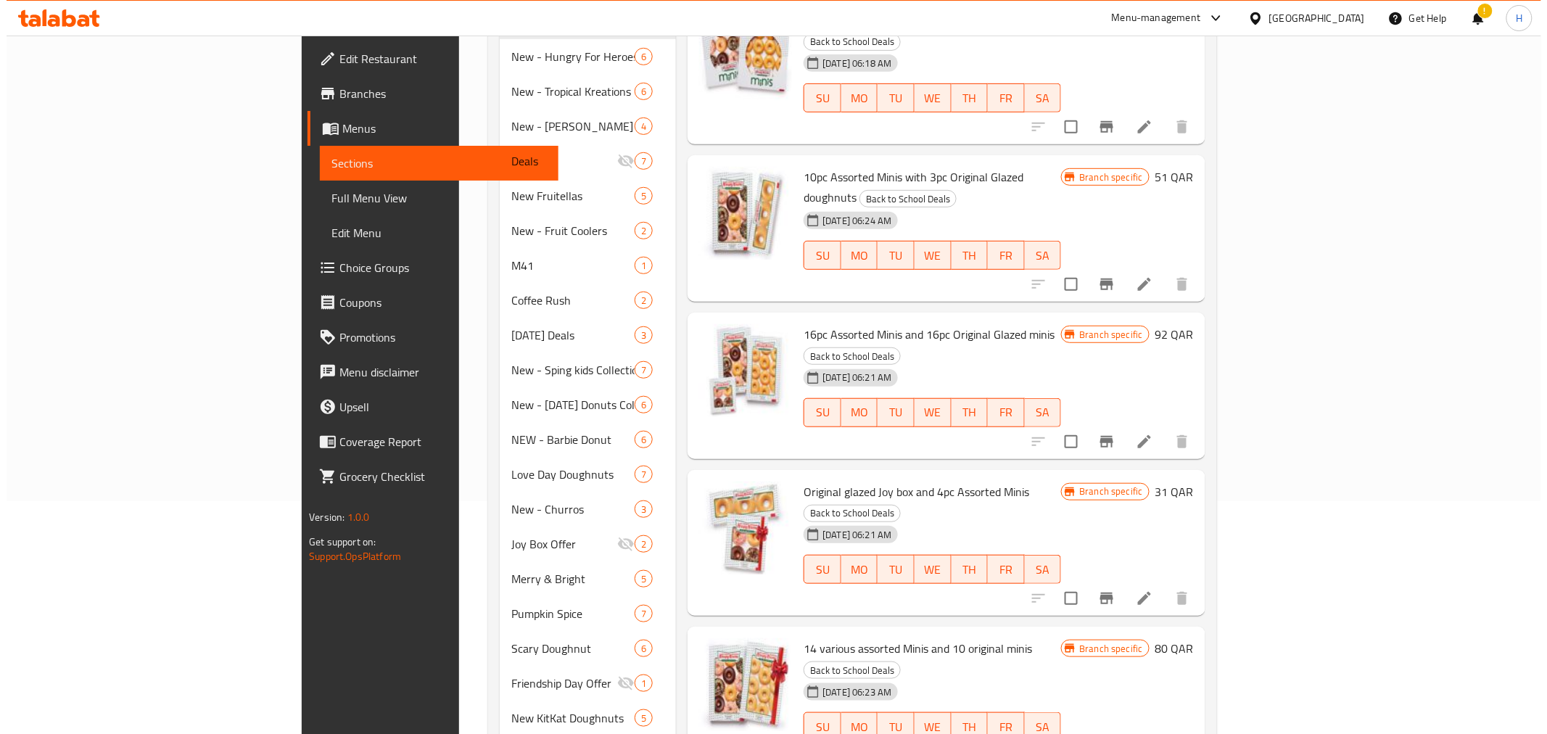
scroll to position [241, 0]
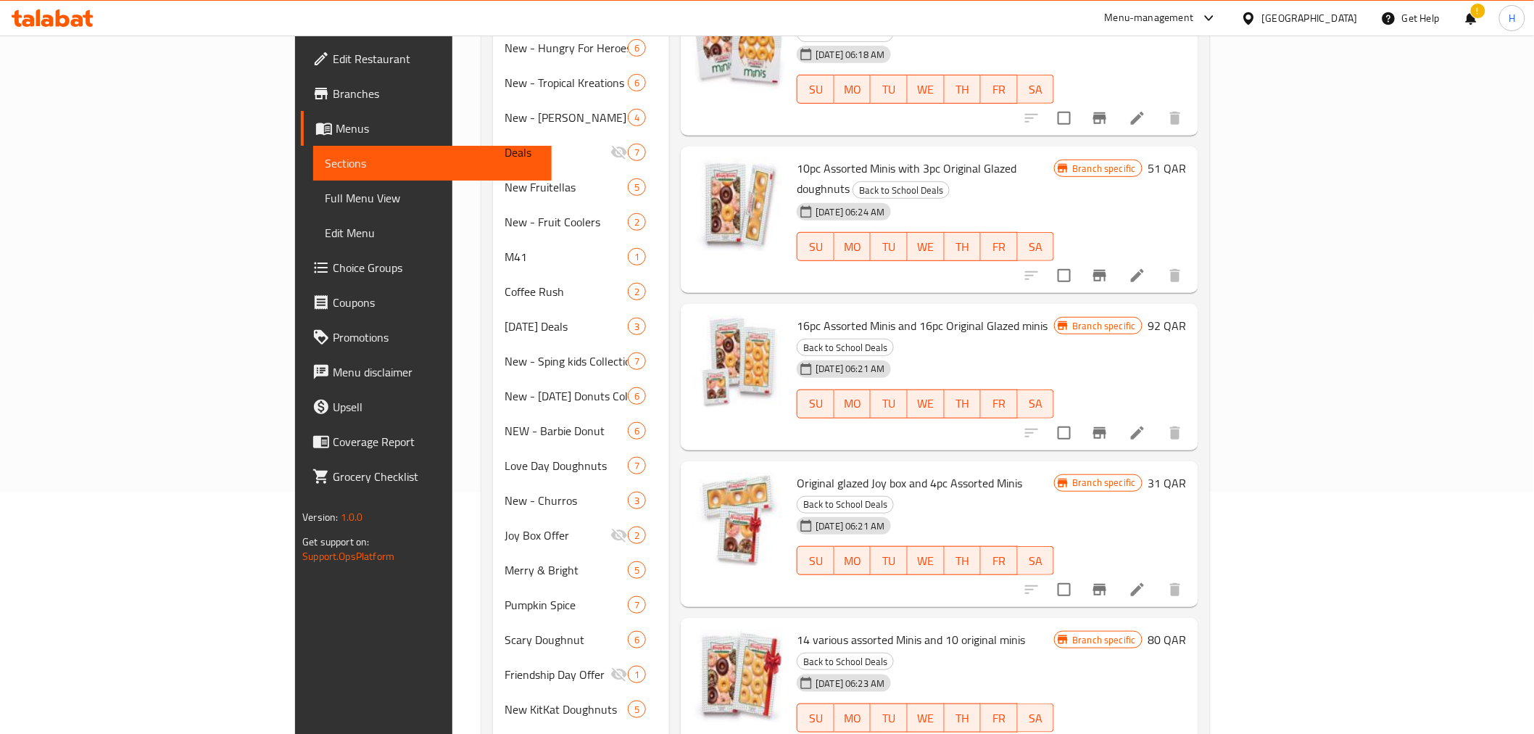
click at [1109, 424] on icon "Branch-specific-item" at bounding box center [1099, 432] width 17 height 17
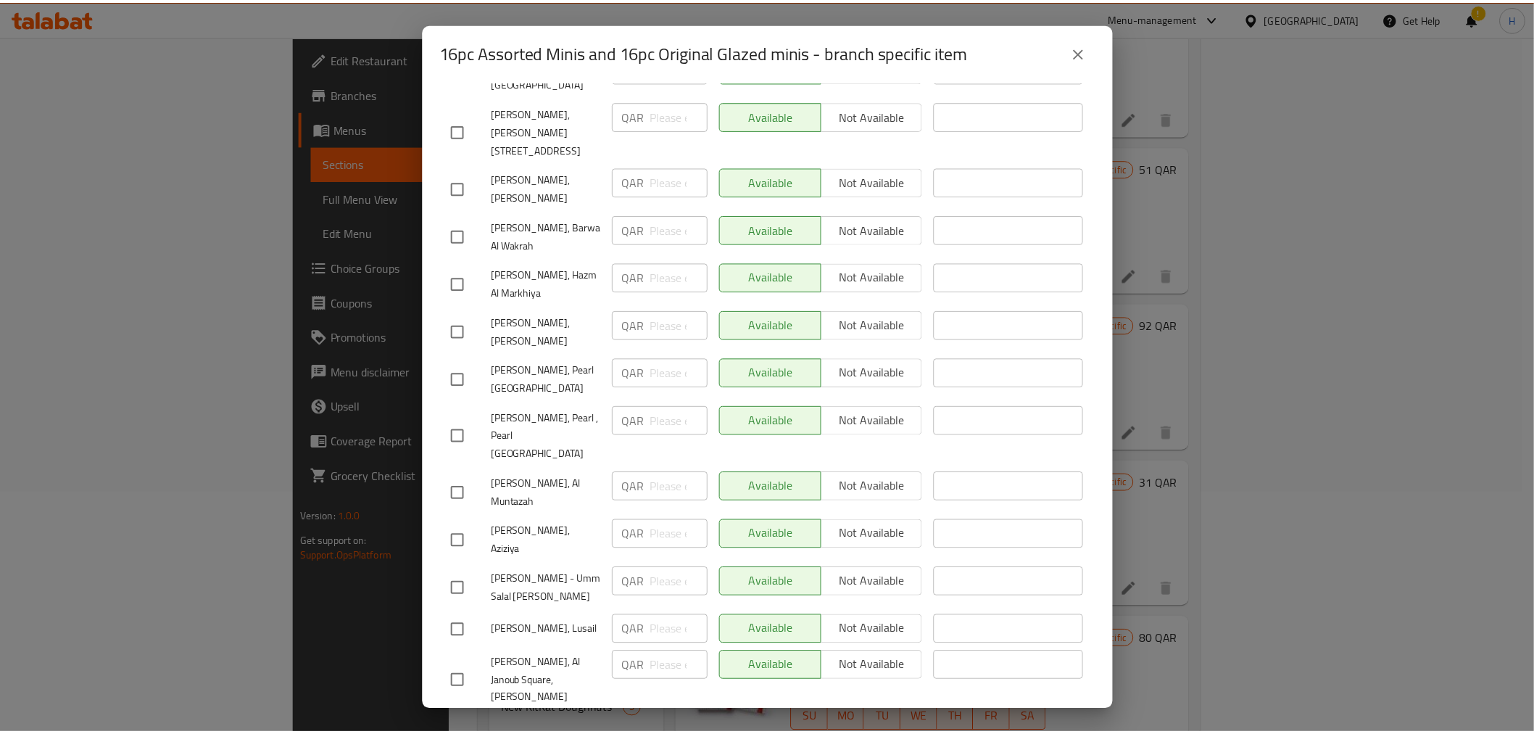
scroll to position [569, 0]
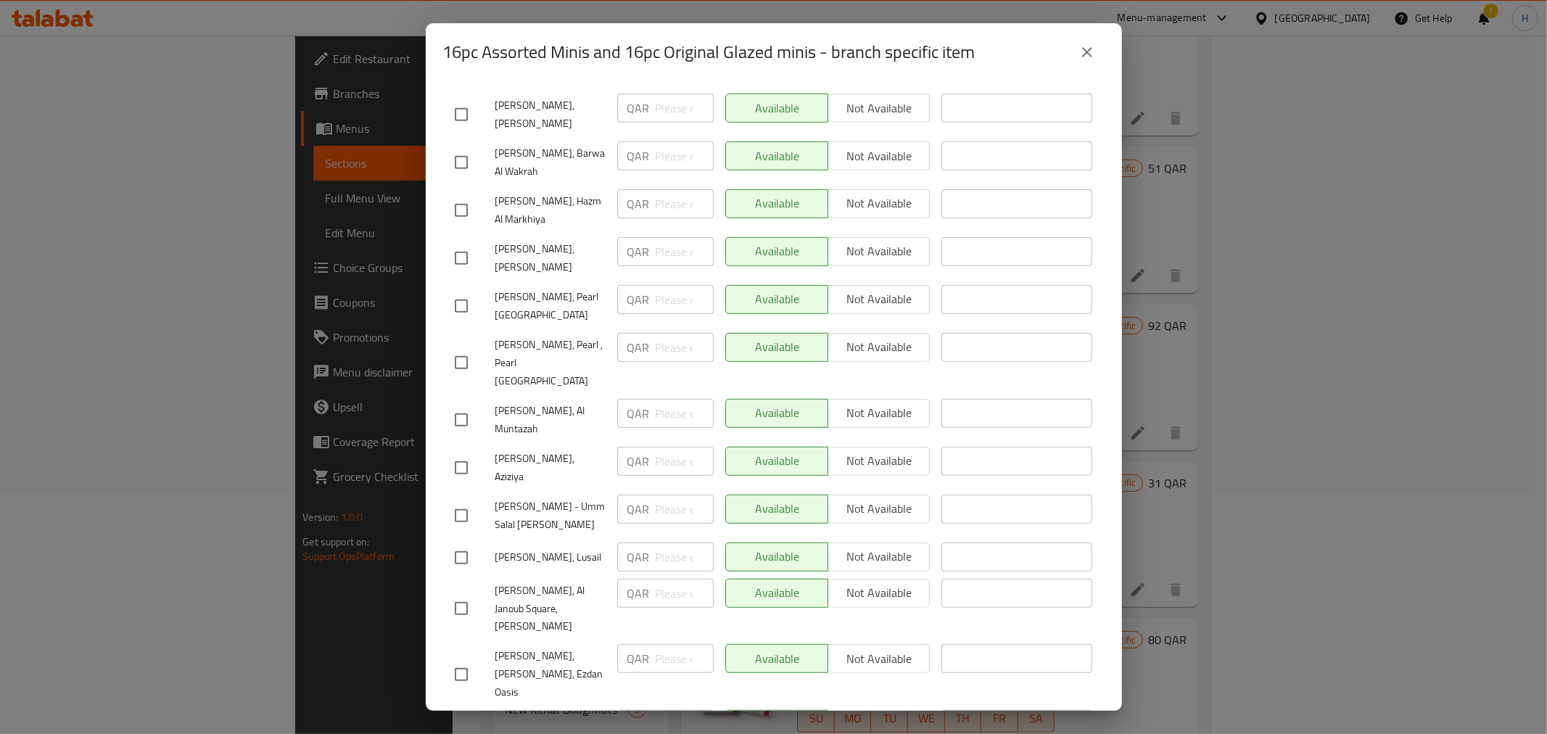
click at [1093, 48] on icon "close" at bounding box center [1086, 52] width 17 height 17
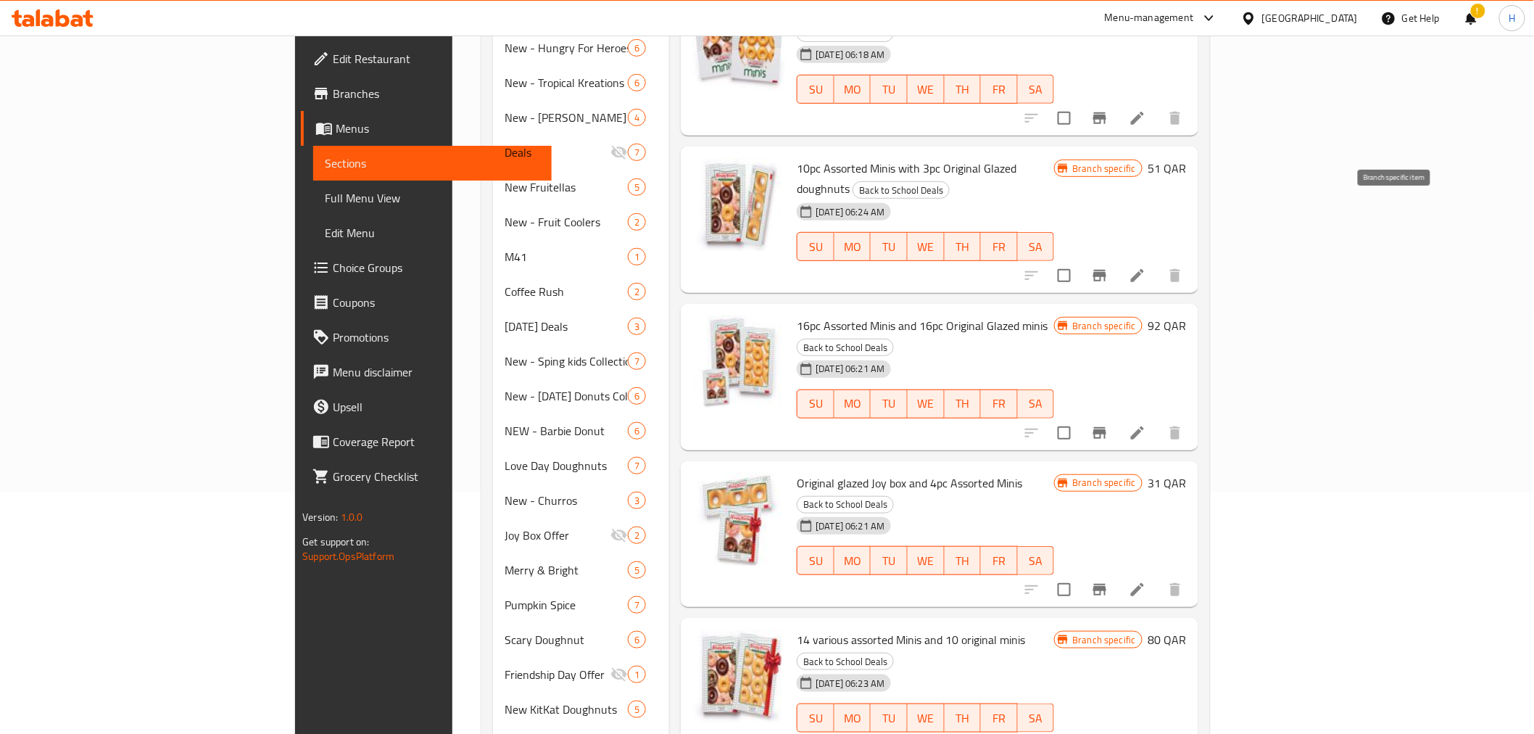
click at [1109, 267] on icon "Branch-specific-item" at bounding box center [1099, 275] width 17 height 17
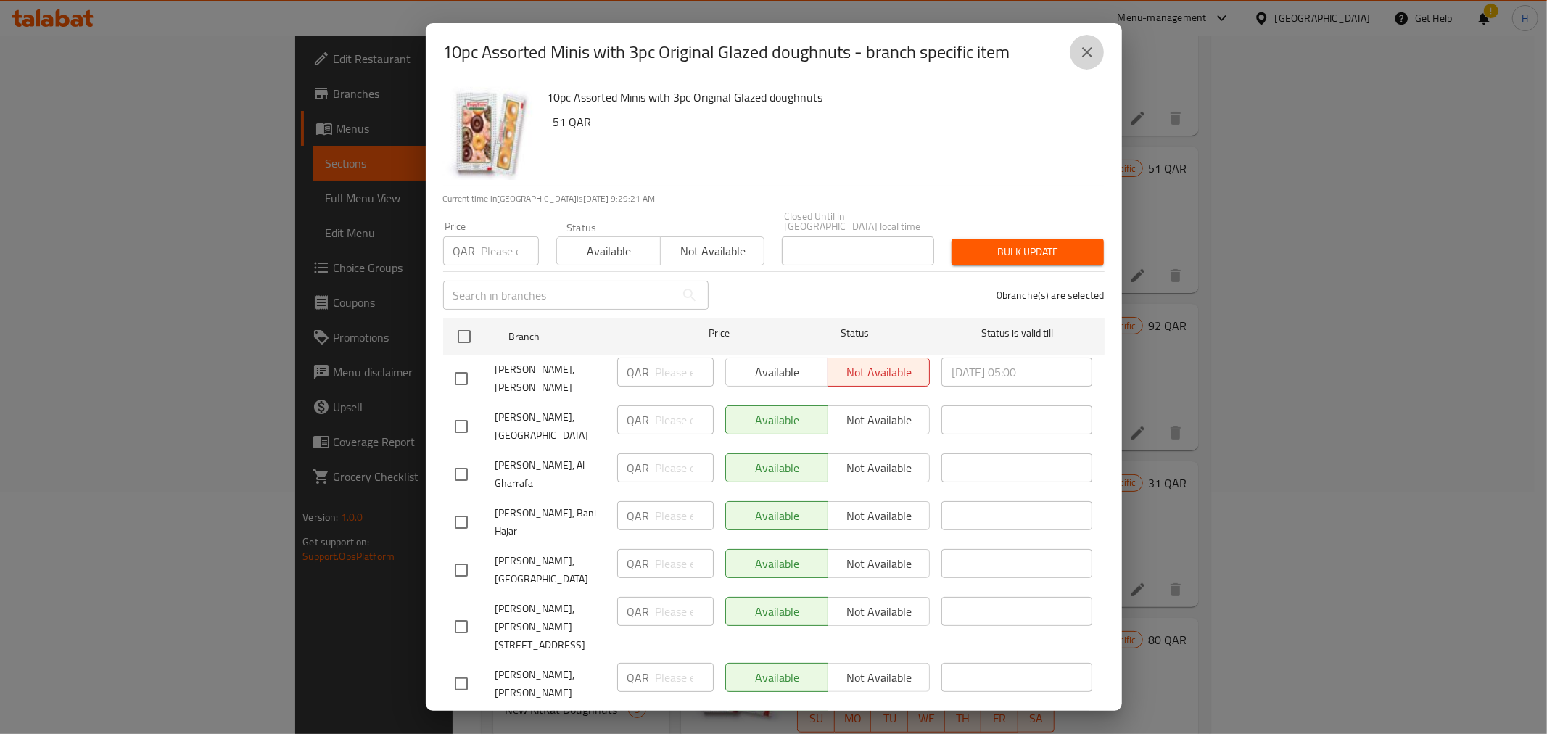
click at [1085, 47] on icon "close" at bounding box center [1086, 52] width 17 height 17
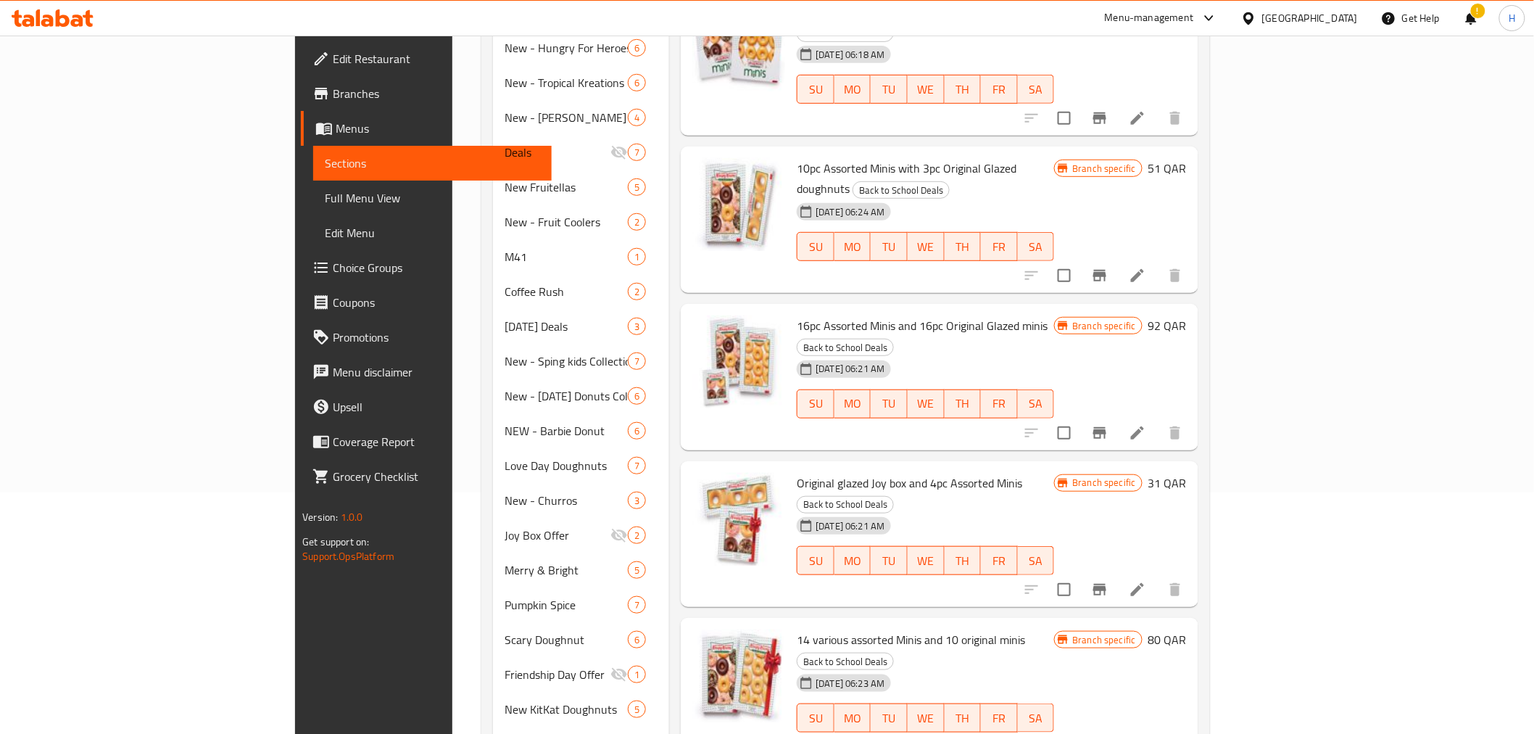
click at [1106, 112] on icon "Branch-specific-item" at bounding box center [1099, 118] width 13 height 12
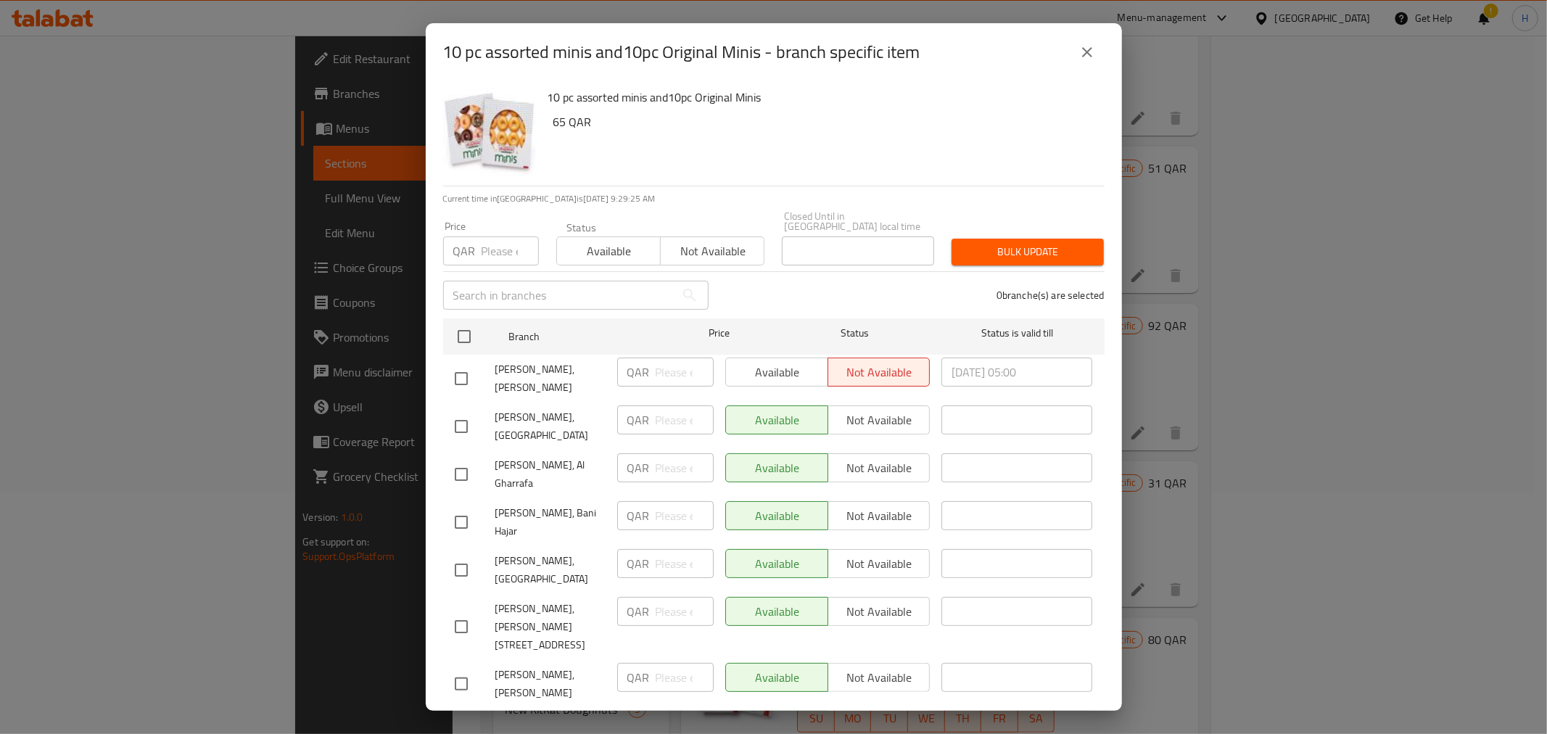
click at [1091, 44] on icon "close" at bounding box center [1086, 52] width 17 height 17
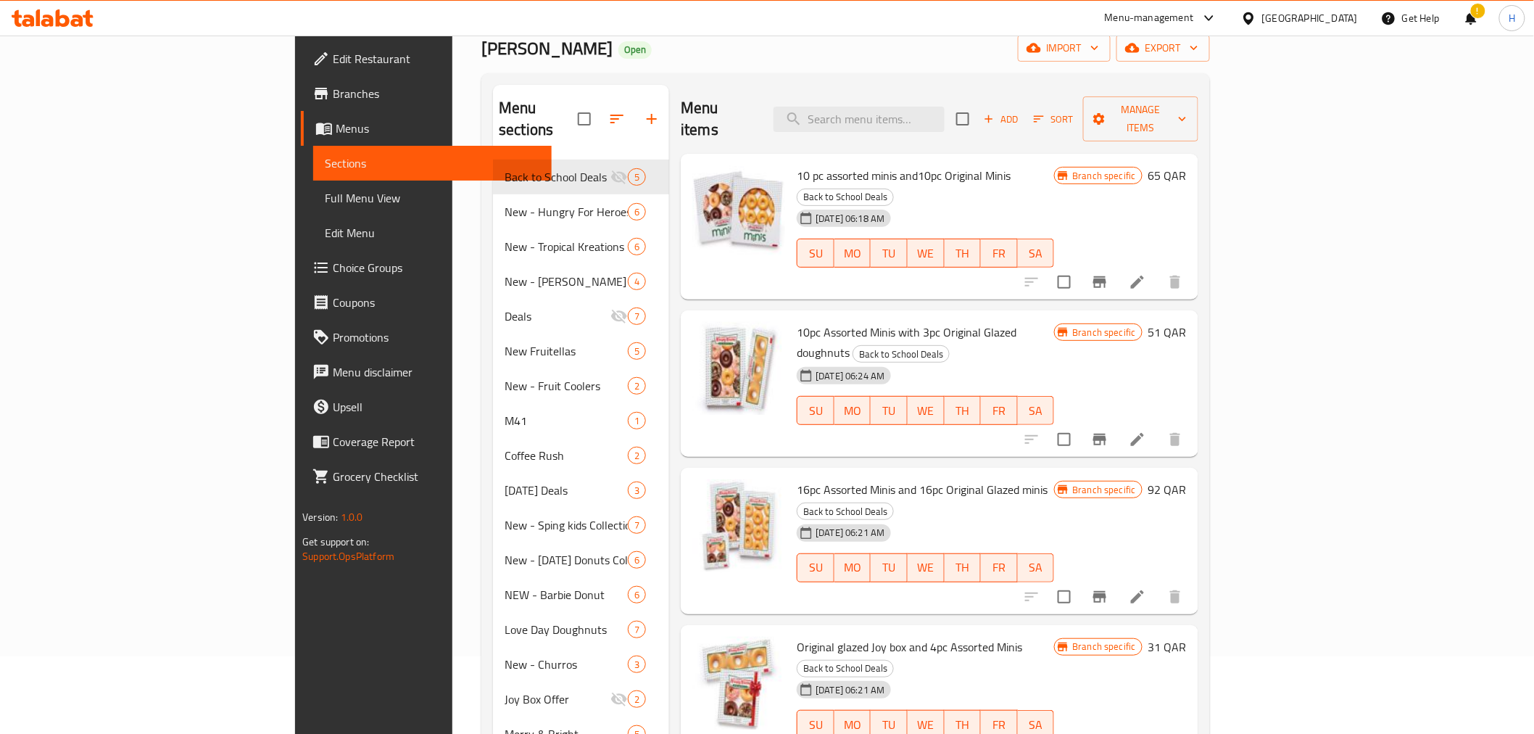
scroll to position [78, 0]
click at [1194, 15] on div "Menu-management" at bounding box center [1149, 17] width 89 height 17
click at [1154, 86] on div "Agent Campaigns Center" at bounding box center [1139, 98] width 133 height 33
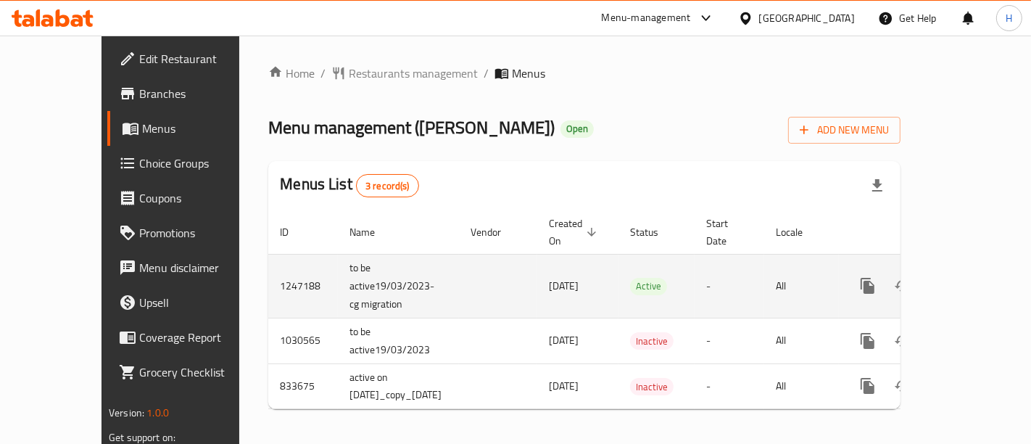
click at [989, 270] on link "enhanced table" at bounding box center [972, 285] width 35 height 35
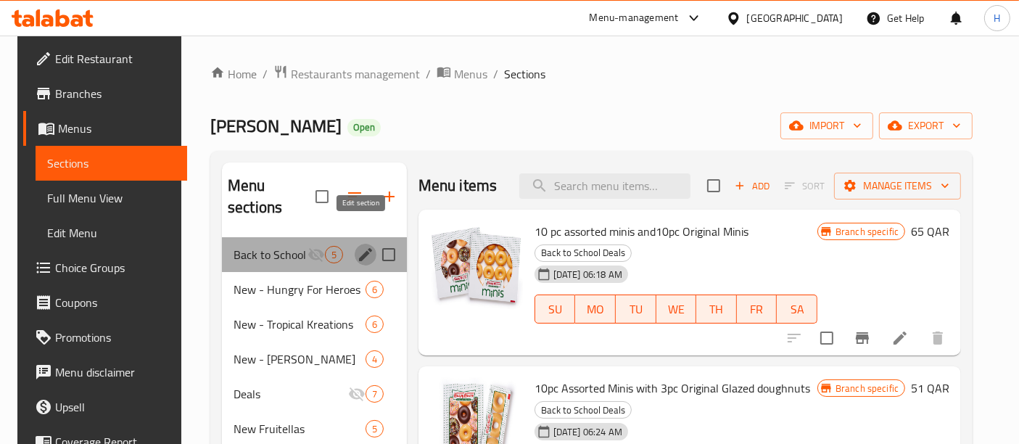
click at [359, 248] on icon "edit" at bounding box center [365, 254] width 13 height 13
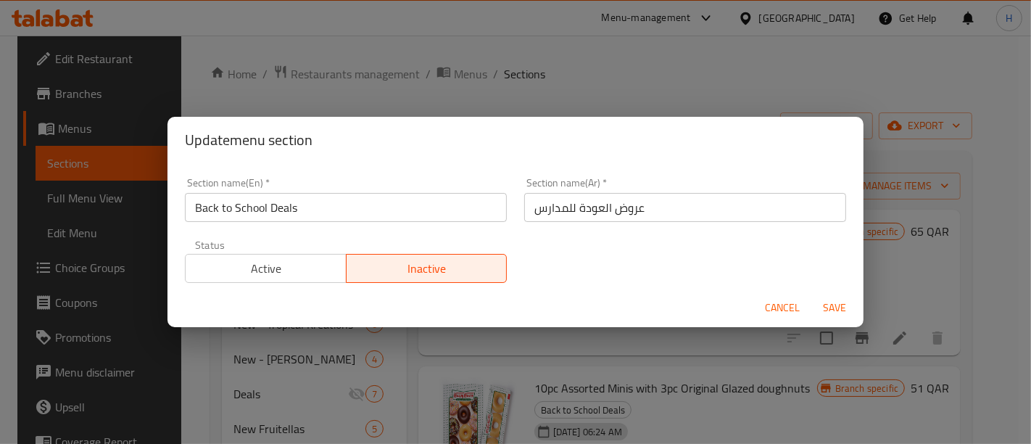
click at [276, 269] on span "Active" at bounding box center [265, 268] width 149 height 21
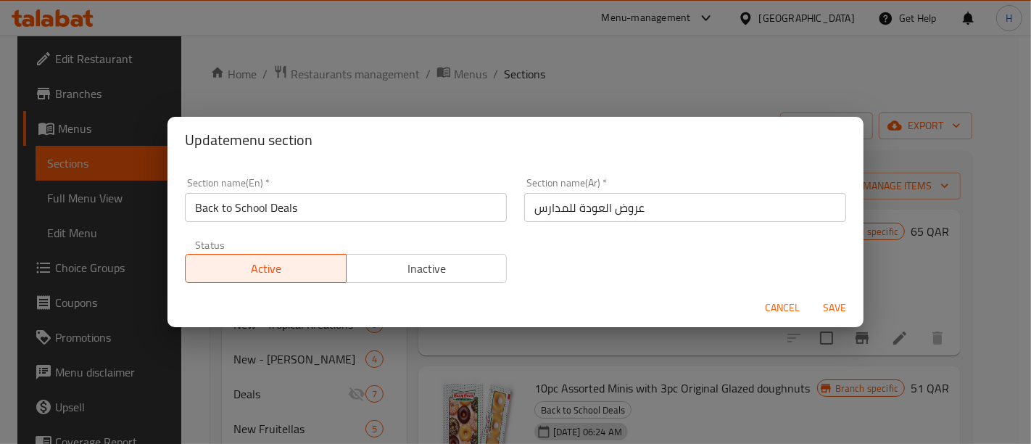
click at [842, 307] on span "Save" at bounding box center [834, 308] width 35 height 18
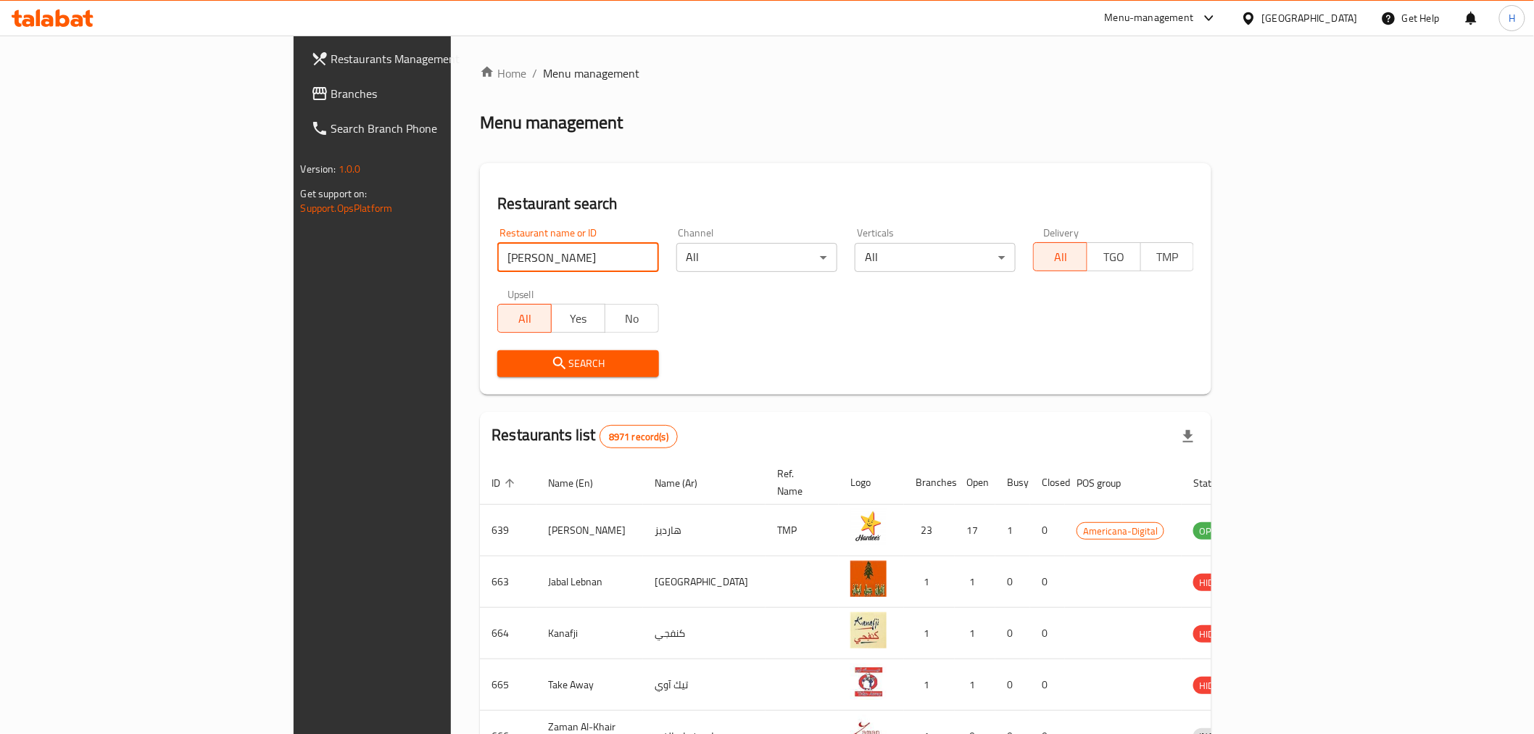
type input "[PERSON_NAME]"
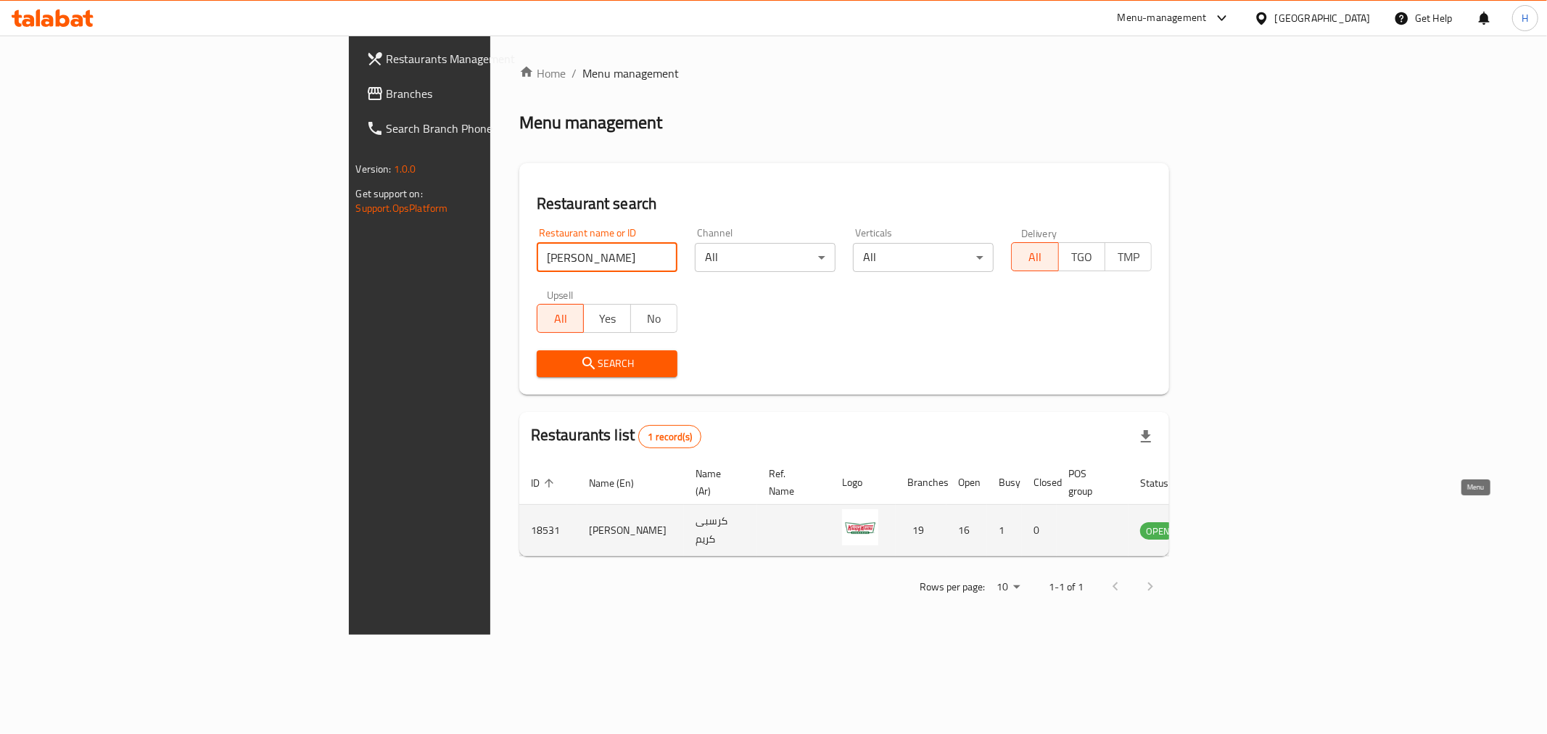
click at [1233, 525] on icon "enhanced table" at bounding box center [1225, 531] width 16 height 12
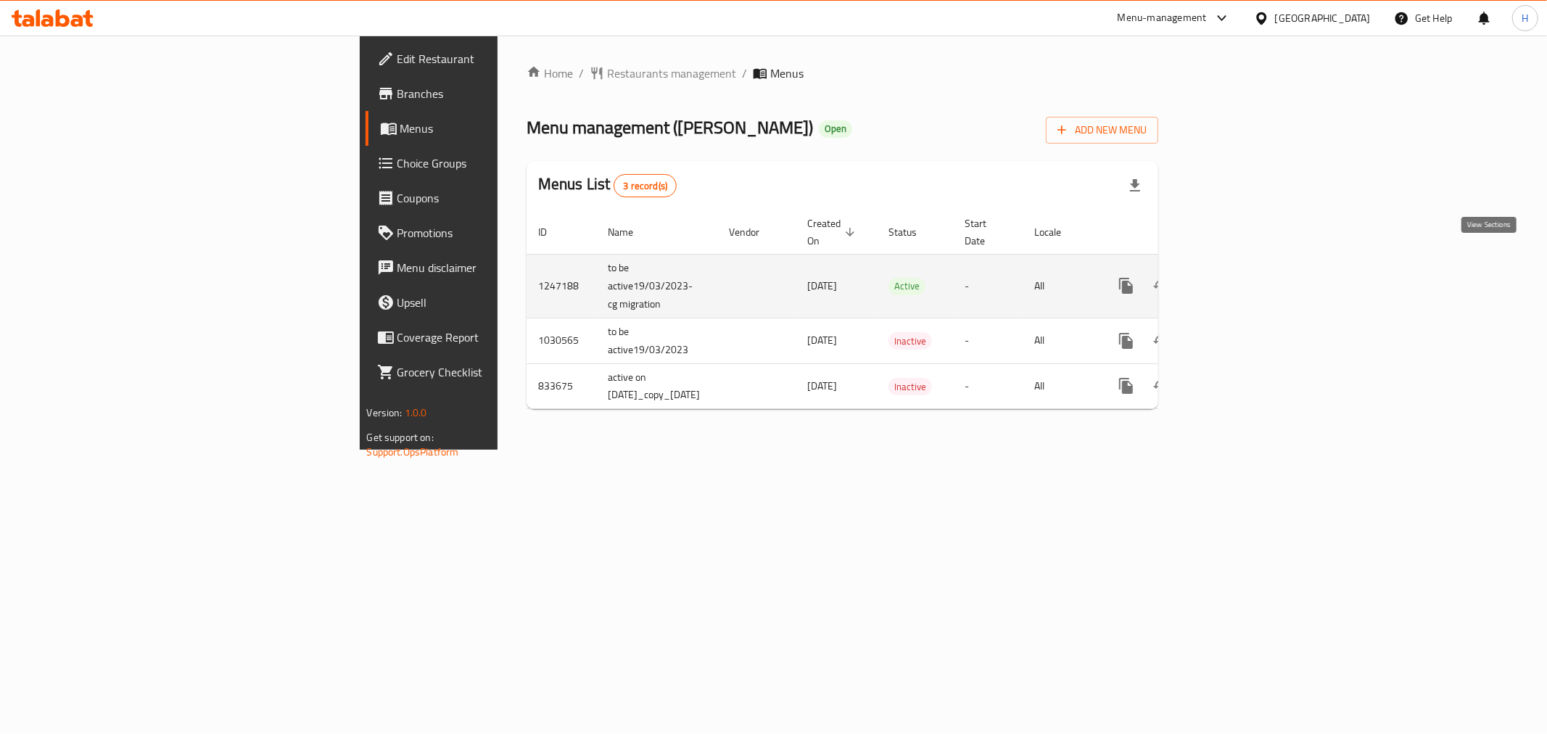
click at [1239, 277] on icon "enhanced table" at bounding box center [1230, 285] width 17 height 17
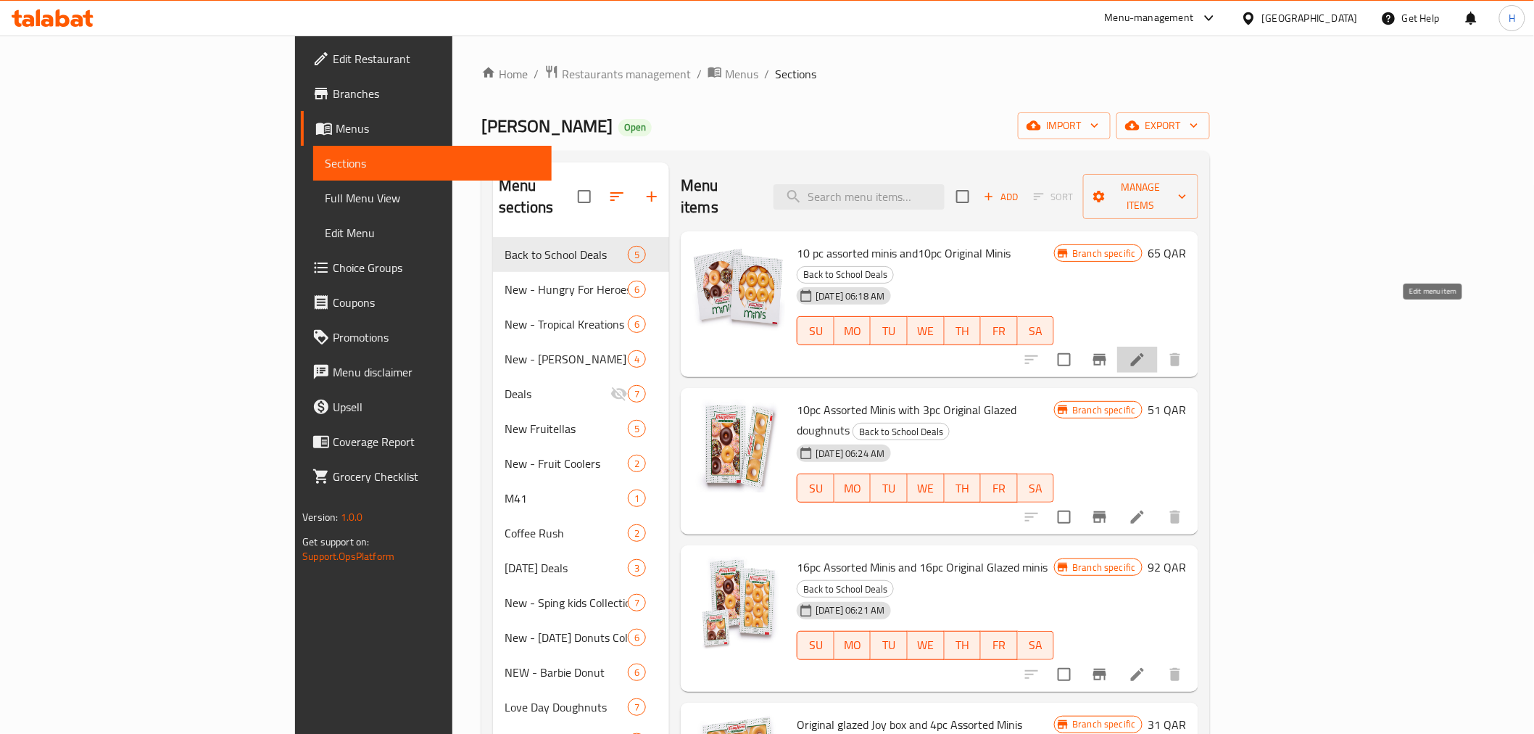
click at [1146, 351] on icon at bounding box center [1137, 359] width 17 height 17
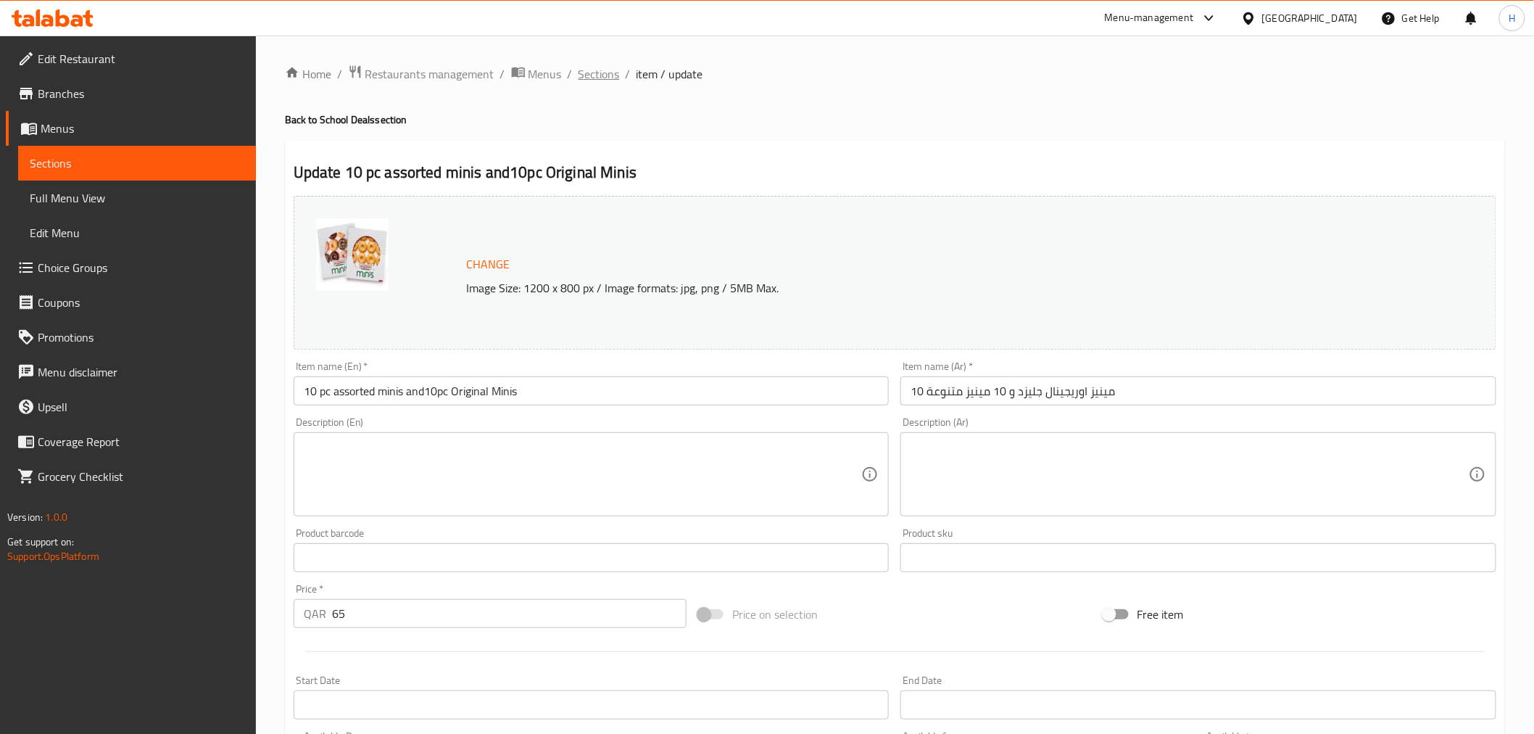
click at [599, 67] on span "Sections" at bounding box center [599, 73] width 41 height 17
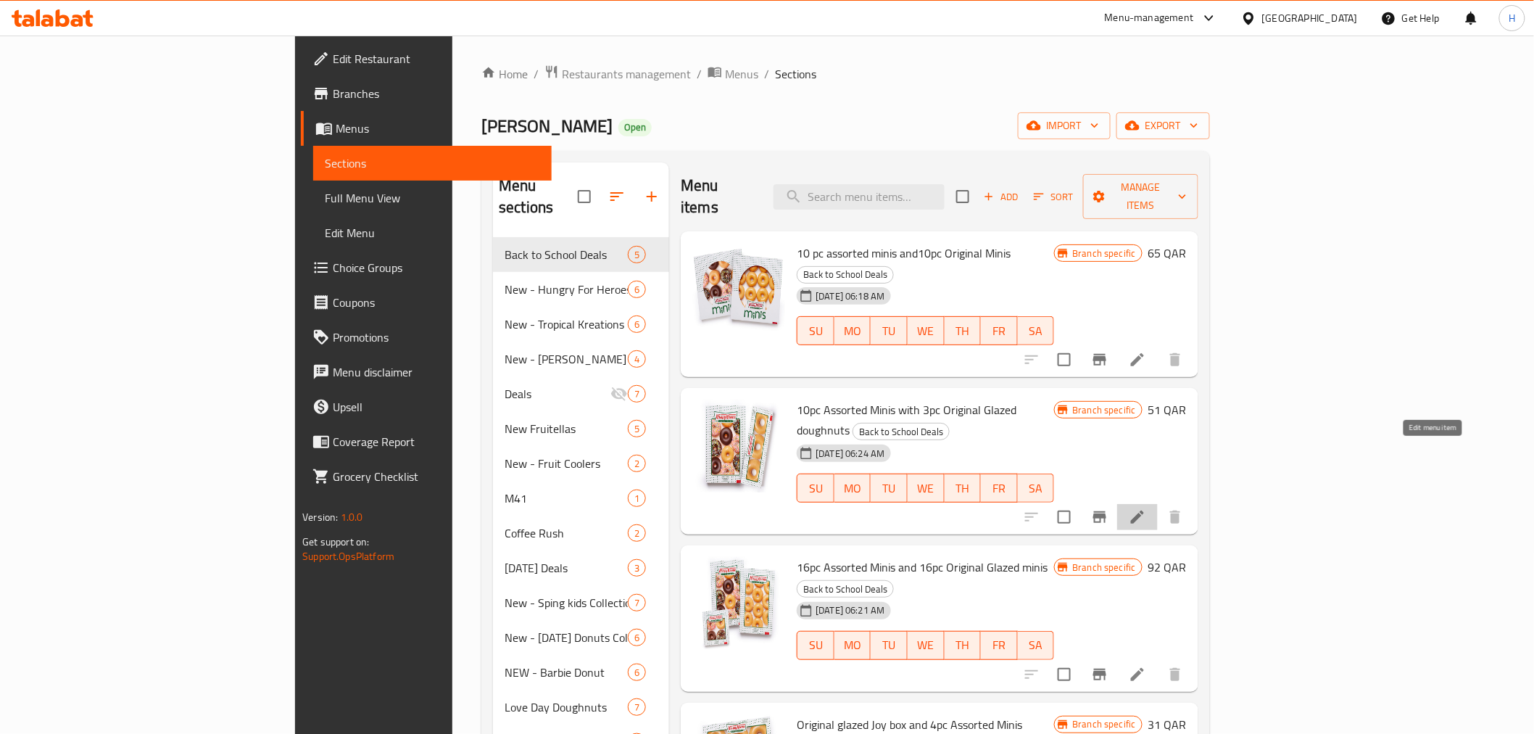
click at [1146, 508] on icon at bounding box center [1137, 516] width 17 height 17
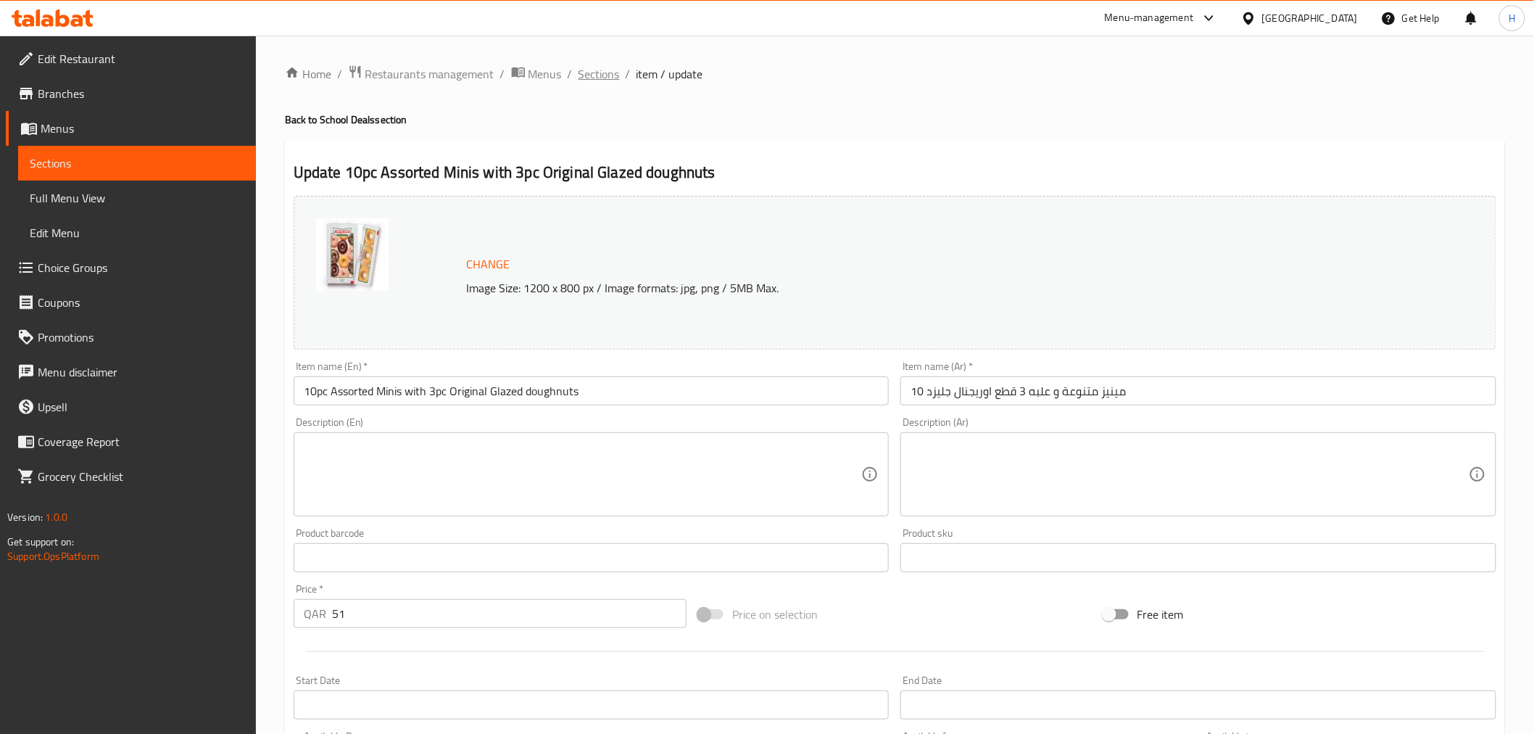
click at [585, 74] on span "Sections" at bounding box center [599, 73] width 41 height 17
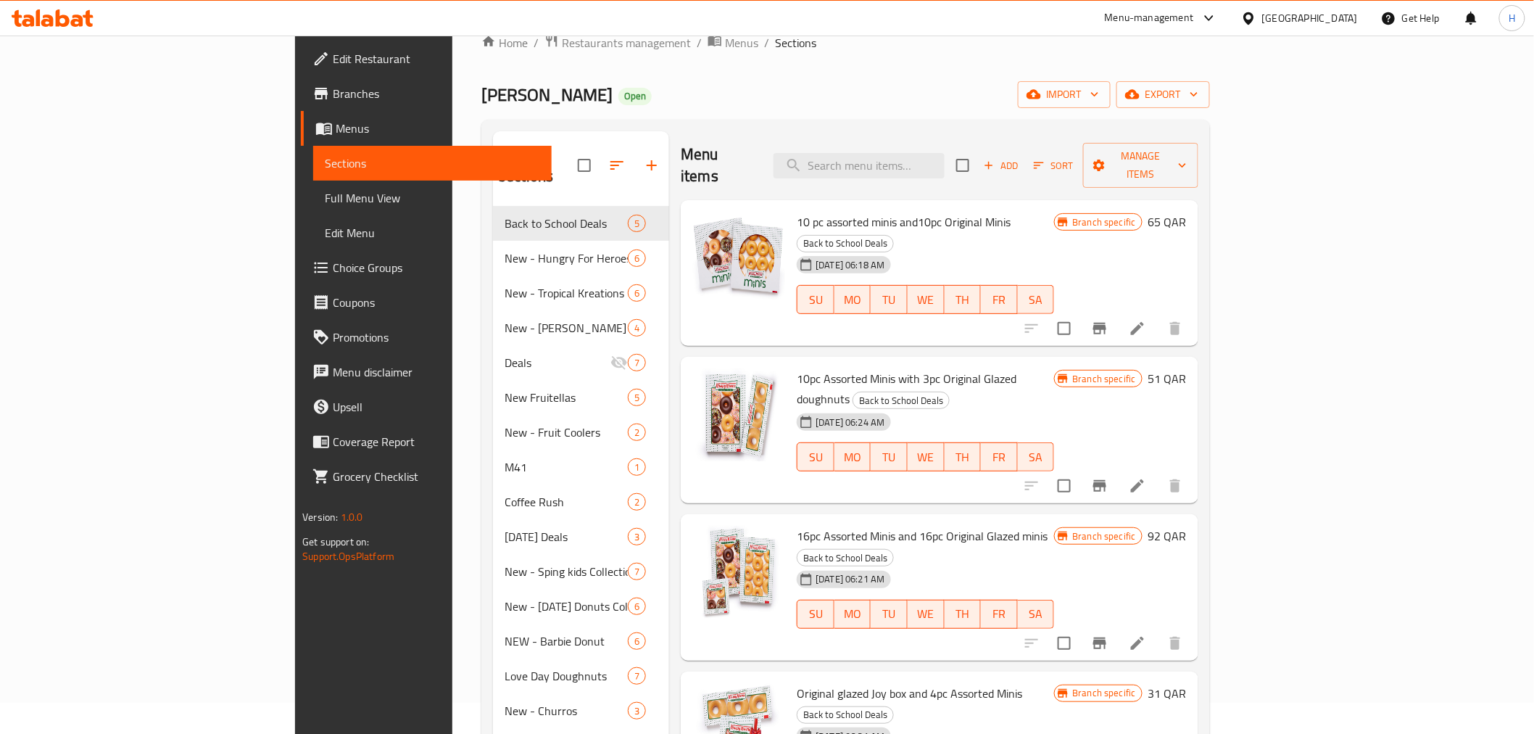
scroll to position [34, 0]
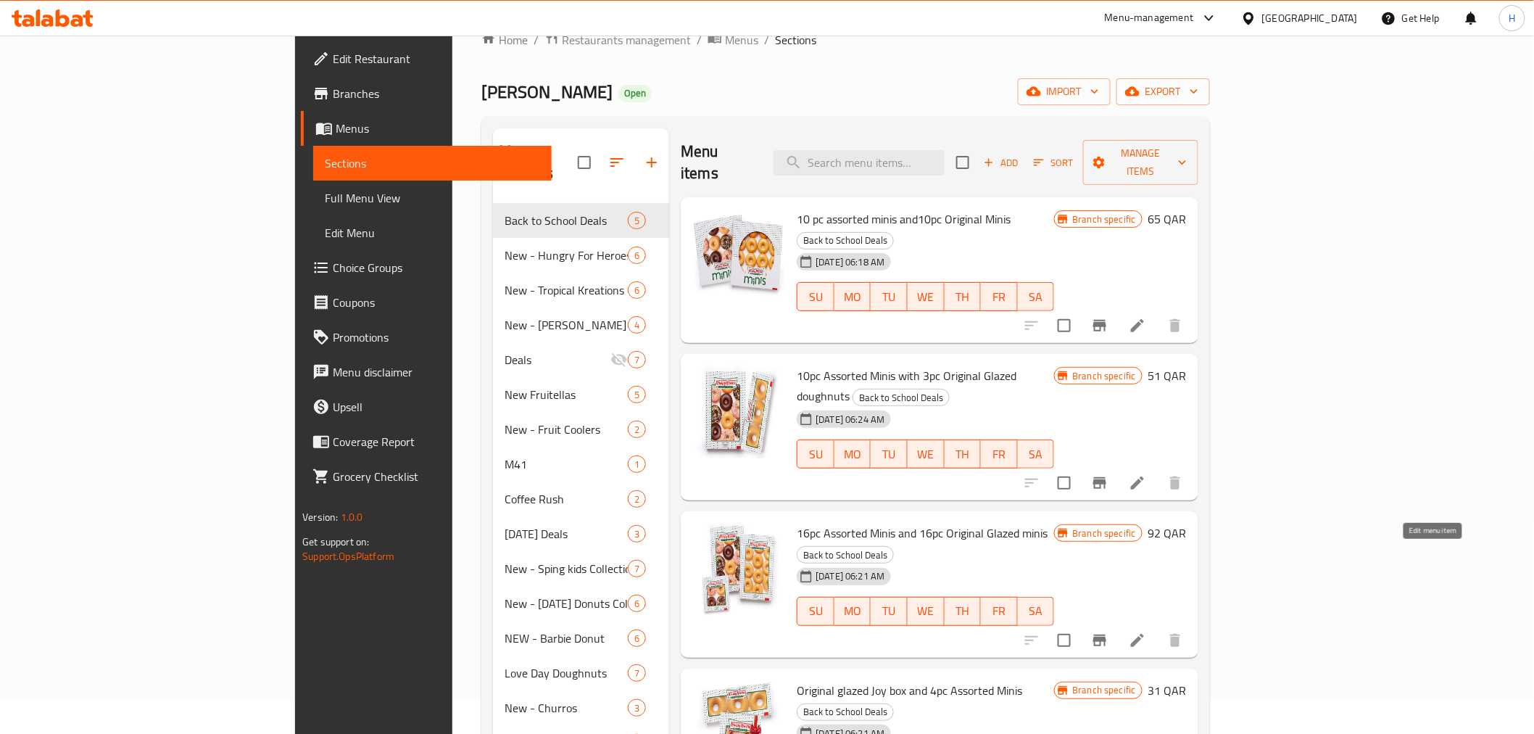
click at [1146, 632] on icon at bounding box center [1137, 640] width 17 height 17
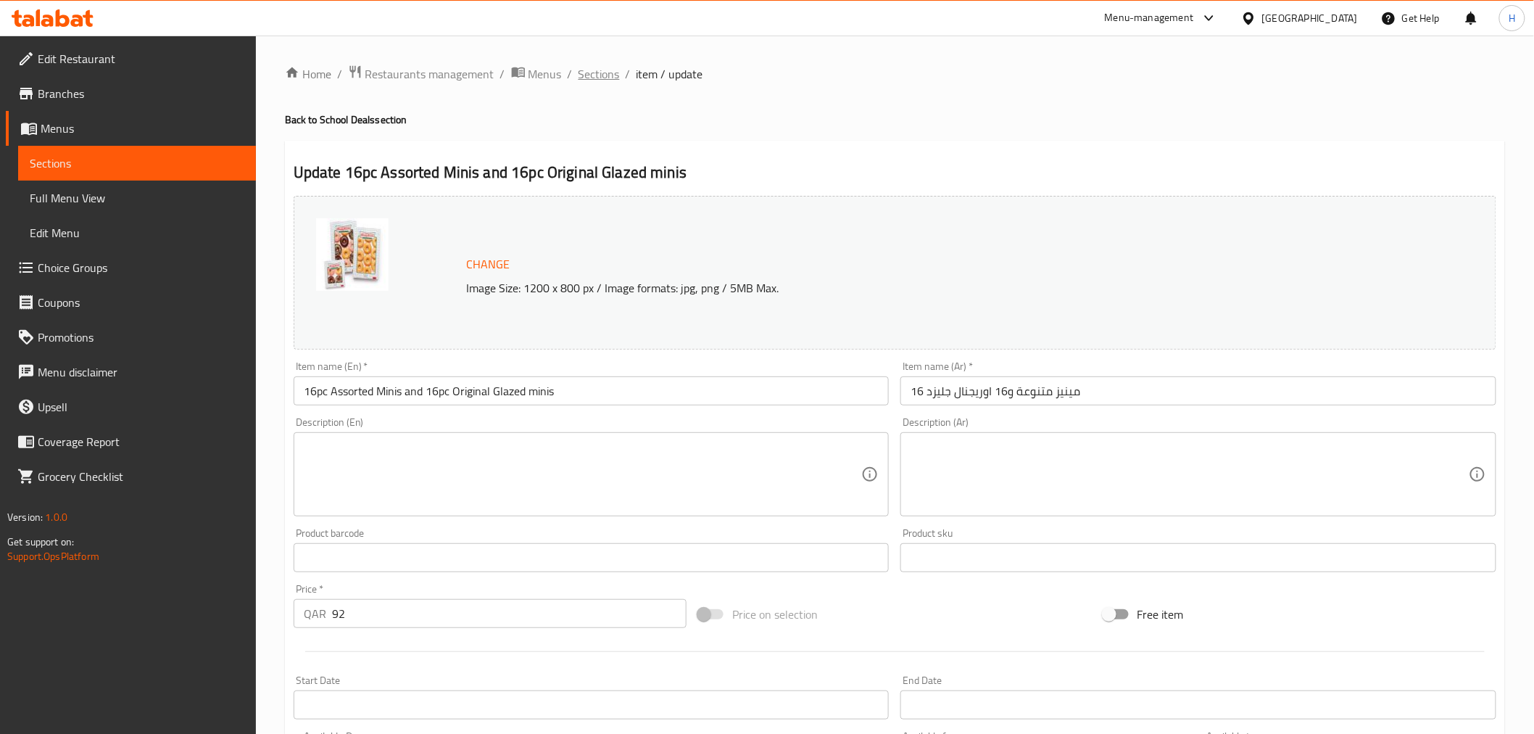
click at [599, 74] on span "Sections" at bounding box center [599, 73] width 41 height 17
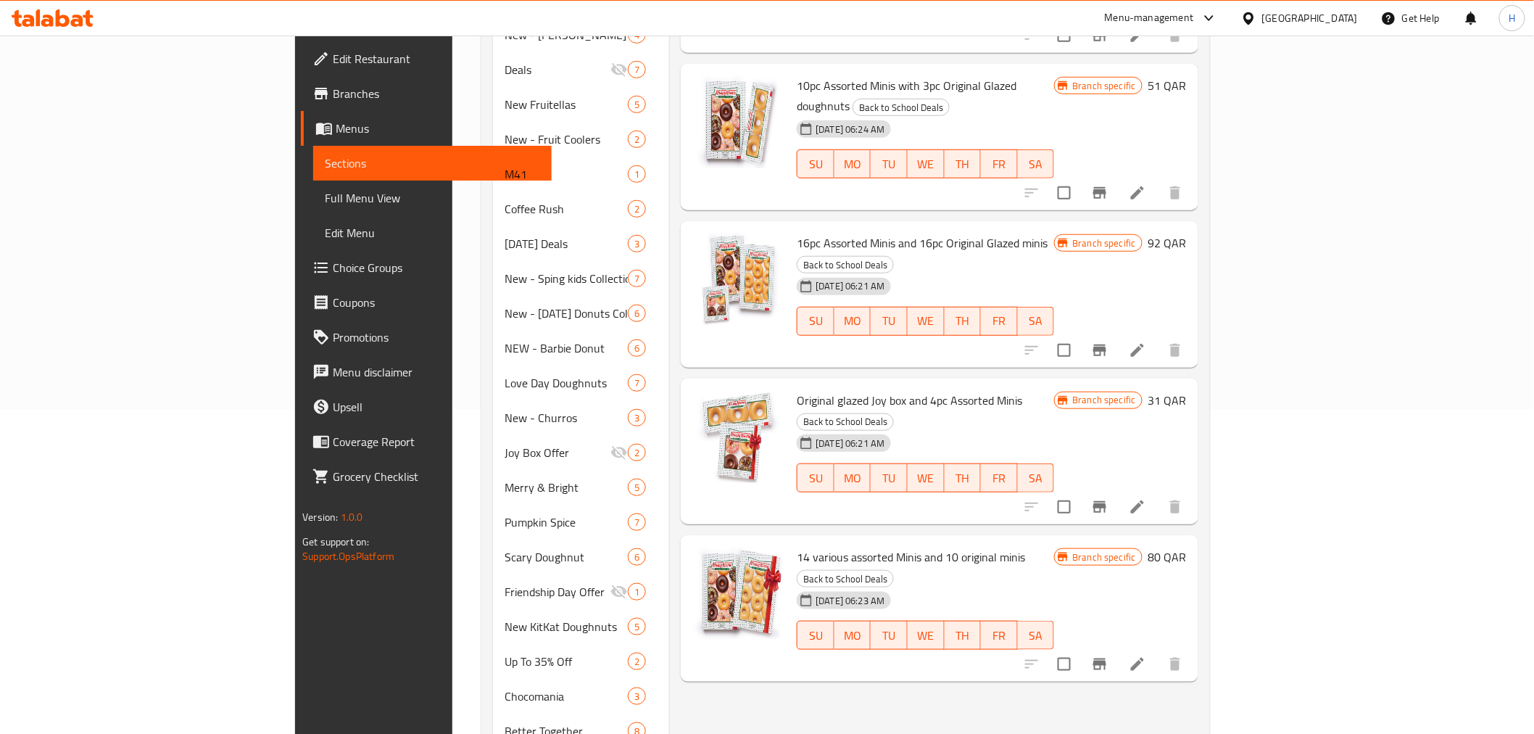
scroll to position [349, 0]
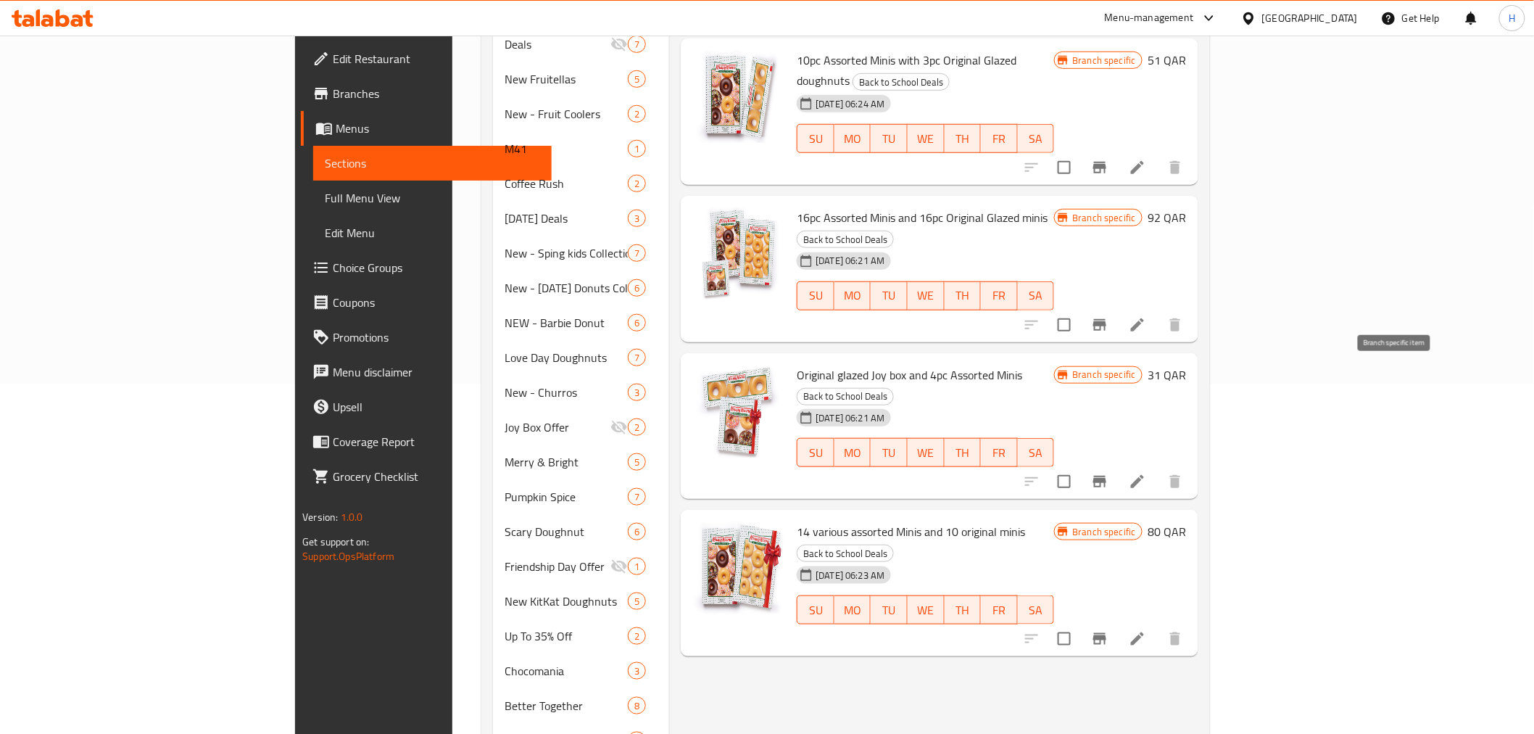
click at [1146, 473] on icon at bounding box center [1137, 481] width 17 height 17
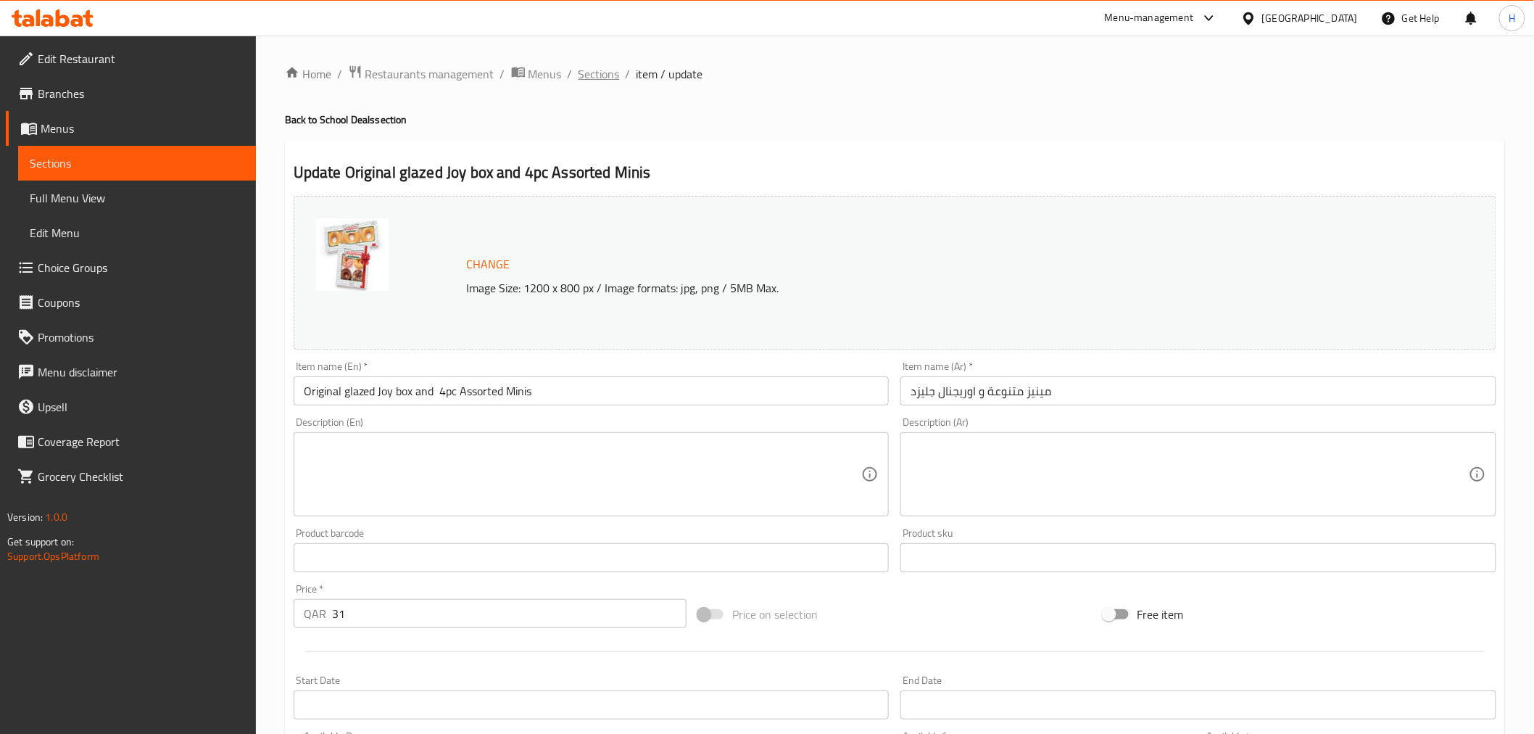
click at [613, 67] on span "Sections" at bounding box center [599, 73] width 41 height 17
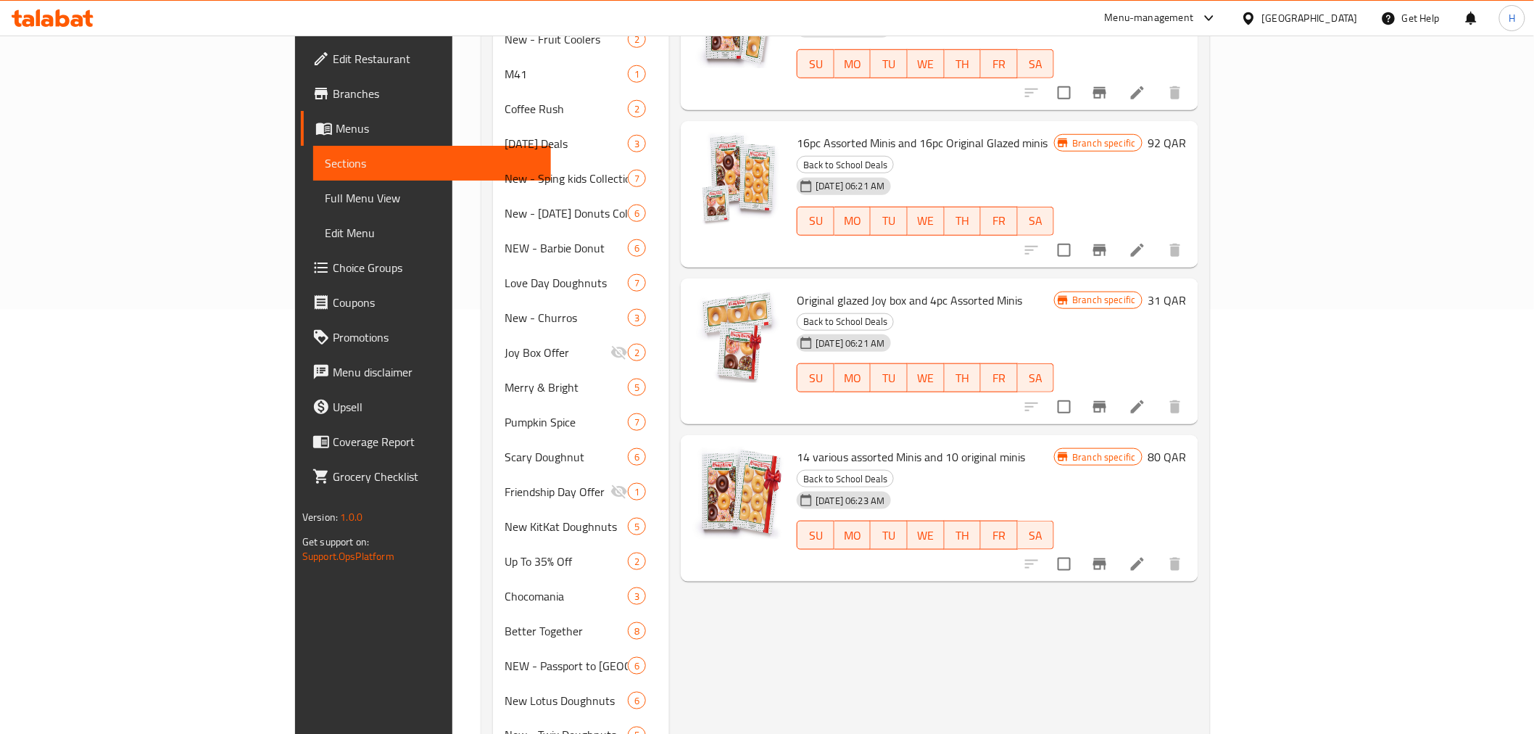
scroll to position [470, 0]
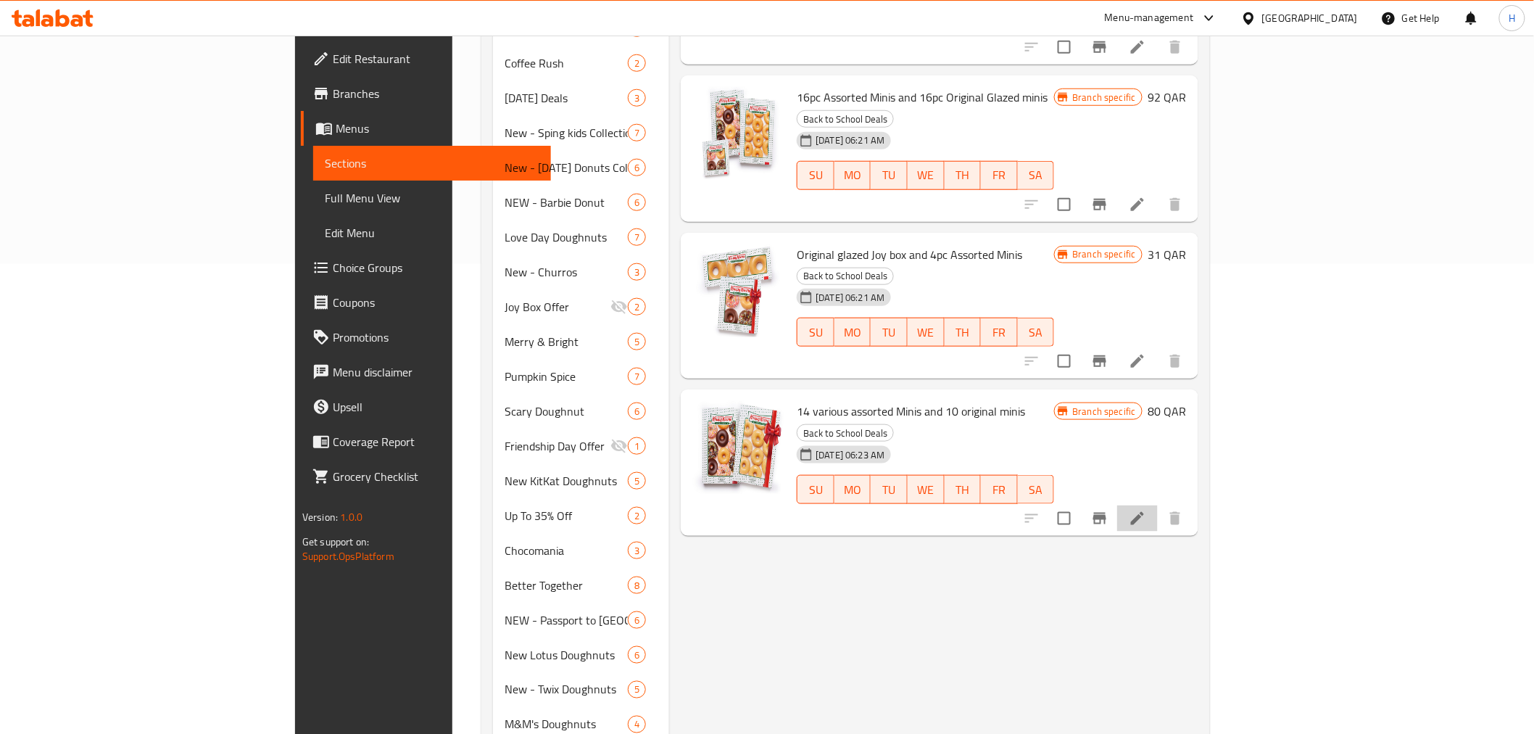
click at [1158, 505] on li at bounding box center [1137, 518] width 41 height 26
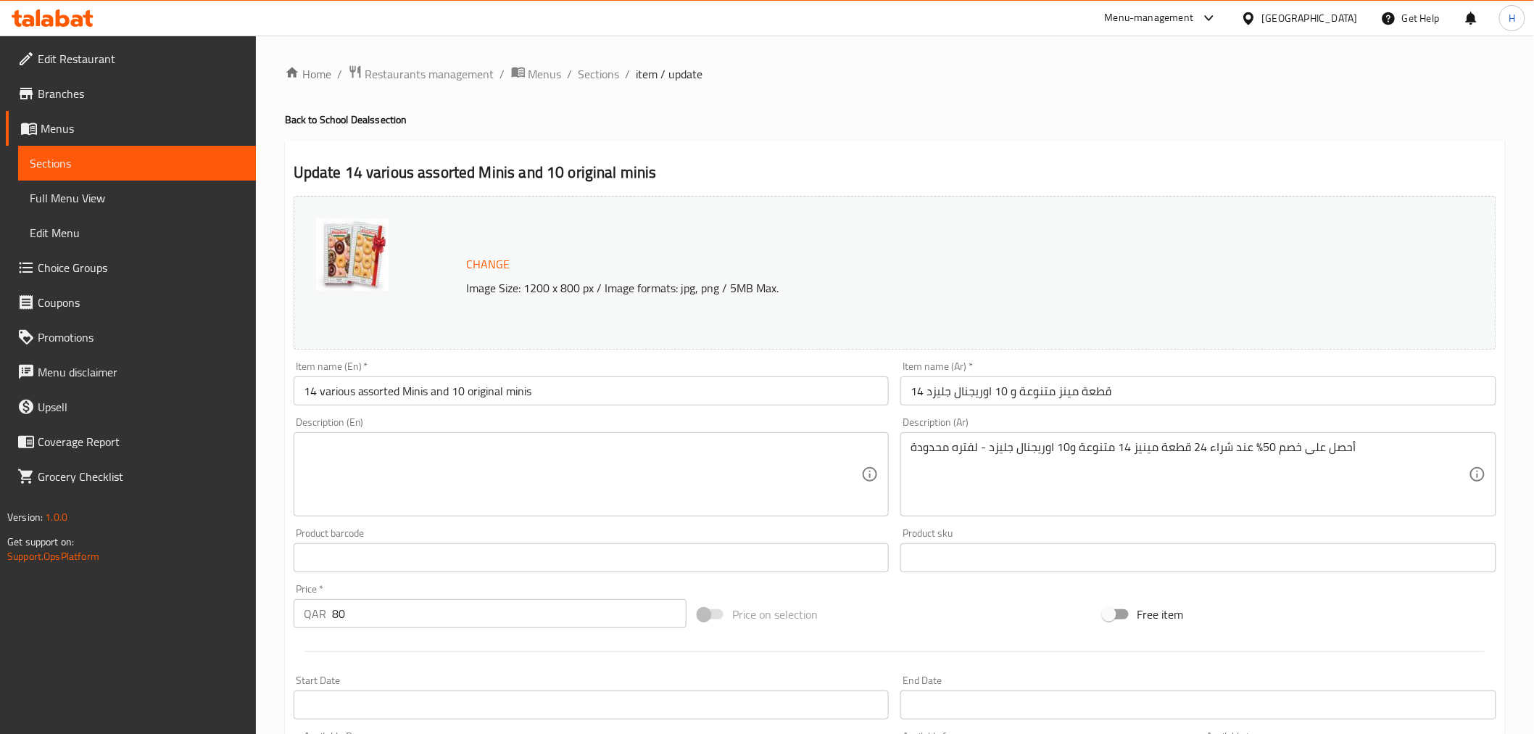
click at [58, 96] on span "Branches" at bounding box center [141, 93] width 207 height 17
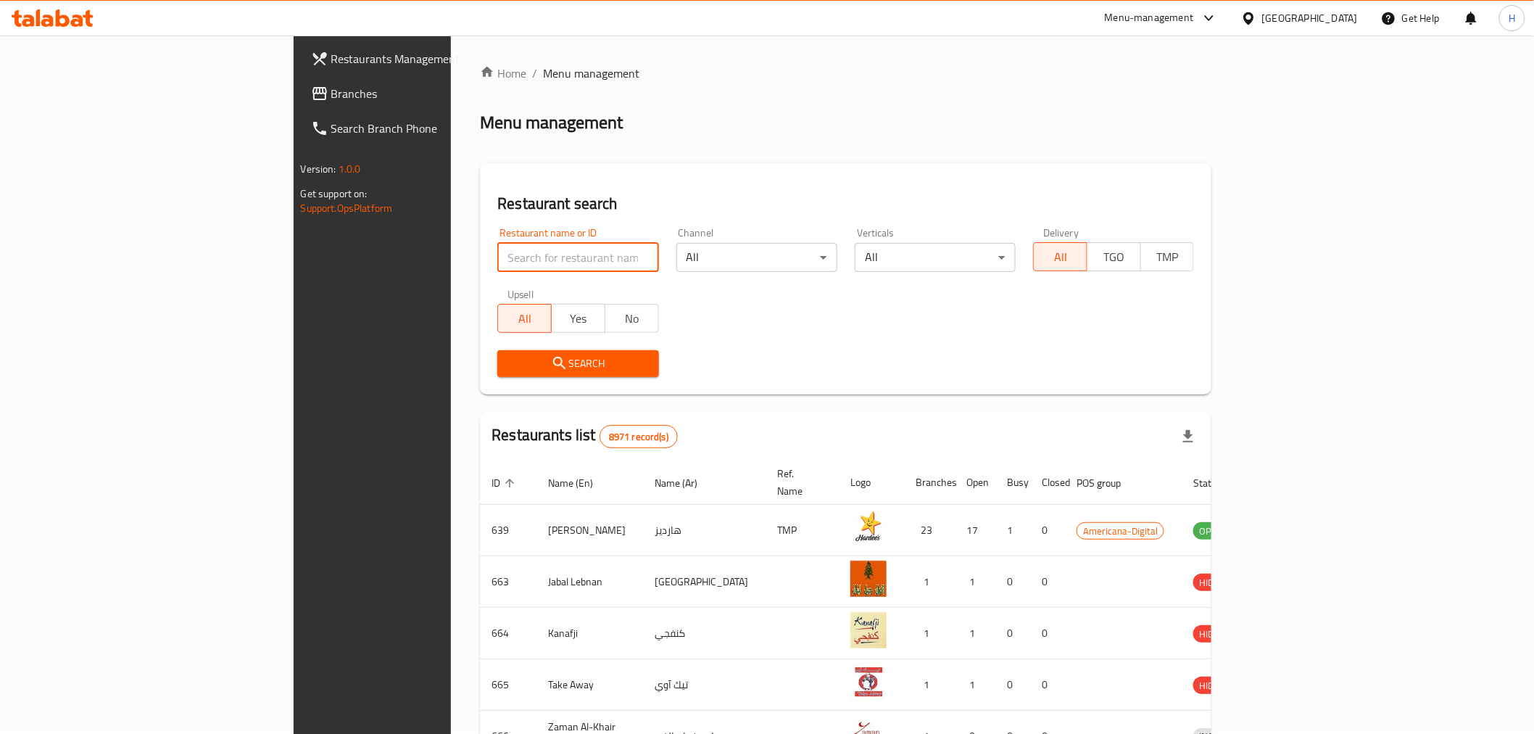
click at [497, 248] on input "search" at bounding box center [577, 257] width 161 height 29
type input "[PERSON_NAME]"
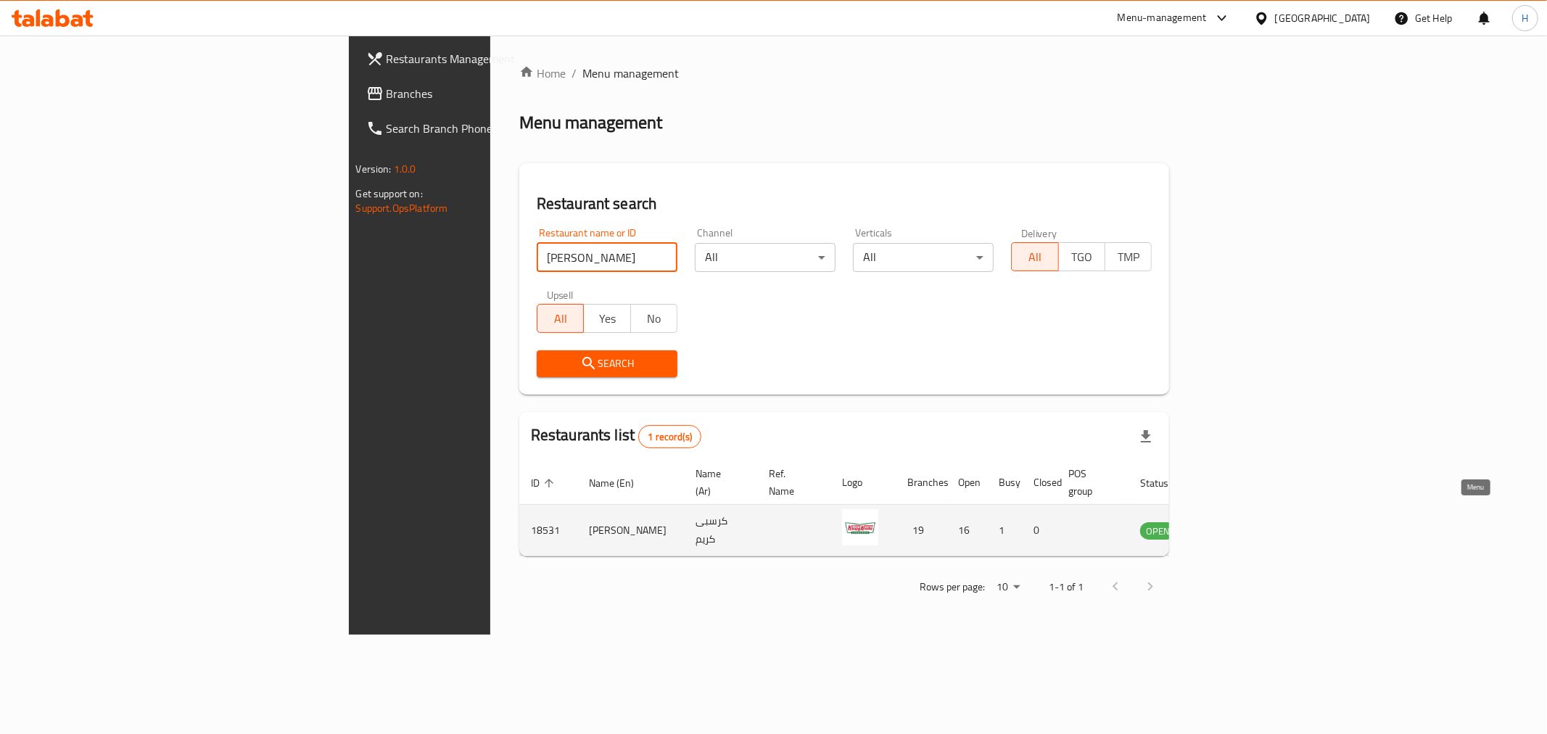
click at [1233, 521] on icon "enhanced table" at bounding box center [1224, 529] width 17 height 17
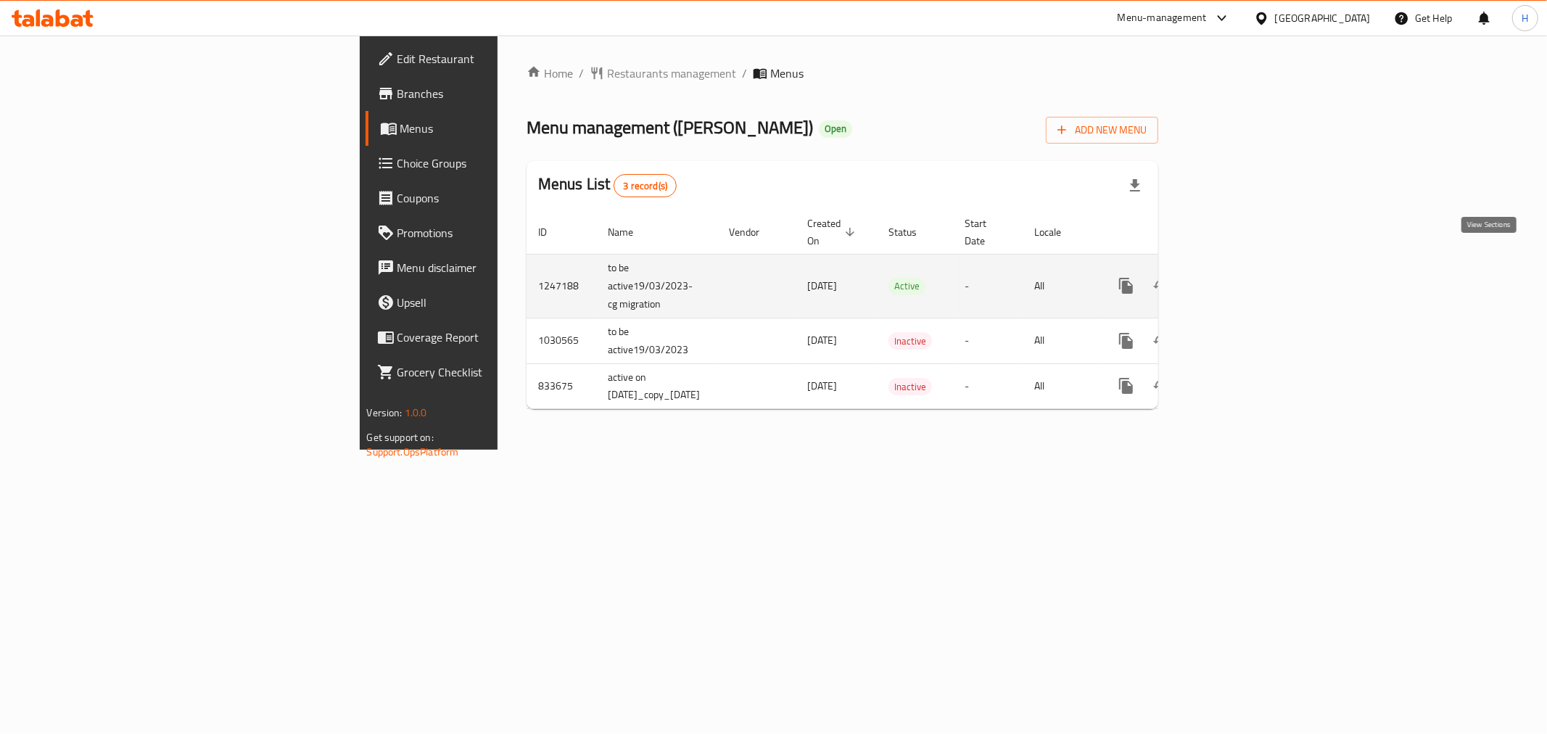
click at [1239, 277] on icon "enhanced table" at bounding box center [1230, 285] width 17 height 17
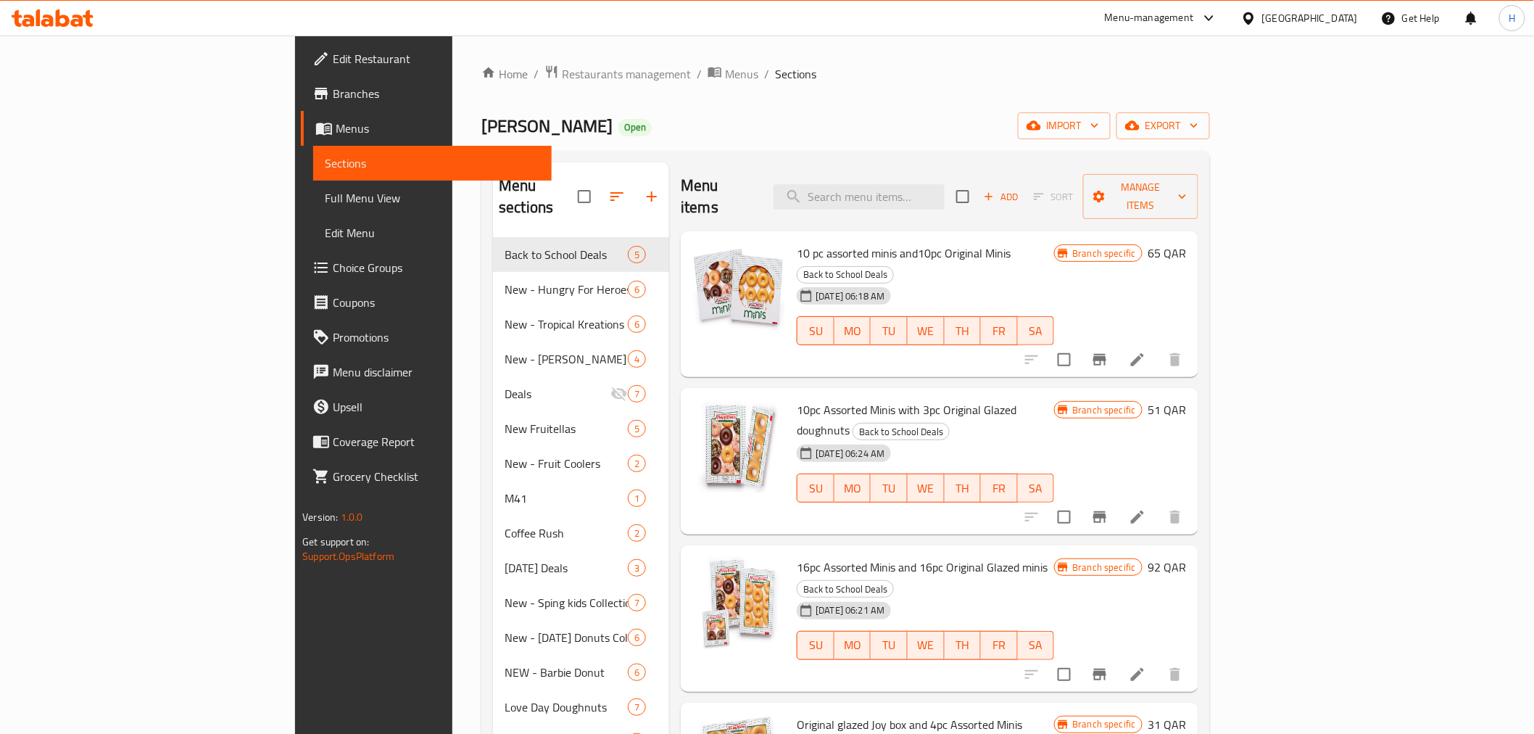
scroll to position [12, 0]
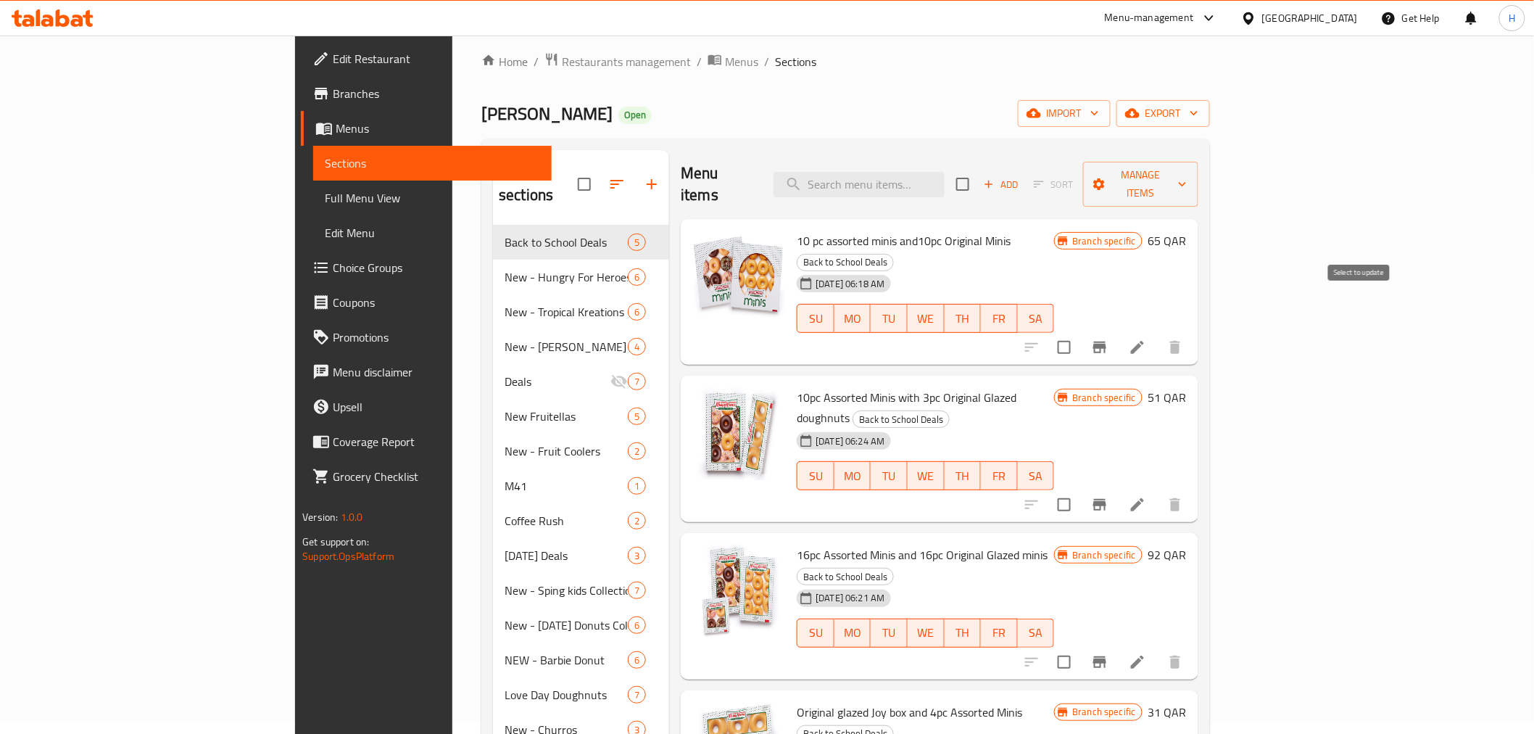
click at [1106, 342] on icon "Branch-specific-item" at bounding box center [1099, 348] width 13 height 12
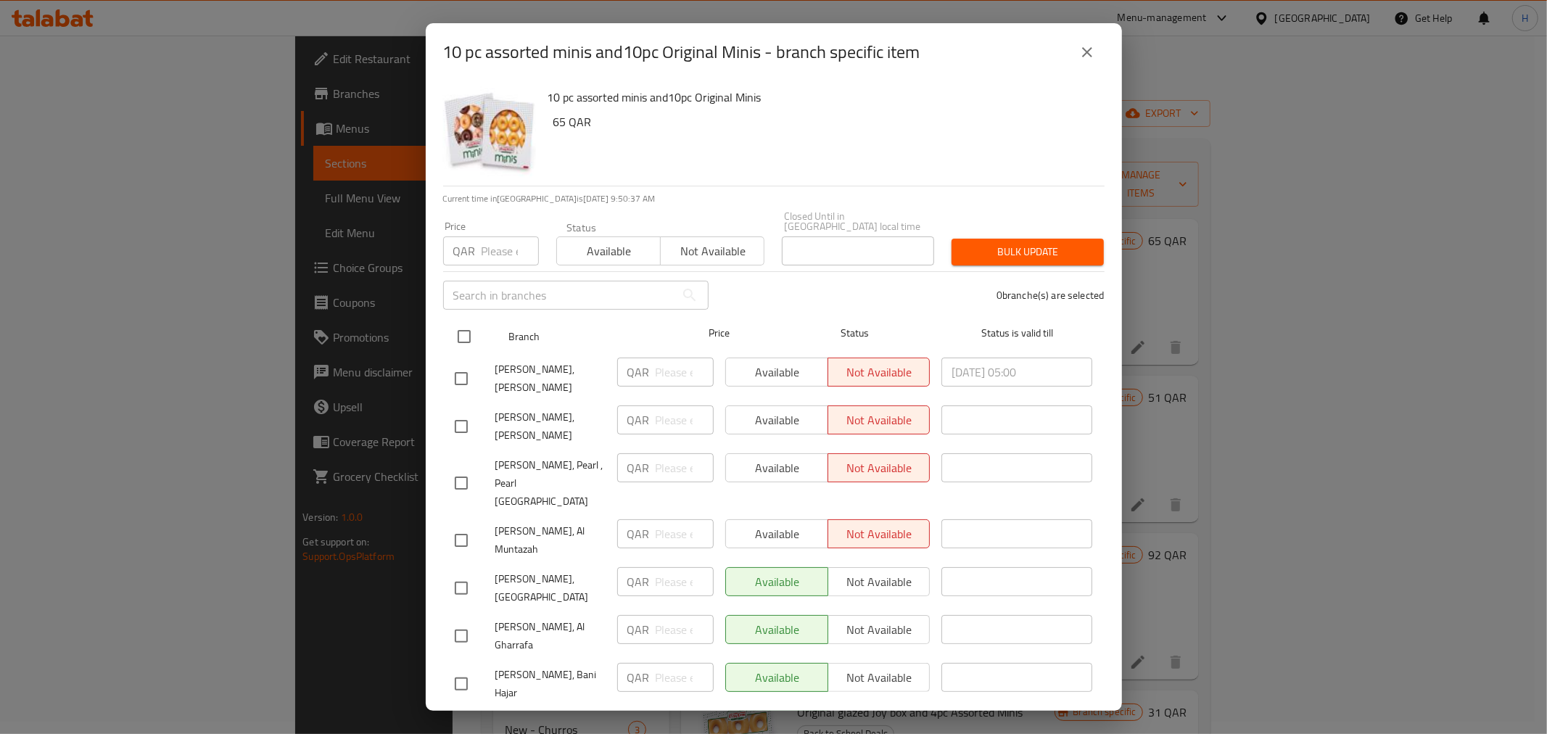
click at [465, 325] on input "checkbox" at bounding box center [464, 336] width 30 height 30
checkbox input "true"
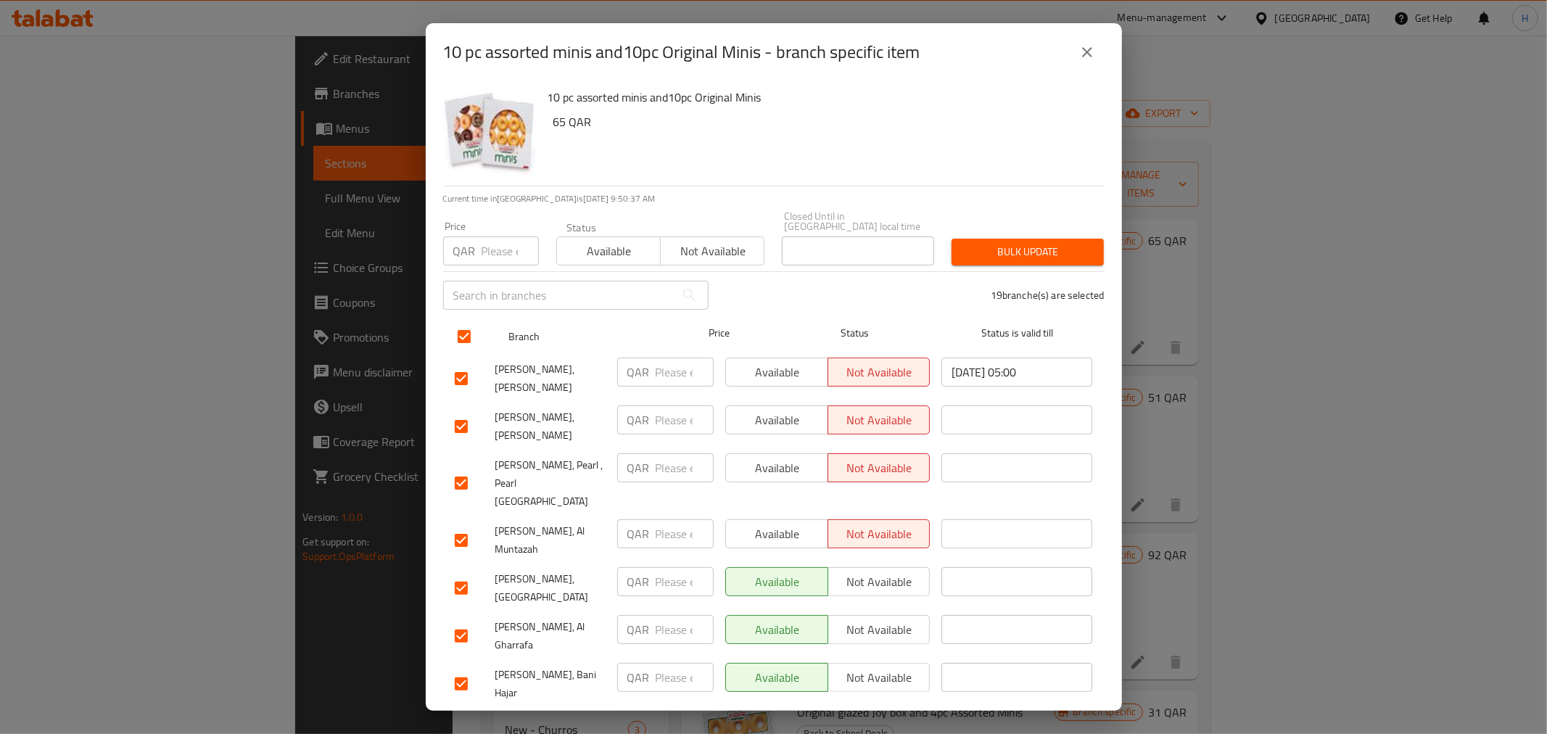
checkbox input "true"
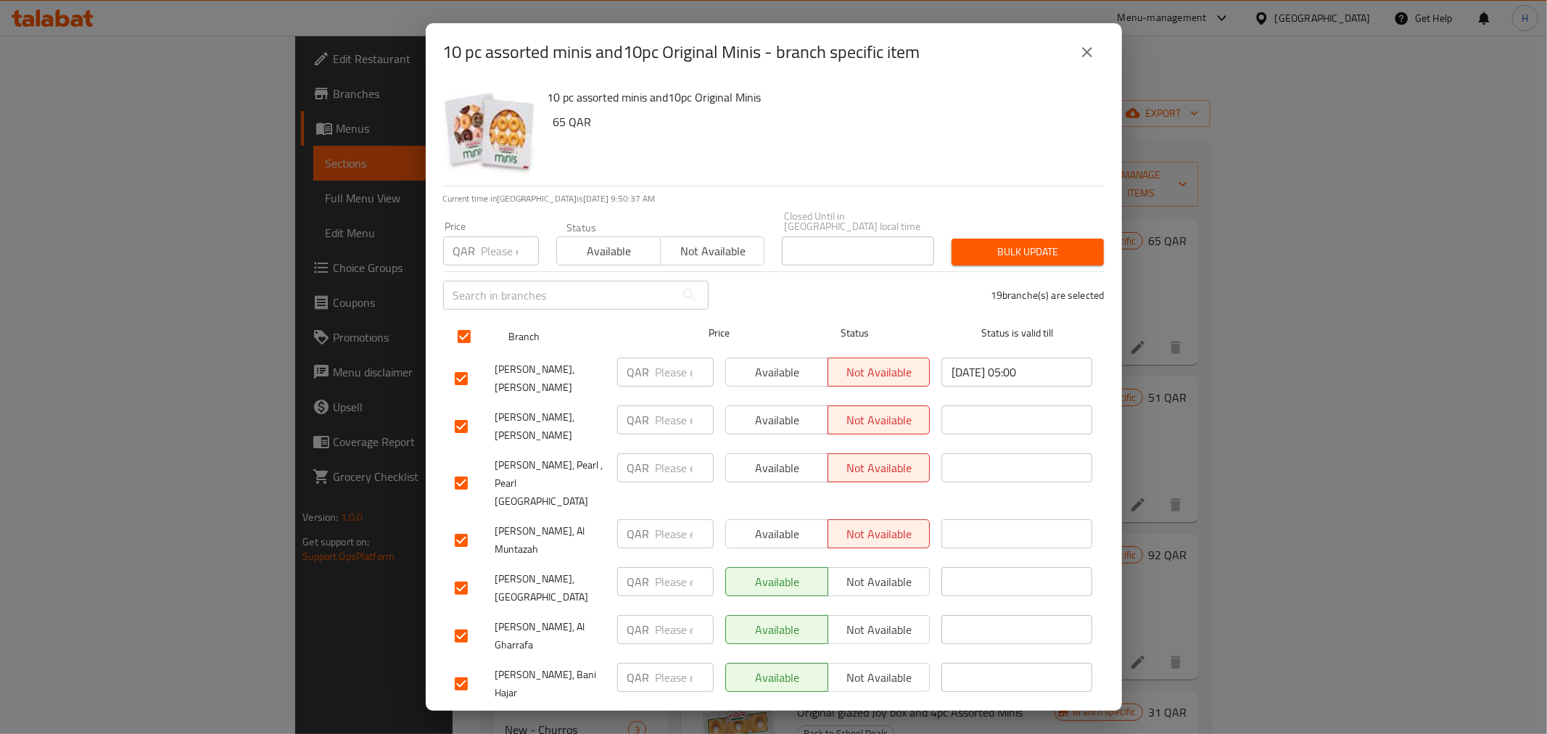
checkbox input "true"
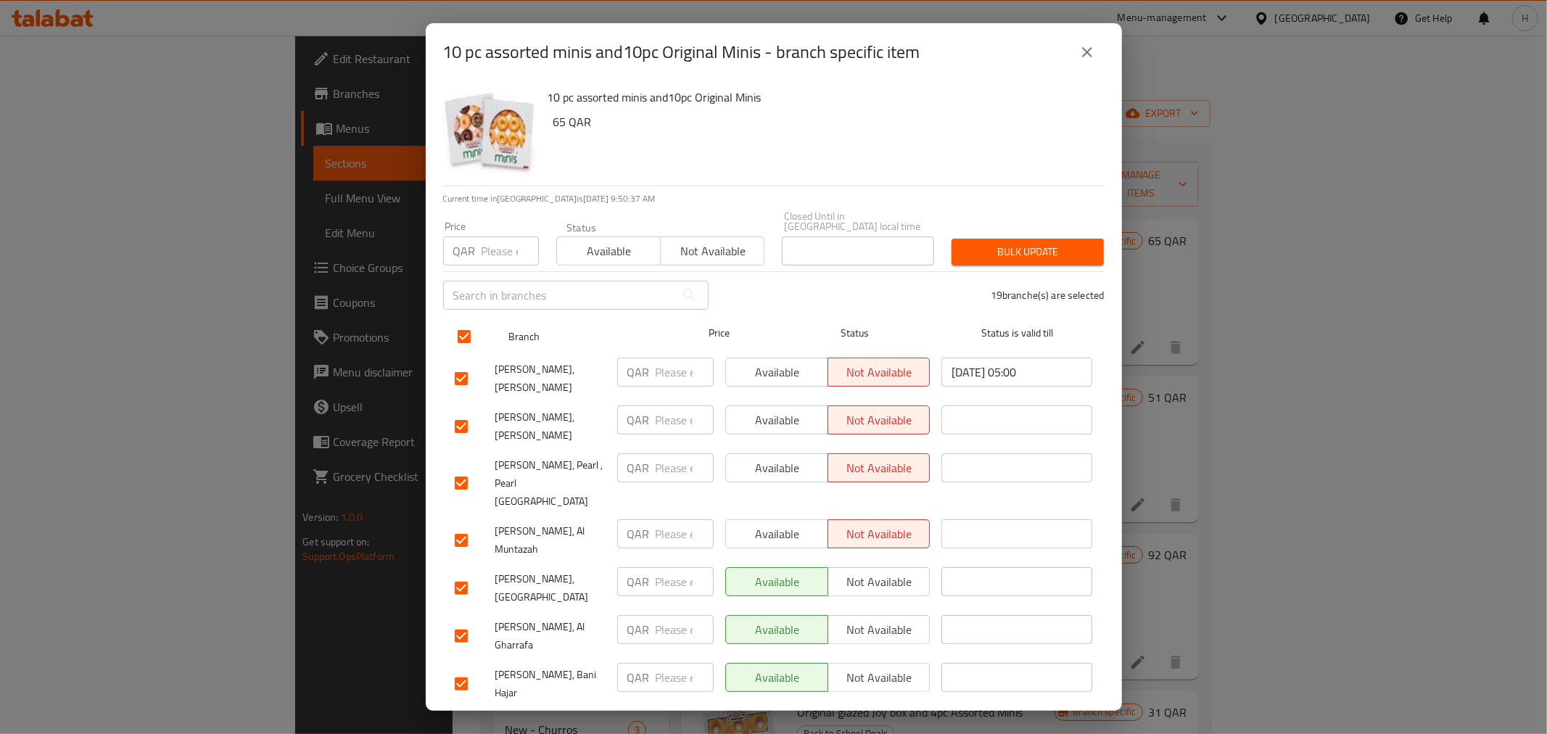
checkbox input "true"
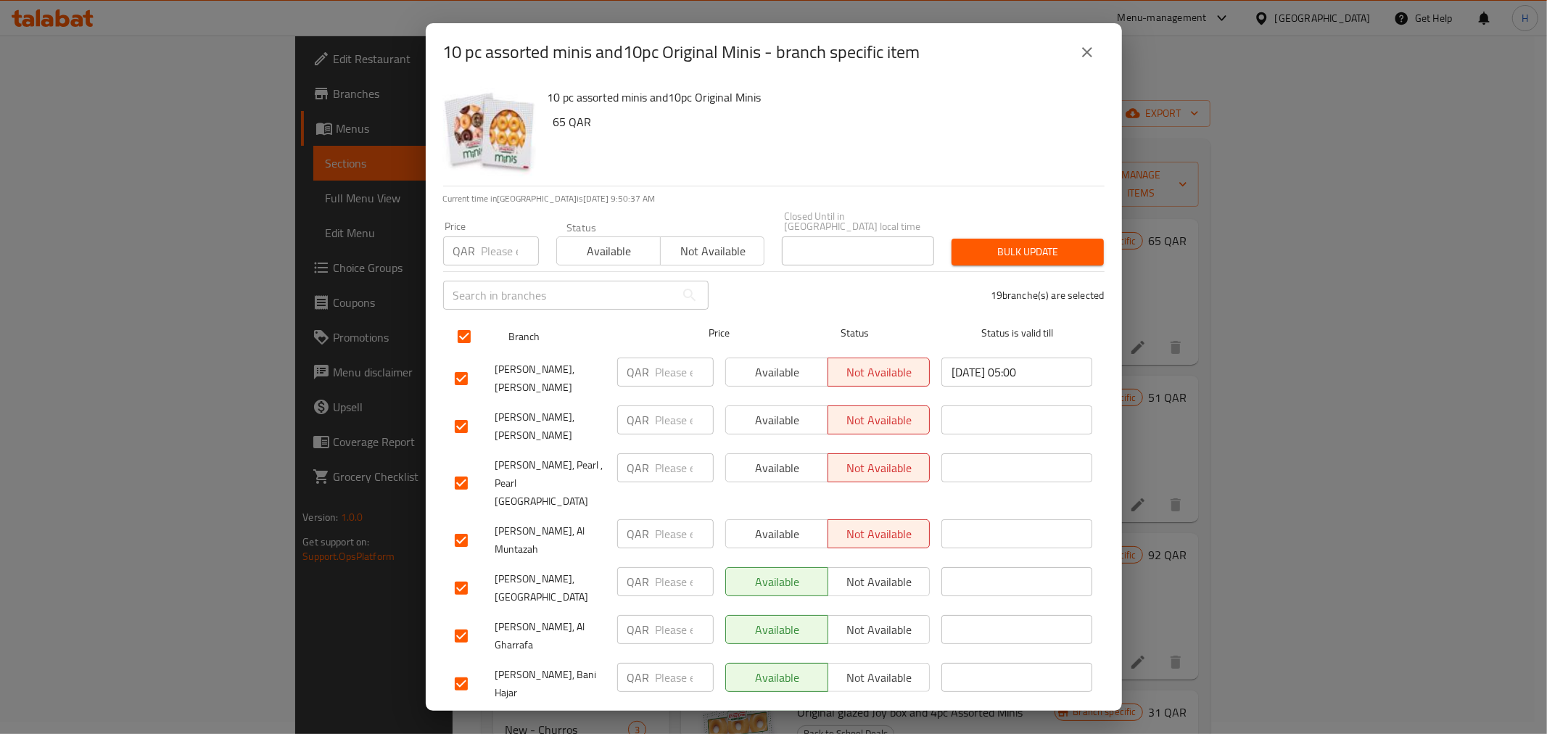
checkbox input "true"
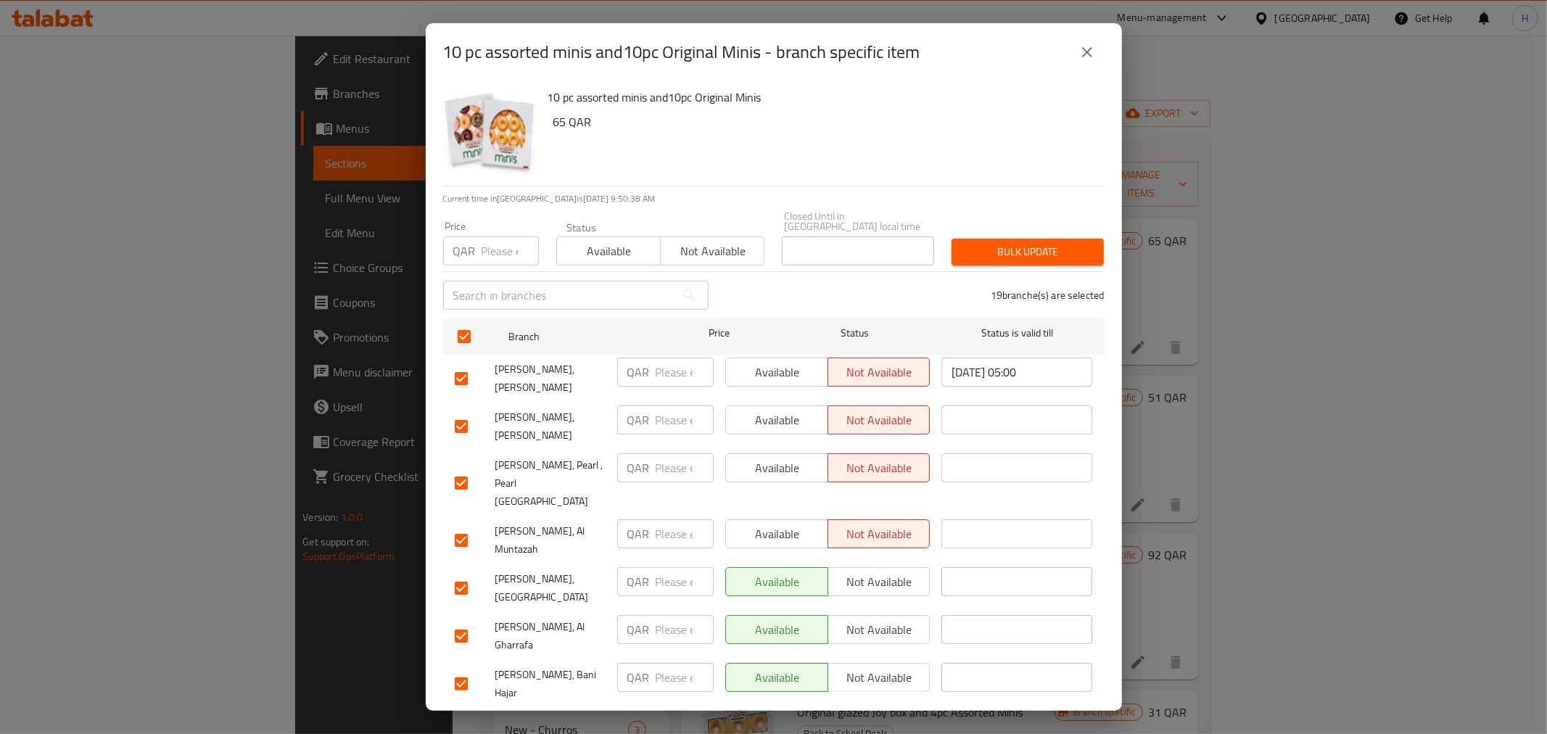
click at [642, 248] on span "Available" at bounding box center [609, 251] width 92 height 21
click at [992, 243] on span "Bulk update" at bounding box center [1027, 252] width 129 height 18
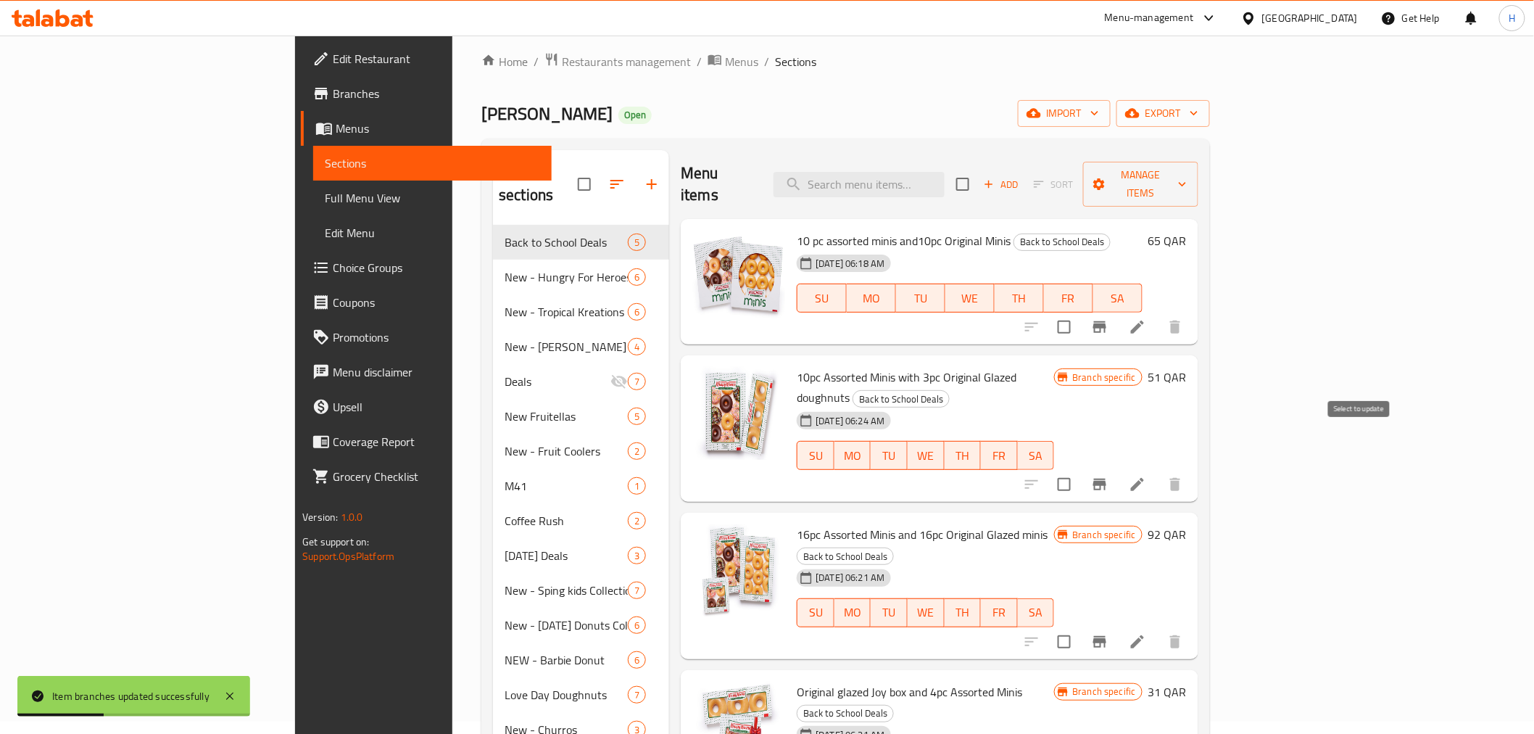
click at [1080, 469] on input "checkbox" at bounding box center [1064, 484] width 30 height 30
checkbox input "false"
click at [1106, 479] on icon "Branch-specific-item" at bounding box center [1099, 485] width 13 height 12
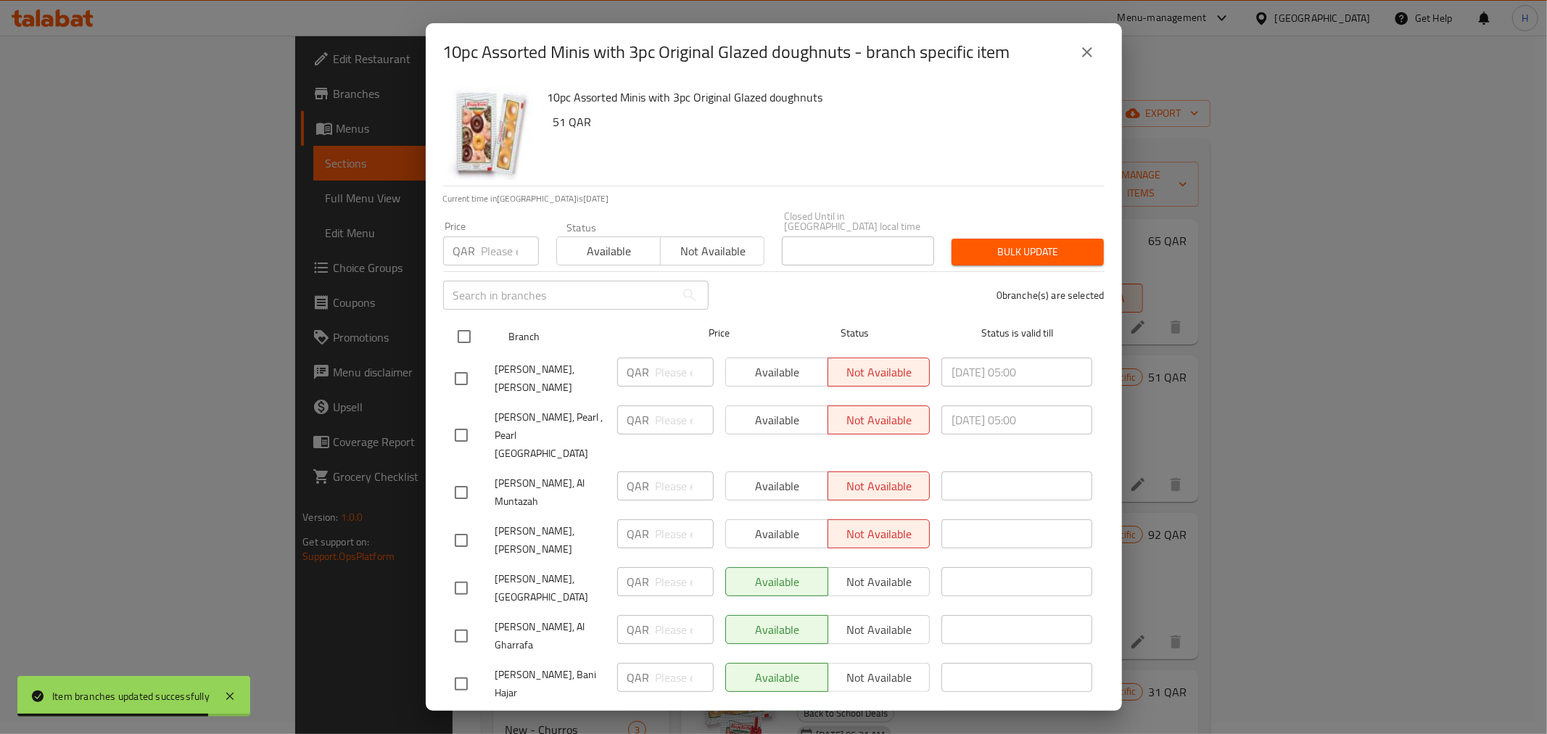
click at [466, 322] on input "checkbox" at bounding box center [464, 336] width 30 height 30
checkbox input "true"
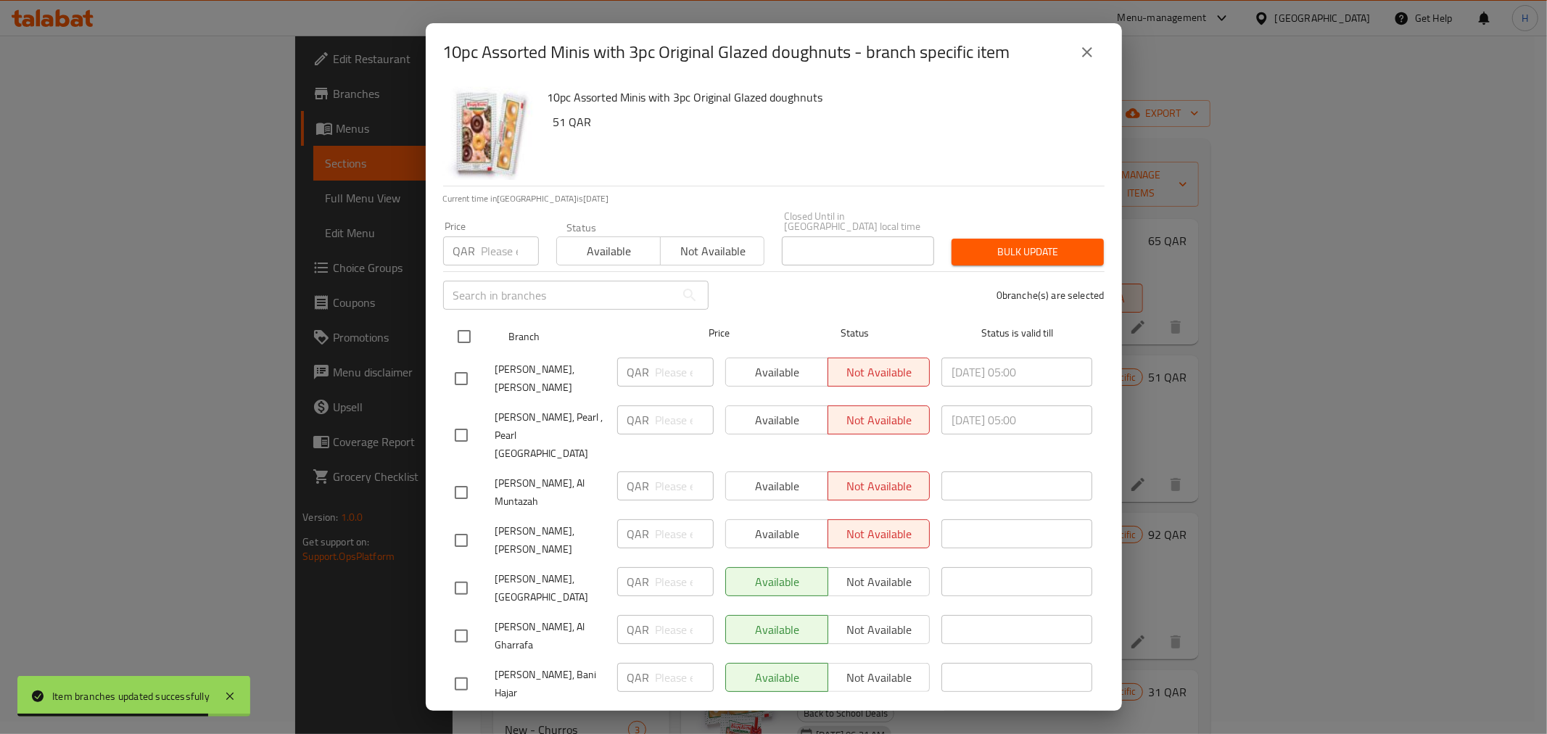
checkbox input "true"
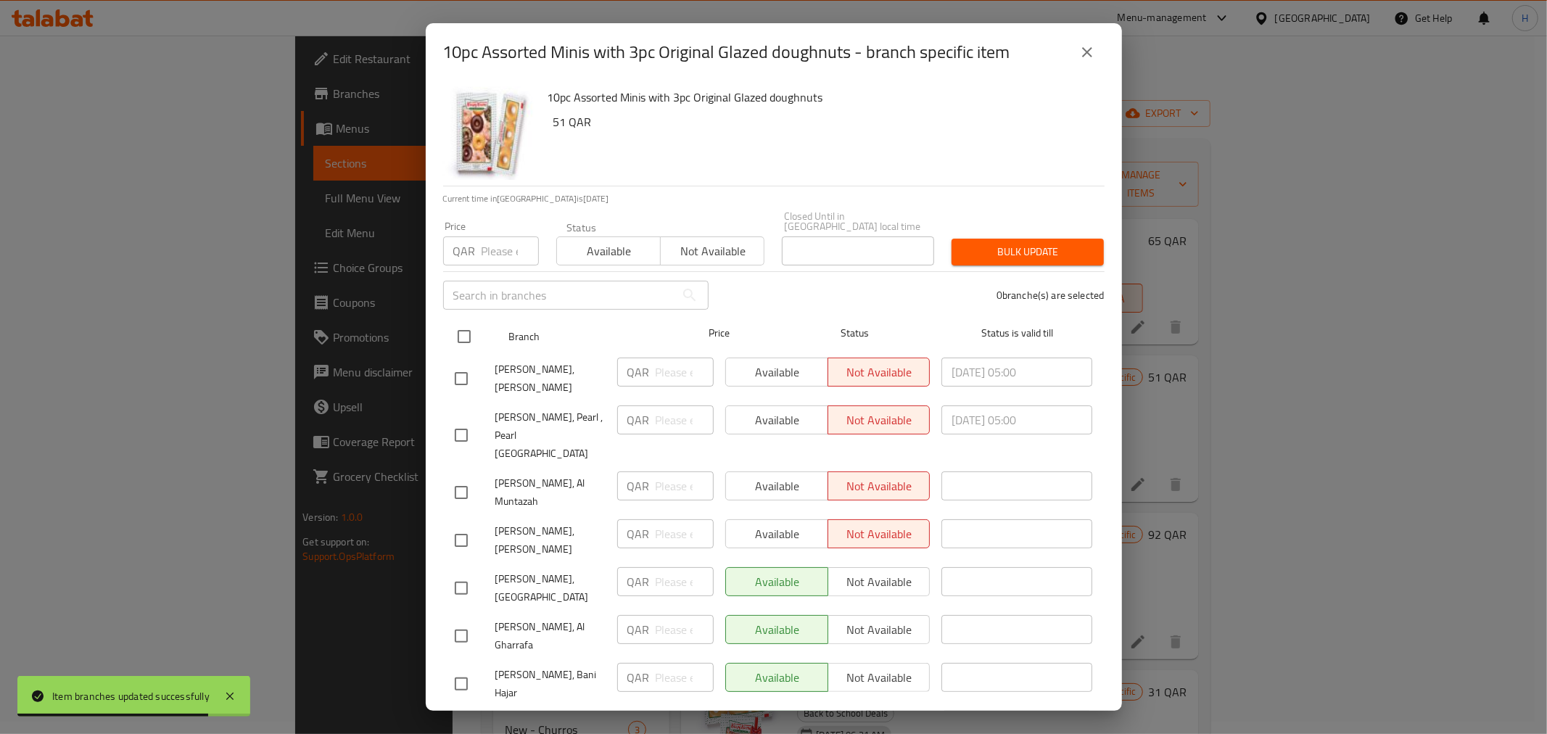
checkbox input "true"
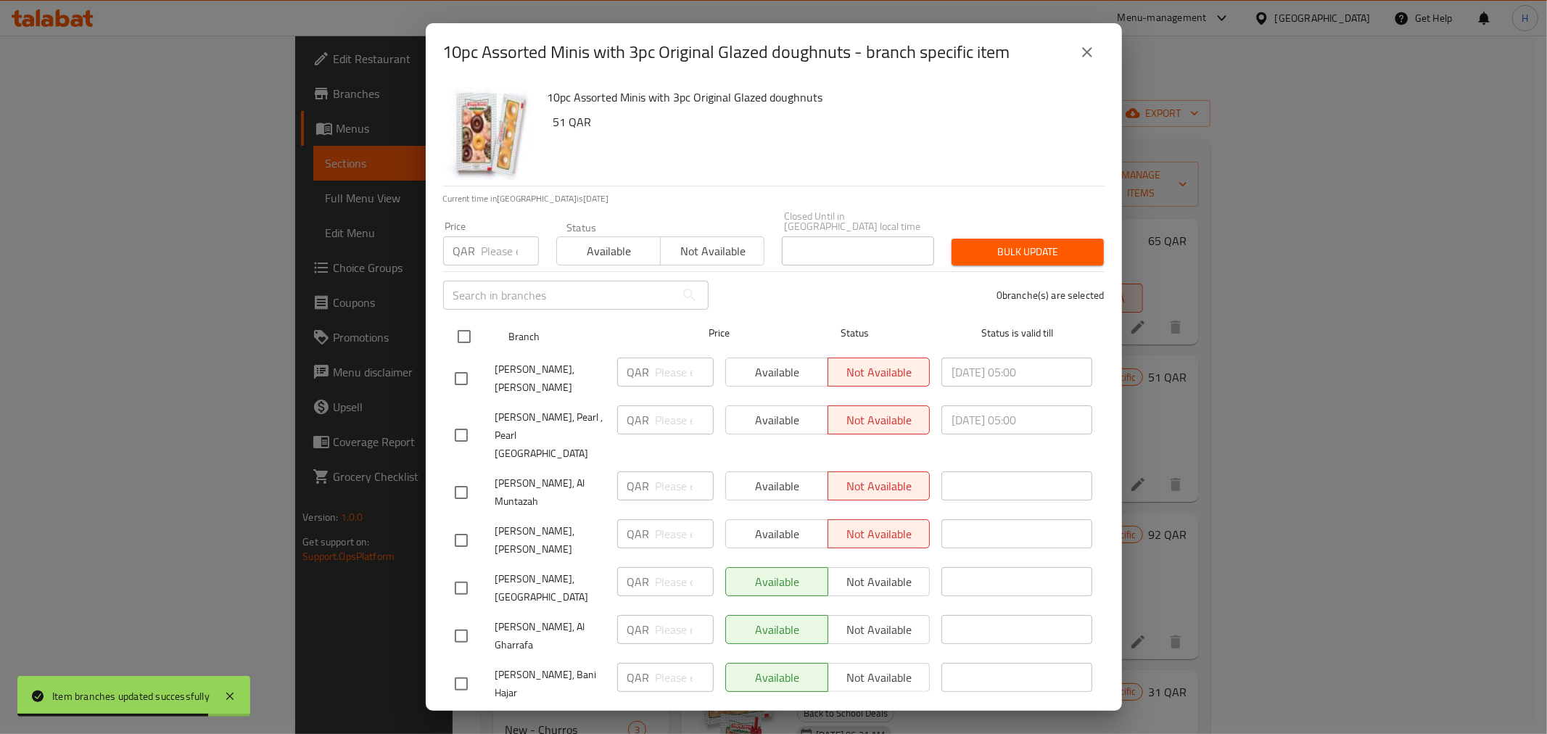
checkbox input "true"
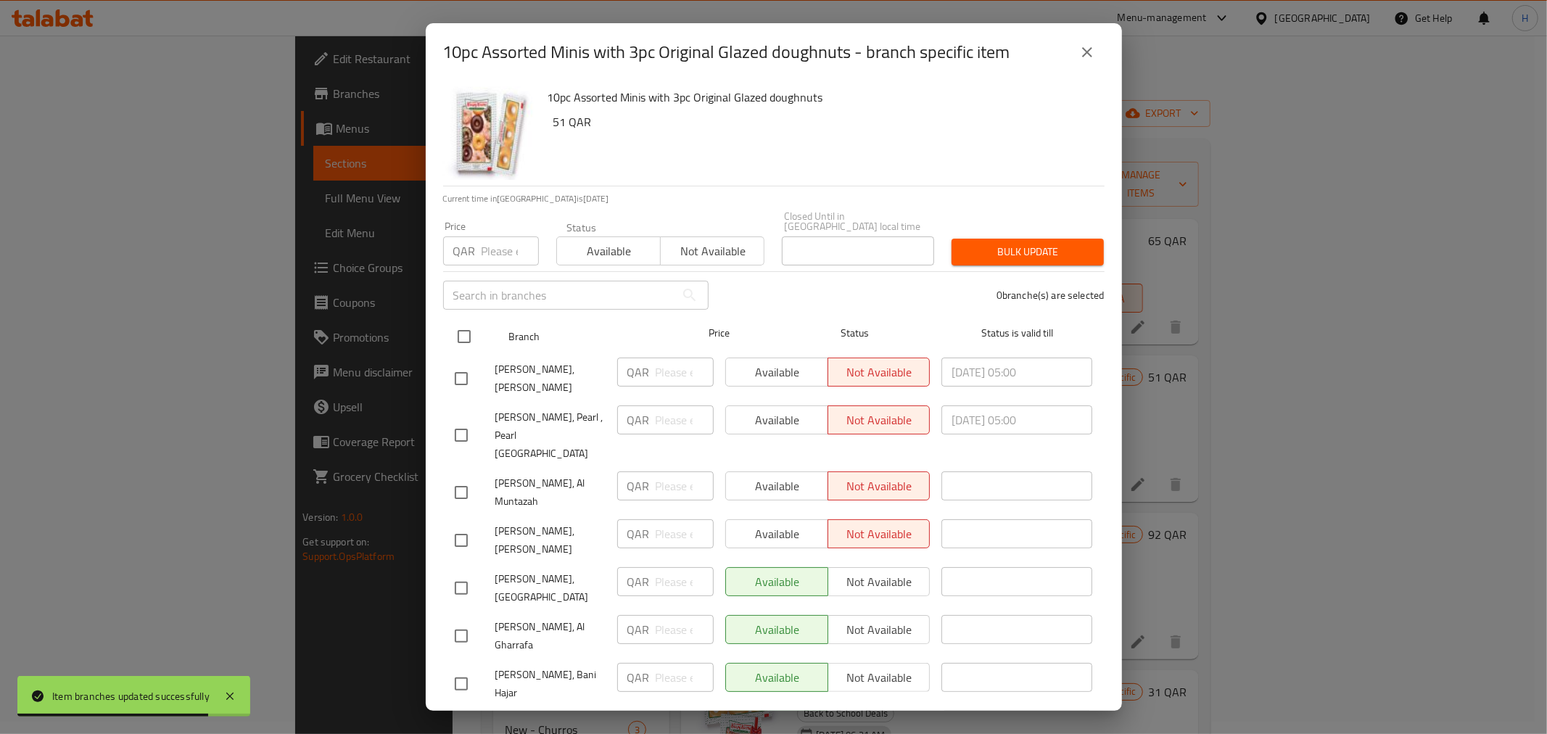
checkbox input "true"
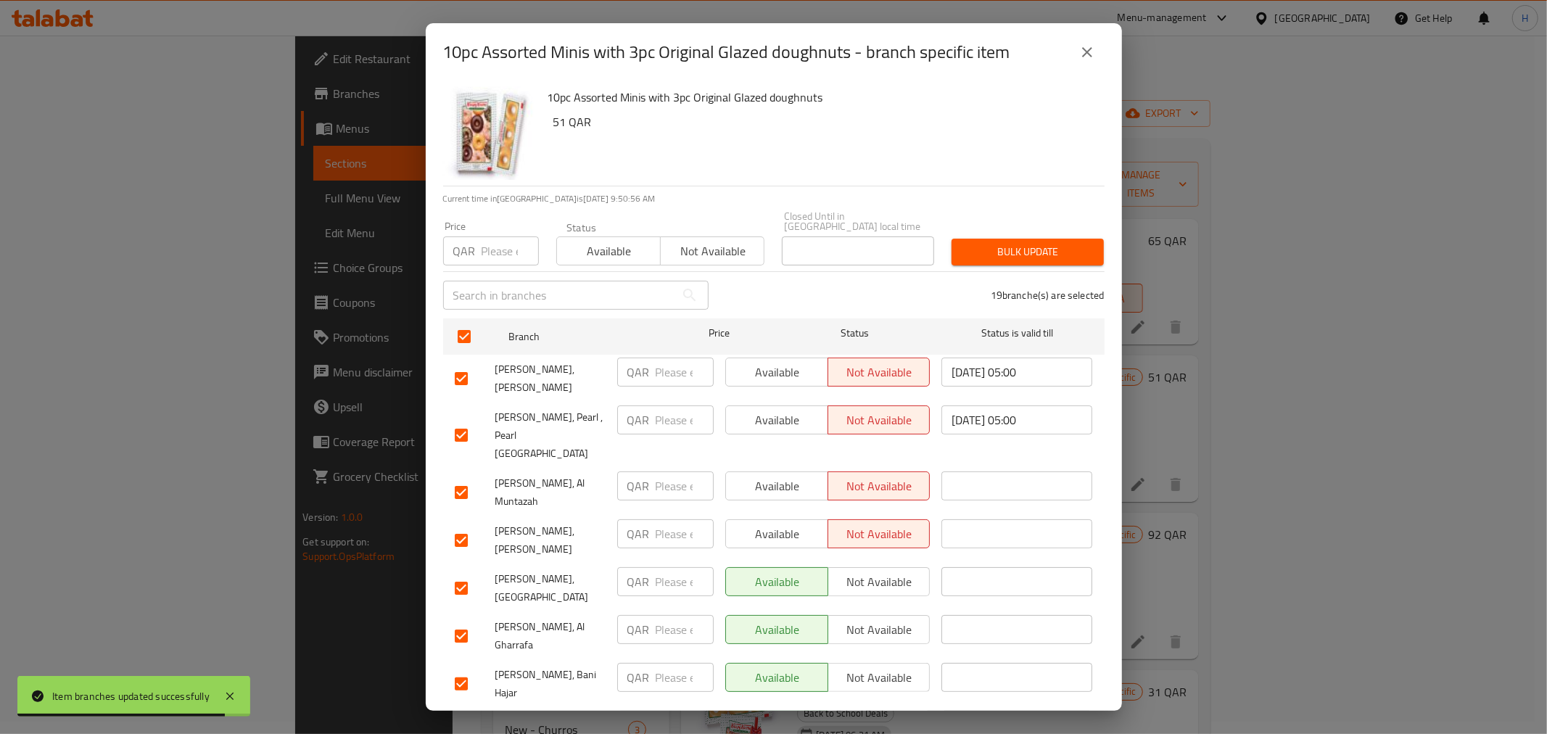
click at [628, 241] on span "Available" at bounding box center [609, 251] width 92 height 21
click at [975, 243] on span "Bulk update" at bounding box center [1027, 252] width 129 height 18
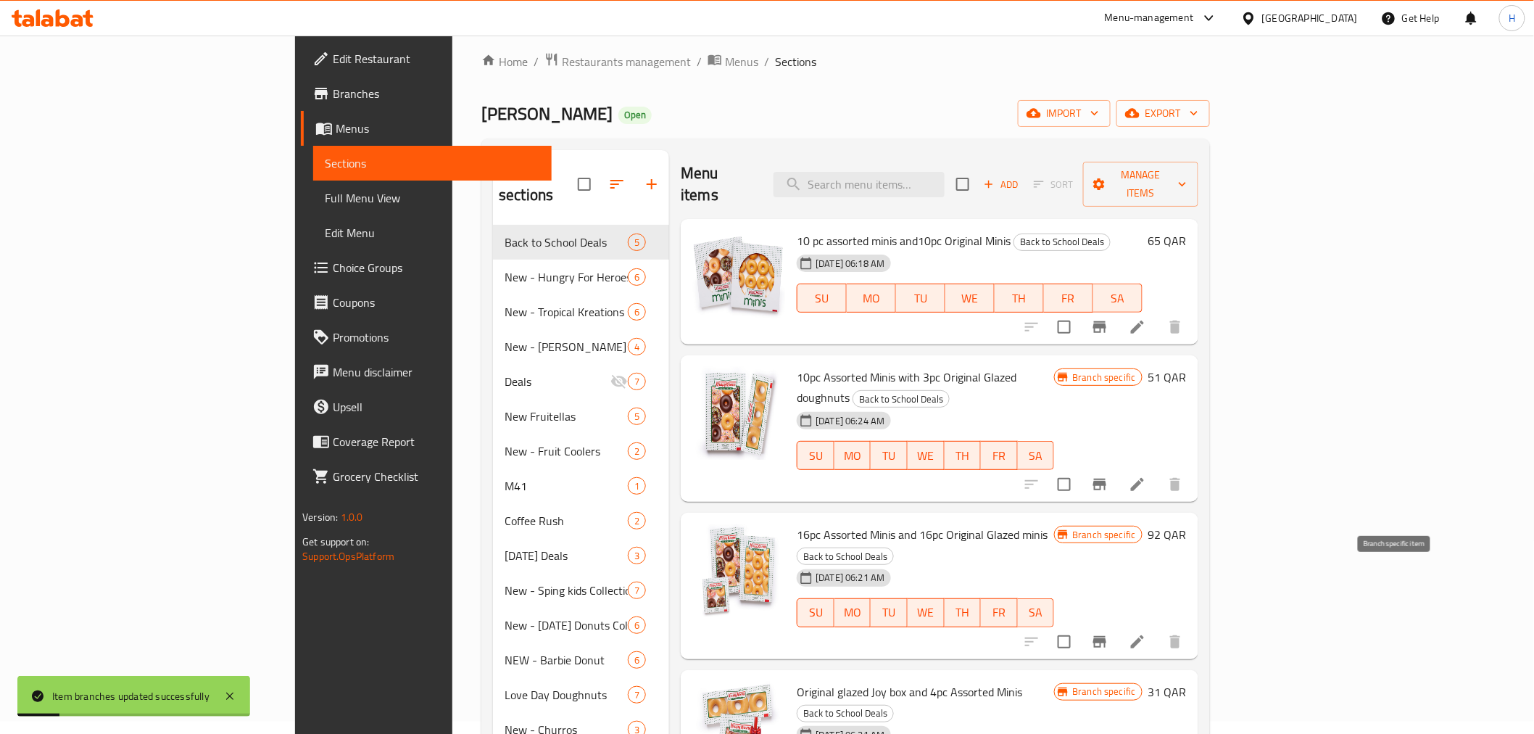
click at [1109, 633] on icon "Branch-specific-item" at bounding box center [1099, 641] width 17 height 17
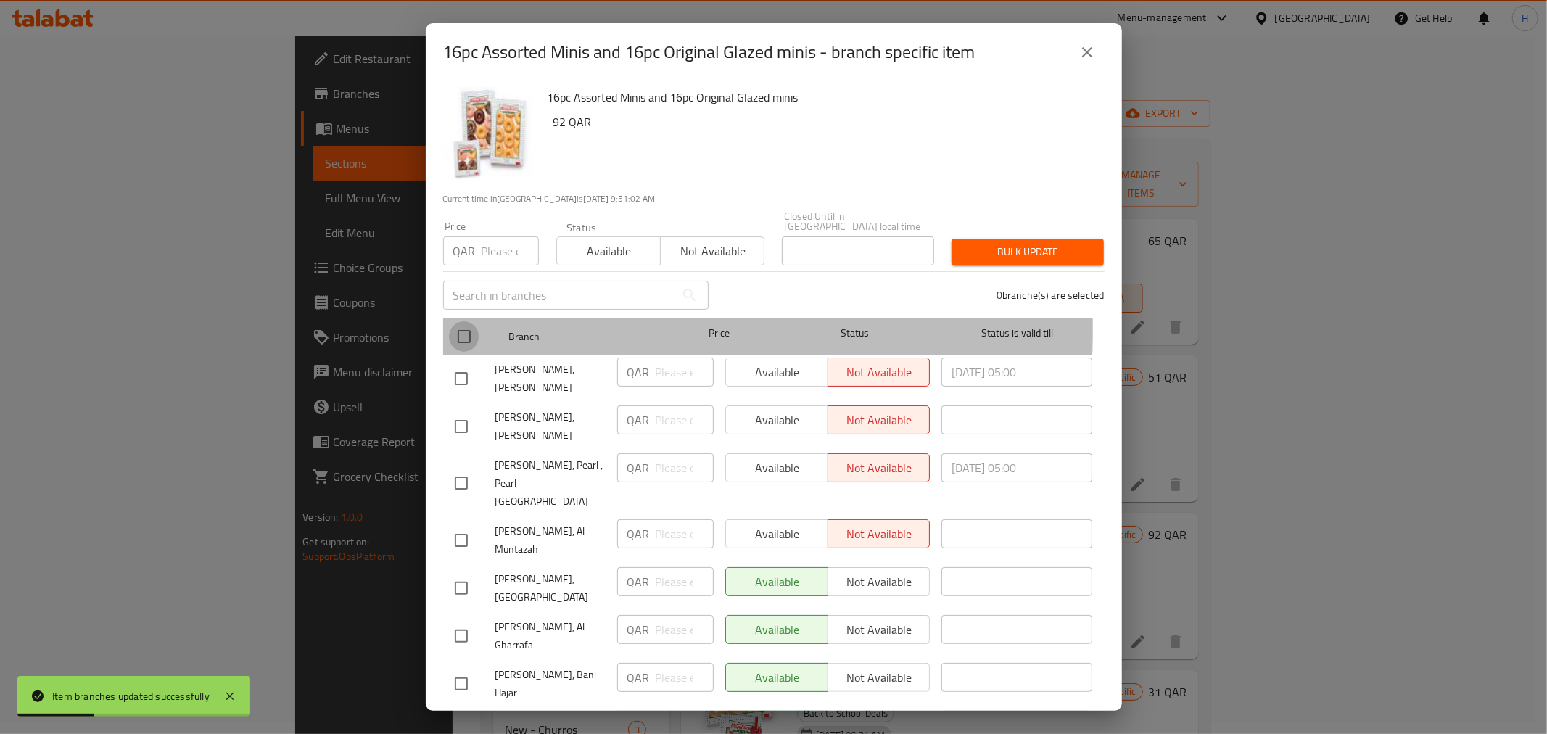
click at [451, 321] on input "checkbox" at bounding box center [464, 336] width 30 height 30
checkbox input "true"
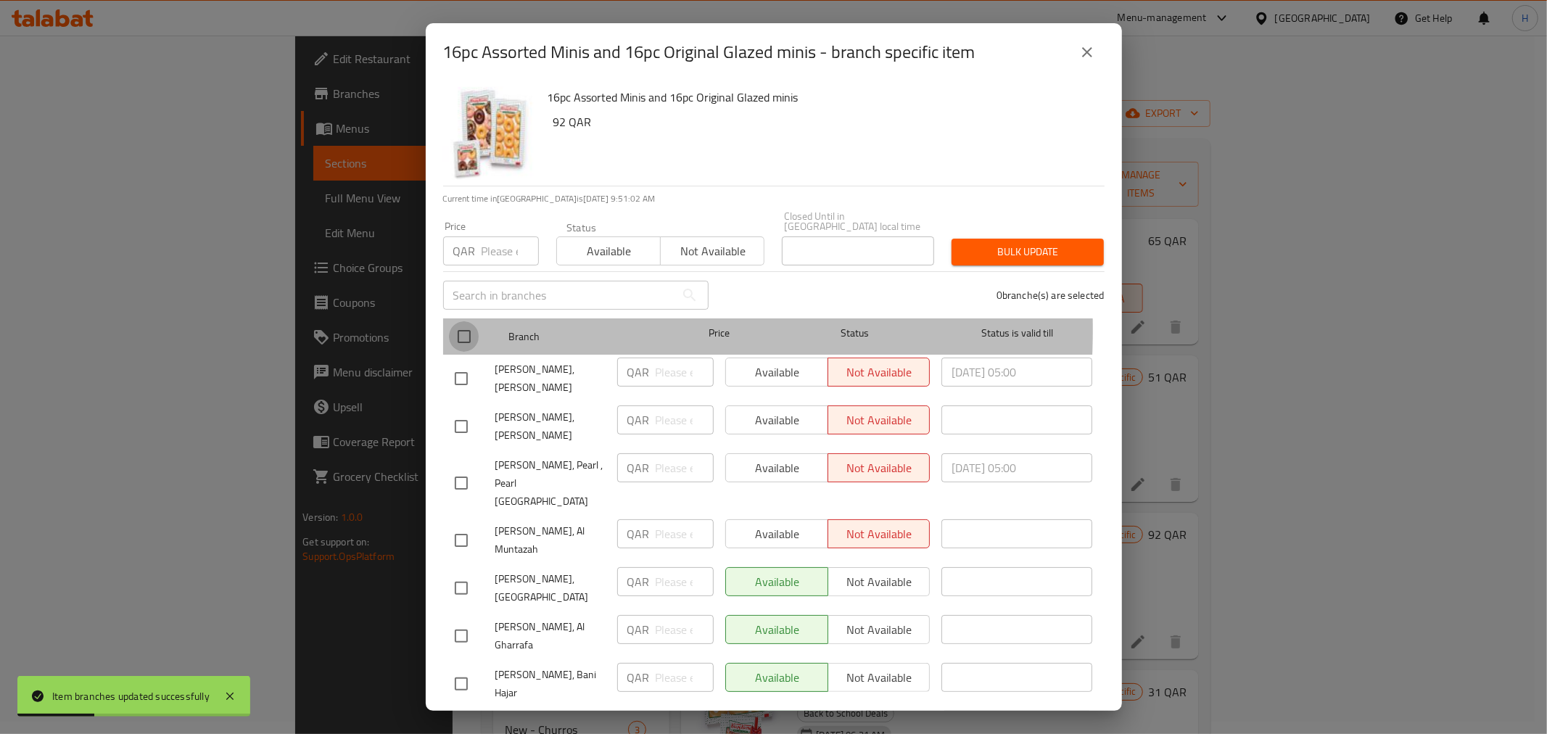
checkbox input "true"
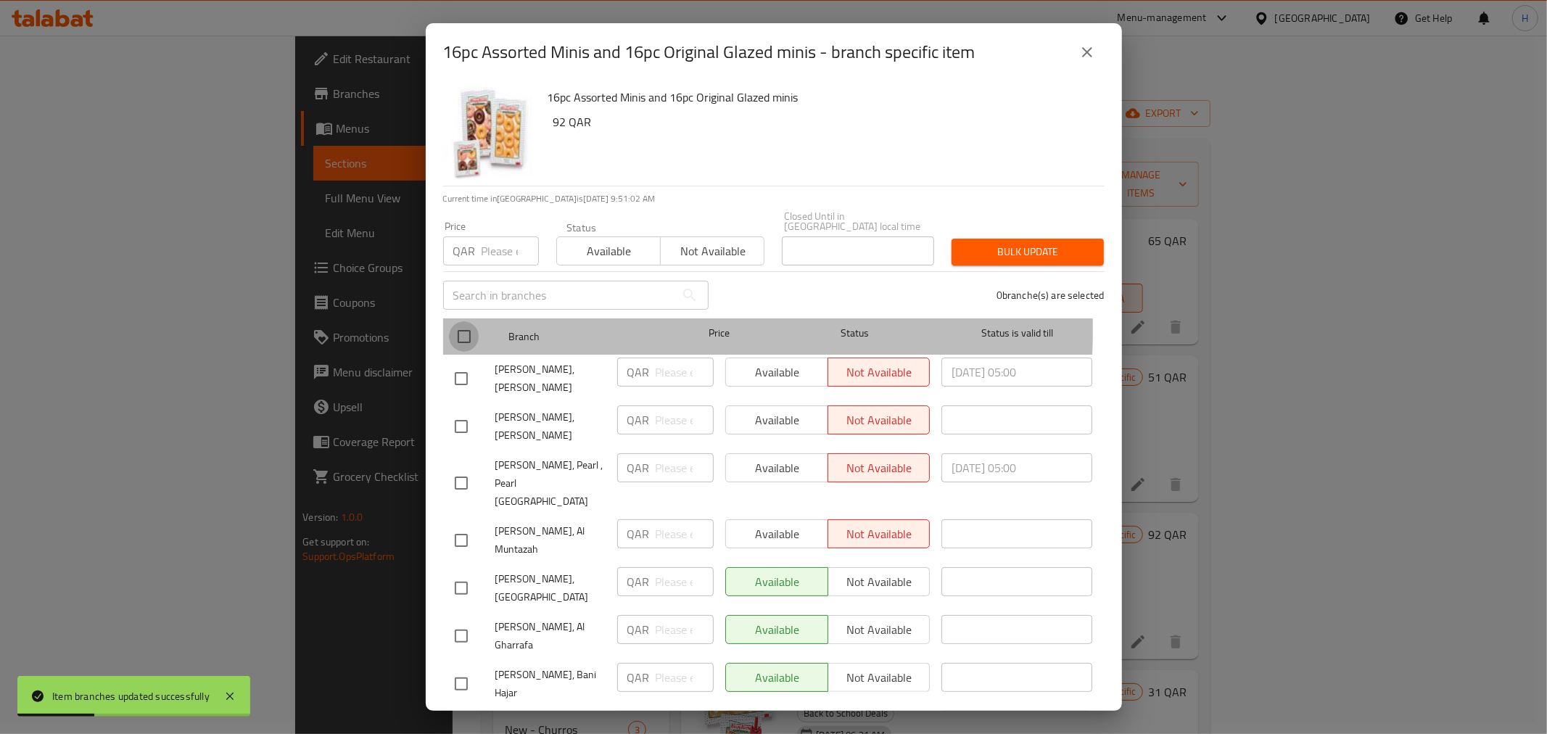
checkbox input "true"
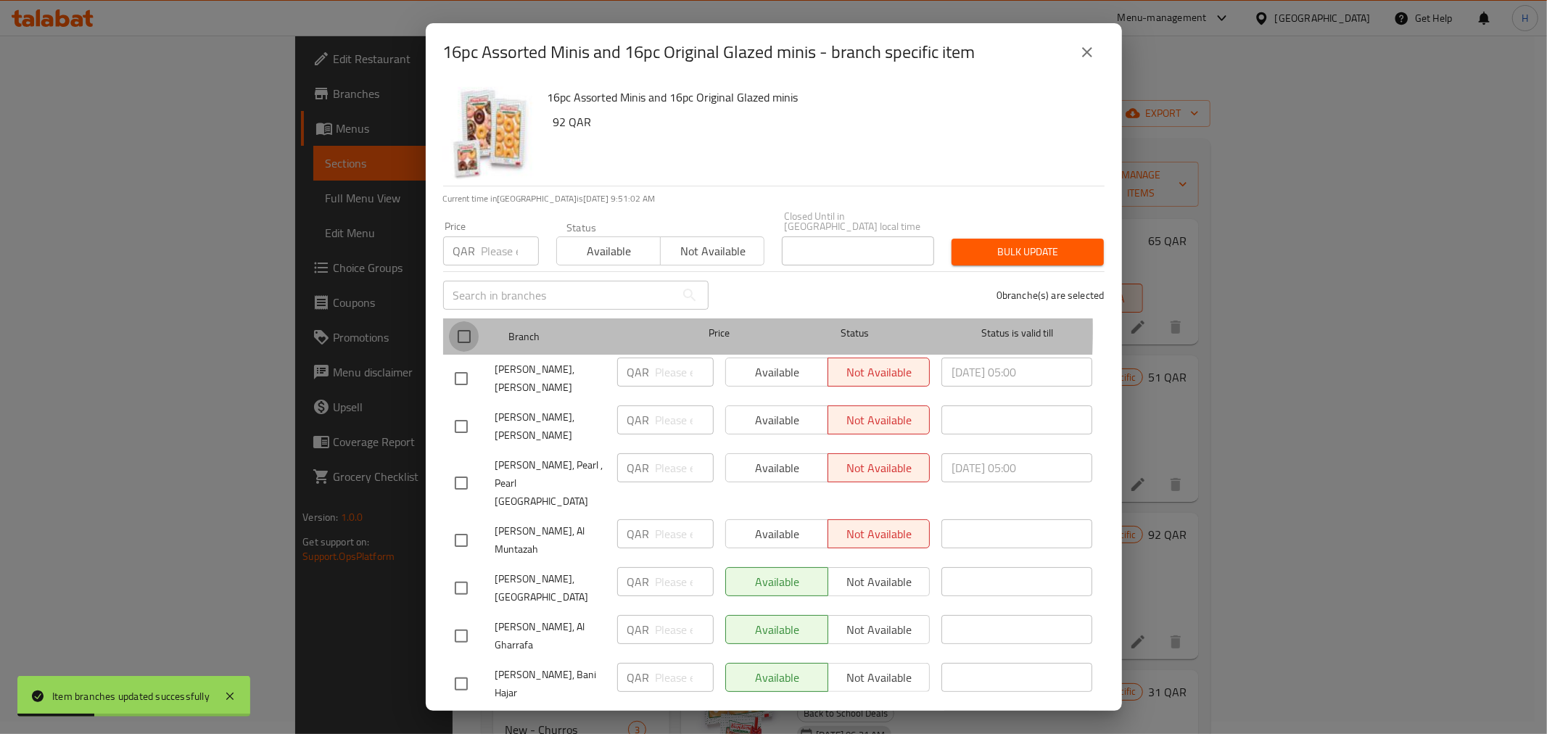
checkbox input "true"
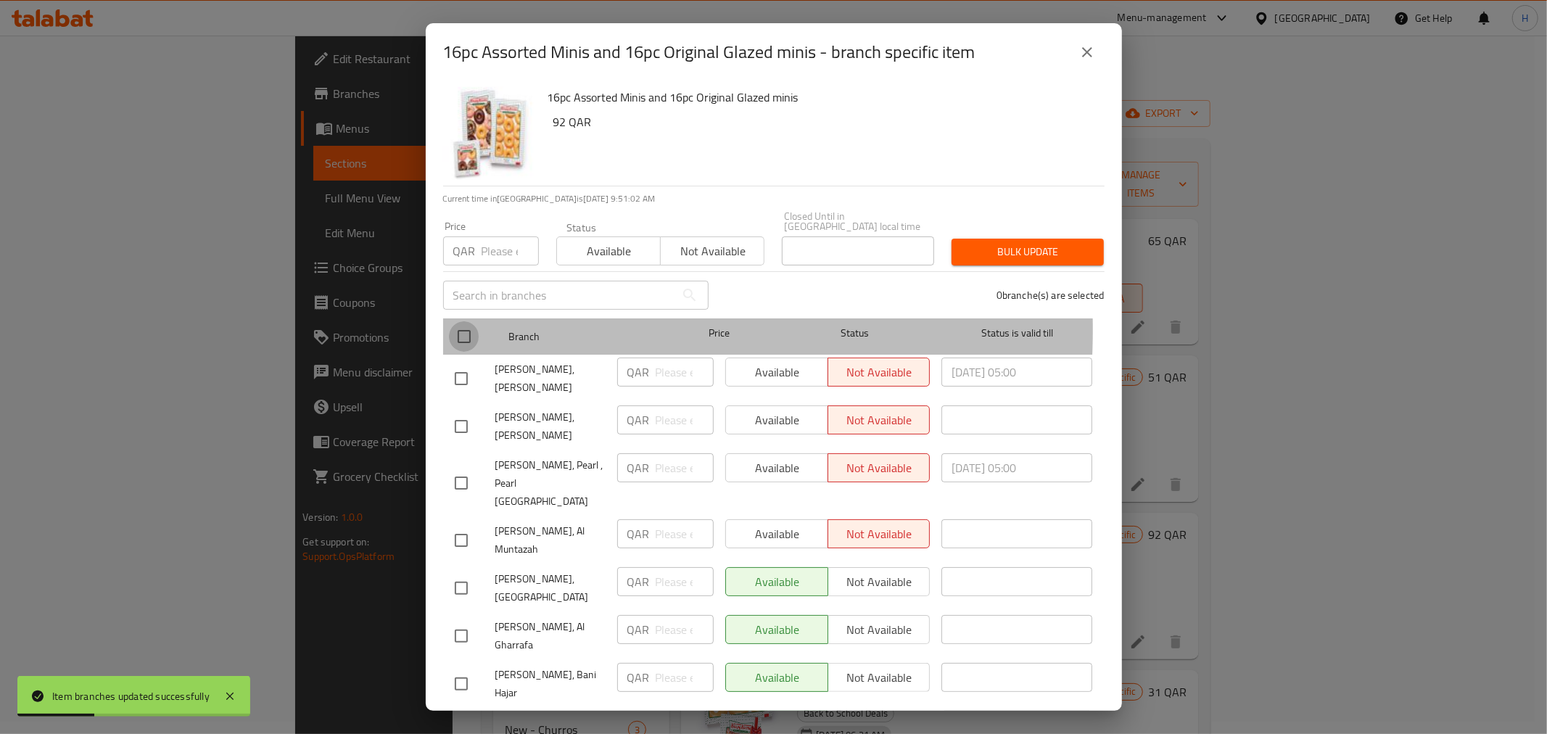
checkbox input "true"
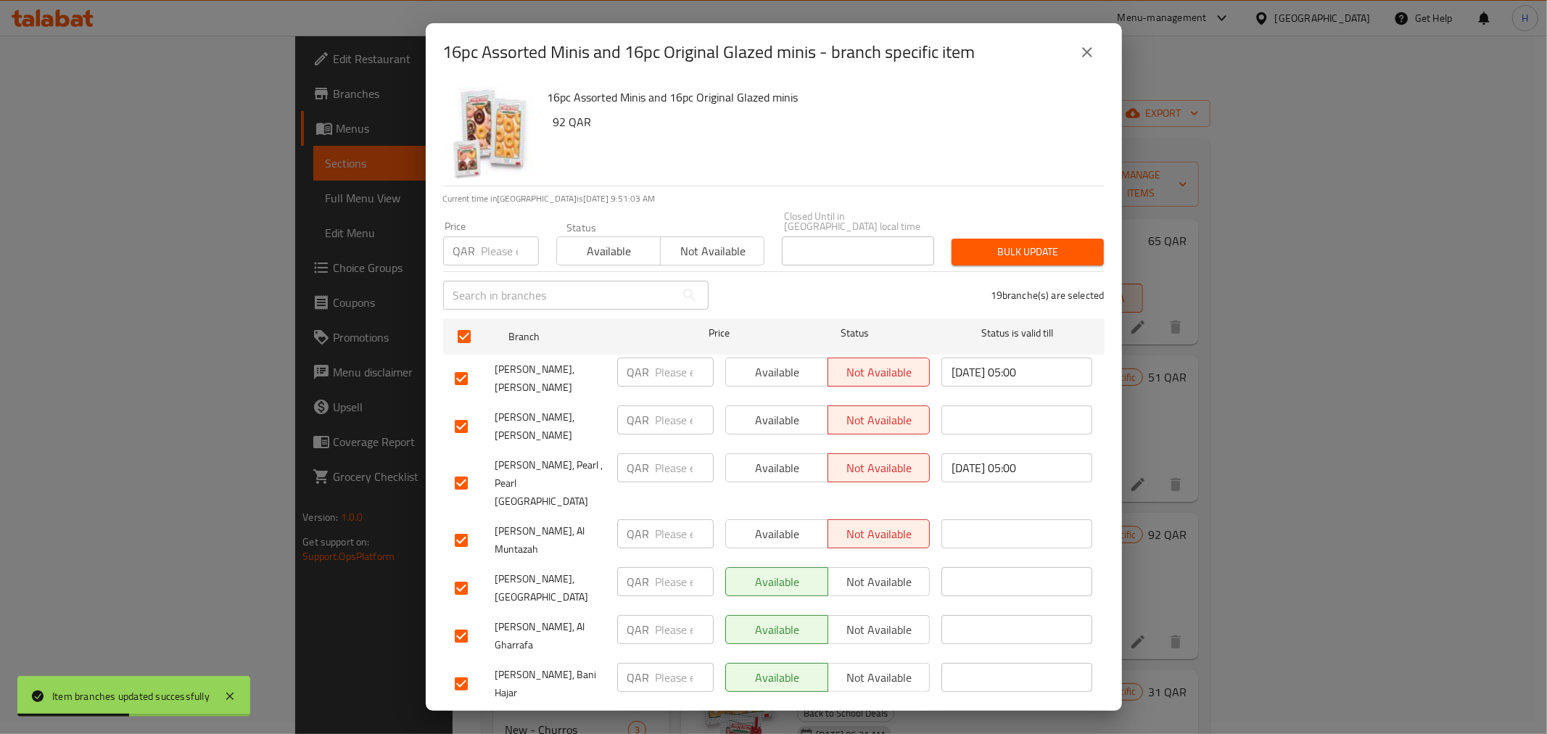
click at [602, 241] on span "Available" at bounding box center [609, 251] width 92 height 21
click at [963, 244] on span "Bulk update" at bounding box center [1027, 252] width 129 height 18
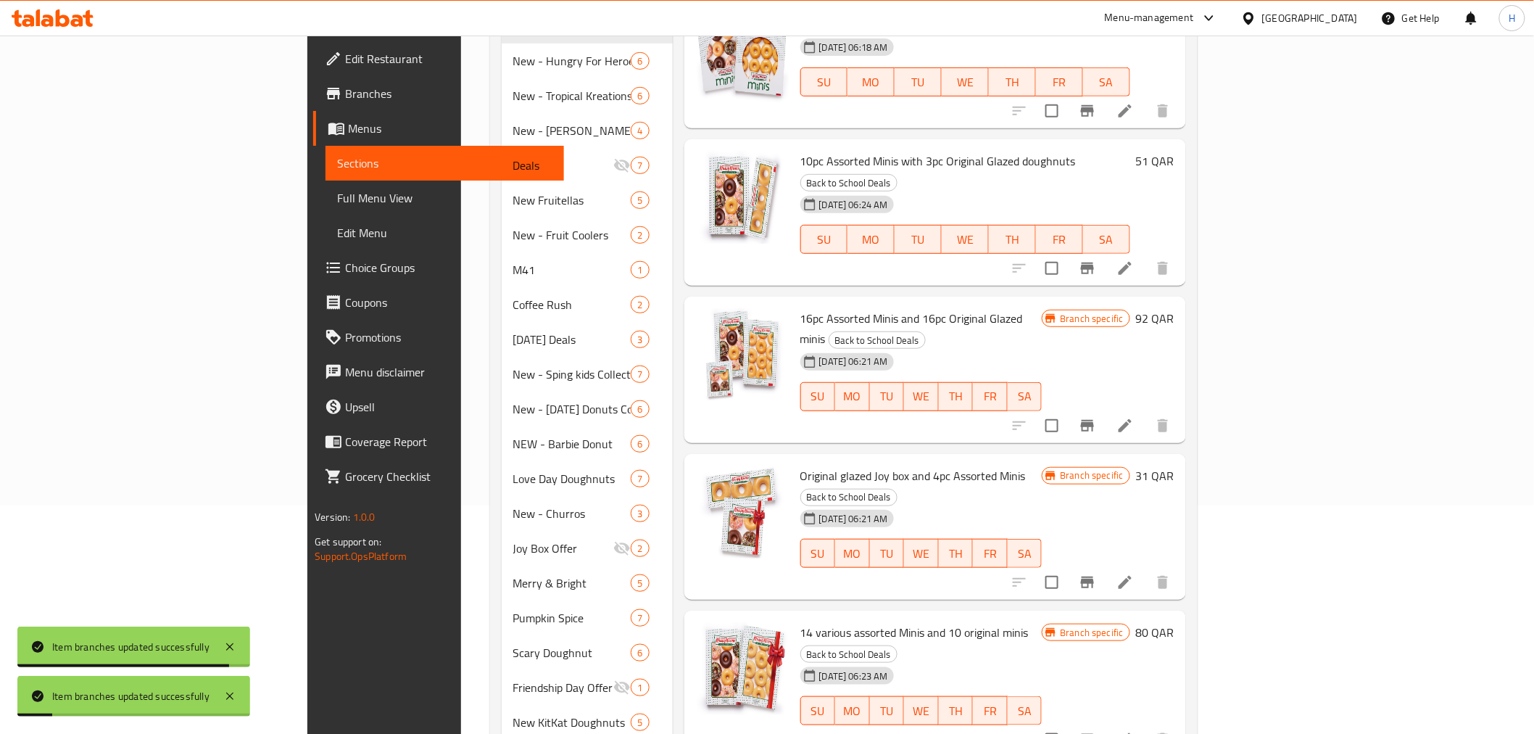
scroll to position [231, 0]
click at [1096, 571] on icon "Branch-specific-item" at bounding box center [1087, 579] width 17 height 17
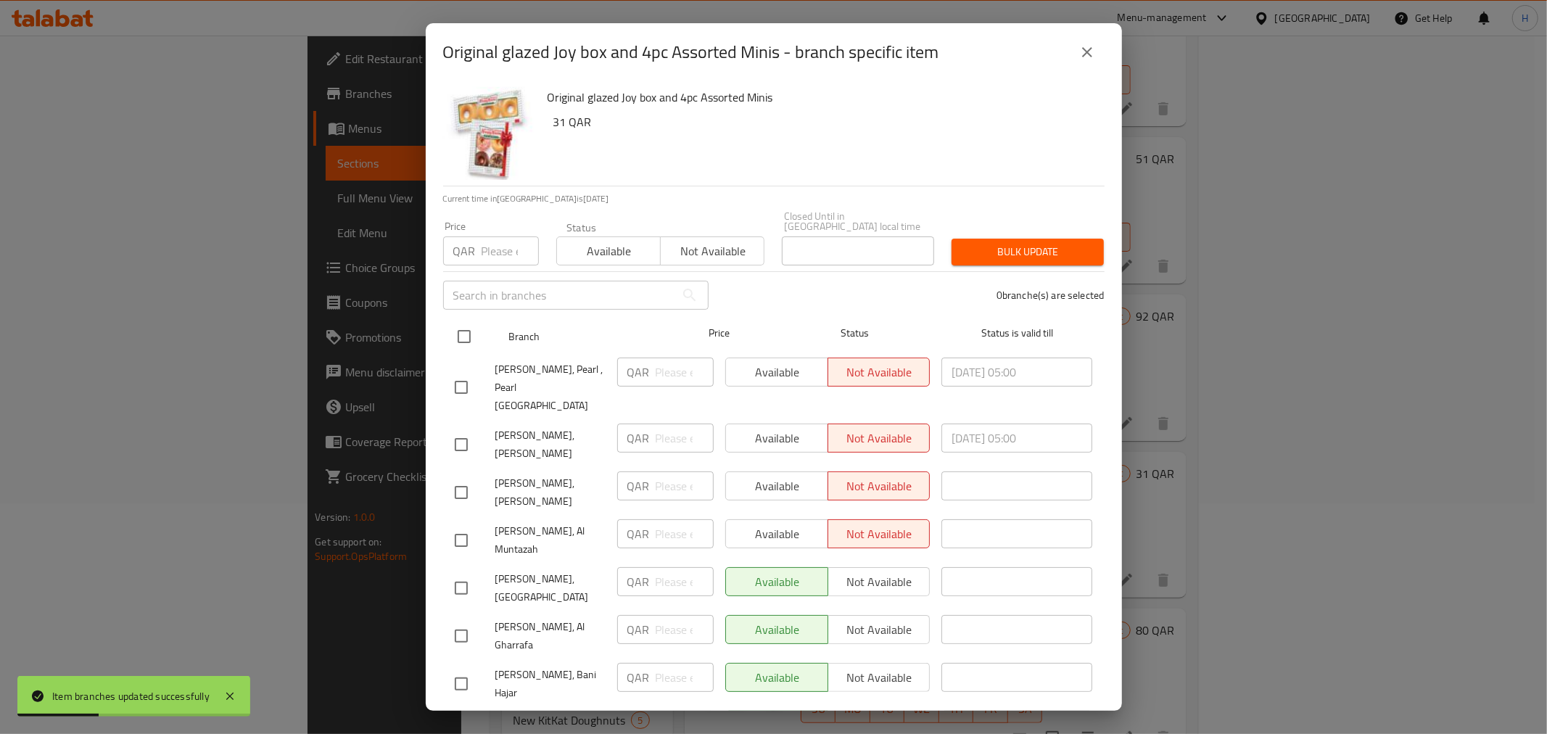
click at [463, 325] on input "checkbox" at bounding box center [464, 336] width 30 height 30
checkbox input "true"
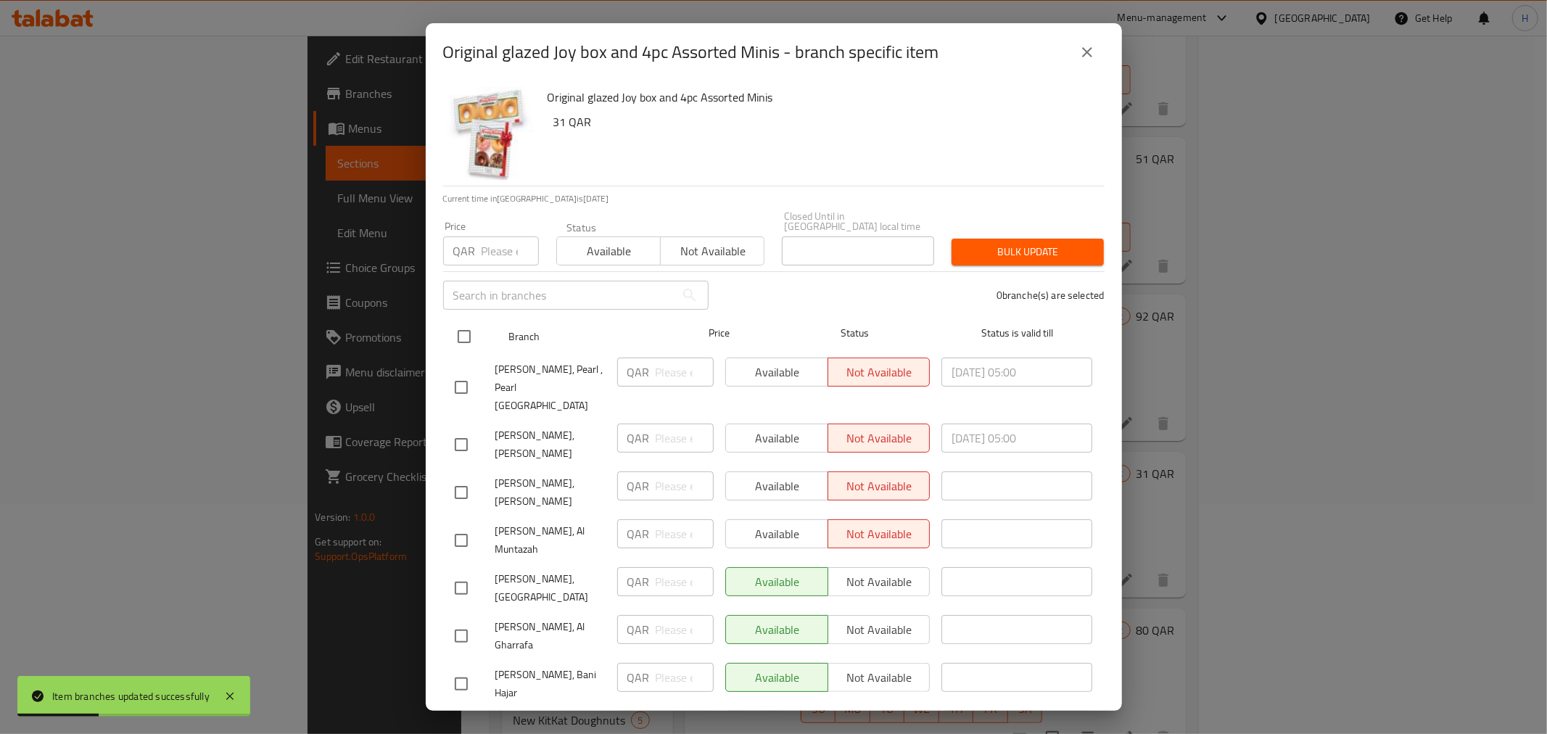
checkbox input "true"
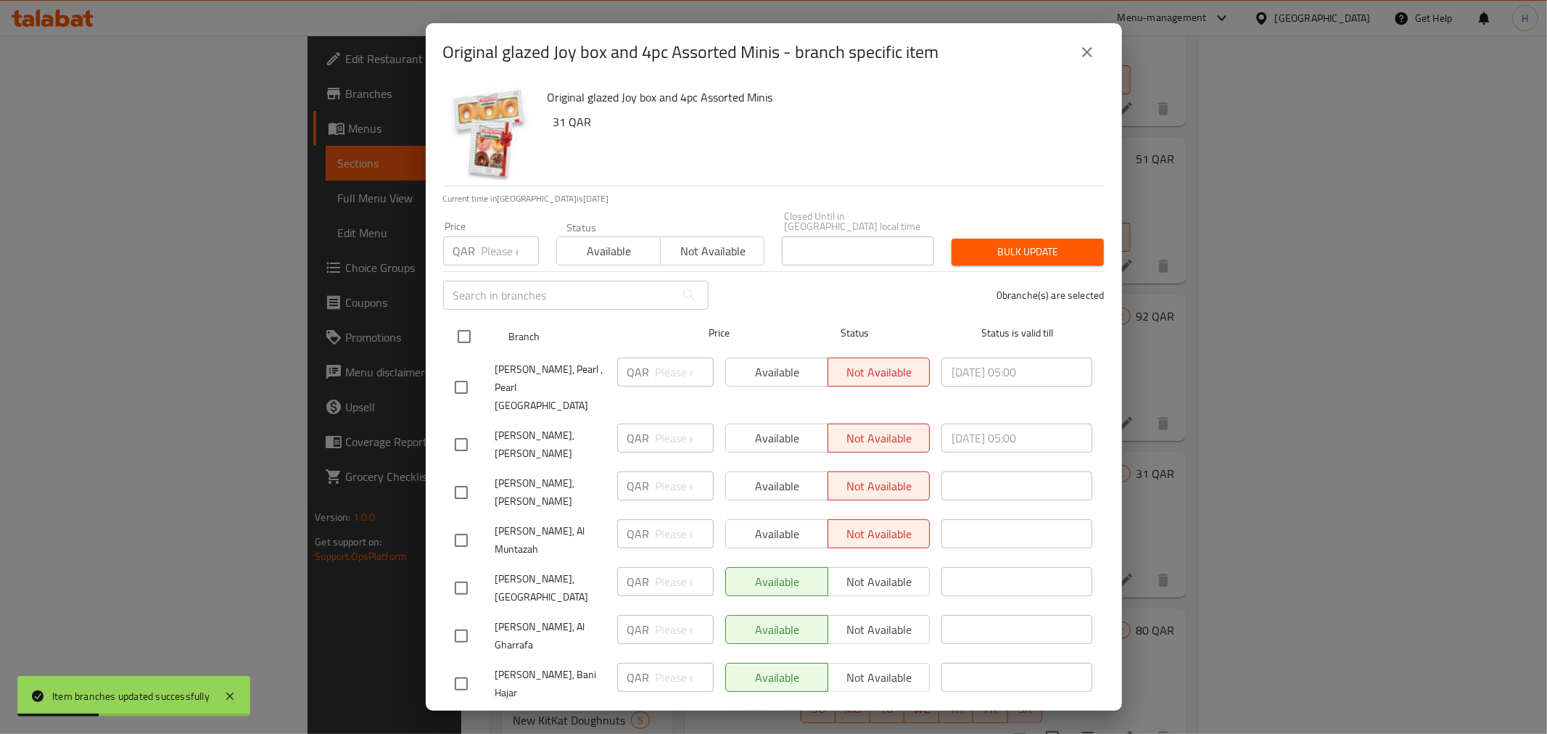
checkbox input "true"
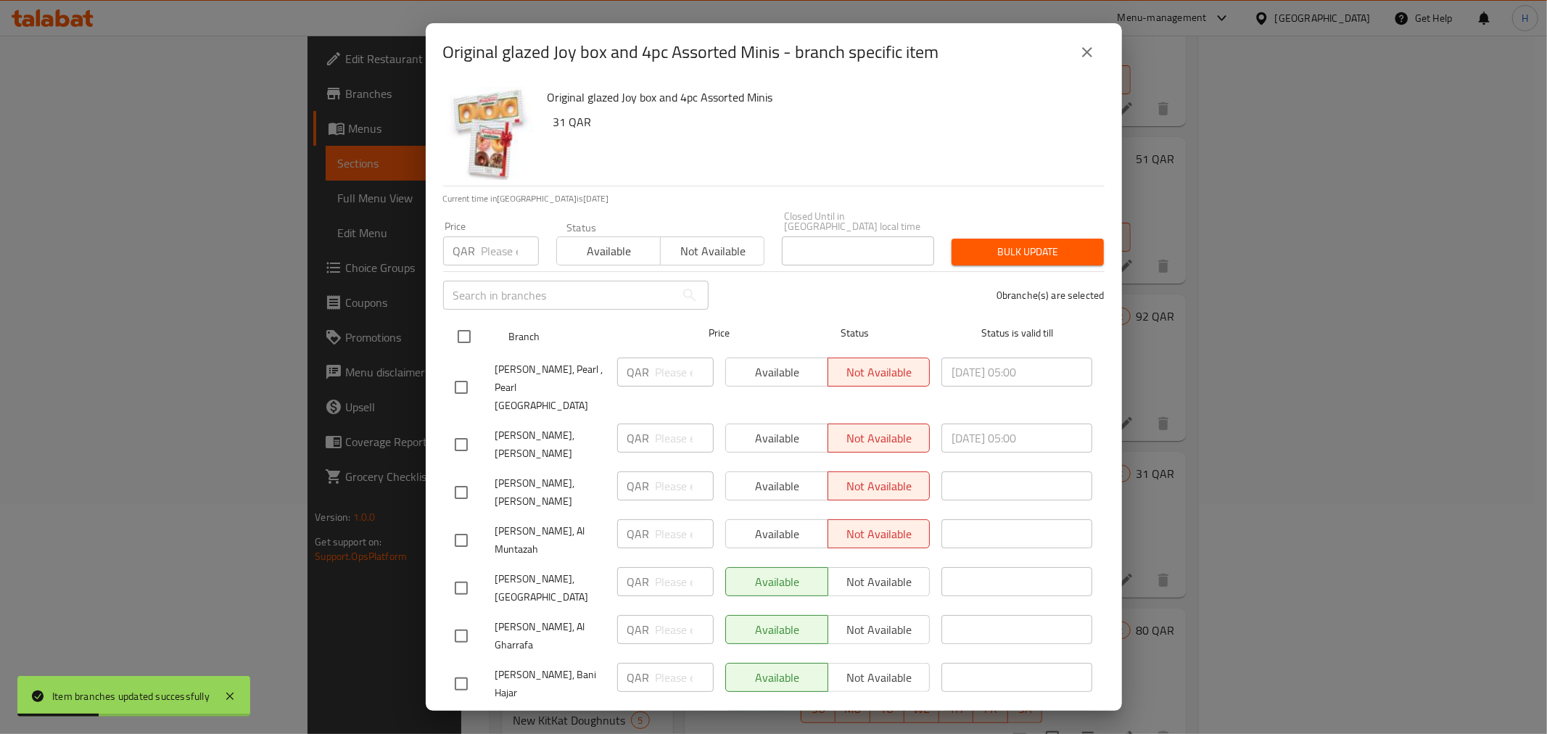
checkbox input "true"
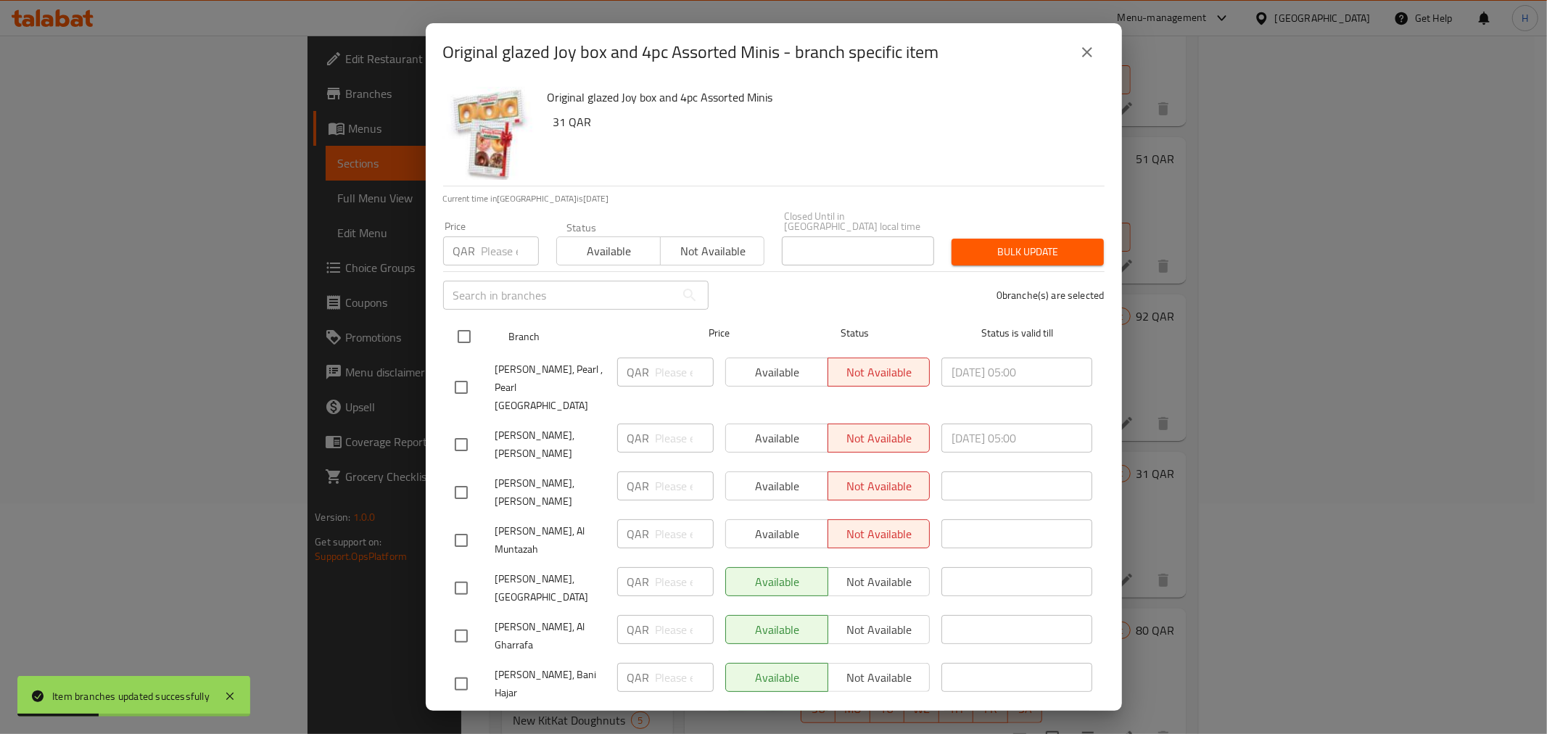
checkbox input "true"
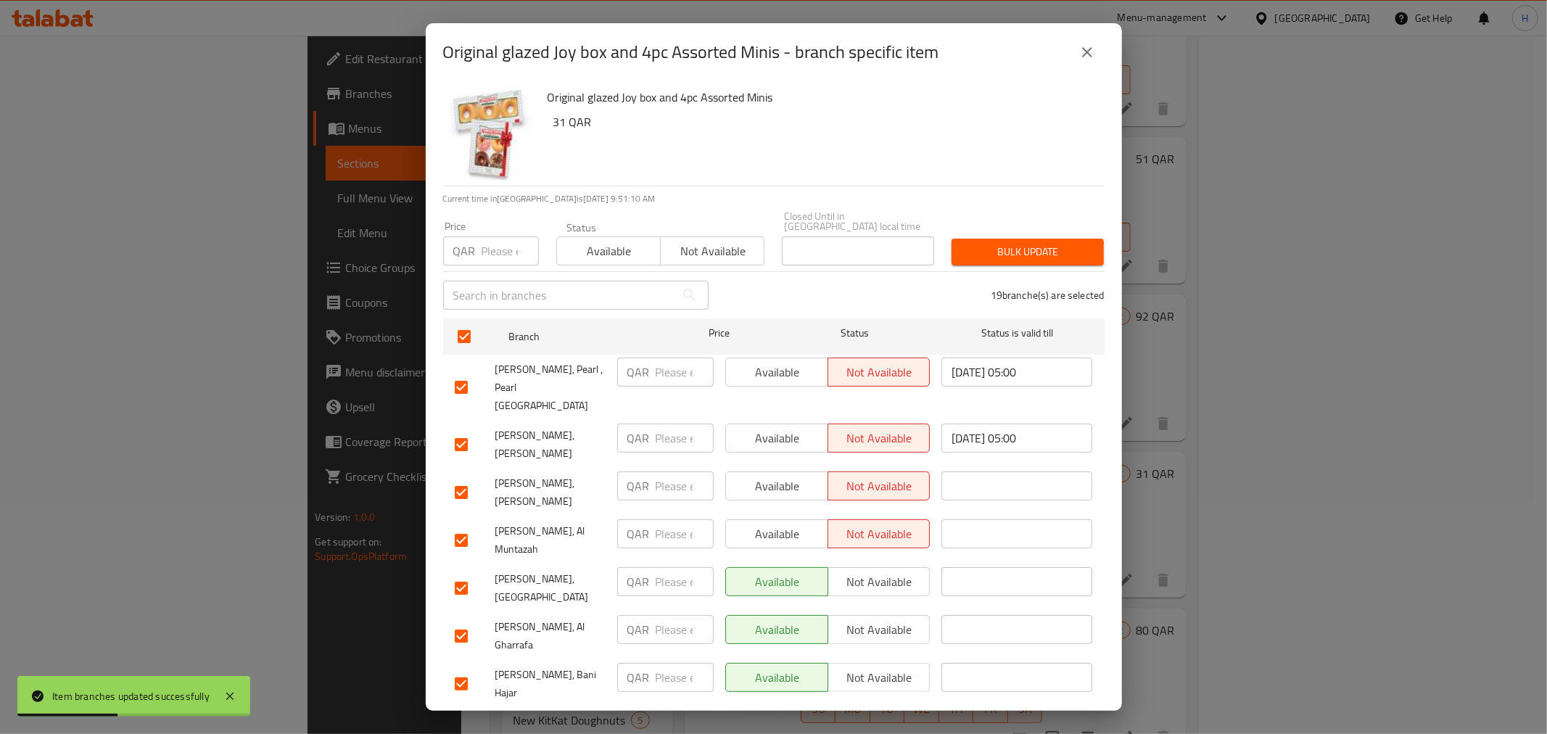
click at [611, 254] on button "Available" at bounding box center [608, 250] width 104 height 29
click at [1046, 249] on button "Bulk update" at bounding box center [1027, 252] width 152 height 27
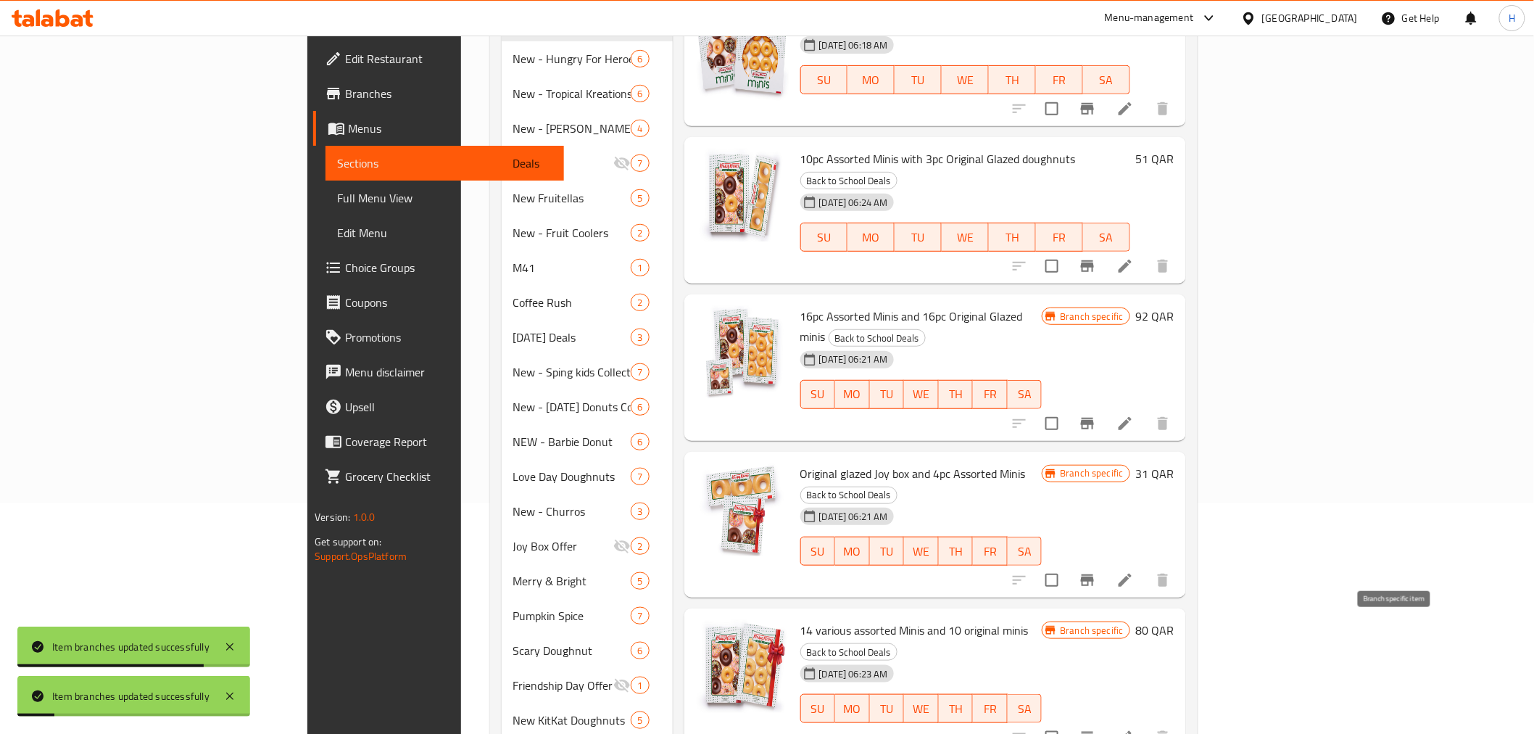
click at [1096, 729] on icon "Branch-specific-item" at bounding box center [1087, 737] width 17 height 17
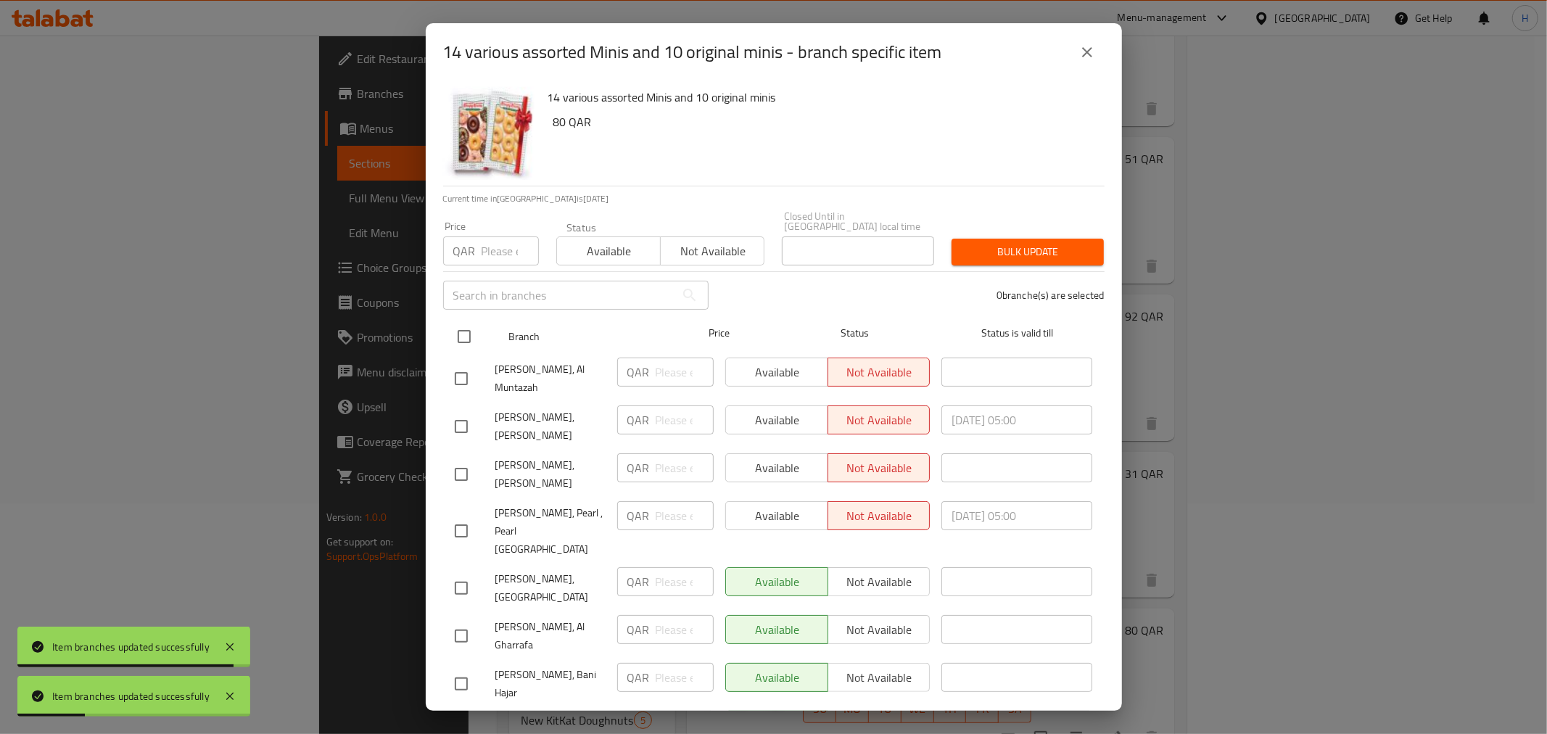
click at [461, 326] on input "checkbox" at bounding box center [464, 336] width 30 height 30
checkbox input "true"
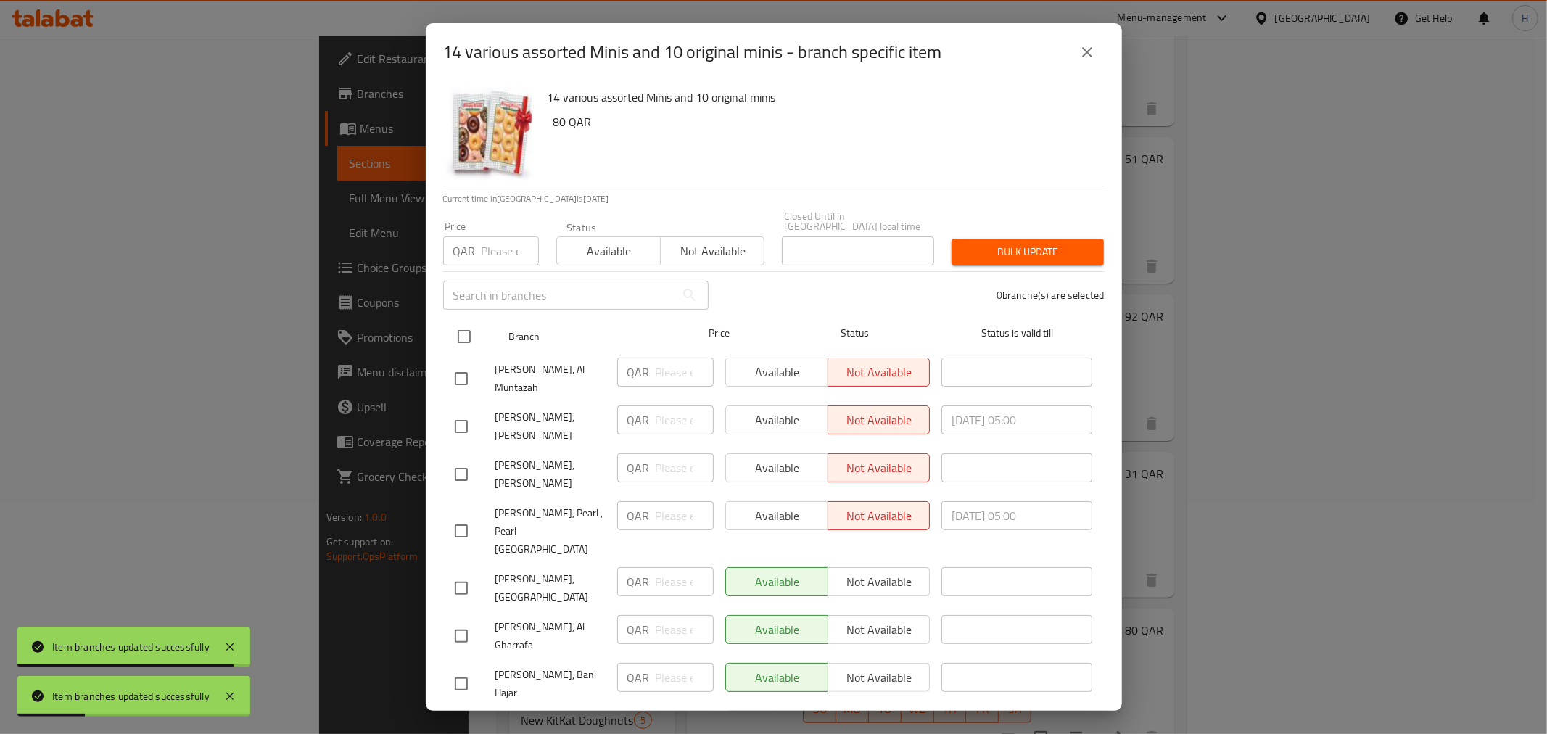
checkbox input "true"
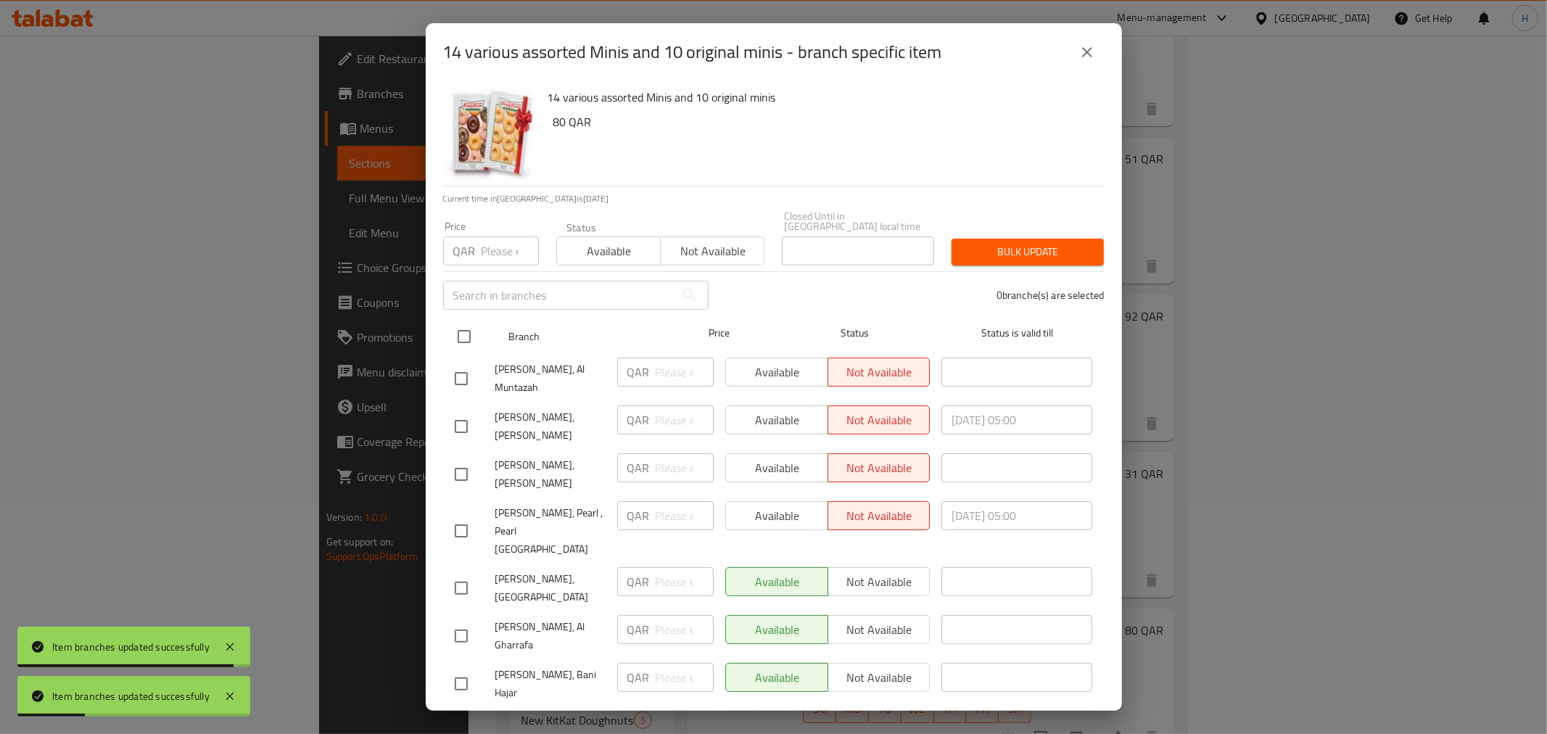
checkbox input "true"
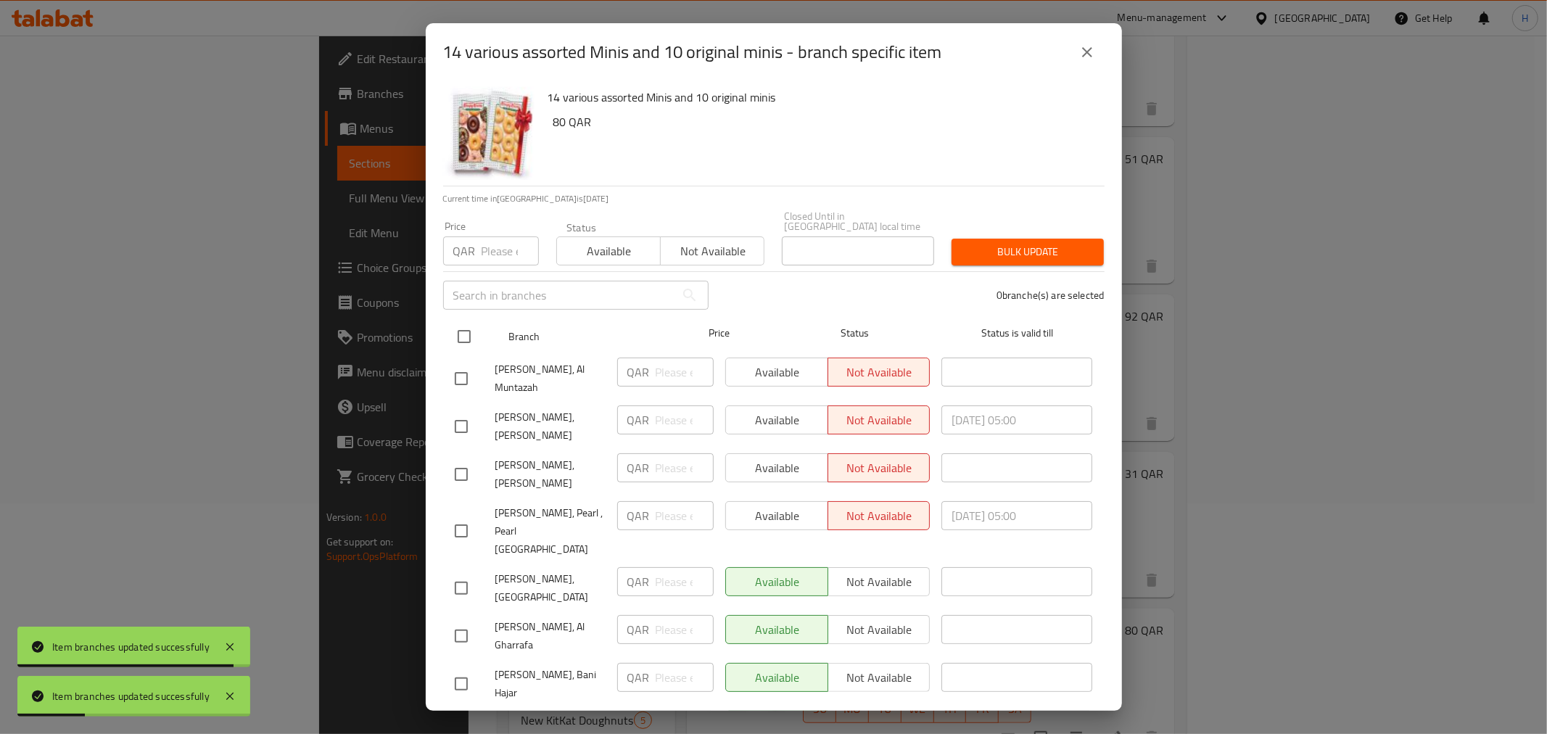
checkbox input "true"
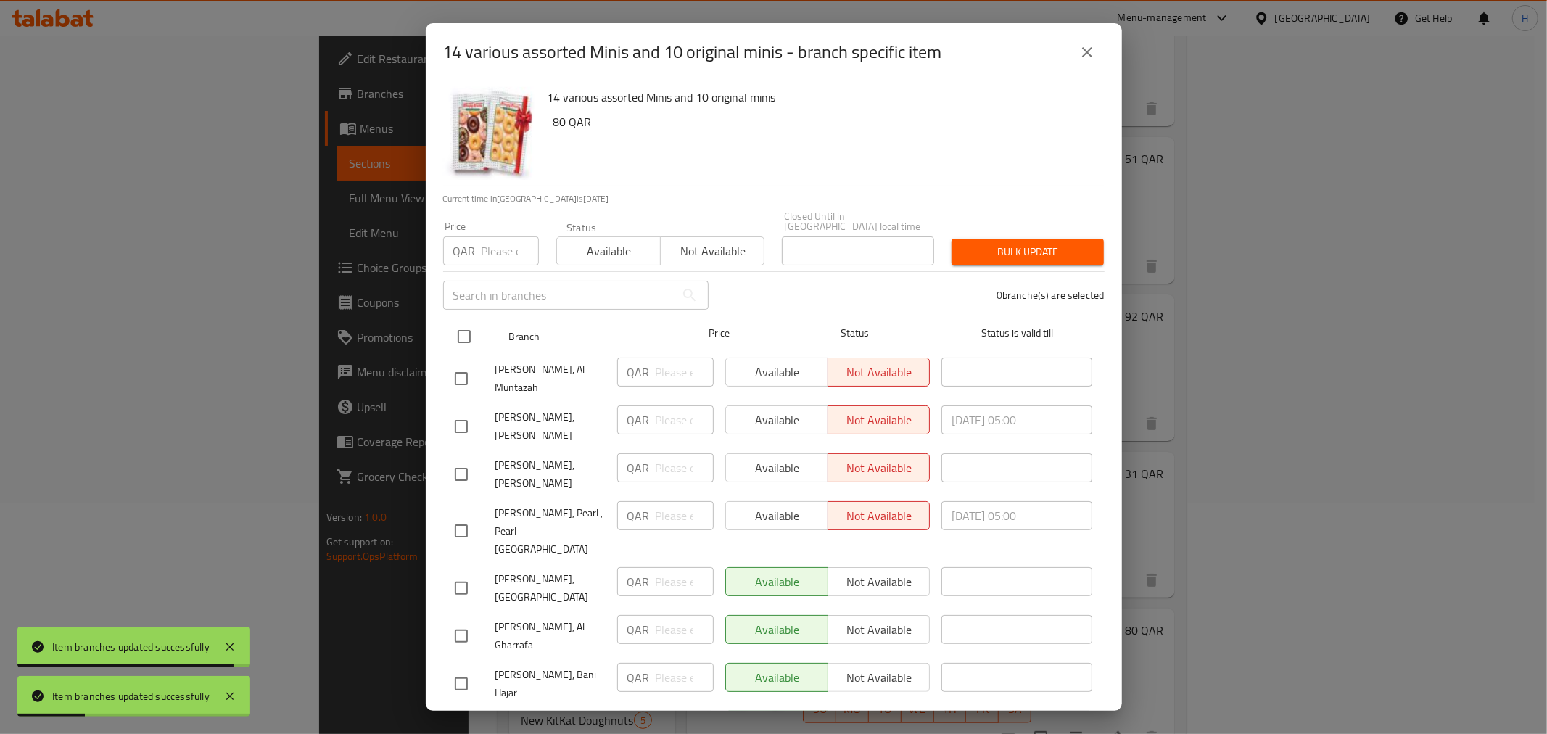
checkbox input "true"
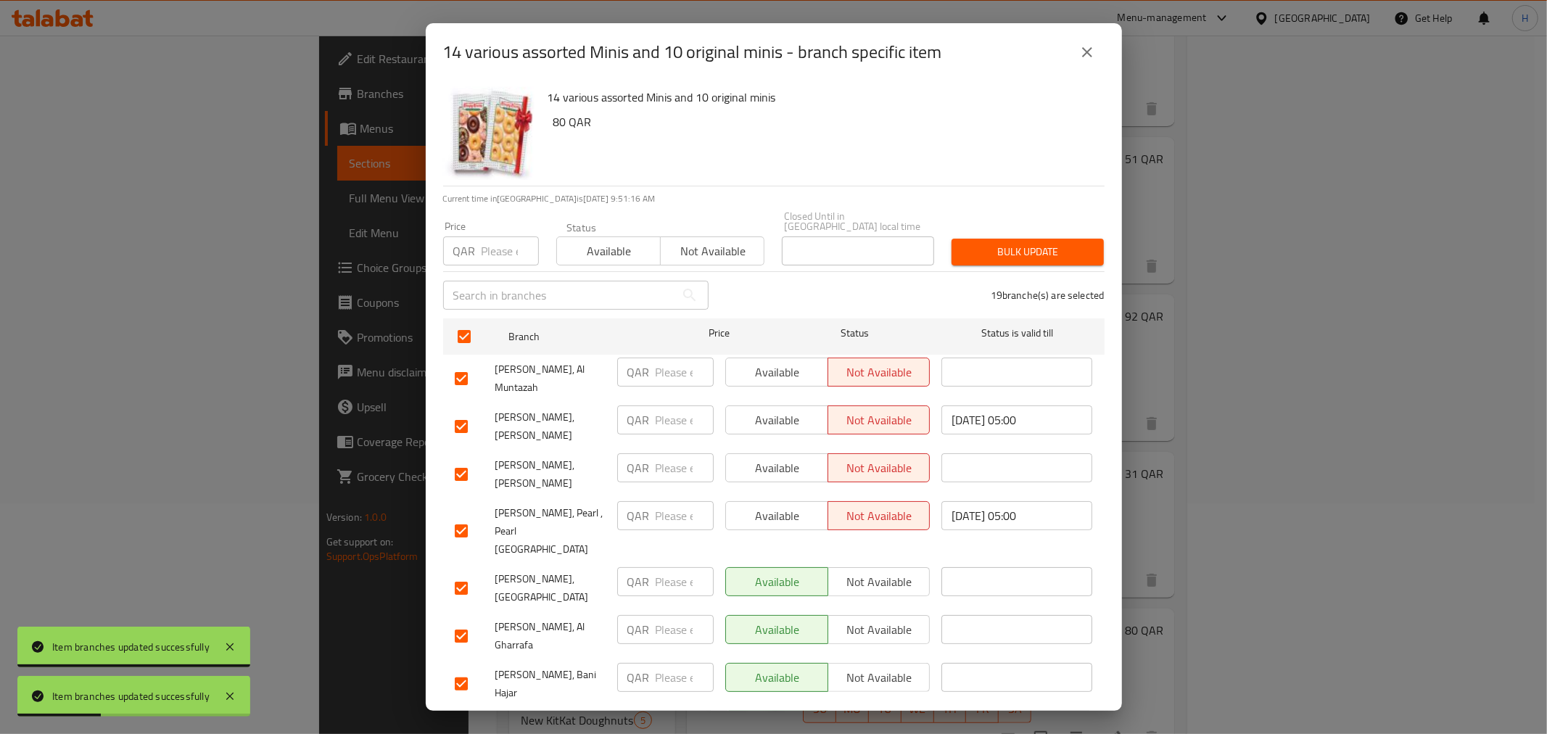
click at [606, 243] on span "Available" at bounding box center [609, 251] width 92 height 21
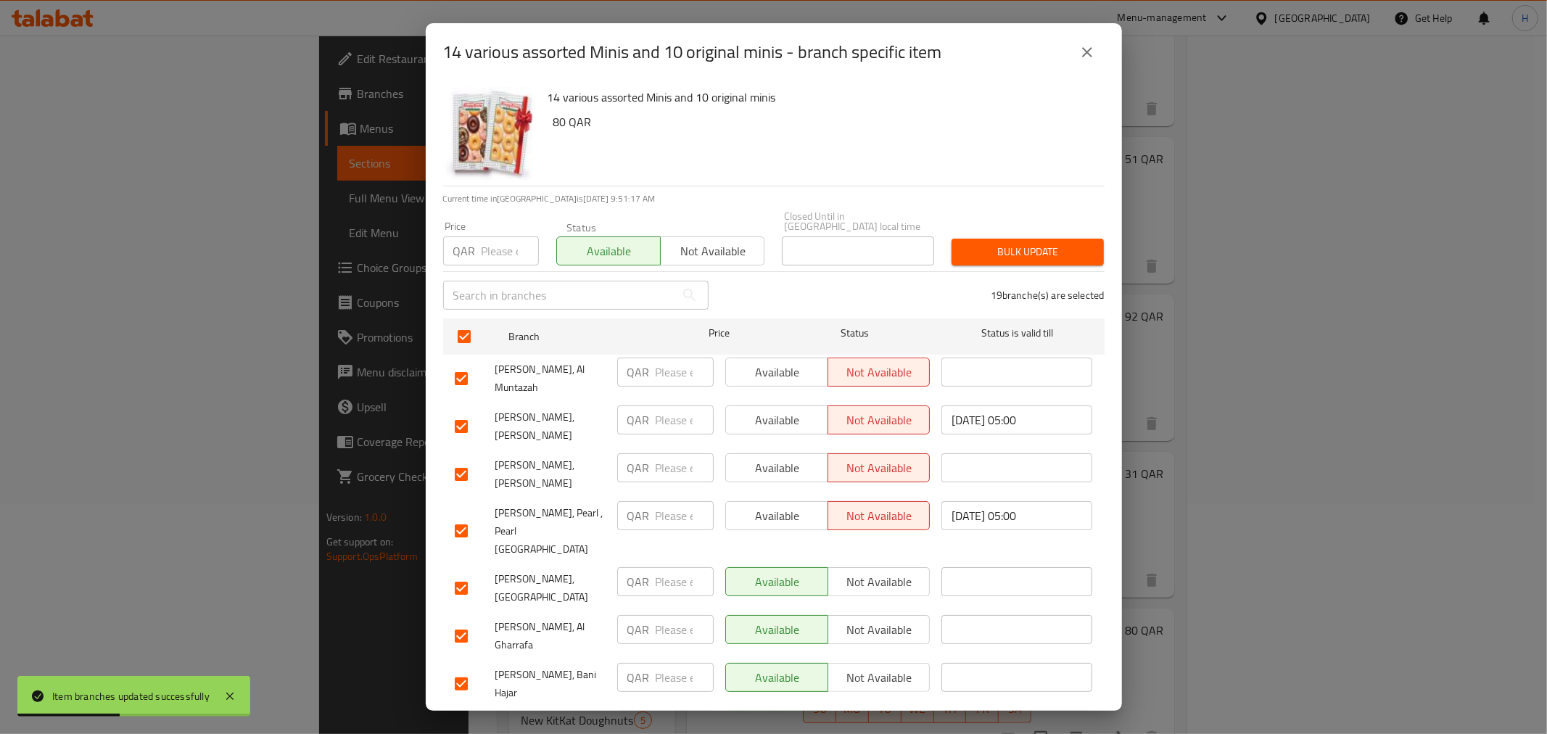
click at [1003, 243] on span "Bulk update" at bounding box center [1027, 252] width 129 height 18
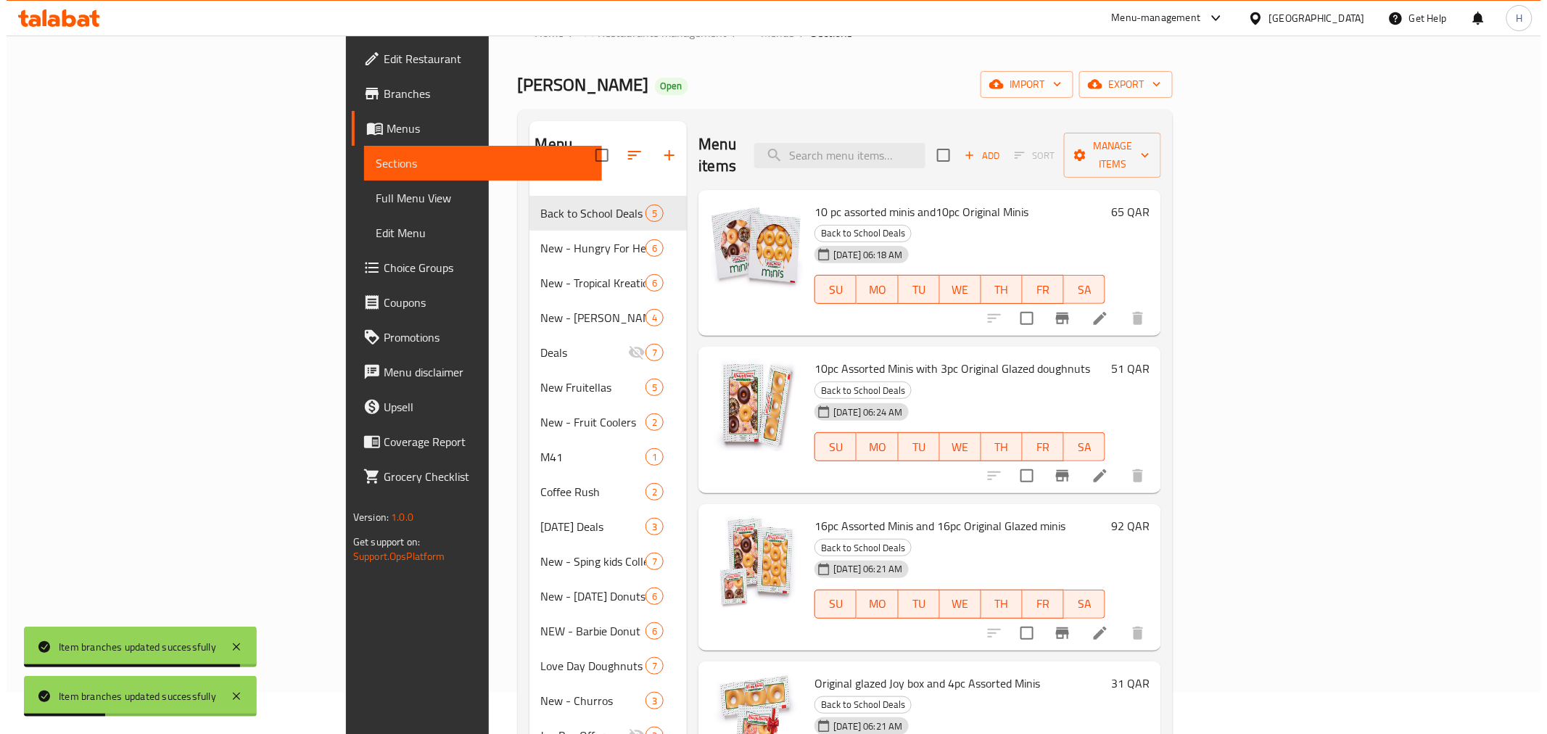
scroll to position [0, 0]
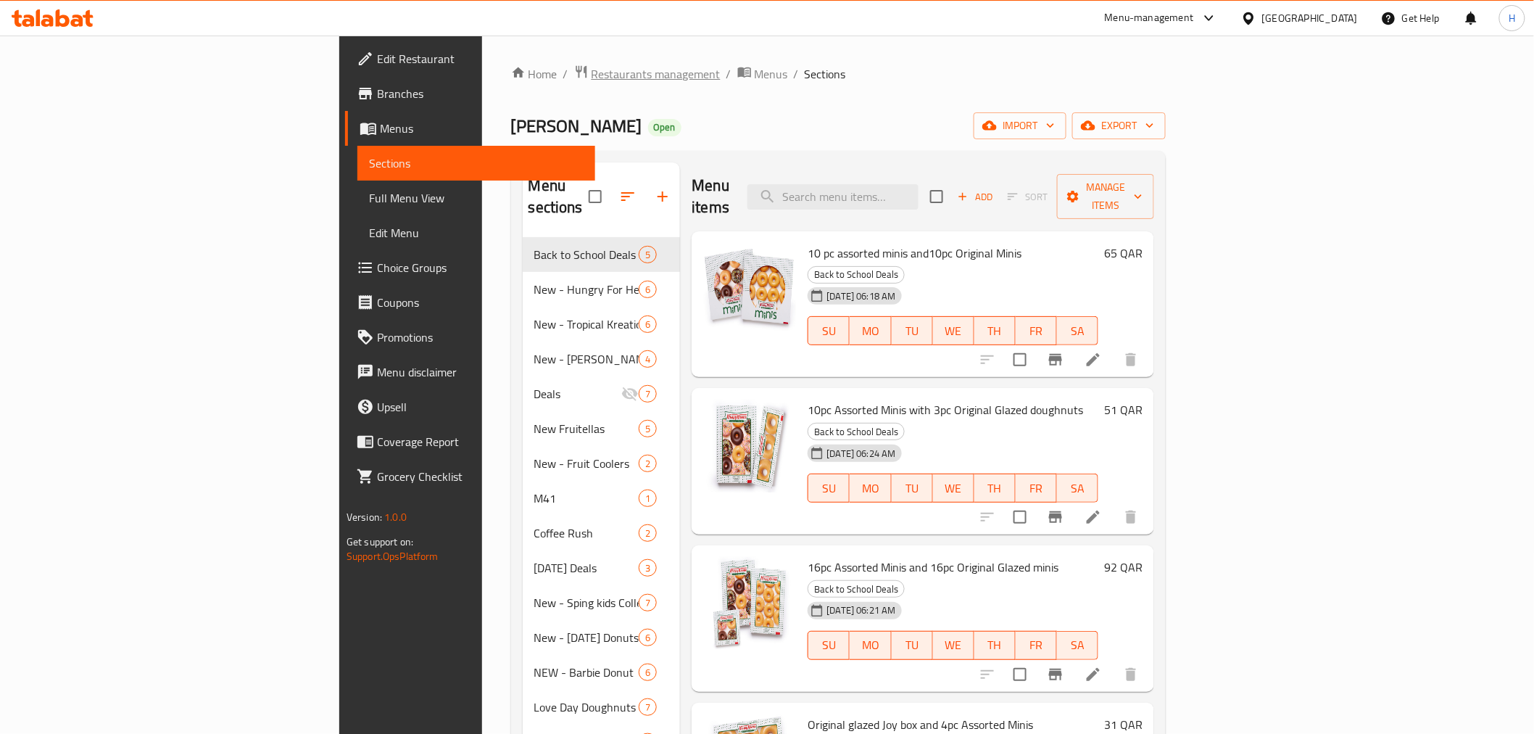
click at [592, 80] on span "Restaurants management" at bounding box center [656, 73] width 129 height 17
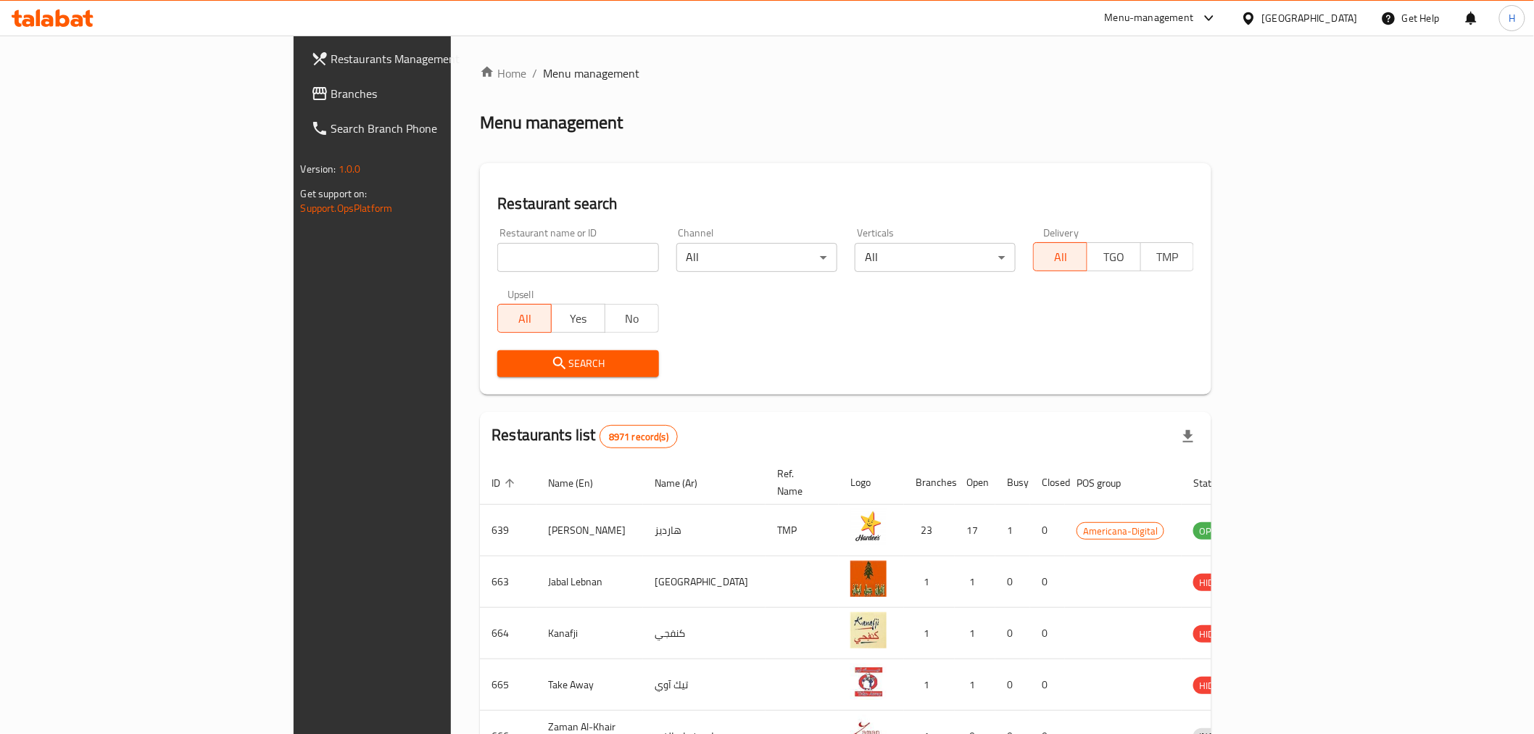
click at [497, 260] on input "search" at bounding box center [577, 257] width 161 height 29
click button "Search" at bounding box center [577, 363] width 161 height 27
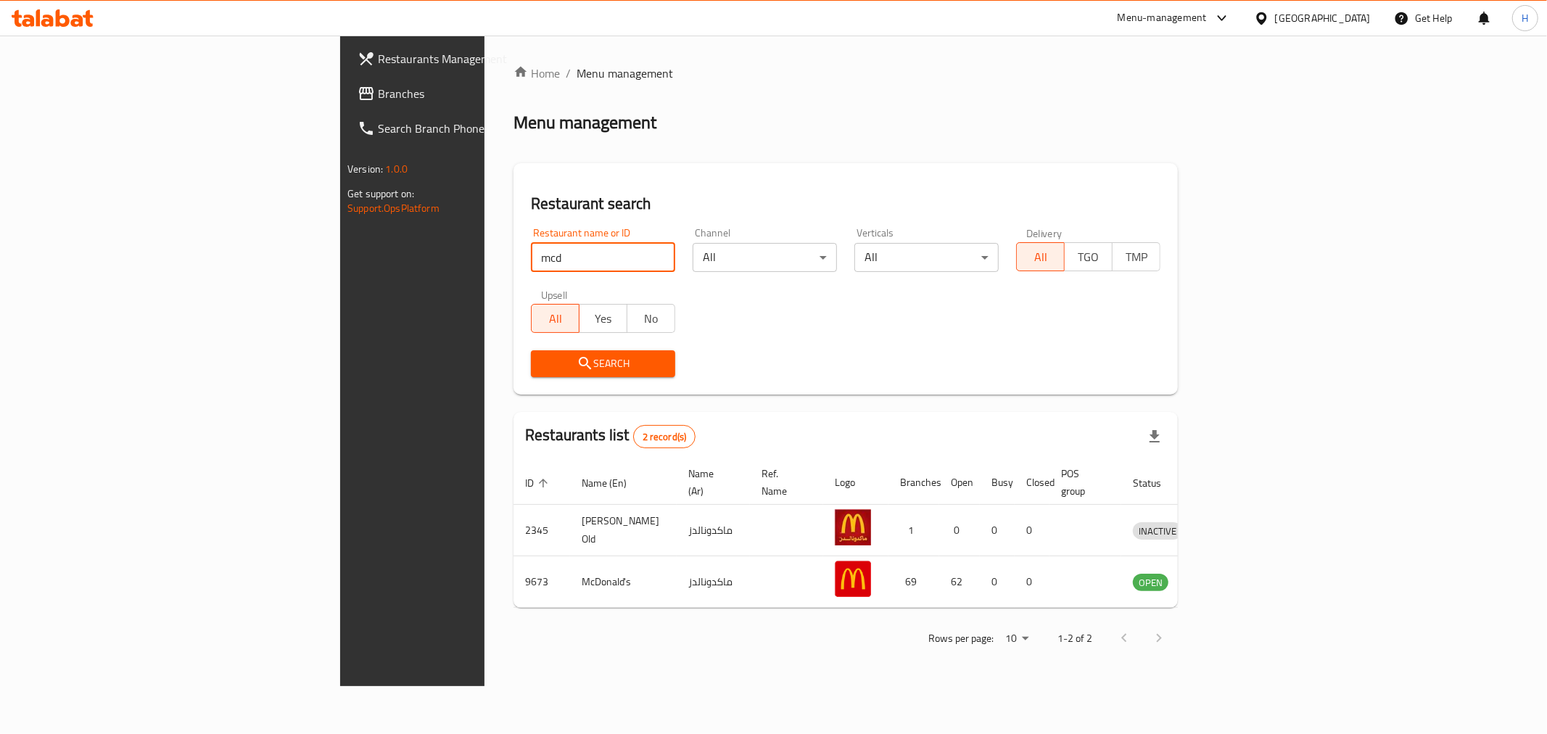
click at [531, 247] on input "mcd" at bounding box center [603, 257] width 144 height 29
click button "Search" at bounding box center [603, 363] width 144 height 27
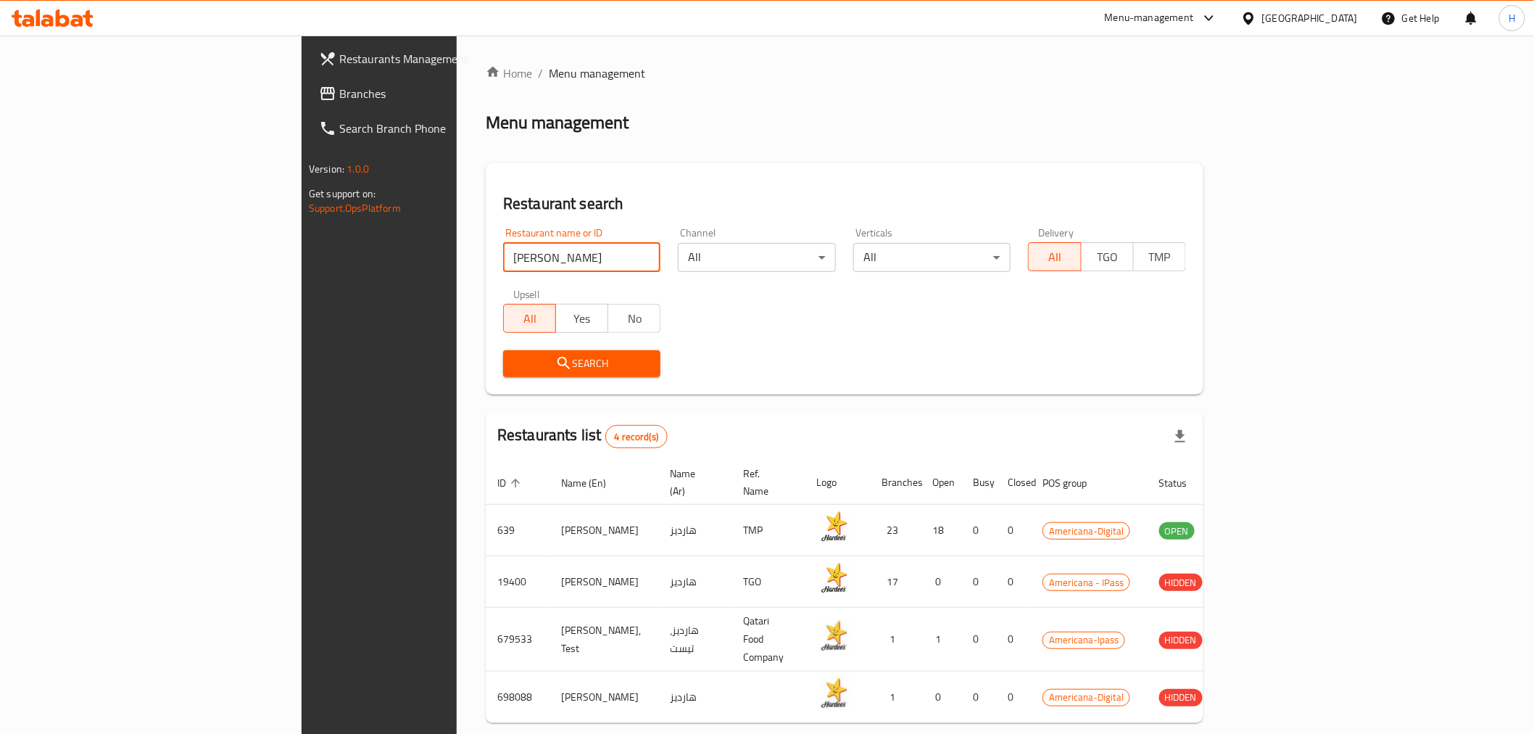
click at [509, 249] on input "hardee" at bounding box center [581, 257] width 157 height 29
type input "kfc"
click button "Search" at bounding box center [581, 363] width 157 height 27
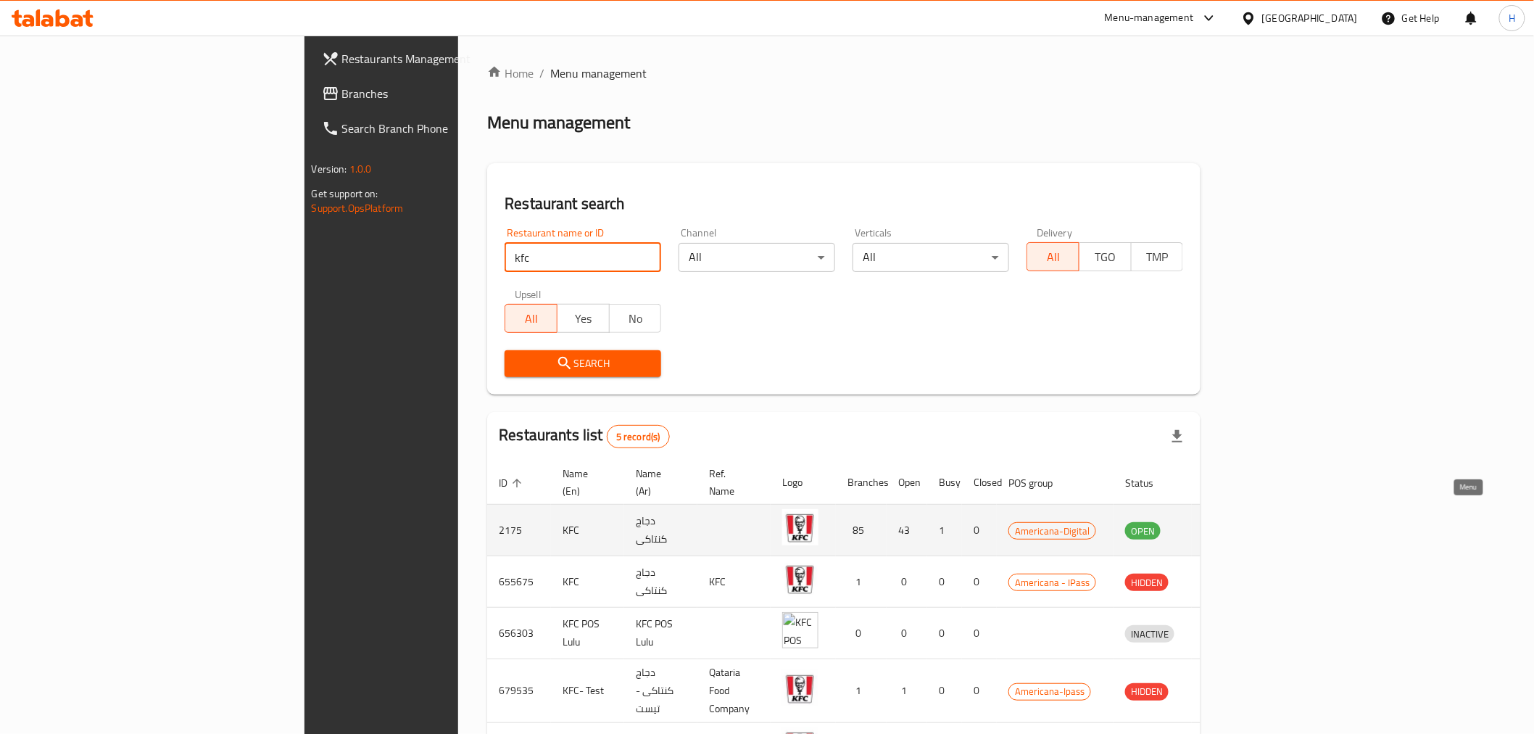
click at [1221, 521] on icon "enhanced table" at bounding box center [1212, 529] width 17 height 17
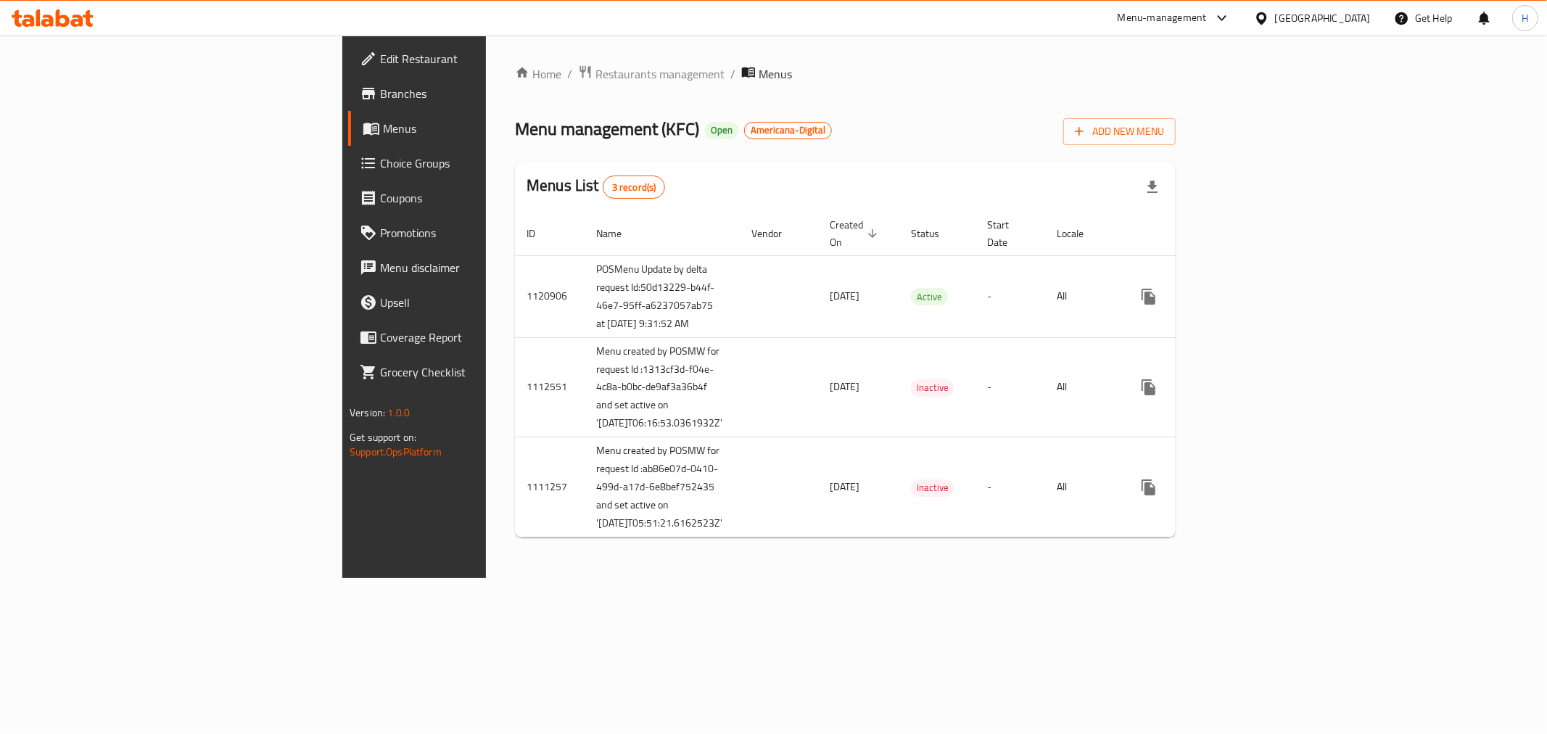
click at [380, 85] on span "Branches" at bounding box center [484, 93] width 209 height 17
